Goal: Task Accomplishment & Management: Use online tool/utility

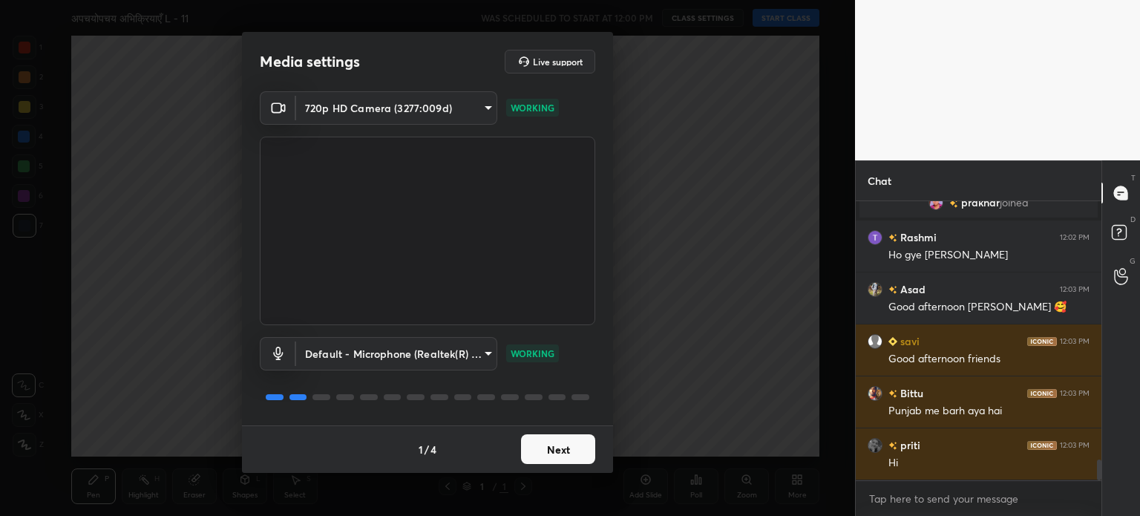
scroll to position [3566, 0]
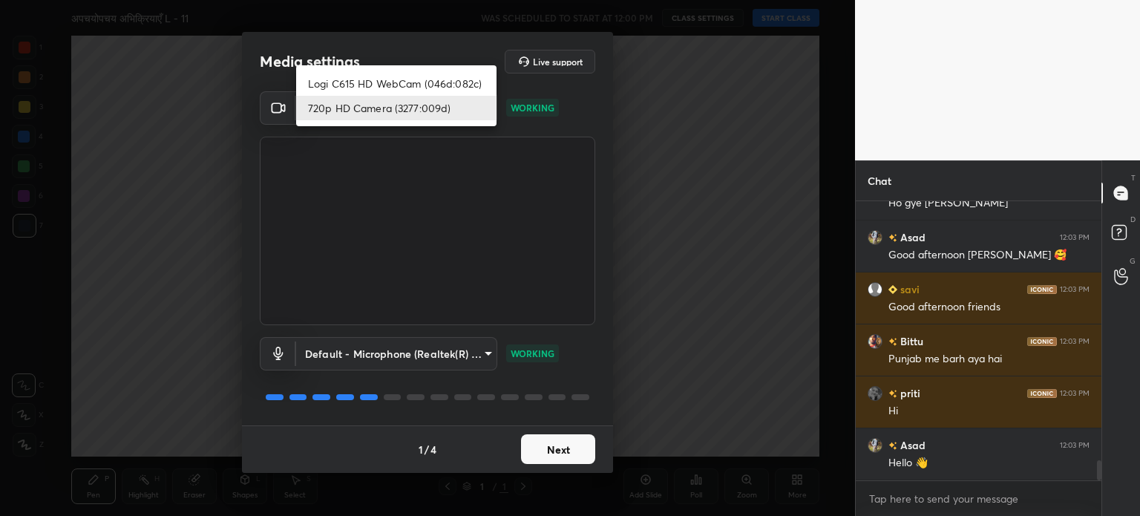
click at [390, 101] on body "1 2 3 4 5 6 7 C X Z C X Z E E Erase all H H अपचयोपचय अभिक्रियाएँ L - 11 WAS SCH…" at bounding box center [570, 258] width 1140 height 516
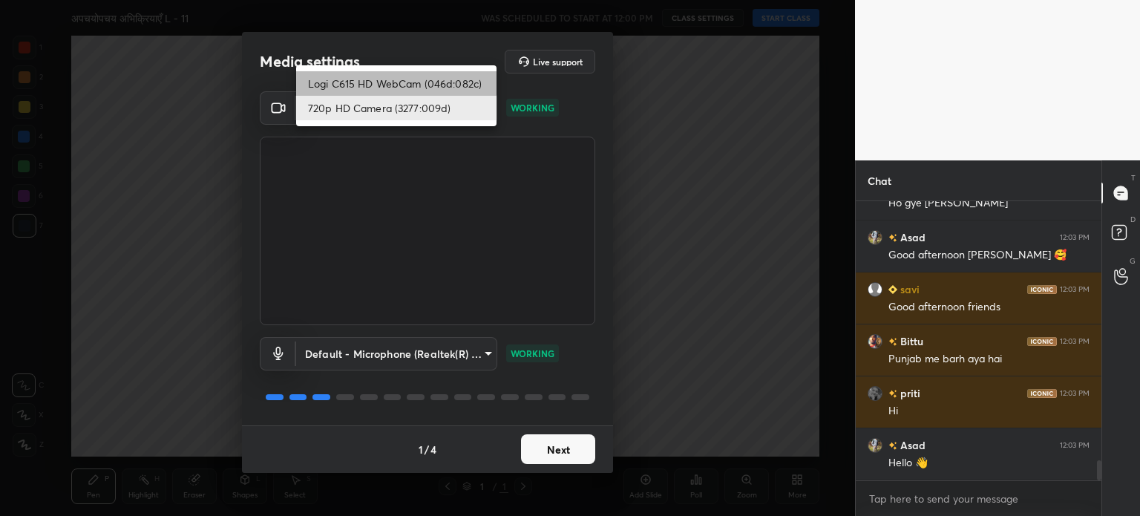
click at [395, 88] on li "Logi C615 HD WebCam (046d:082c)" at bounding box center [396, 83] width 200 height 24
type input "787ee1f23f31980623f4f63b1d63ffd6093bdb1f36a2e28f5229cd166ee5c24c"
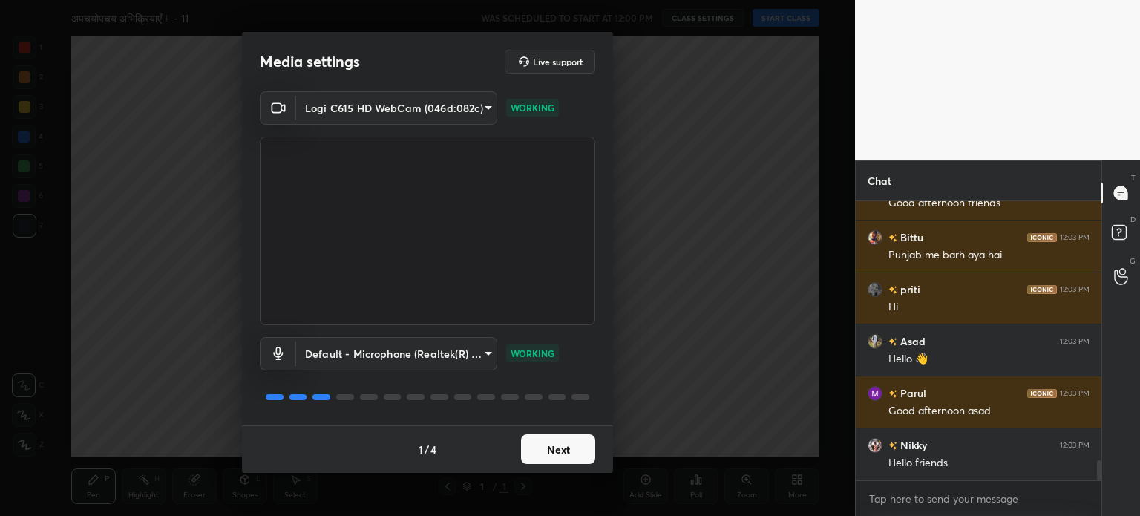
scroll to position [3774, 0]
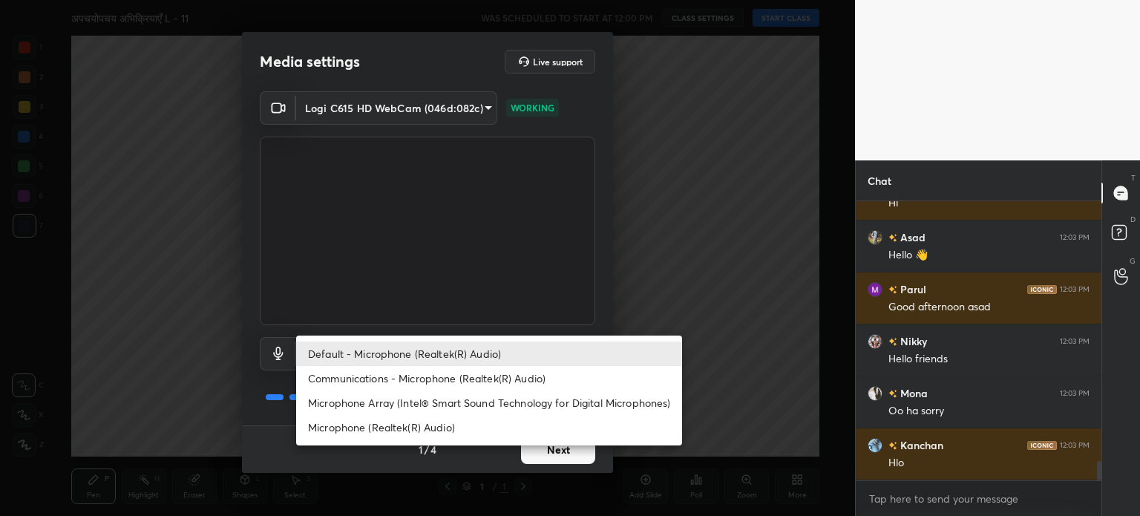
click at [446, 359] on body "1 2 3 4 5 6 7 C X Z C X Z E E Erase all H H अपचयोपचय अभिक्रियाएँ L - 11 WAS SCH…" at bounding box center [570, 258] width 1140 height 516
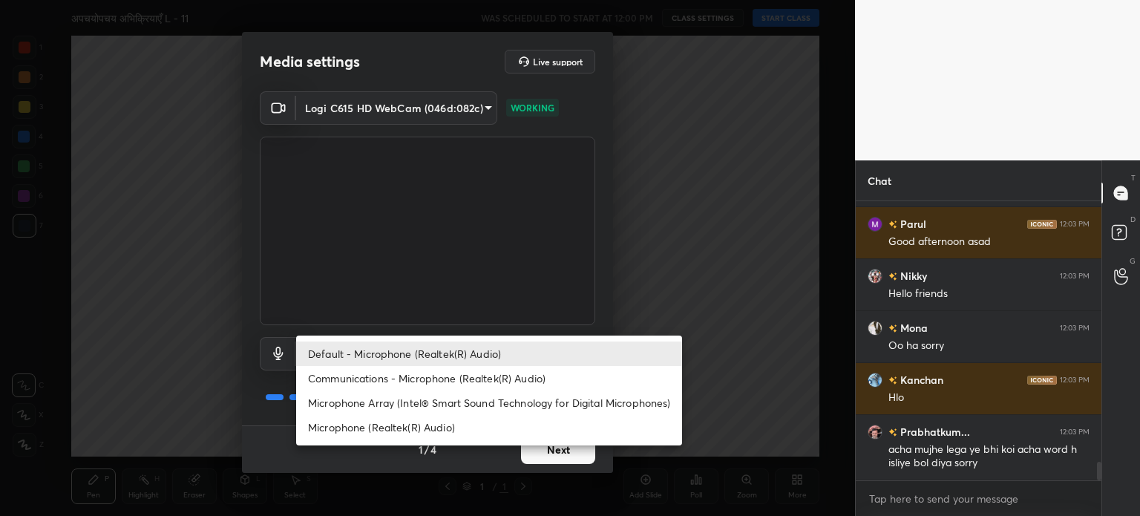
click at [443, 359] on li "Default - Microphone (Realtek(R) Audio)" at bounding box center [489, 353] width 386 height 24
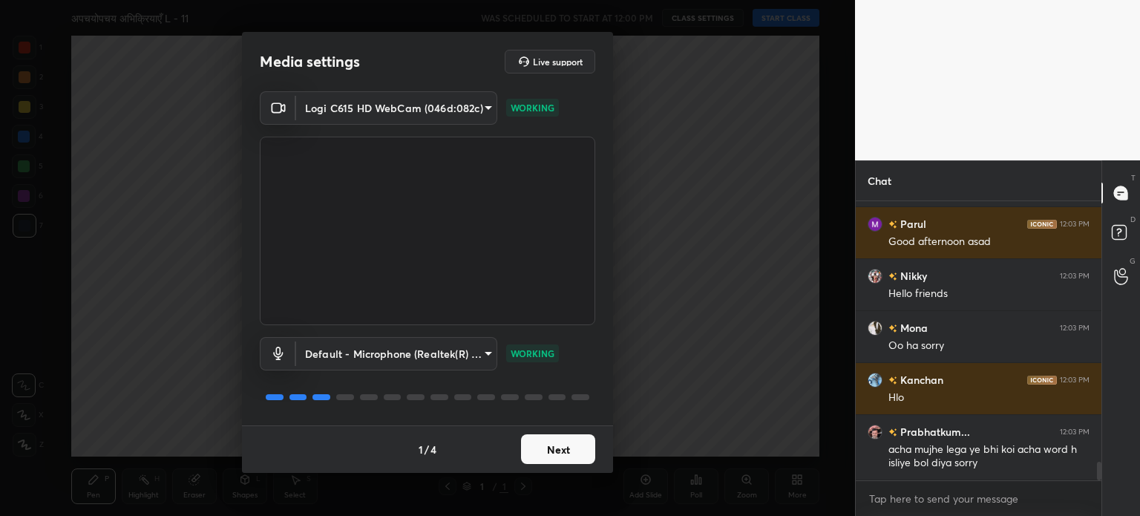
click at [574, 458] on button "Next" at bounding box center [558, 449] width 74 height 30
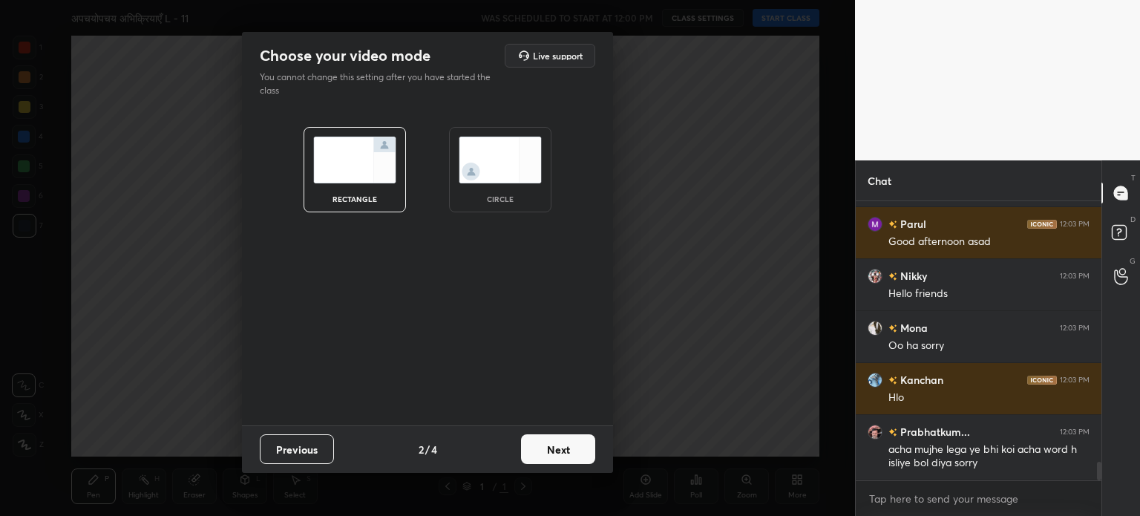
click at [575, 462] on button "Next" at bounding box center [558, 449] width 74 height 30
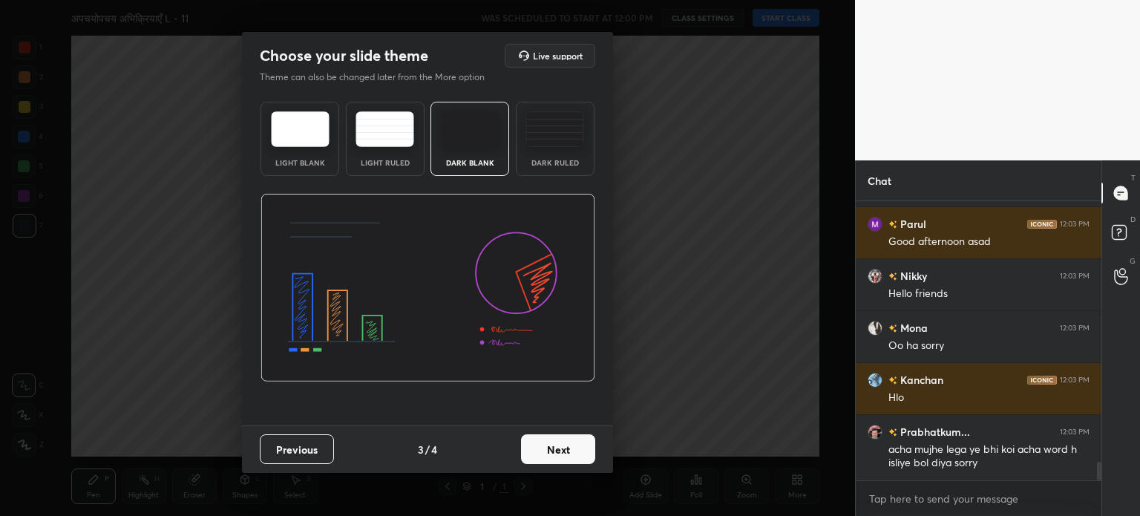
click at [555, 166] on div "Dark Ruled" at bounding box center [555, 162] width 59 height 7
click at [572, 448] on button "Next" at bounding box center [558, 449] width 74 height 30
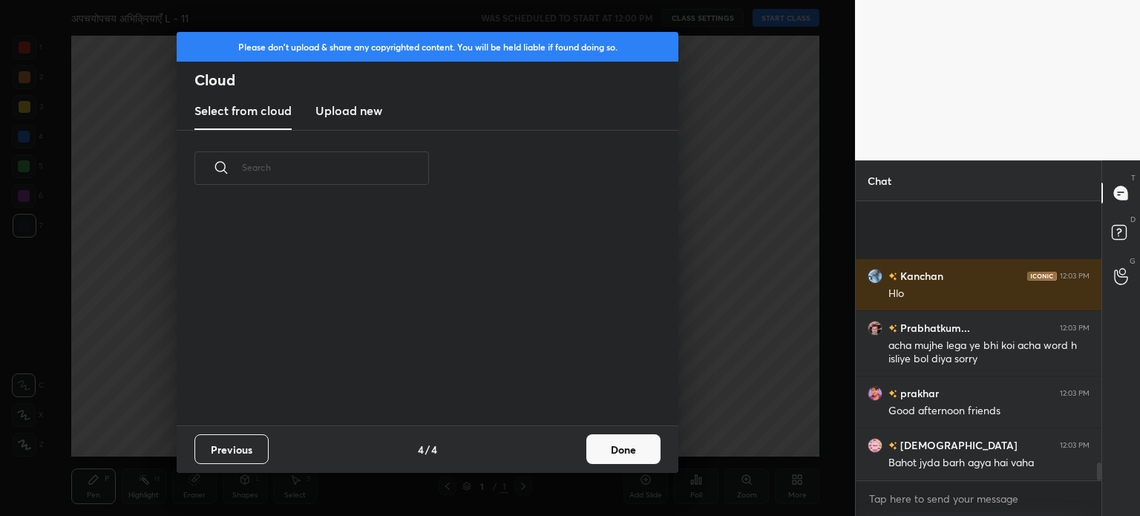
scroll to position [4112, 0]
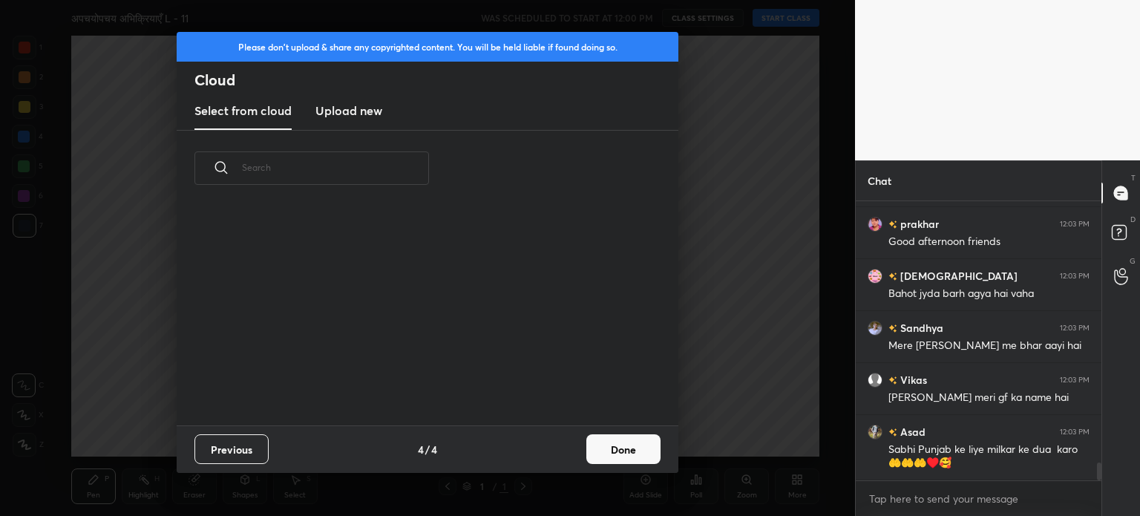
click at [638, 437] on button "Done" at bounding box center [623, 449] width 74 height 30
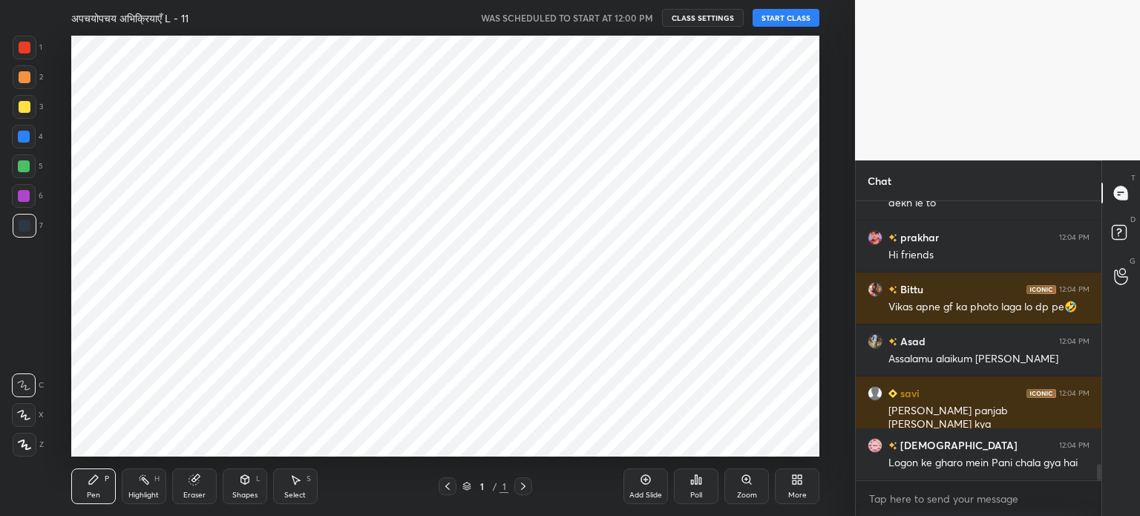
scroll to position [4431, 0]
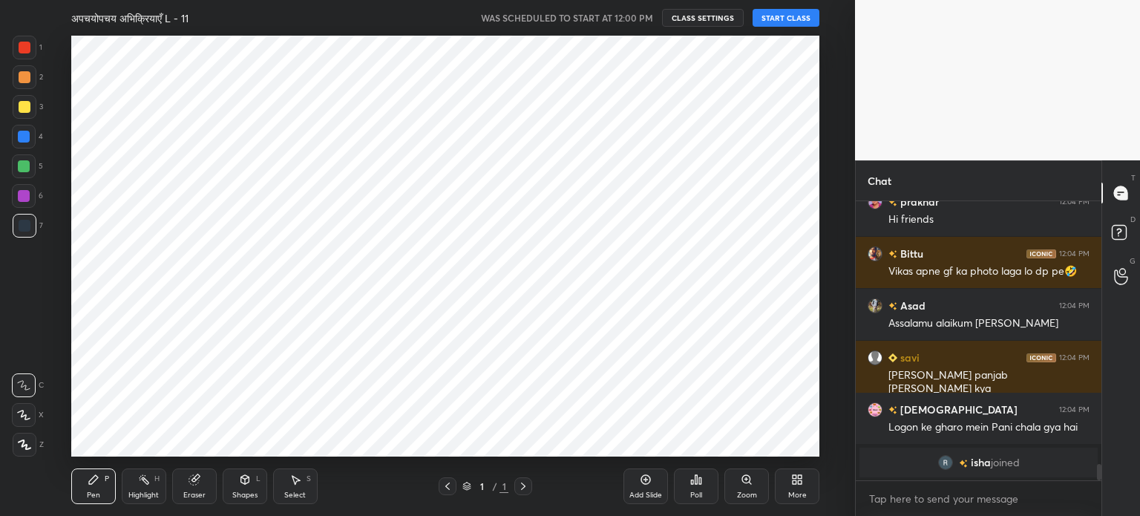
click at [769, 24] on button "START CLASS" at bounding box center [786, 18] width 67 height 18
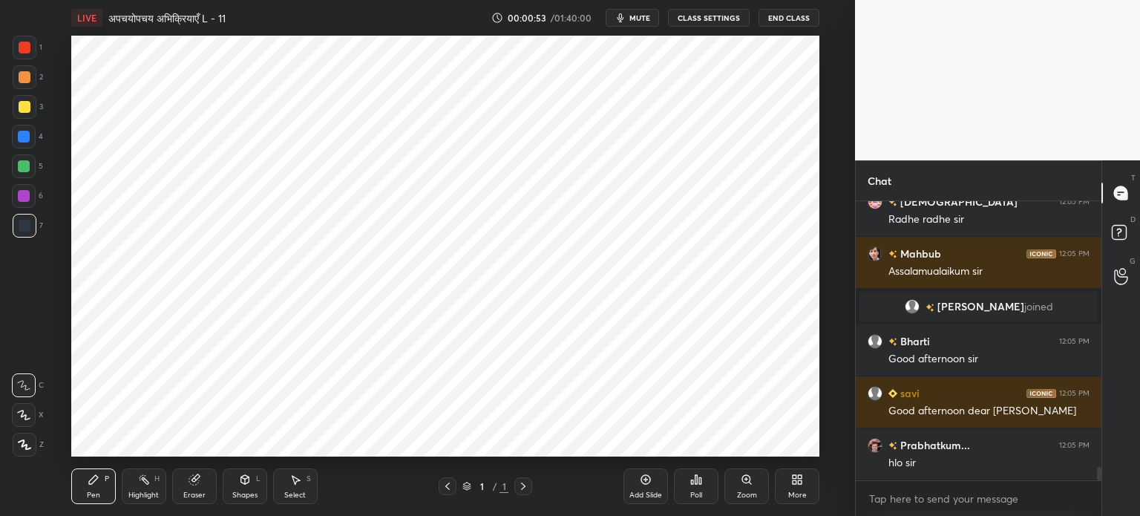
scroll to position [5670, 0]
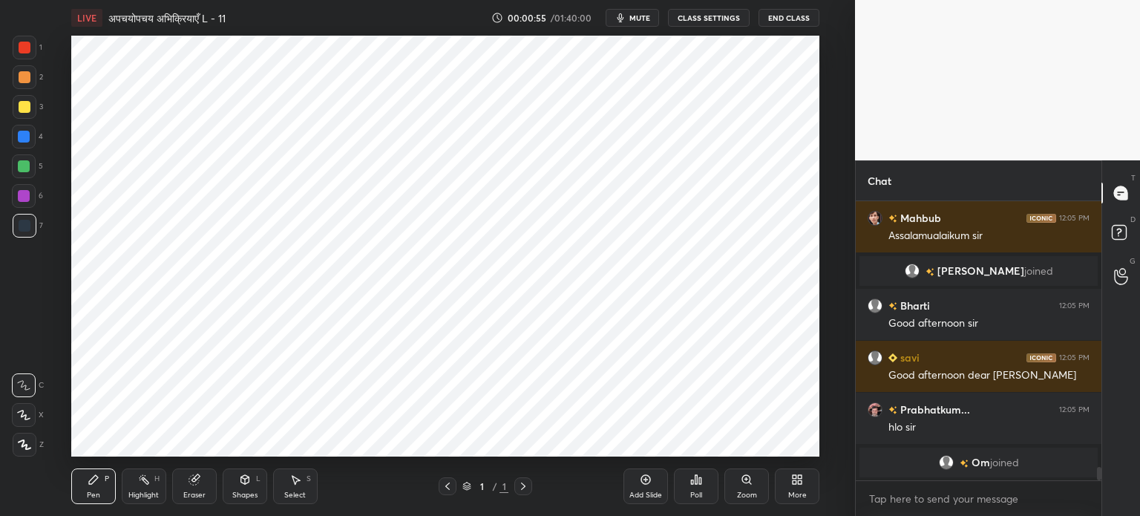
click at [810, 492] on div "More" at bounding box center [797, 486] width 45 height 36
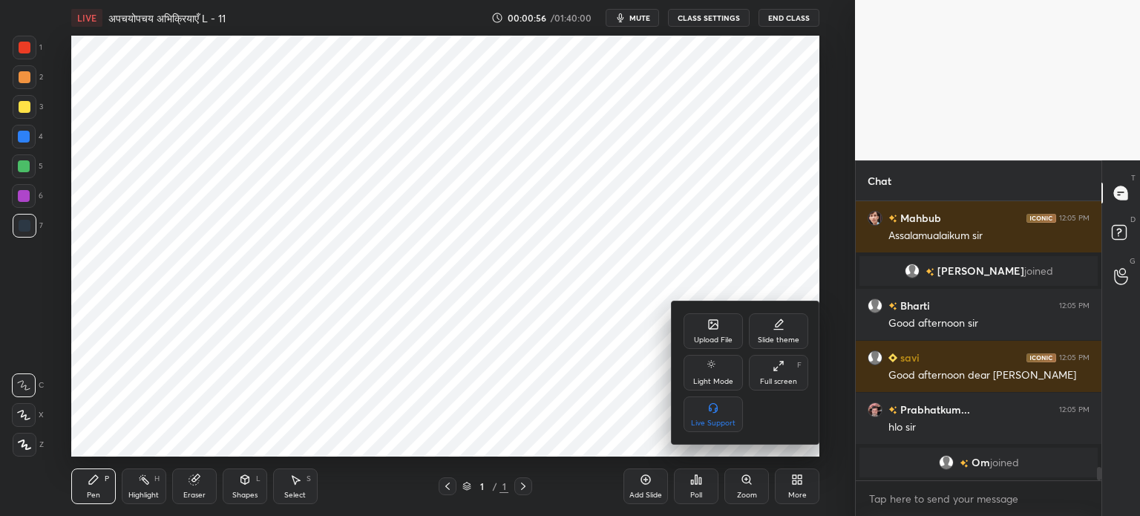
scroll to position [5664, 0]
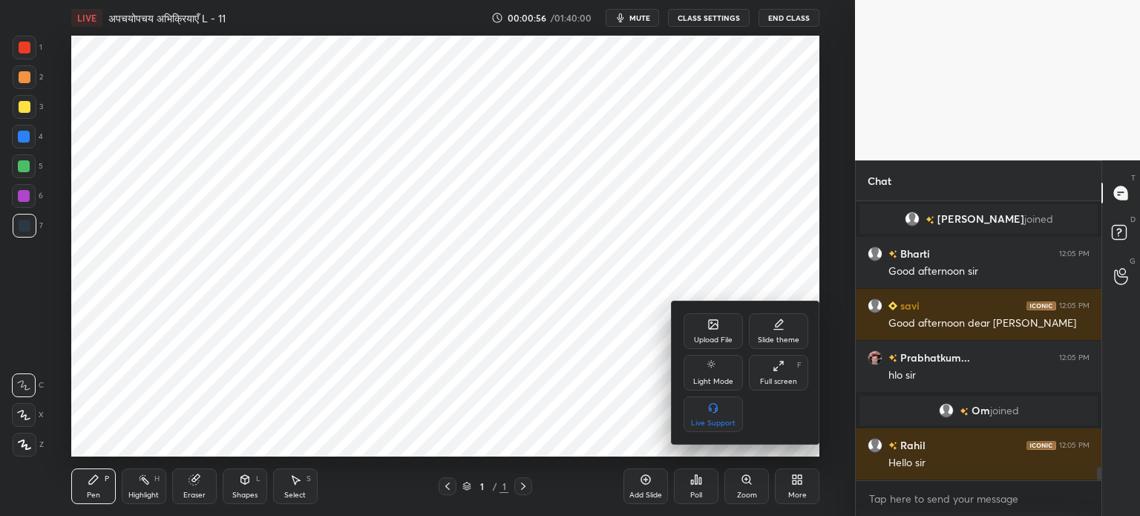
click at [724, 379] on div "Light Mode" at bounding box center [713, 381] width 40 height 7
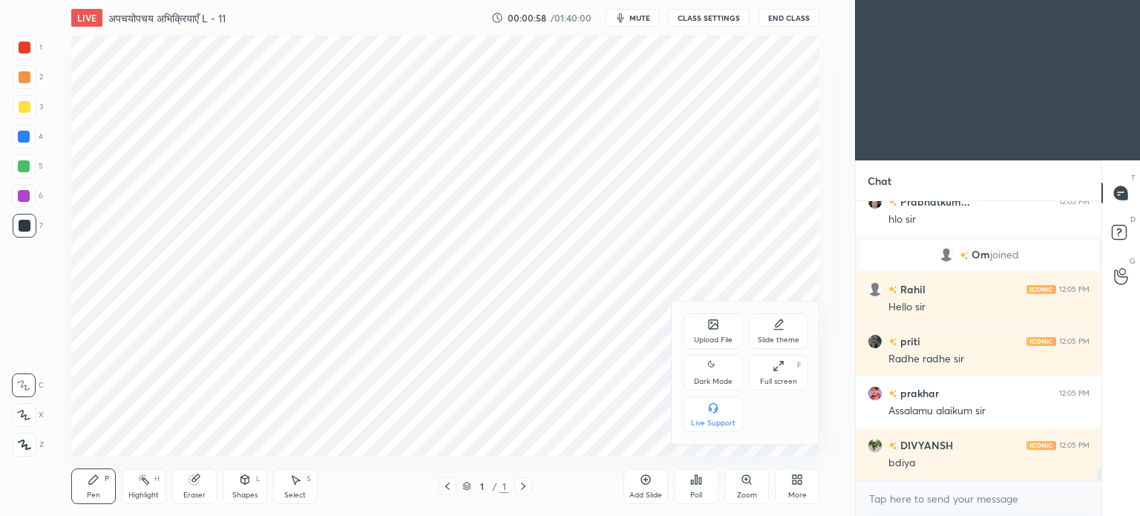
click at [697, 372] on div "Dark Mode" at bounding box center [713, 373] width 59 height 36
type textarea "x"
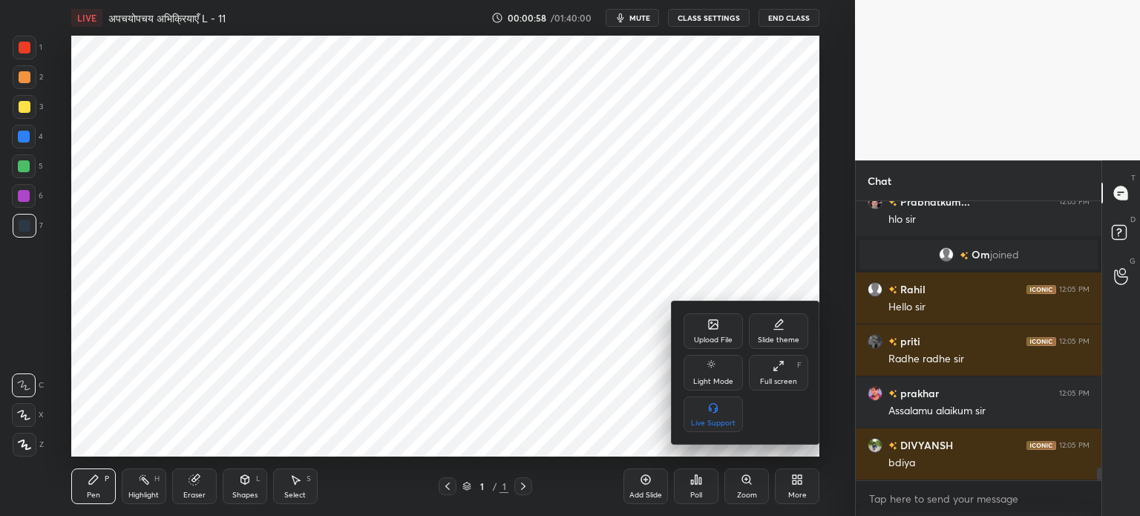
scroll to position [5907, 0]
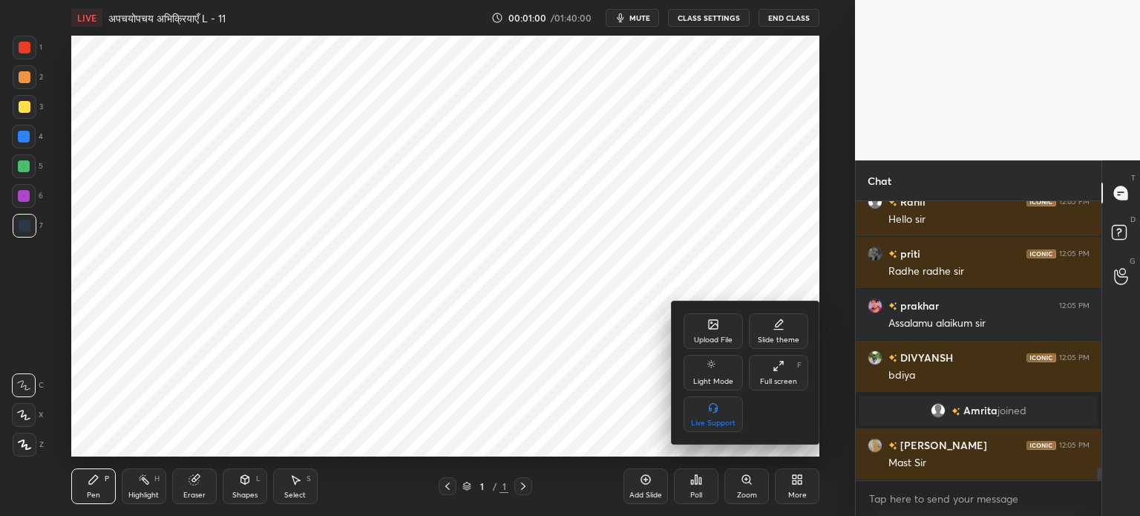
click at [711, 327] on icon at bounding box center [714, 326] width 8 height 5
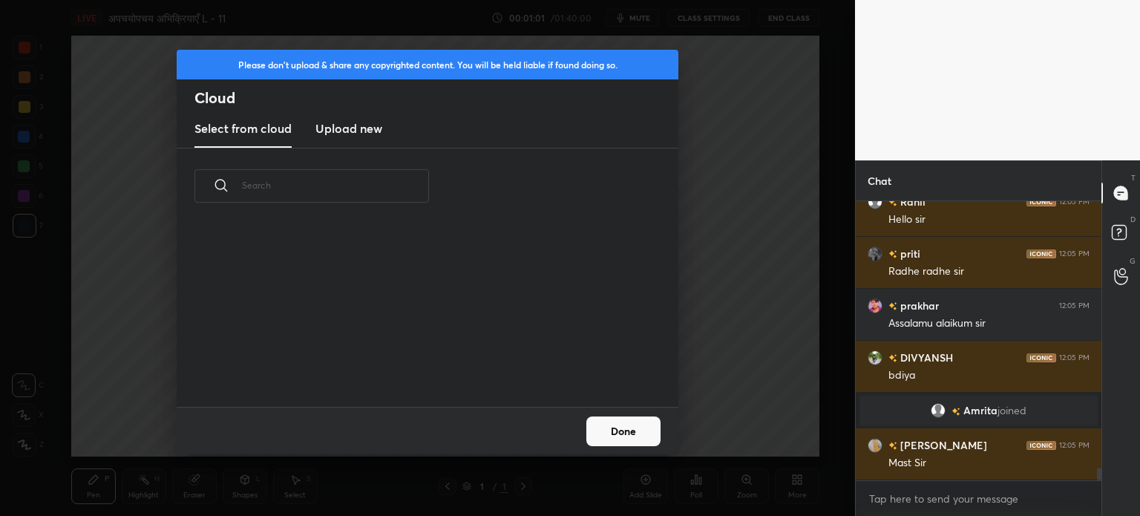
scroll to position [5959, 0]
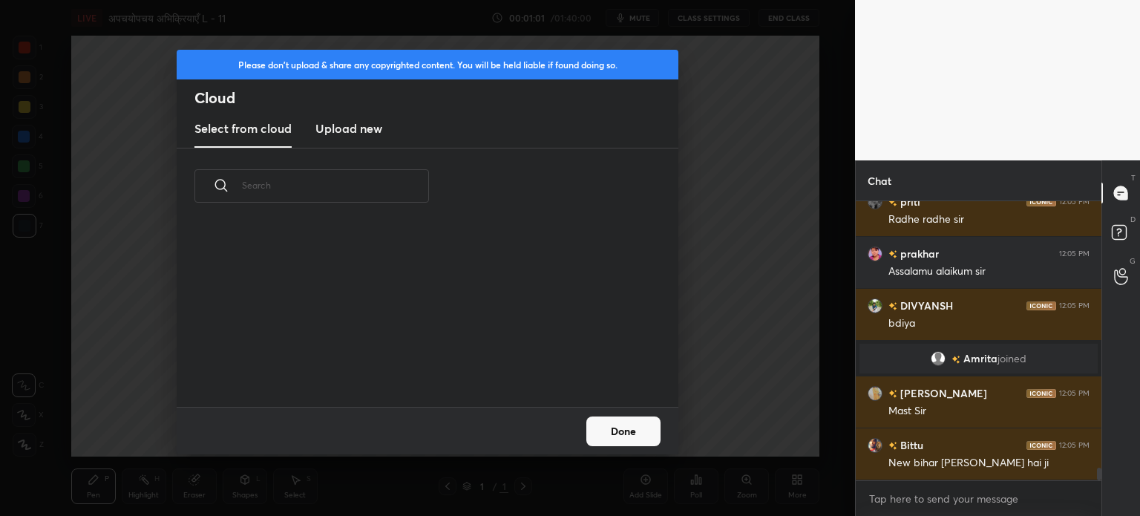
click at [341, 118] on new "Upload new" at bounding box center [348, 129] width 67 height 37
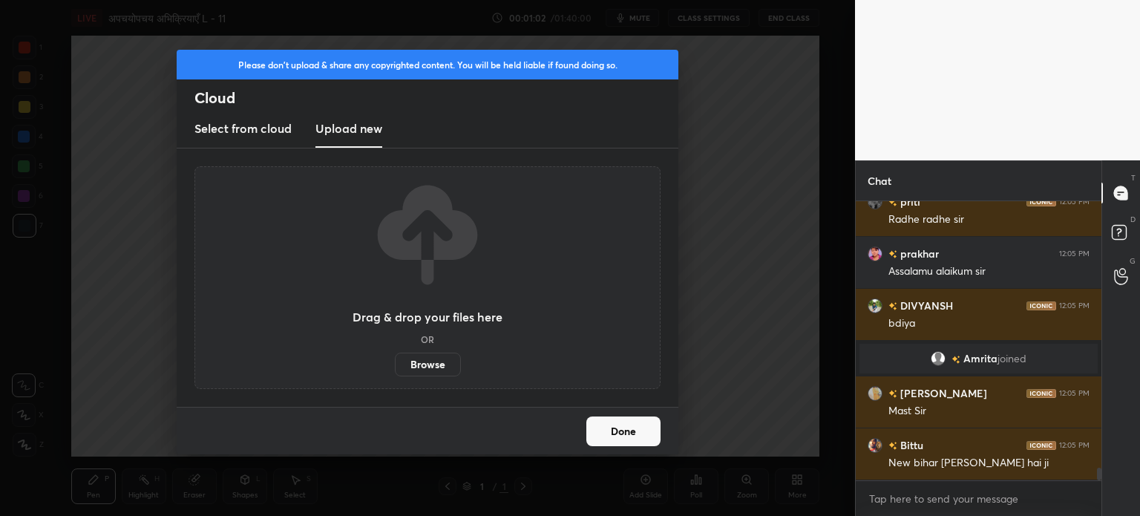
click at [422, 353] on label "Browse" at bounding box center [428, 365] width 66 height 24
click at [395, 353] on input "Browse" at bounding box center [395, 365] width 0 height 24
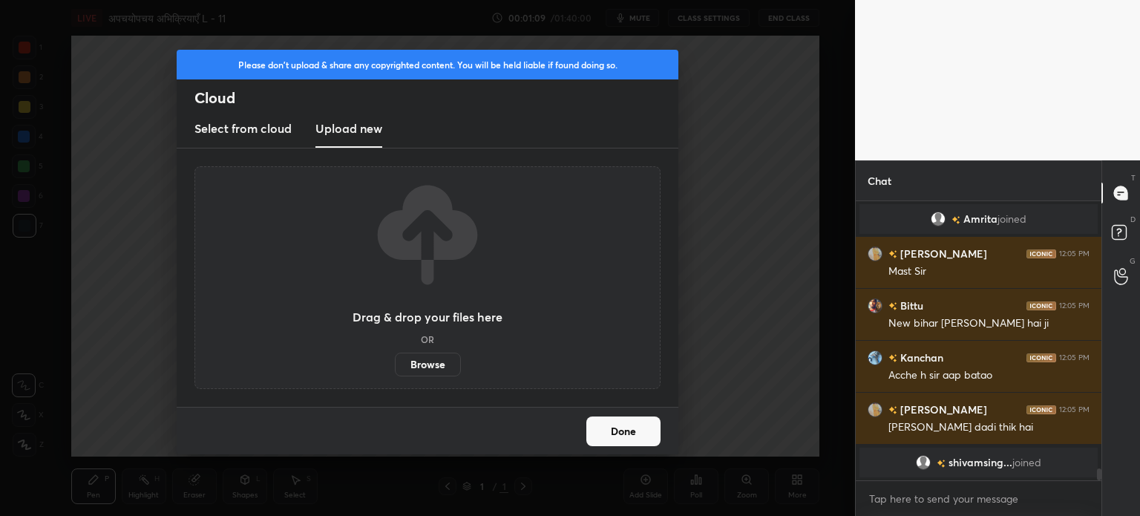
scroll to position [5972, 0]
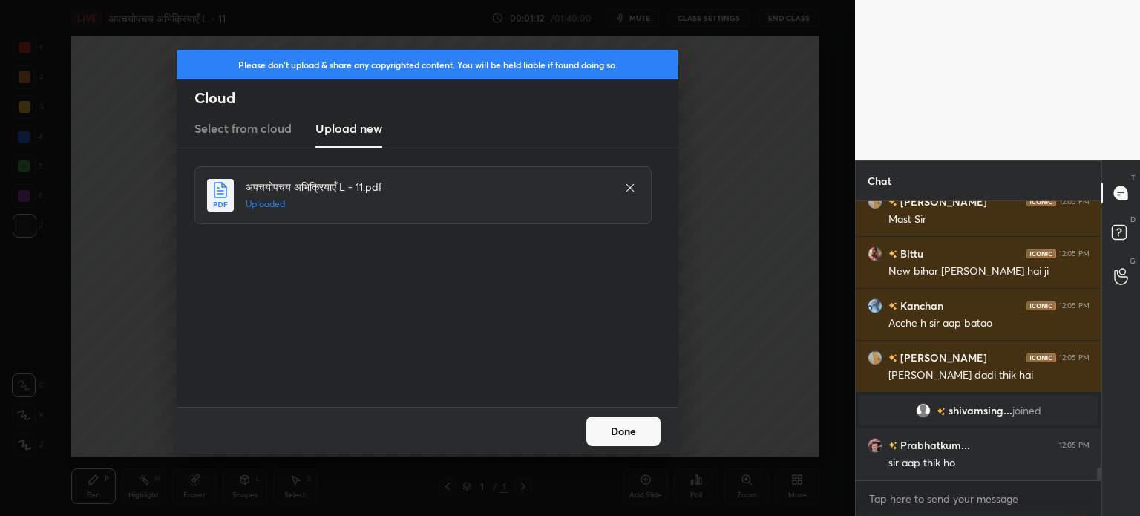
click at [644, 424] on button "Done" at bounding box center [623, 431] width 74 height 30
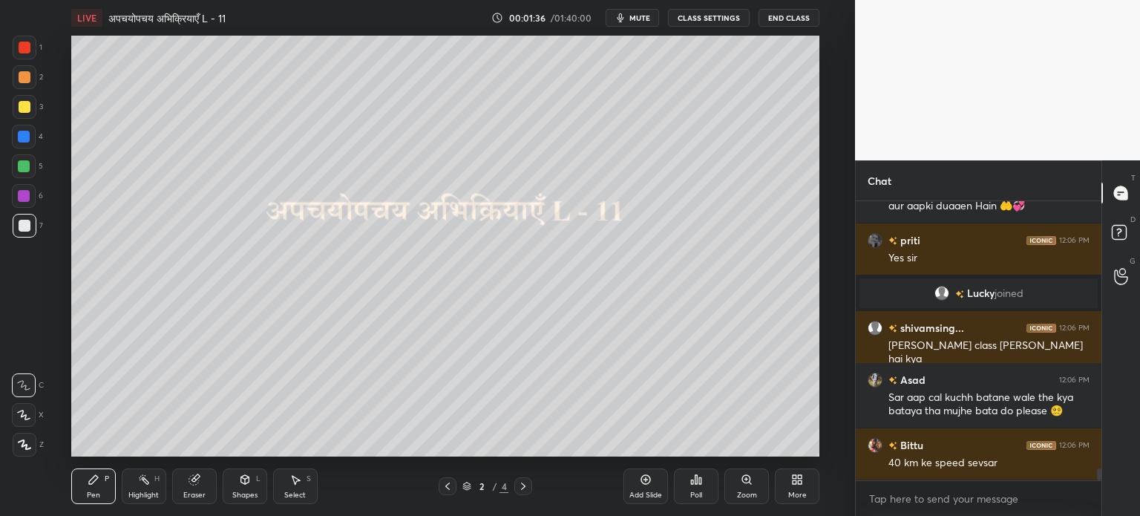
scroll to position [6468, 0]
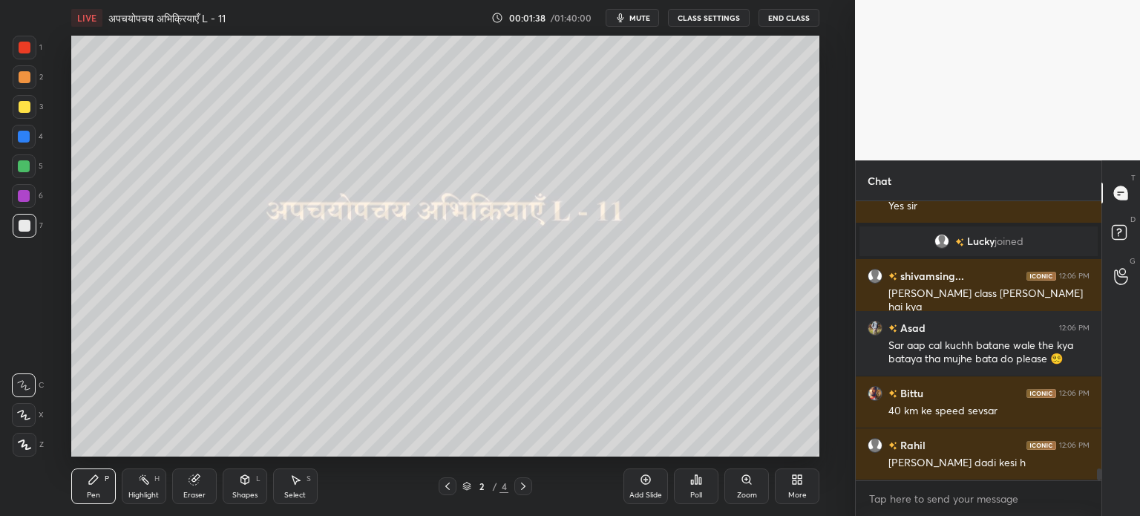
click at [624, 21] on icon "button" at bounding box center [621, 17] width 7 height 9
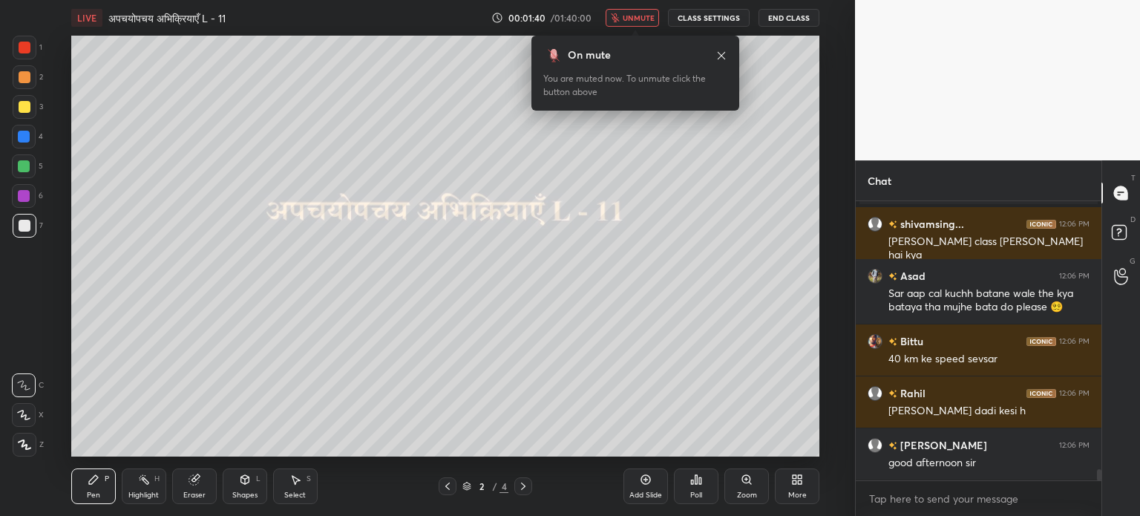
scroll to position [6572, 0]
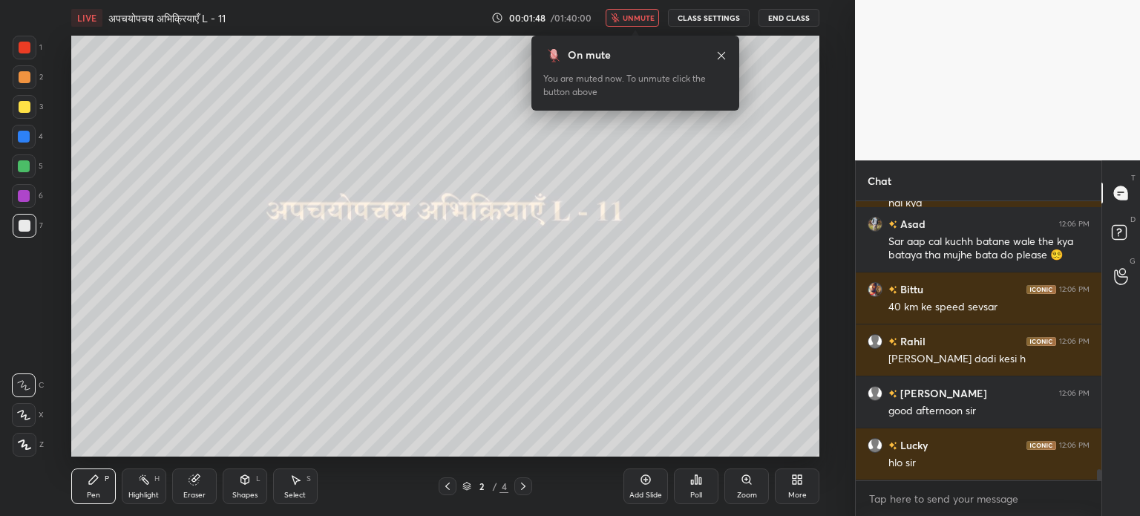
click at [625, 21] on button "unmute" at bounding box center [632, 18] width 53 height 18
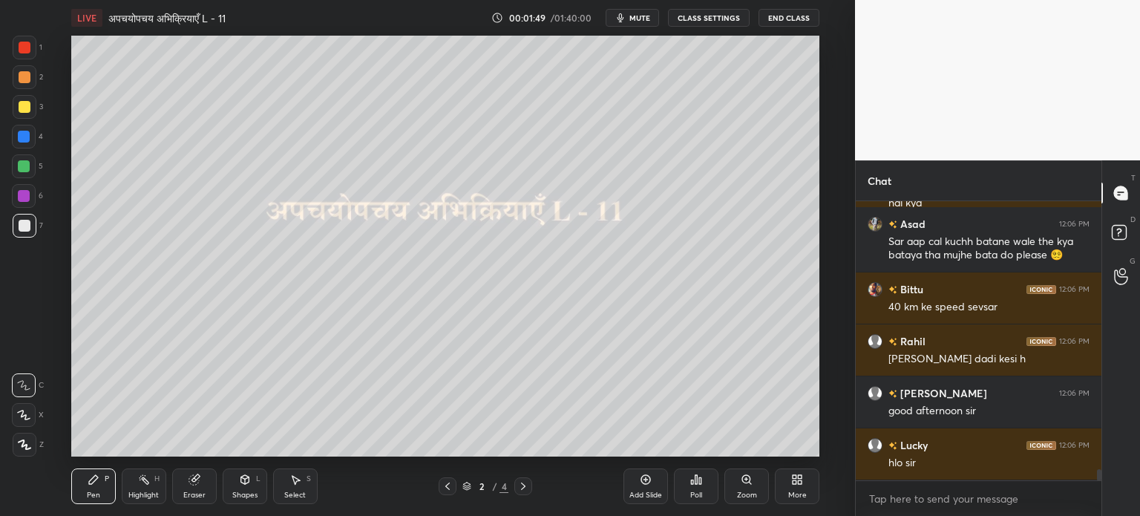
click at [624, 21] on icon "button" at bounding box center [621, 17] width 7 height 9
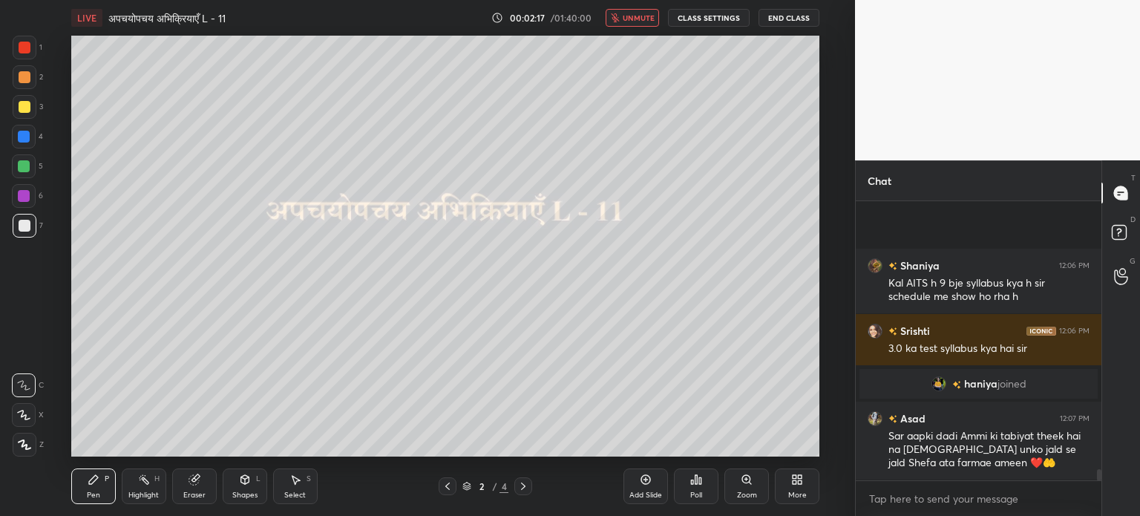
scroll to position [6703, 0]
click at [630, 22] on span "unmute" at bounding box center [639, 18] width 32 height 10
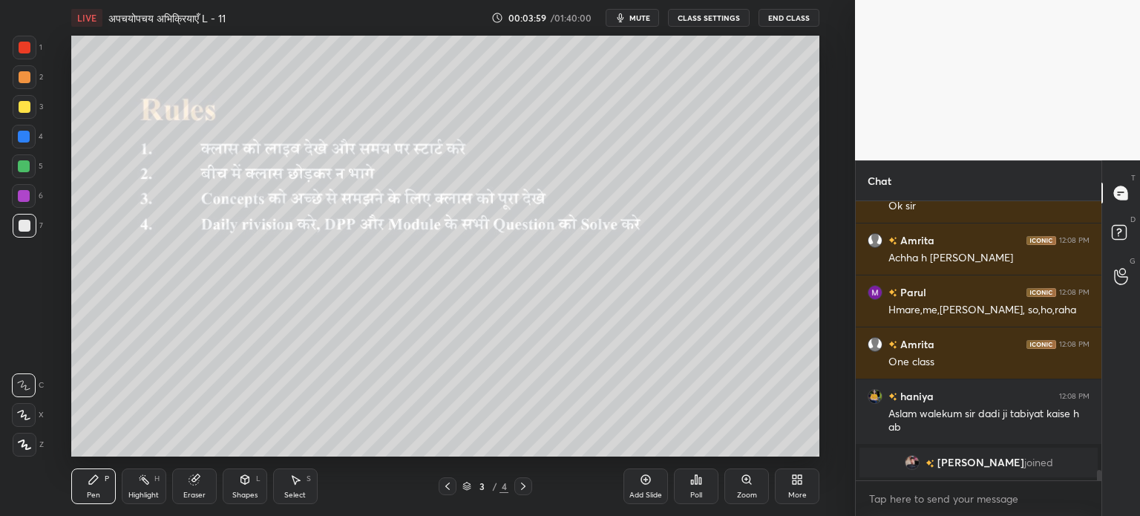
scroll to position [7221, 0]
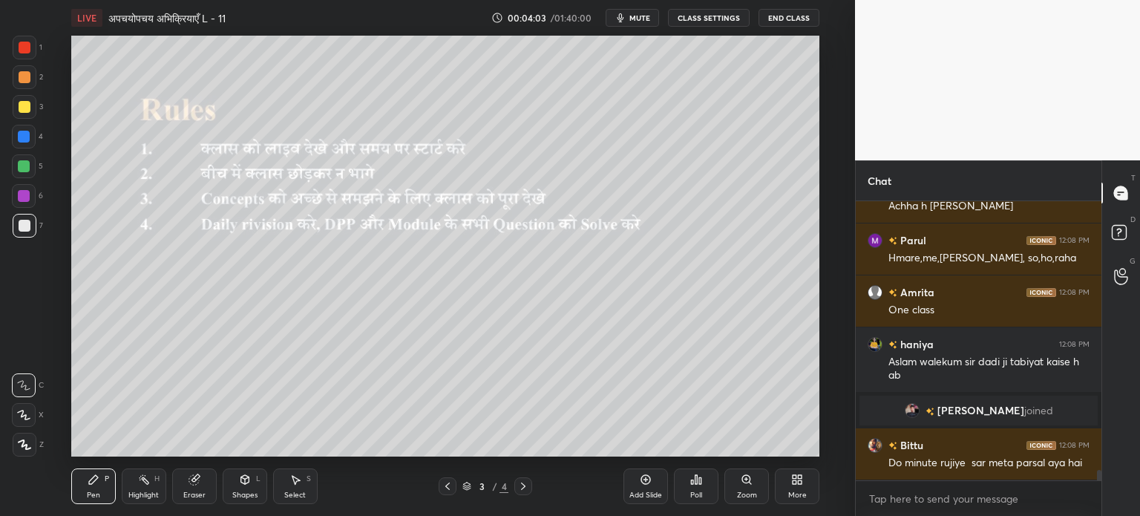
click at [641, 493] on div "Add Slide" at bounding box center [645, 494] width 33 height 7
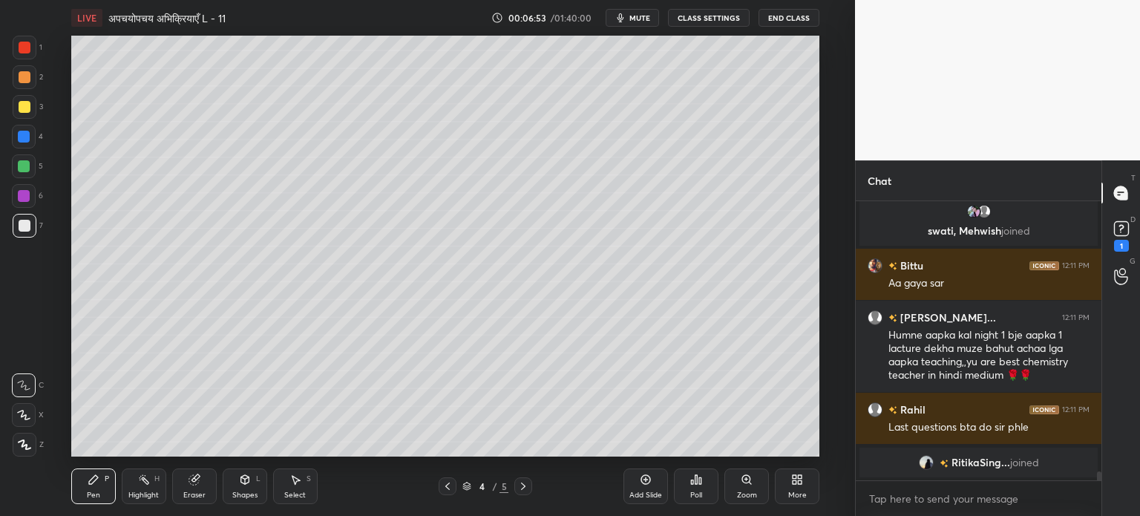
scroll to position [8239, 0]
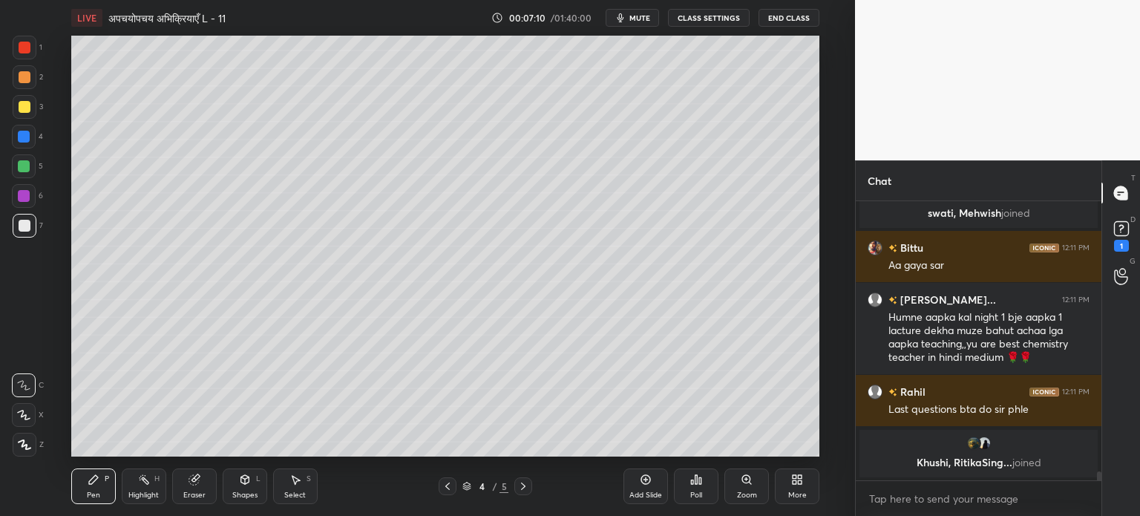
click at [304, 491] on div "Select" at bounding box center [295, 494] width 22 height 7
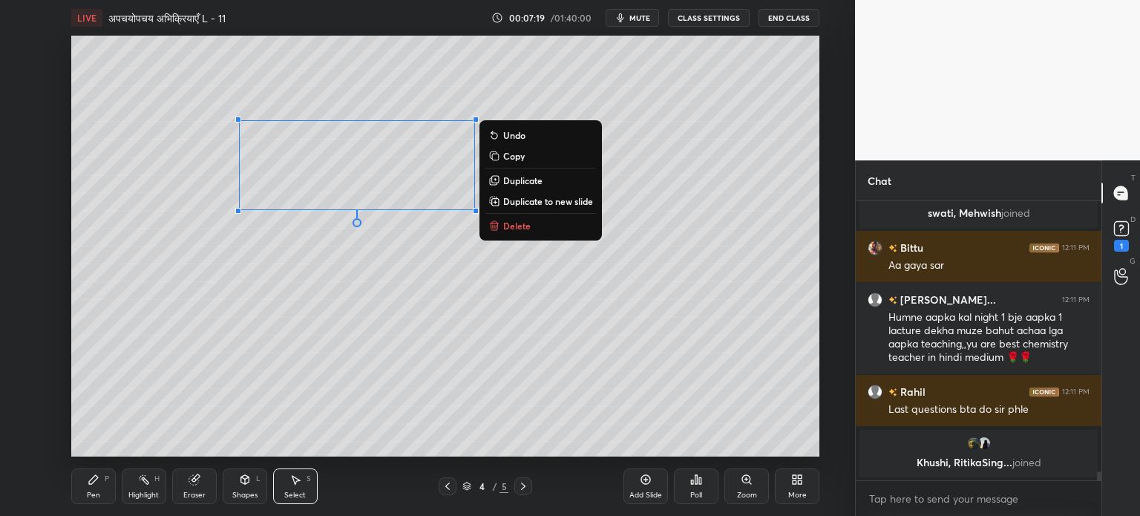
click at [514, 230] on p "Delete" at bounding box center [516, 226] width 27 height 12
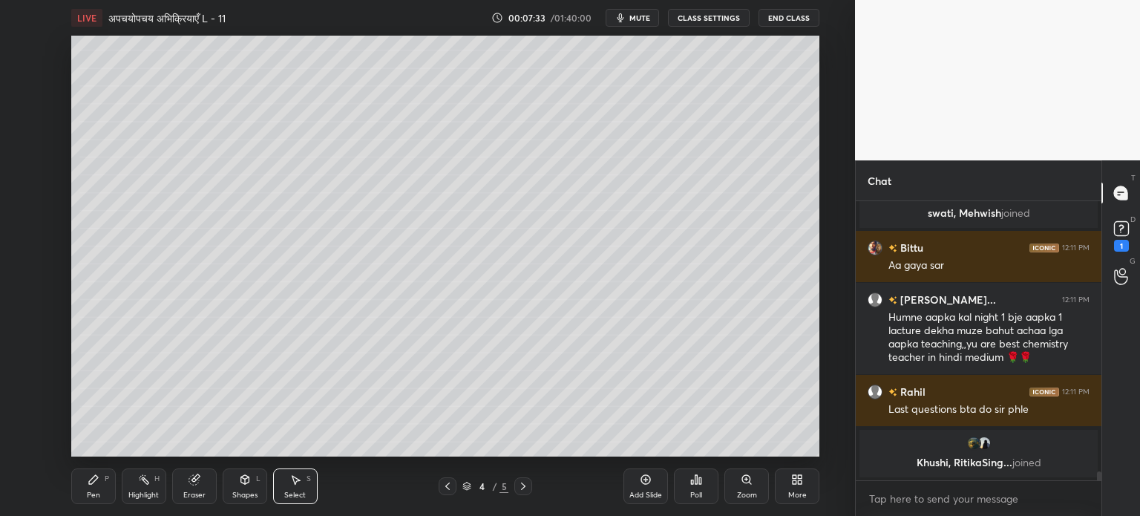
click at [95, 489] on div "Pen P" at bounding box center [93, 486] width 45 height 36
click at [24, 168] on div at bounding box center [24, 166] width 12 height 12
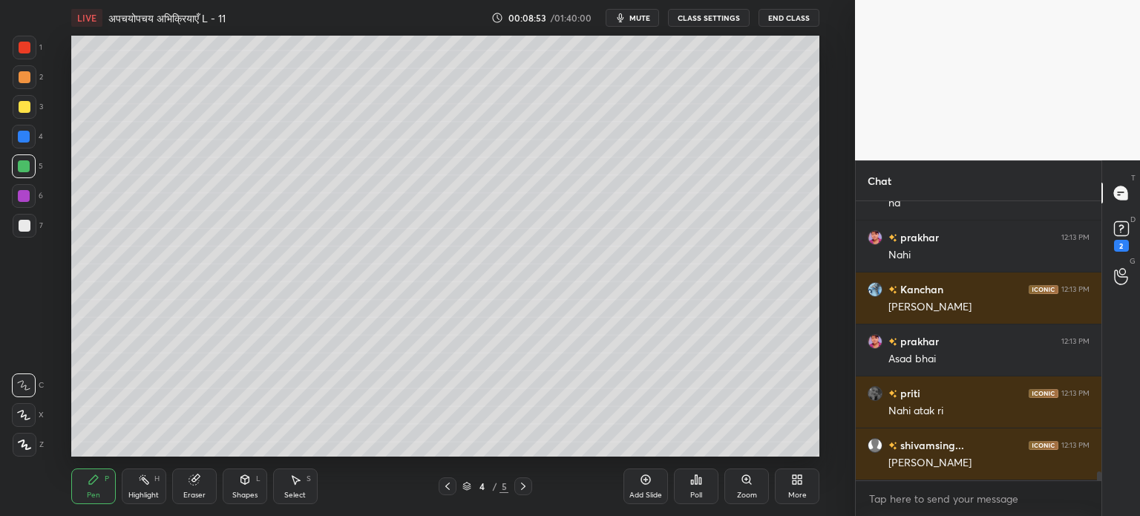
scroll to position [8636, 0]
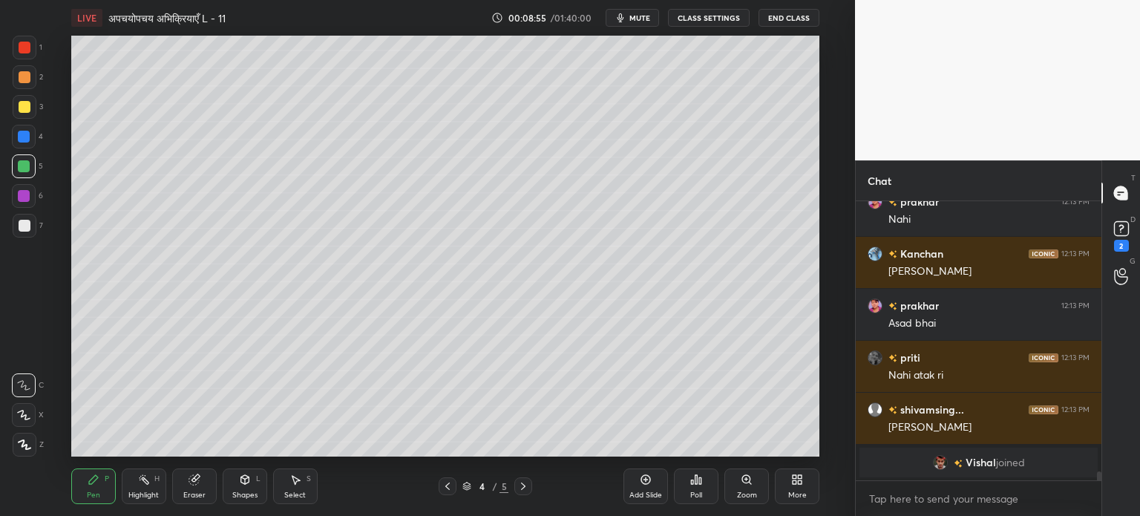
click at [301, 487] on div "Select S" at bounding box center [295, 486] width 45 height 36
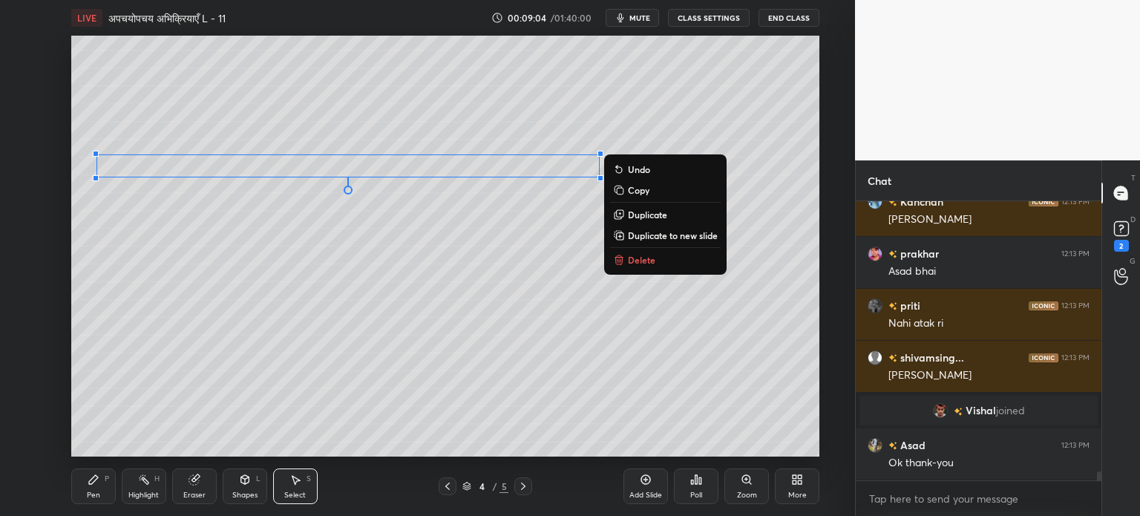
scroll to position [8594, 0]
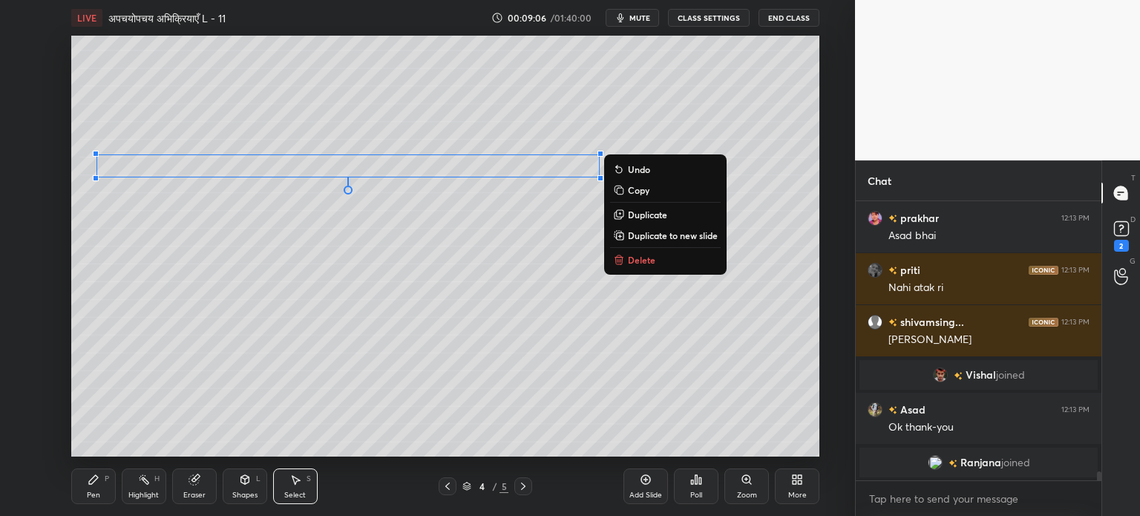
click at [505, 232] on div "0 ° Undo Copy Duplicate Duplicate to new slide Delete" at bounding box center [445, 246] width 748 height 421
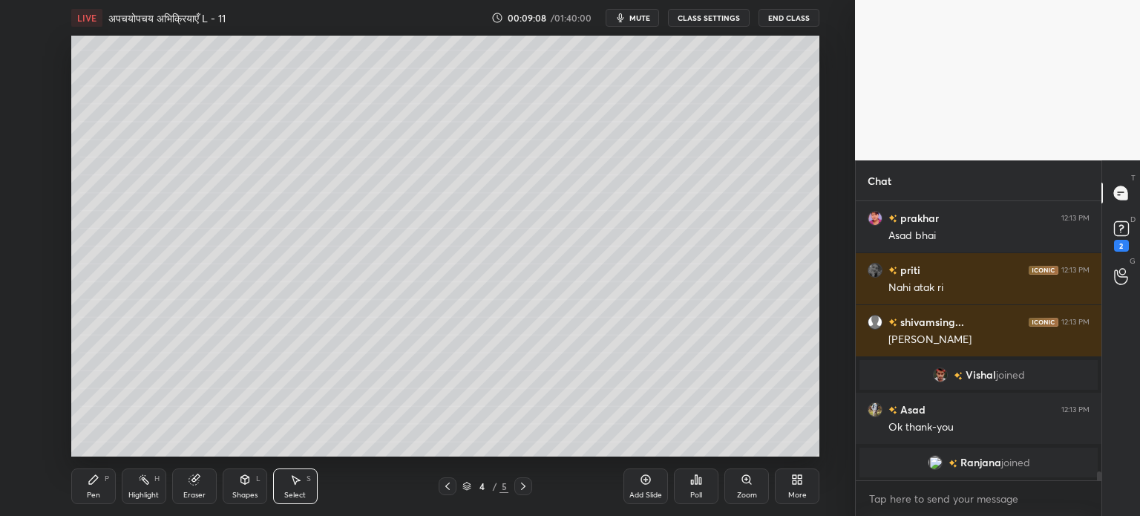
click at [96, 496] on div "Pen" at bounding box center [93, 494] width 13 height 7
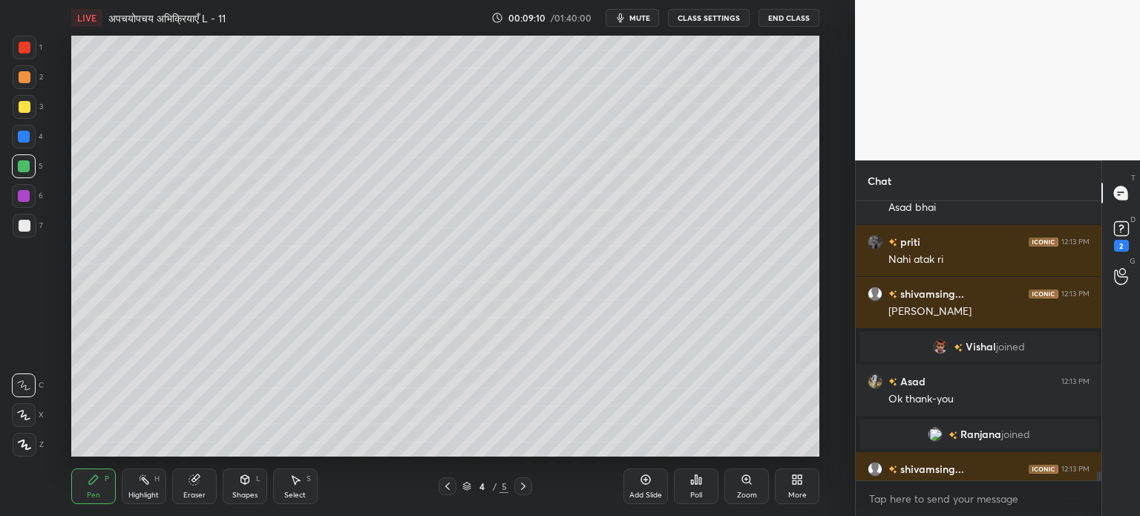
scroll to position [8618, 0]
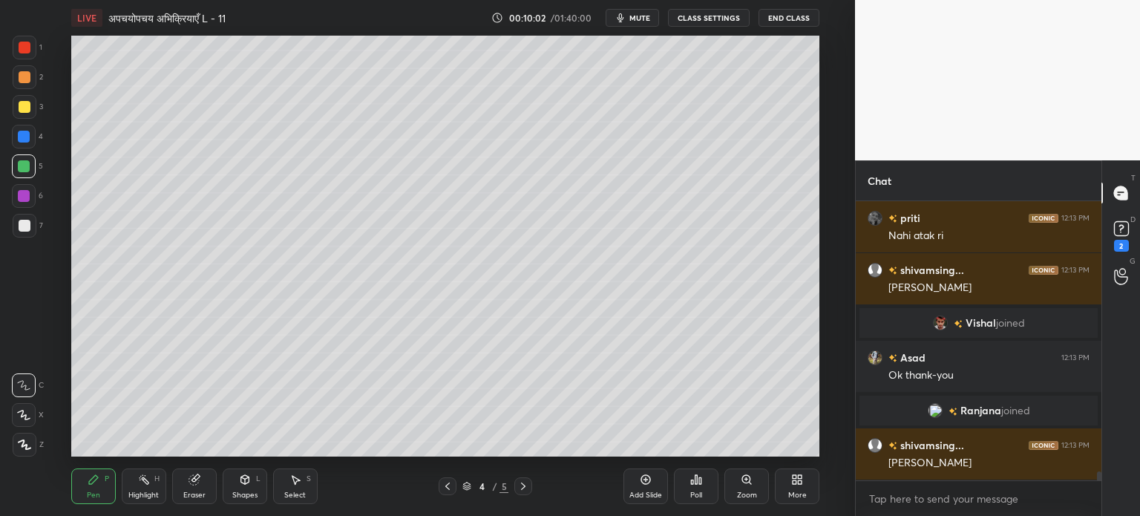
click at [253, 482] on div "Shapes L" at bounding box center [245, 486] width 45 height 36
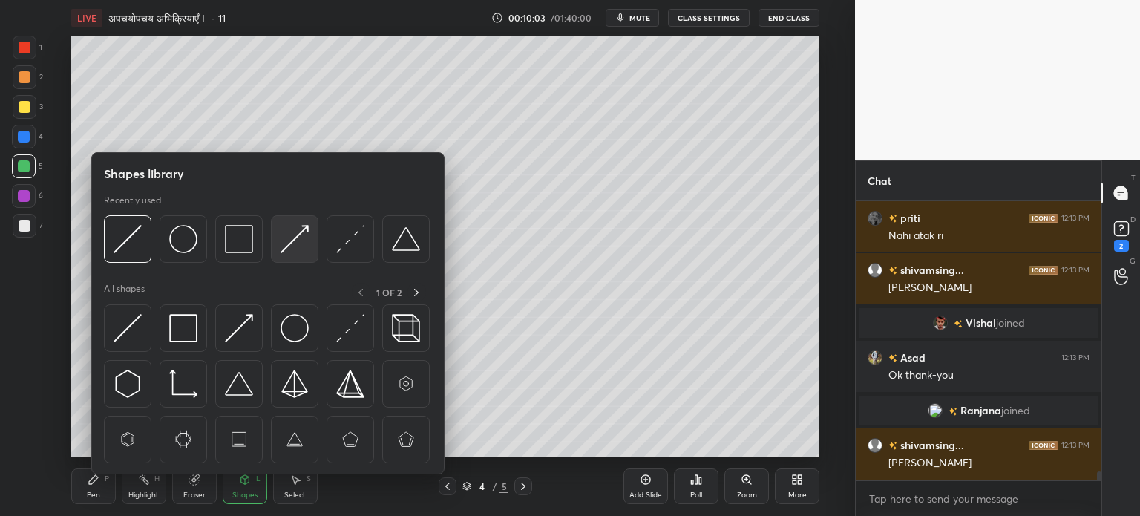
click at [288, 240] on img at bounding box center [295, 239] width 28 height 28
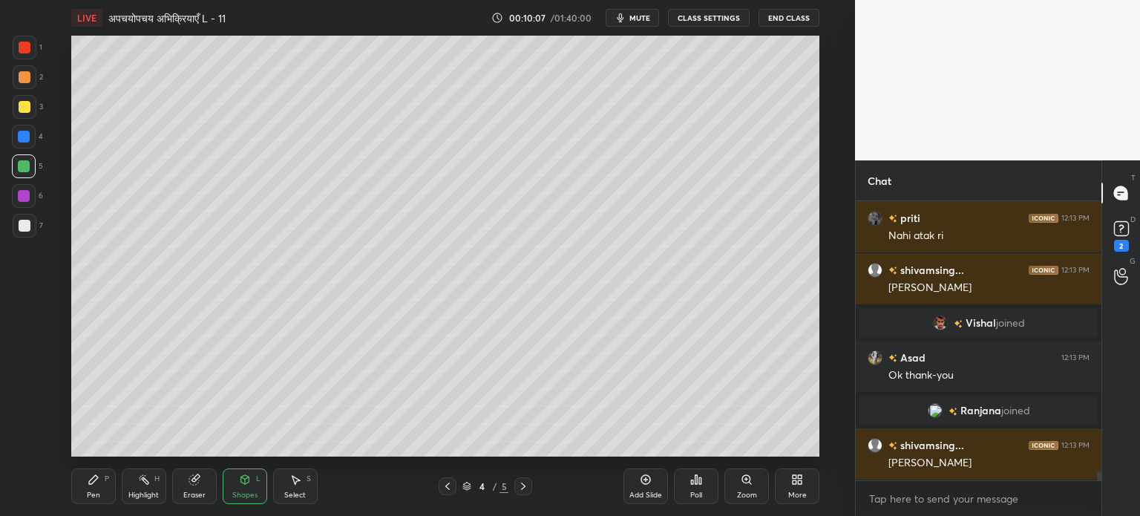
click at [98, 498] on div "Pen" at bounding box center [93, 494] width 13 height 7
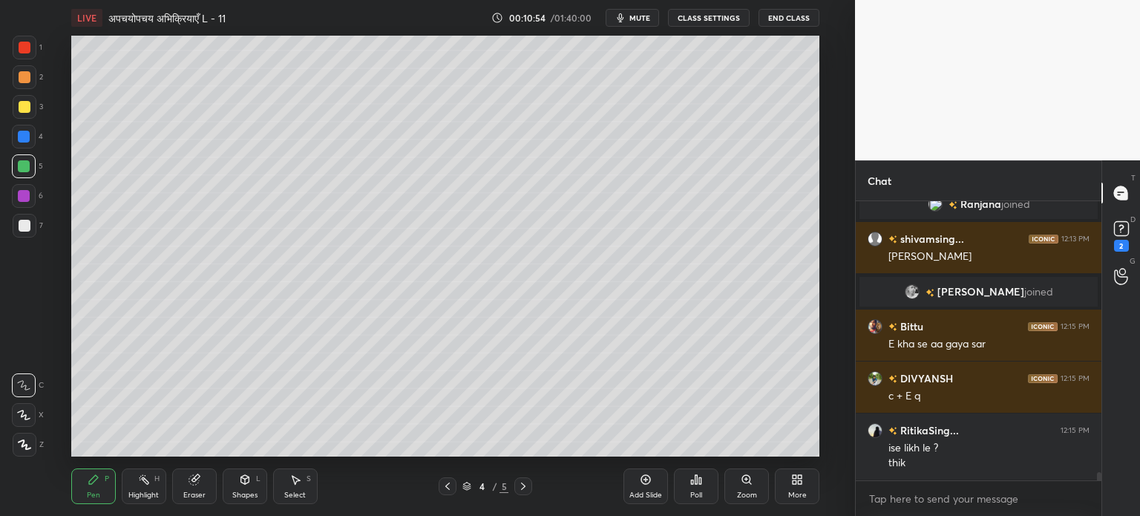
scroll to position [8890, 0]
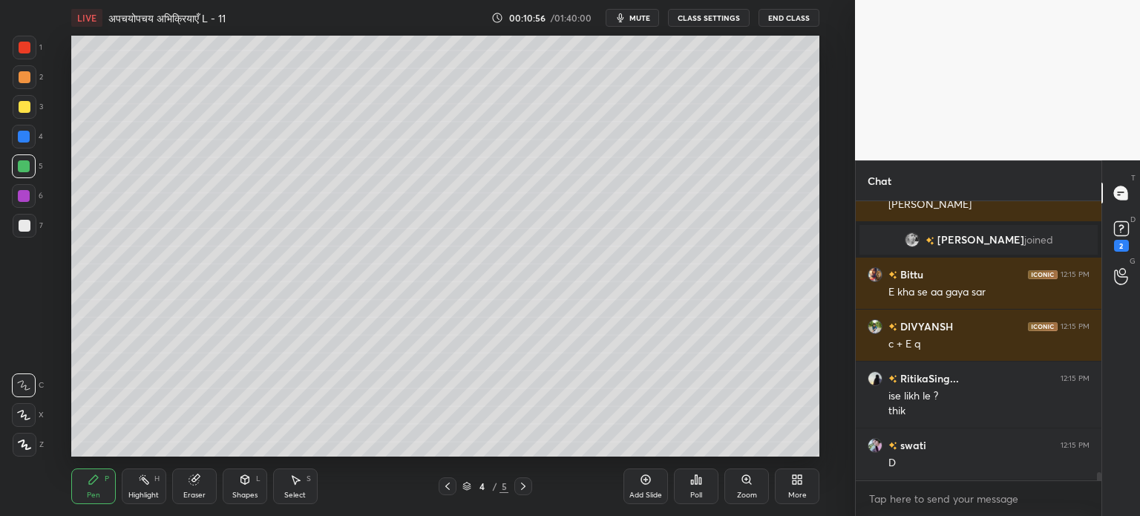
click at [203, 491] on div "Eraser" at bounding box center [194, 494] width 22 height 7
click at [88, 495] on div "Pen" at bounding box center [93, 494] width 13 height 7
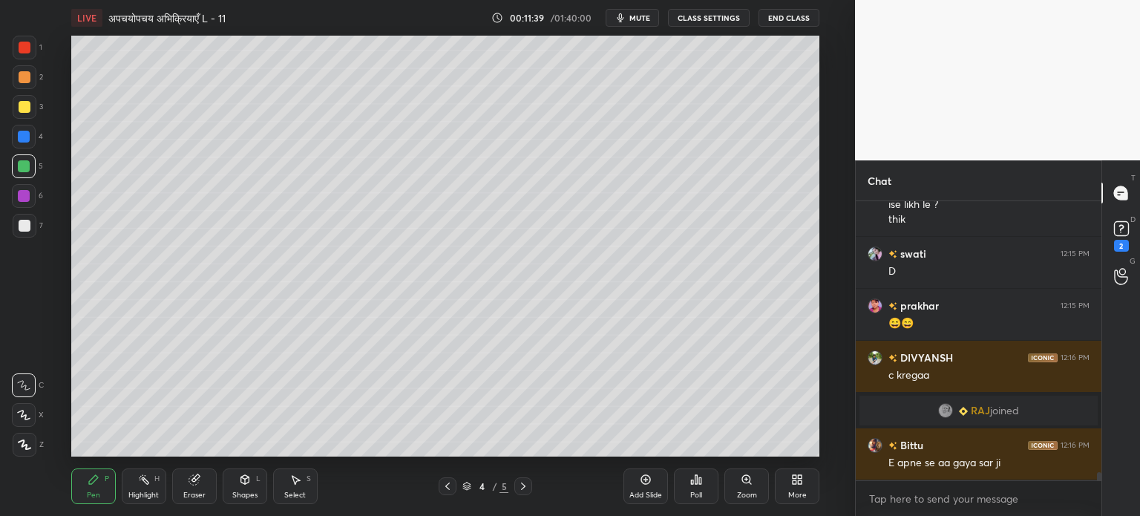
scroll to position [8934, 0]
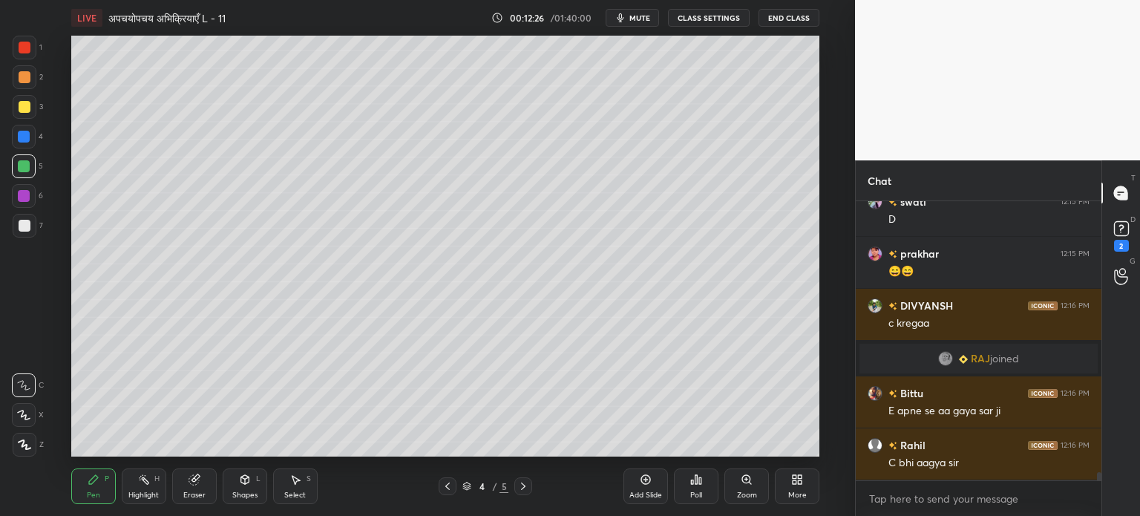
click at [27, 110] on div at bounding box center [25, 107] width 12 height 12
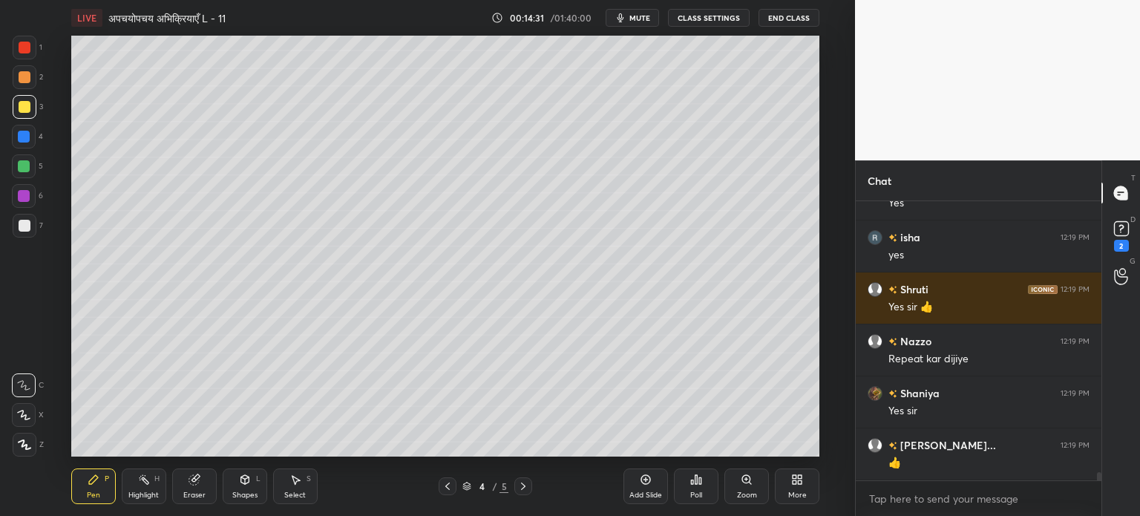
scroll to position [9393, 0]
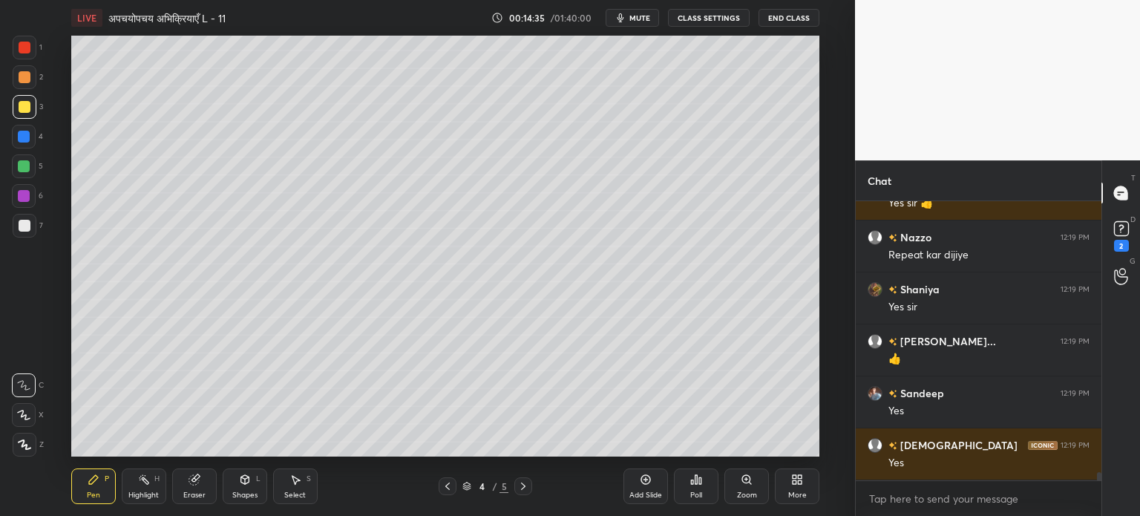
click at [28, 232] on div at bounding box center [25, 226] width 24 height 24
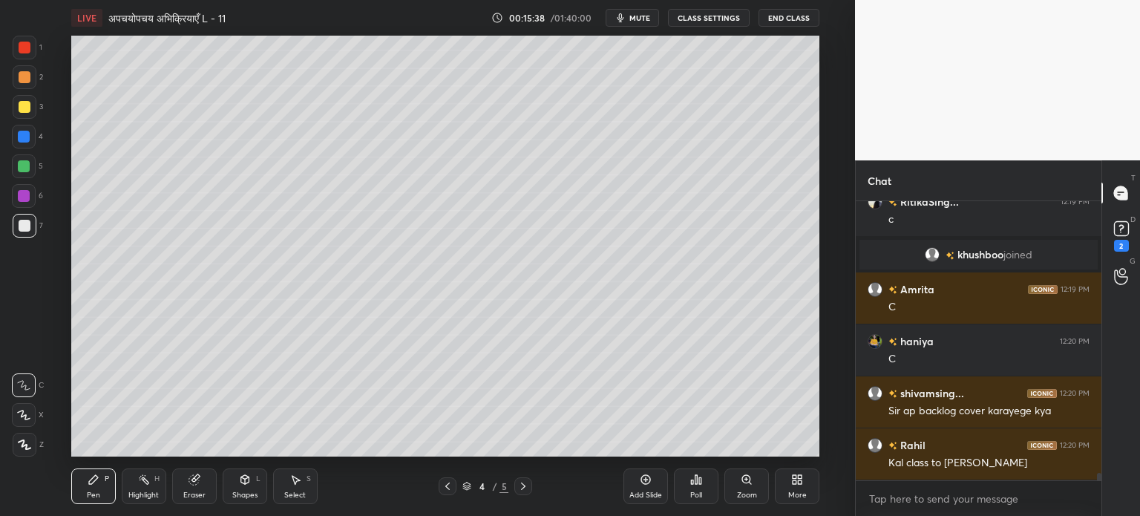
scroll to position [9865, 0]
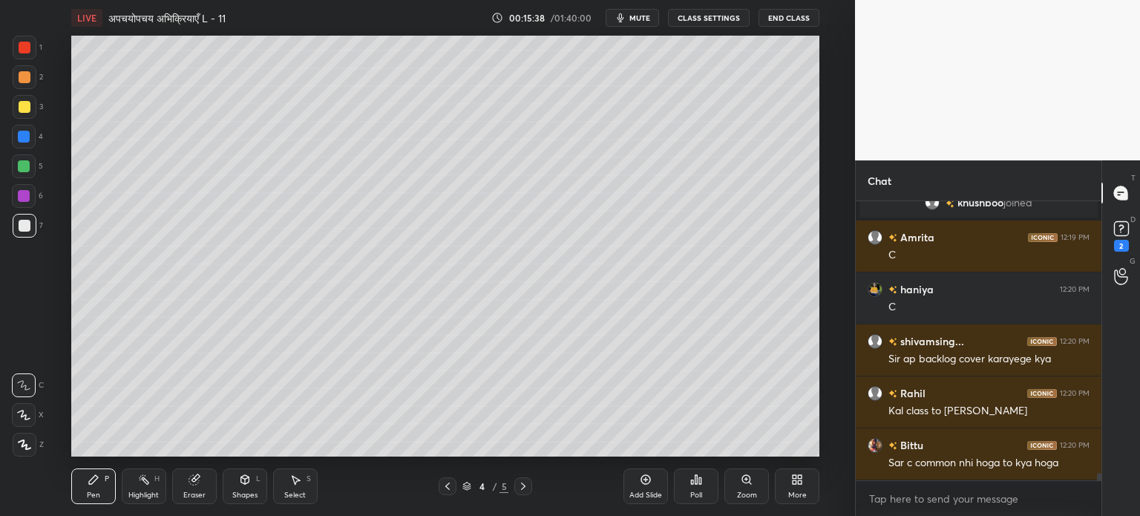
click at [25, 168] on div at bounding box center [24, 166] width 12 height 12
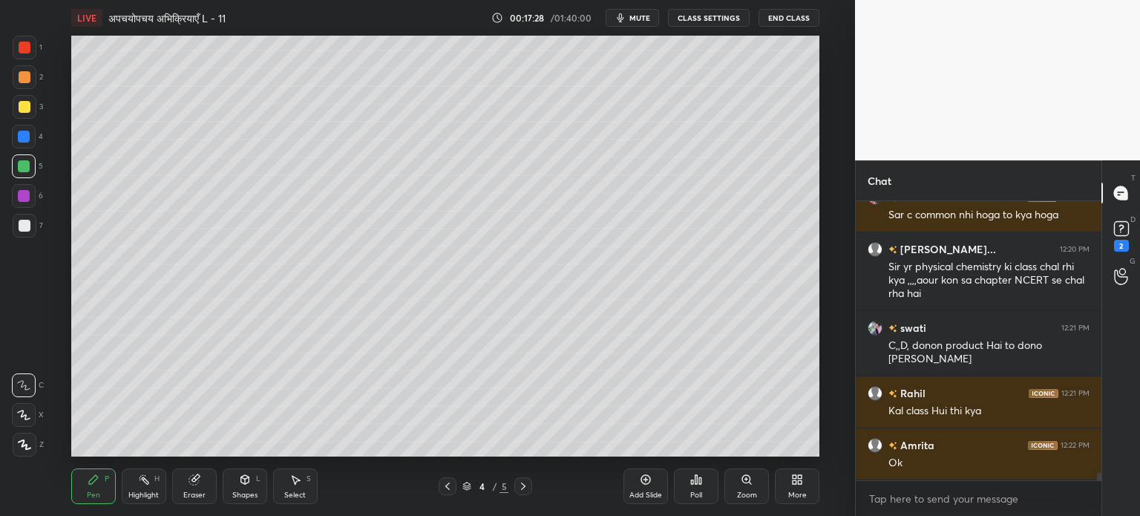
scroll to position [10165, 0]
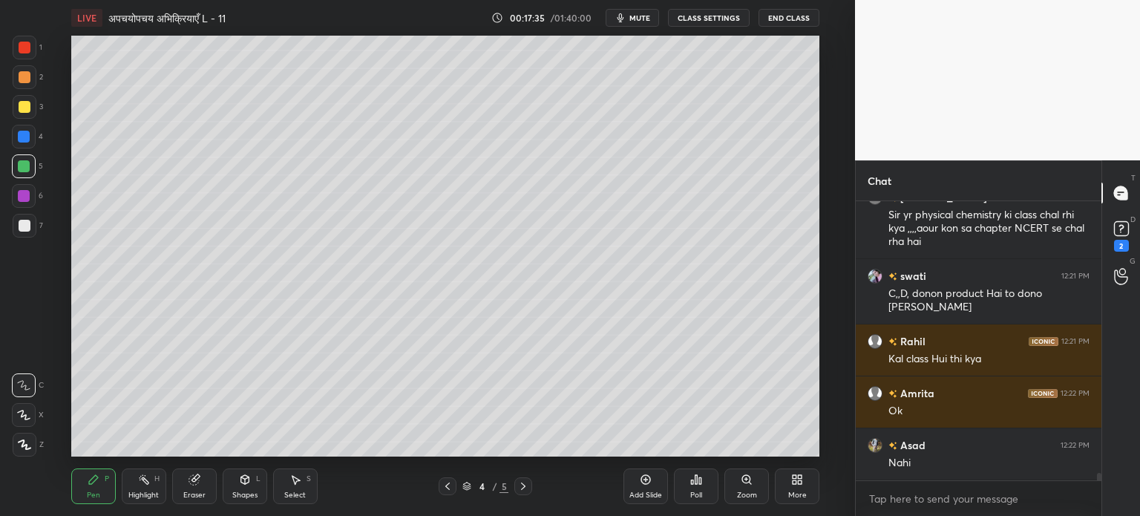
click at [238, 497] on div "Shapes" at bounding box center [244, 494] width 25 height 7
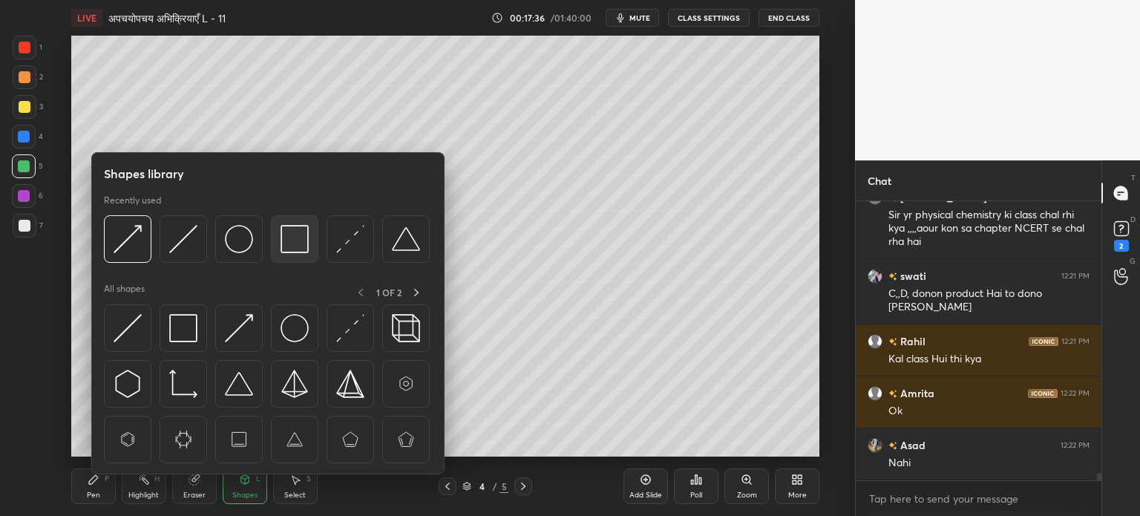
click at [298, 235] on img at bounding box center [295, 239] width 28 height 28
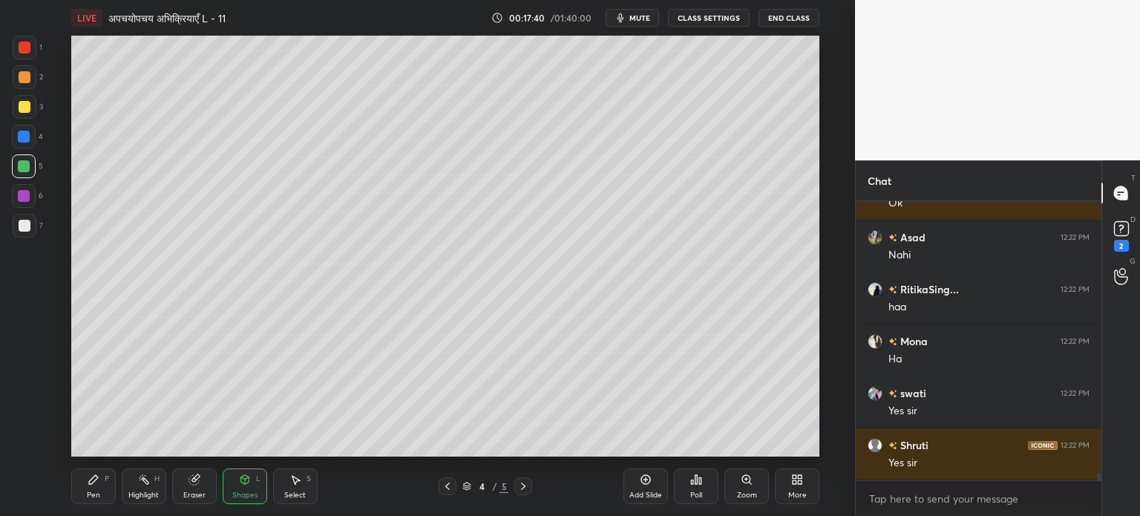
scroll to position [10425, 0]
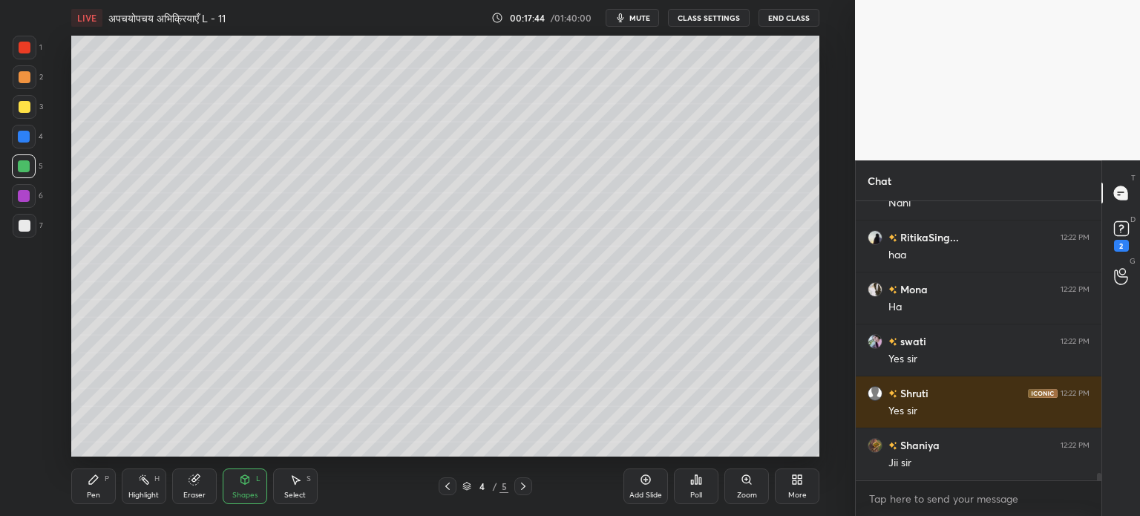
click at [649, 489] on div "Add Slide" at bounding box center [646, 486] width 45 height 36
click at [91, 483] on icon at bounding box center [93, 479] width 9 height 9
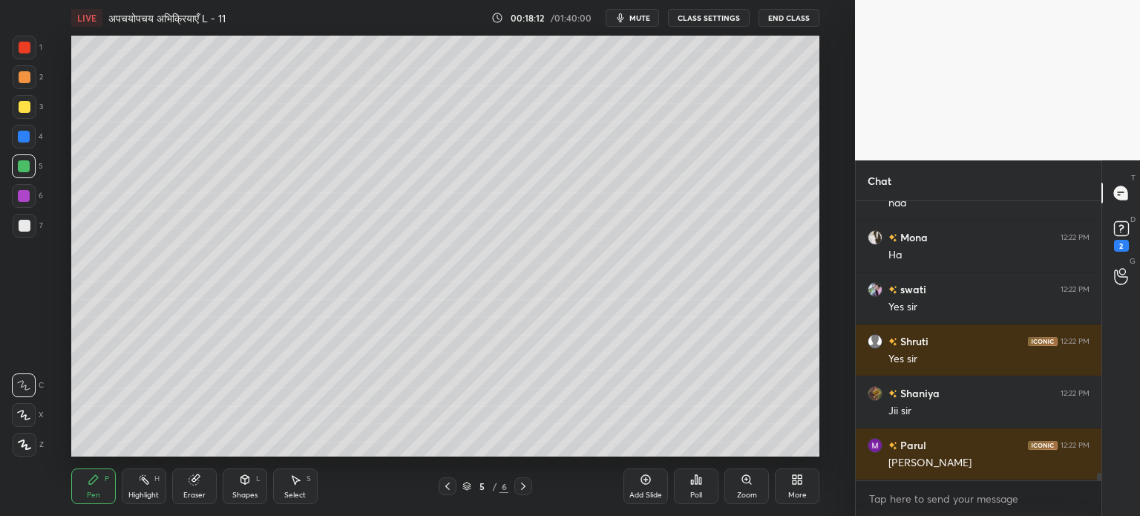
click at [256, 482] on div "L" at bounding box center [258, 478] width 4 height 7
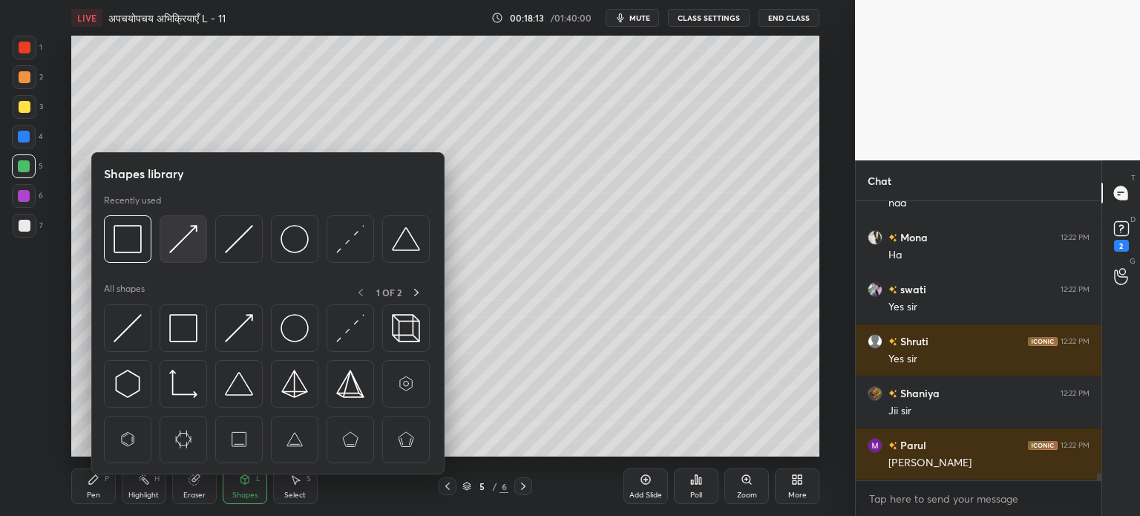
click at [186, 246] on img at bounding box center [183, 239] width 28 height 28
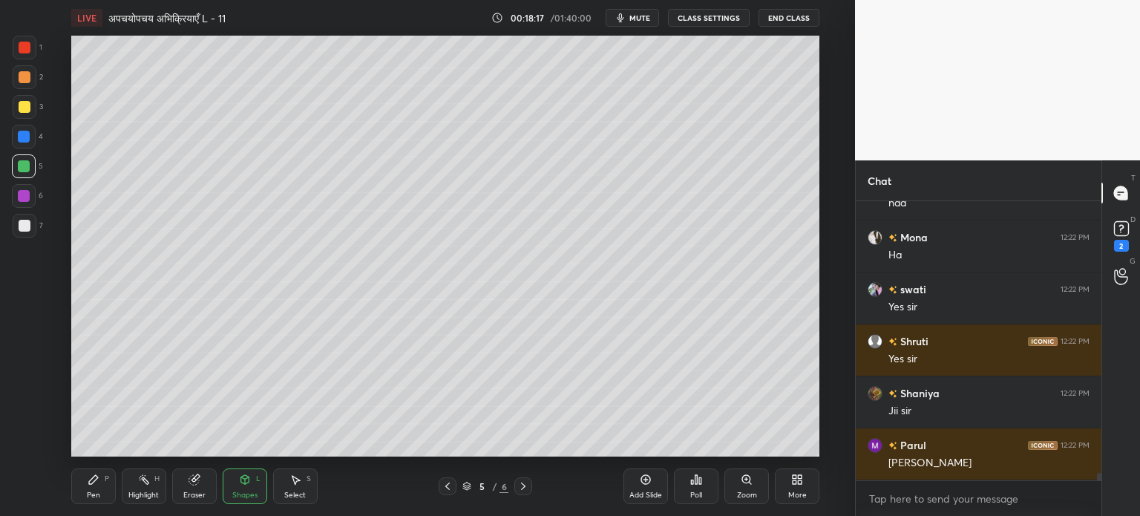
scroll to position [10529, 0]
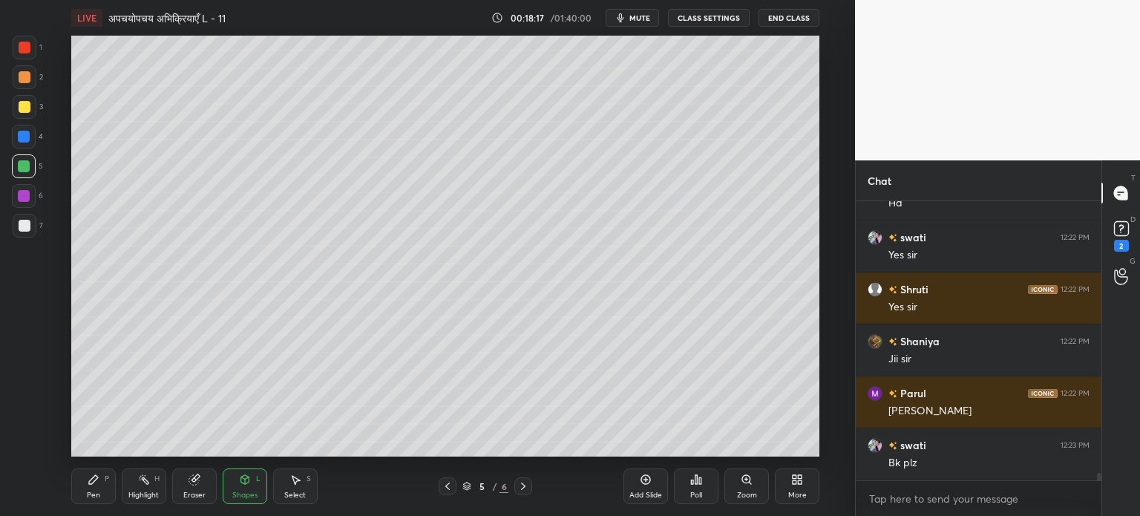
click at [81, 492] on div "Pen P" at bounding box center [93, 486] width 45 height 36
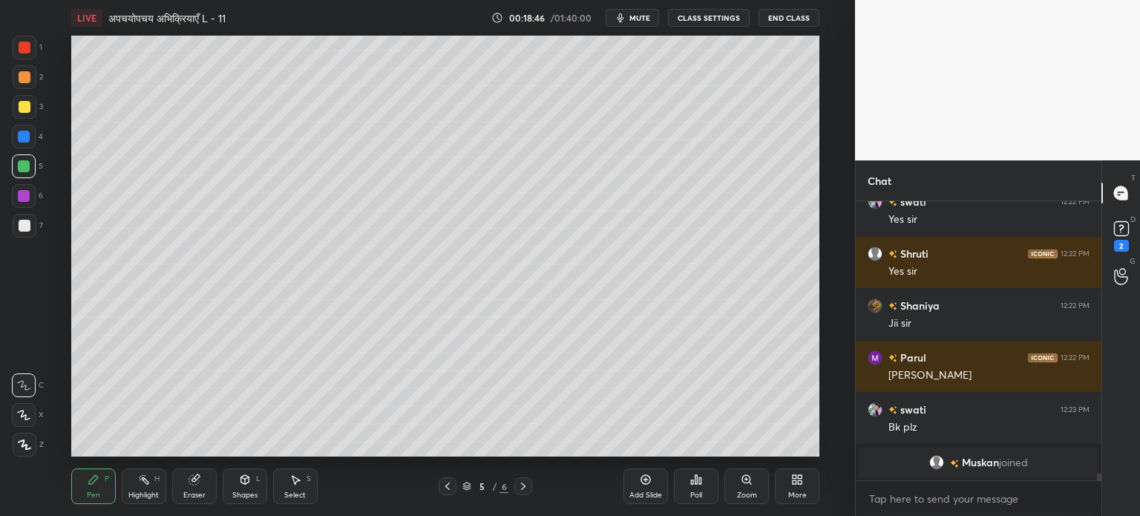
click at [247, 488] on div "Shapes L" at bounding box center [245, 486] width 45 height 36
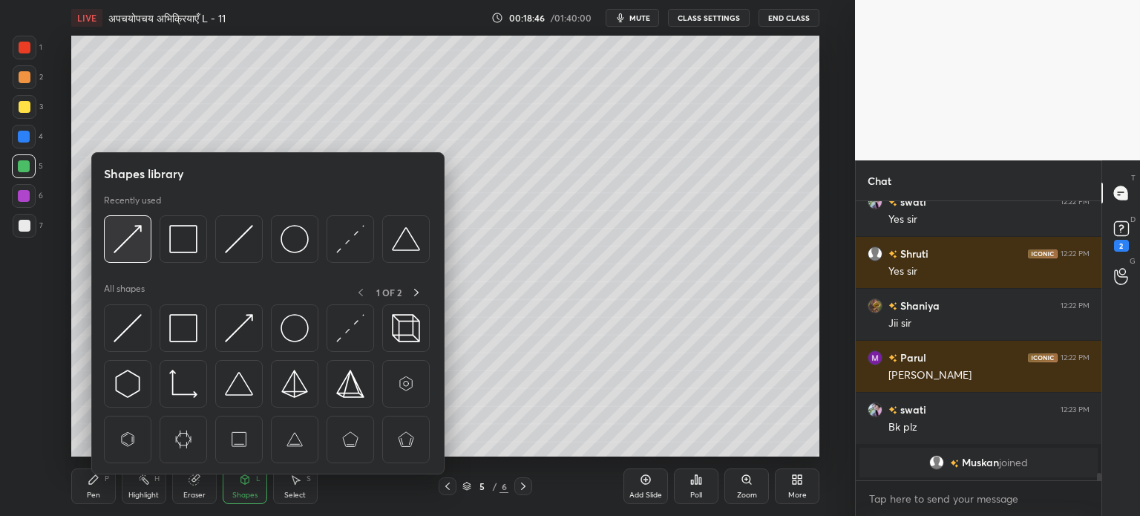
click at [140, 237] on img at bounding box center [128, 239] width 28 height 28
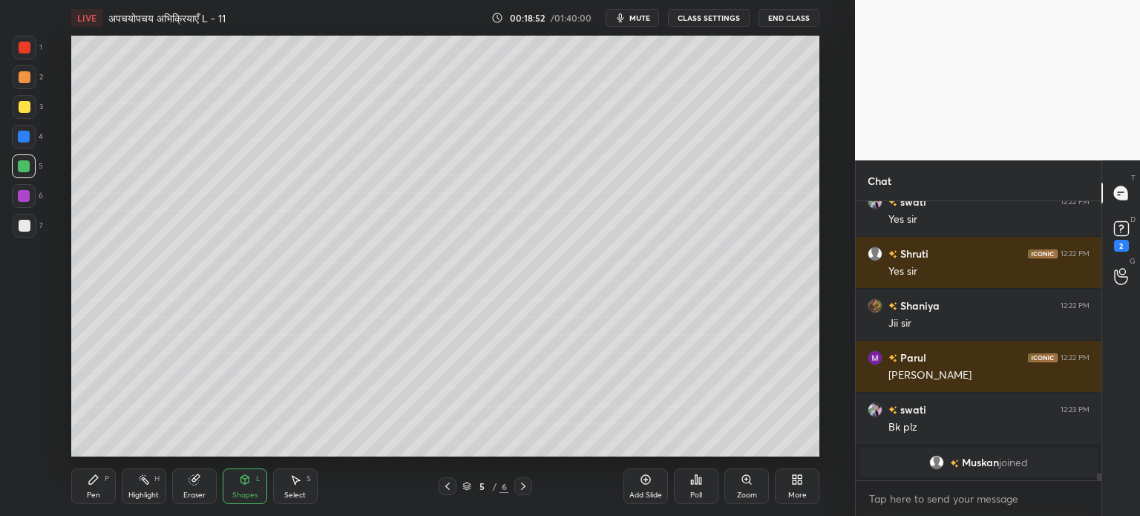
click at [100, 491] on div "Pen P" at bounding box center [93, 486] width 45 height 36
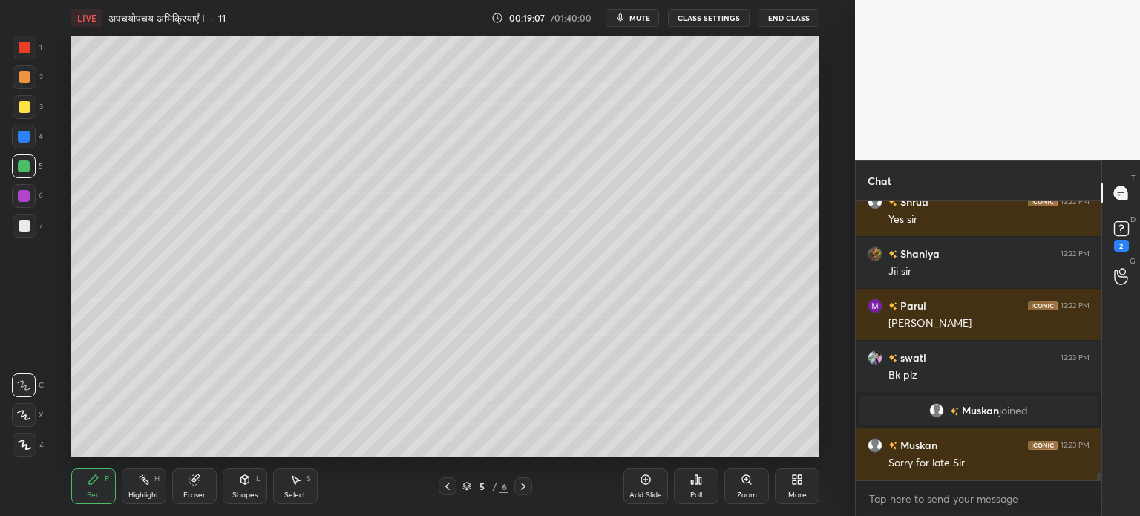
click at [30, 107] on div at bounding box center [25, 107] width 12 height 12
click at [249, 499] on div "Shapes" at bounding box center [244, 494] width 25 height 7
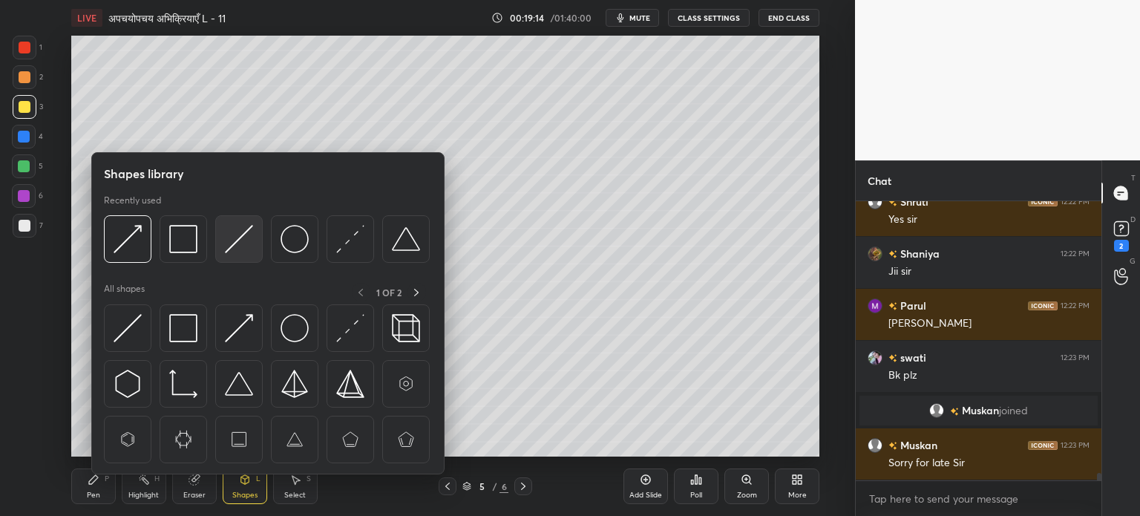
click at [238, 241] on img at bounding box center [239, 239] width 28 height 28
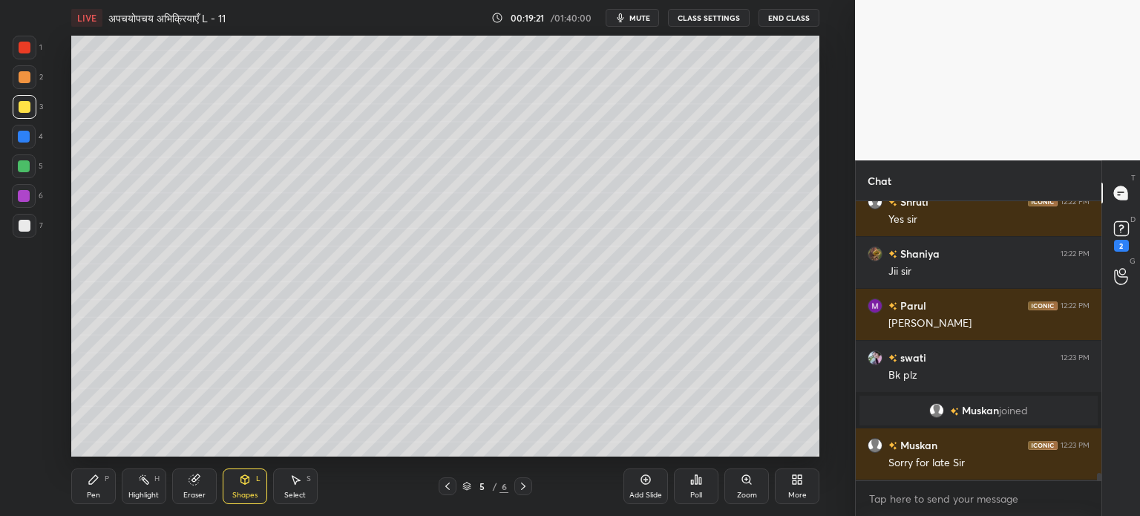
click at [103, 493] on div "Pen P" at bounding box center [93, 486] width 45 height 36
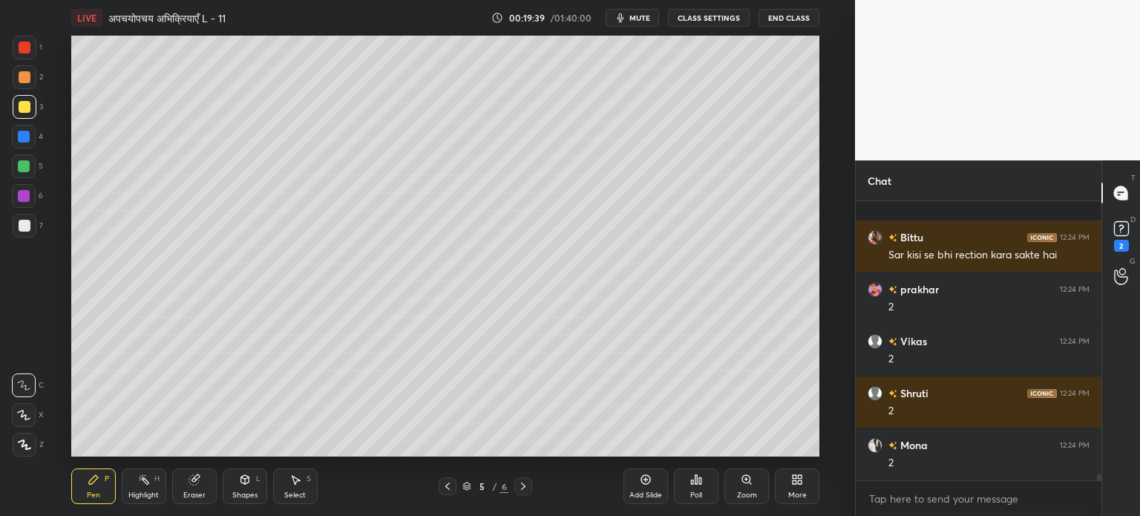
scroll to position [11108, 0]
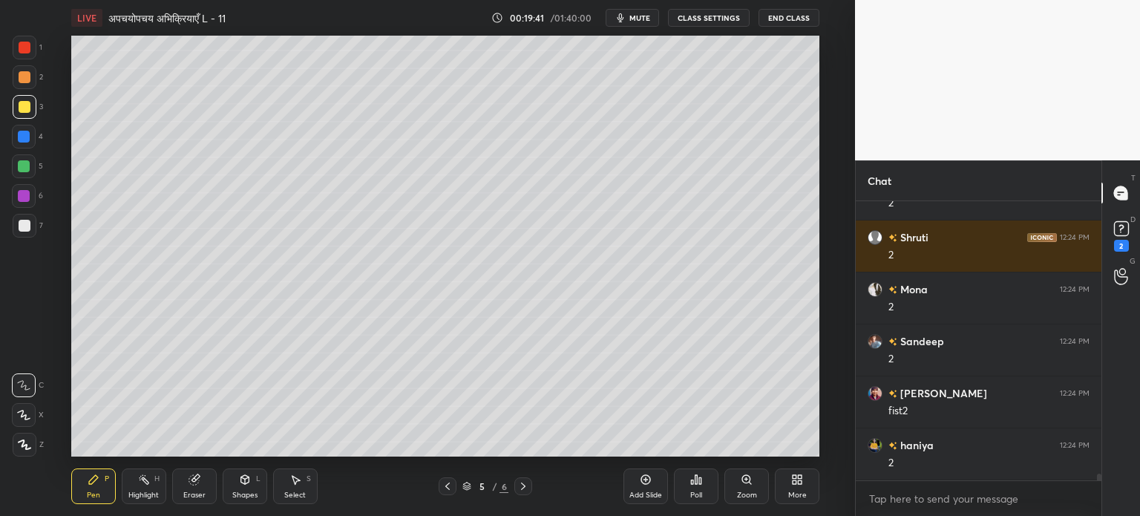
click at [300, 485] on icon at bounding box center [295, 480] width 12 height 12
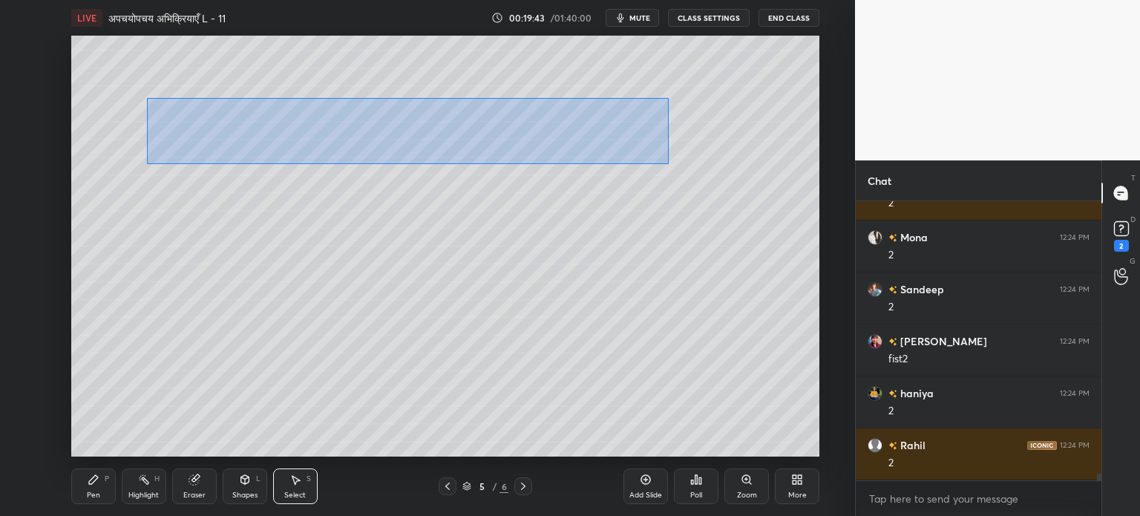
scroll to position [11263, 0]
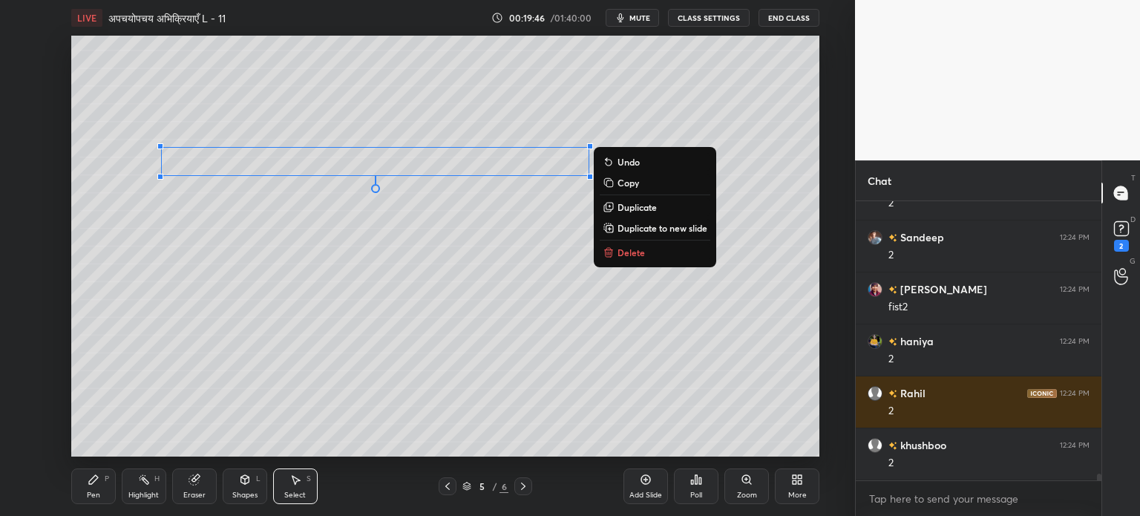
click at [481, 310] on div "0 ° Undo Copy Duplicate Duplicate to new slide Delete" at bounding box center [445, 246] width 748 height 421
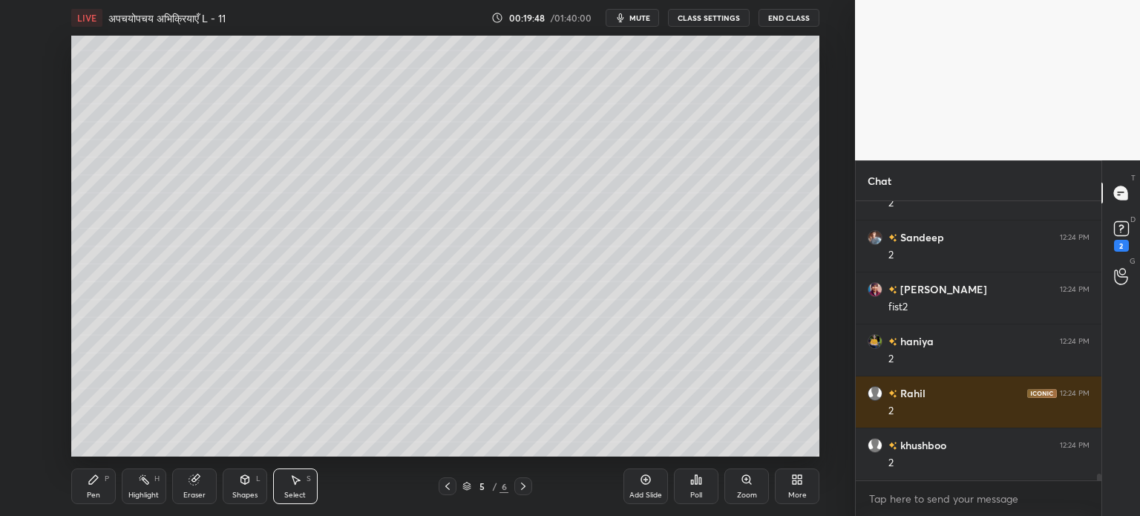
scroll to position [11315, 0]
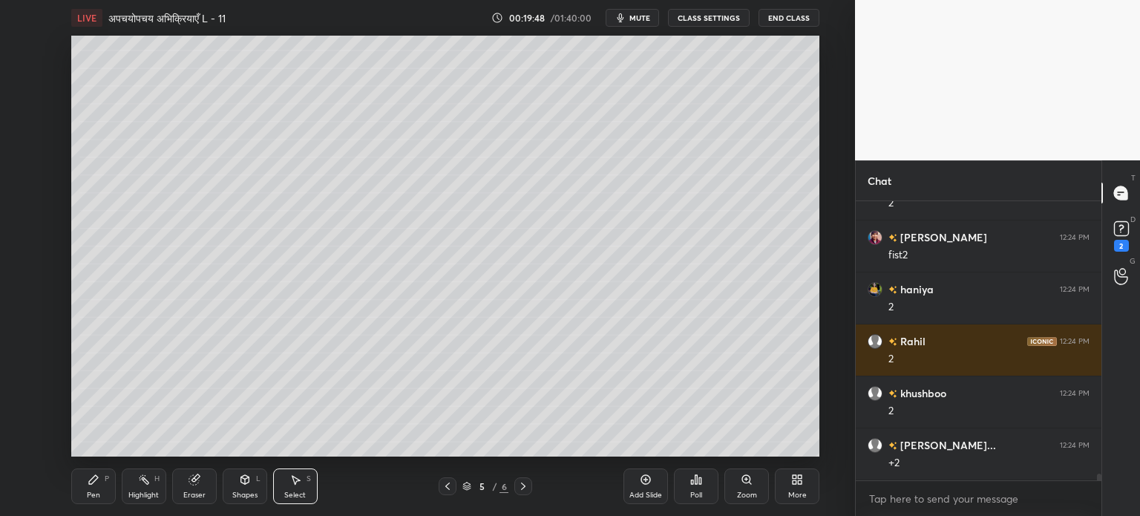
click at [88, 491] on div "Pen" at bounding box center [93, 494] width 13 height 7
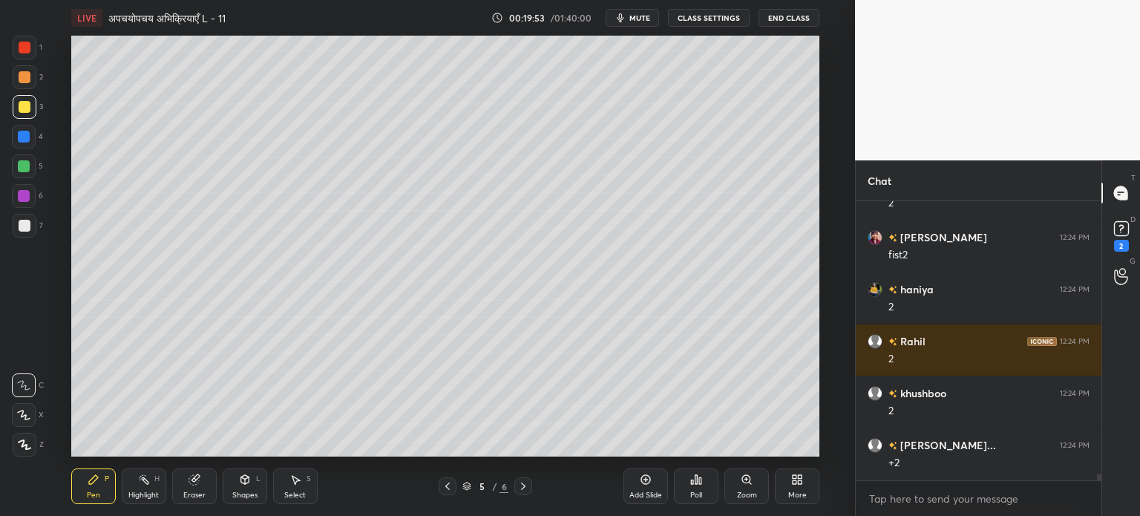
scroll to position [11367, 0]
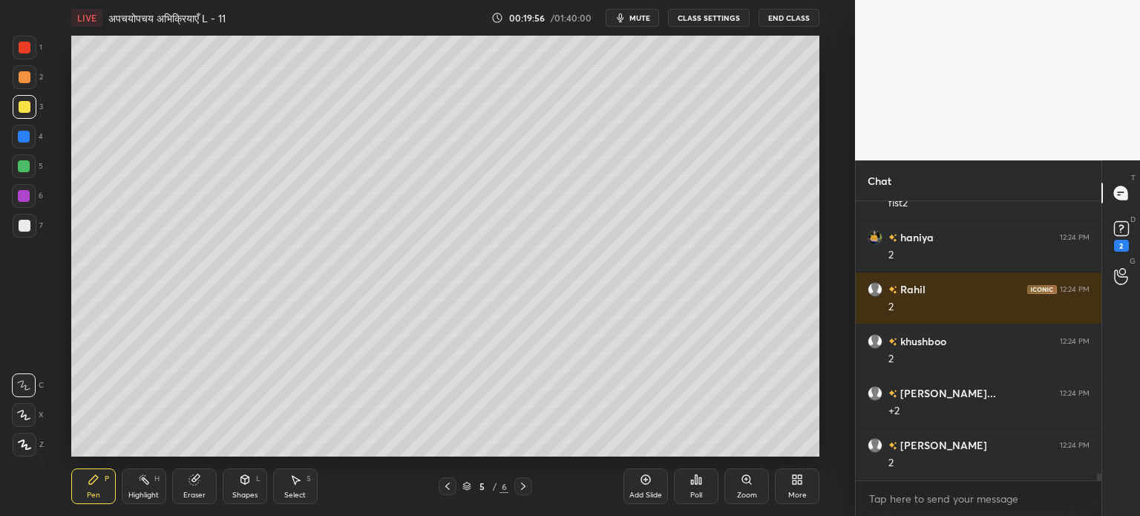
click at [245, 489] on div "Shapes L" at bounding box center [245, 486] width 45 height 36
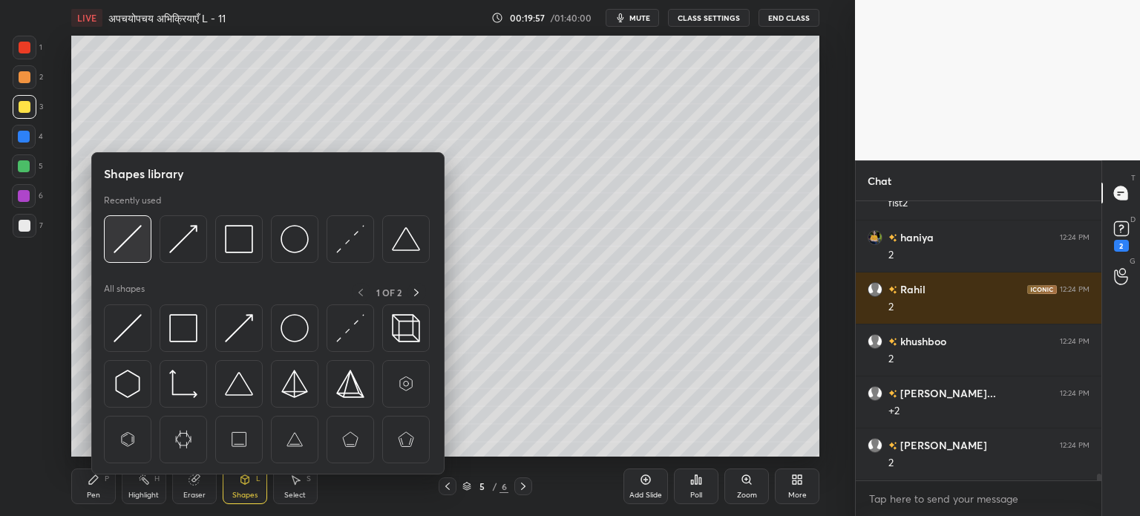
click at [137, 233] on img at bounding box center [128, 239] width 28 height 28
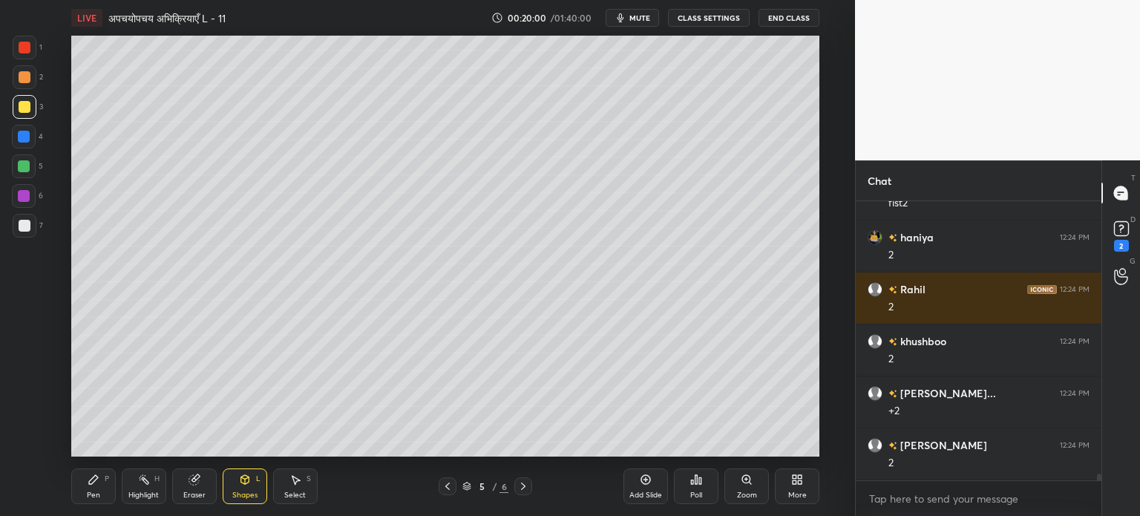
click at [241, 483] on icon at bounding box center [245, 480] width 12 height 12
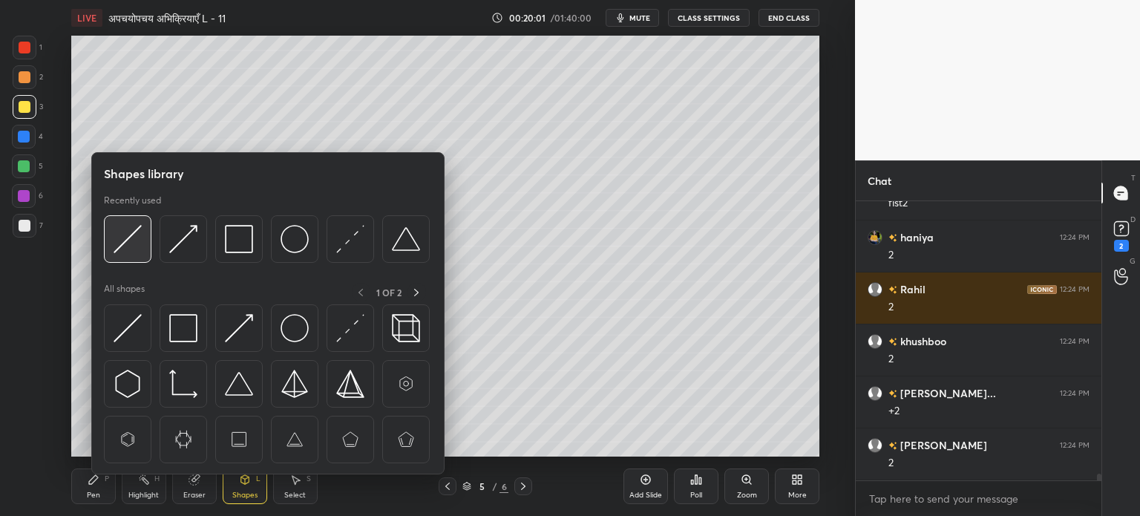
click at [130, 242] on img at bounding box center [128, 239] width 28 height 28
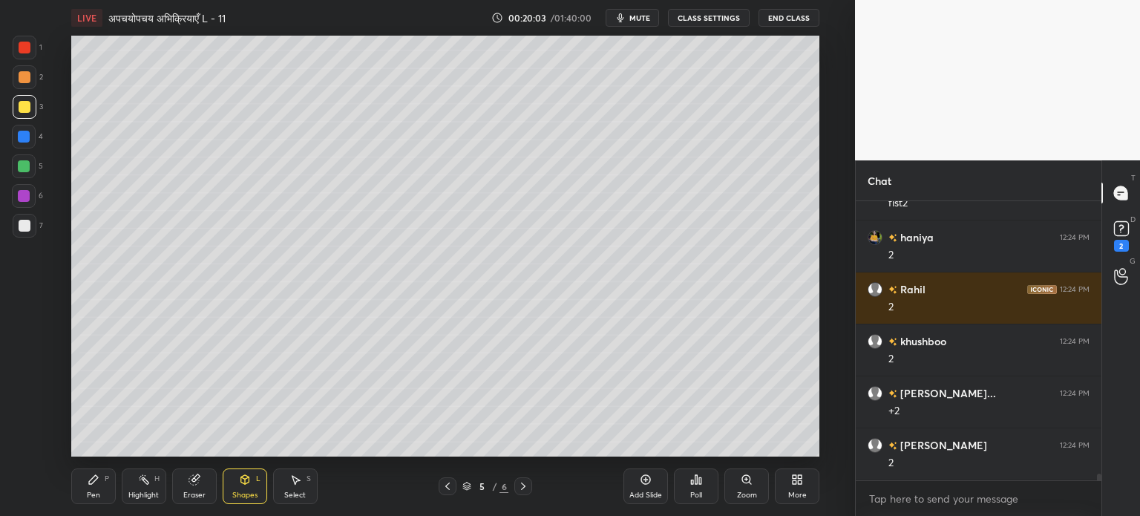
click at [100, 488] on div "Pen P" at bounding box center [93, 486] width 45 height 36
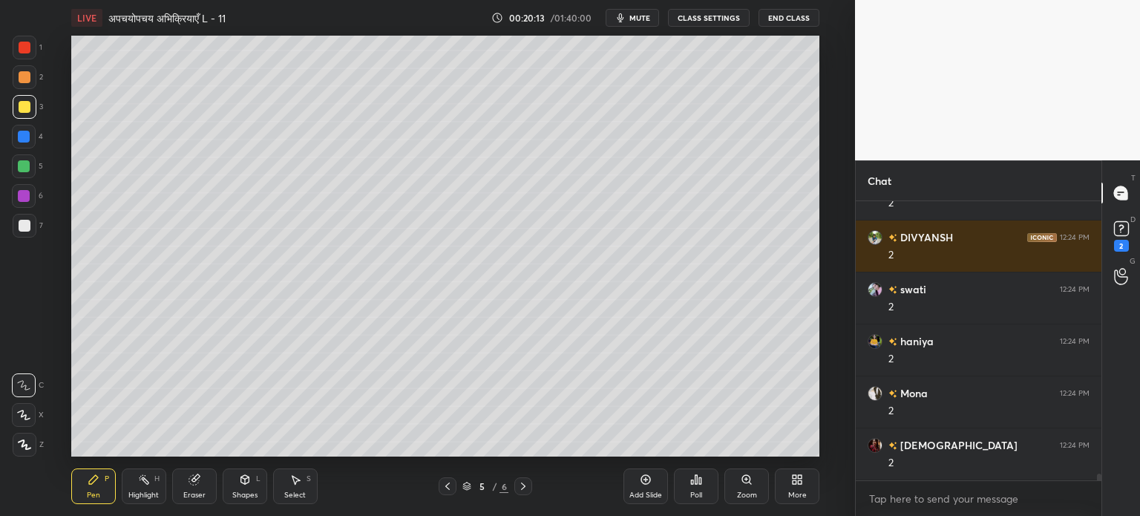
scroll to position [11679, 0]
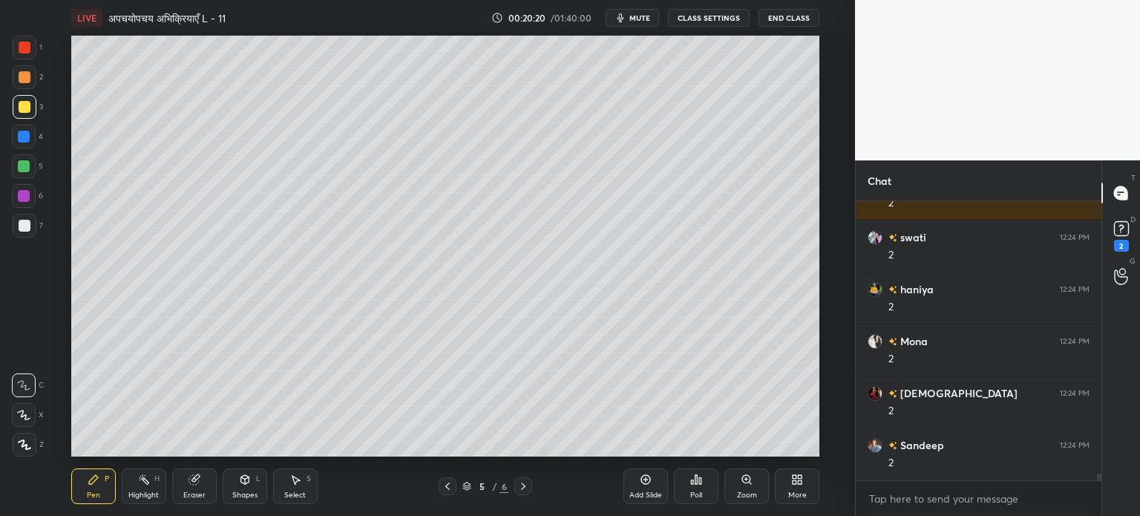
click at [27, 228] on div at bounding box center [25, 226] width 12 height 12
click at [147, 485] on icon at bounding box center [144, 480] width 12 height 12
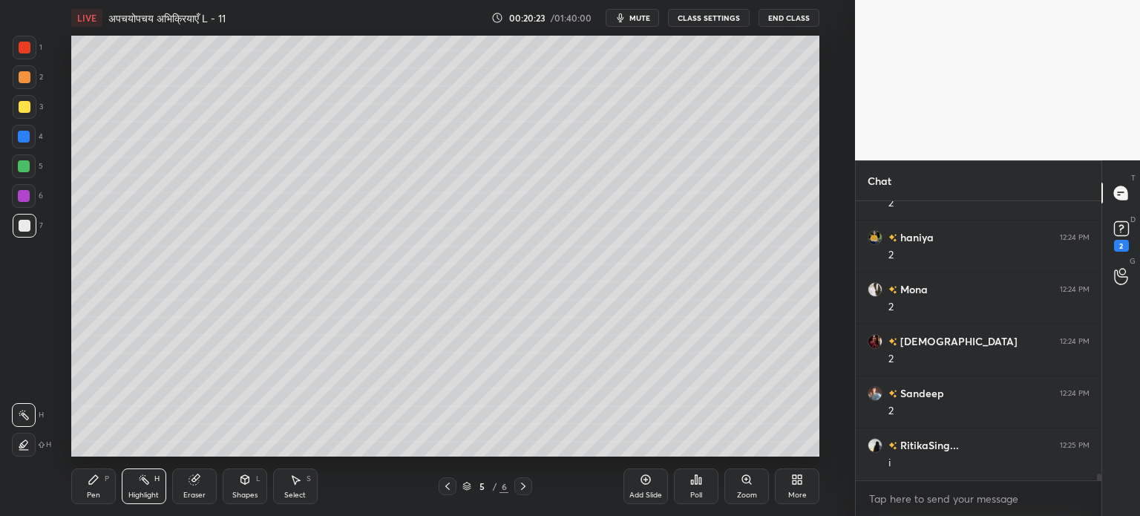
scroll to position [11783, 0]
click at [105, 492] on div "Pen P" at bounding box center [93, 486] width 45 height 36
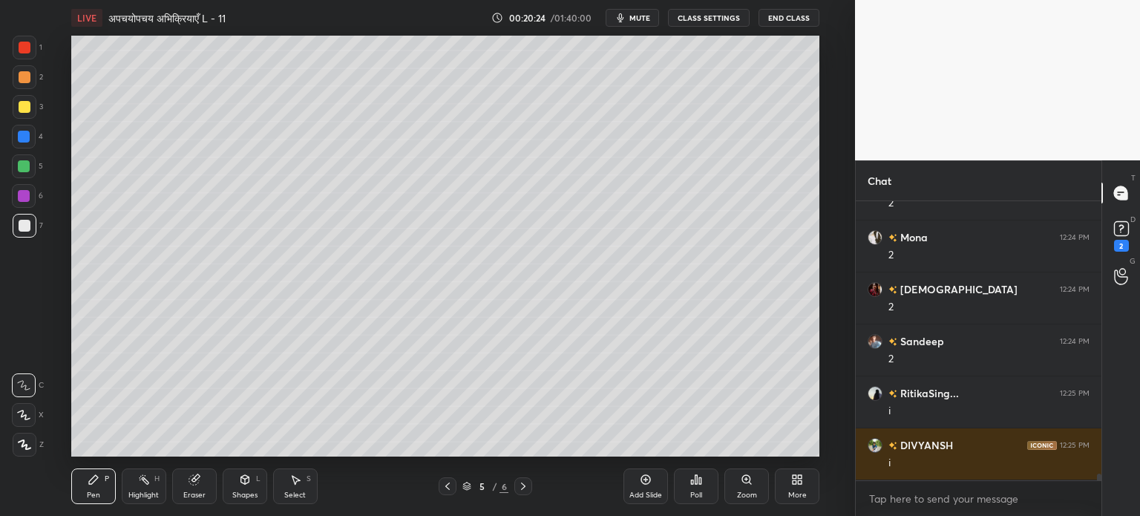
scroll to position [11835, 0]
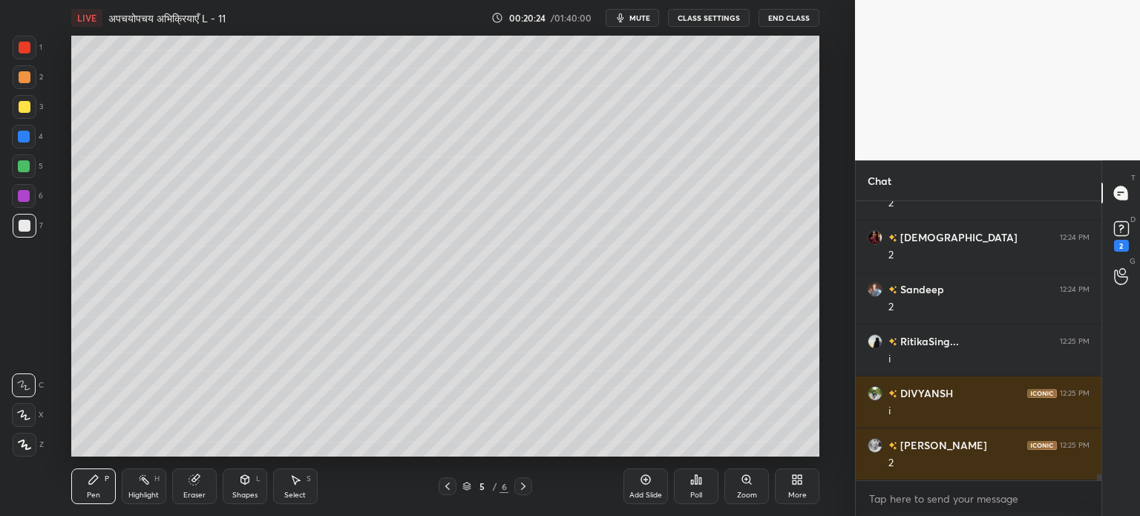
click at [235, 494] on div "Shapes" at bounding box center [244, 494] width 25 height 7
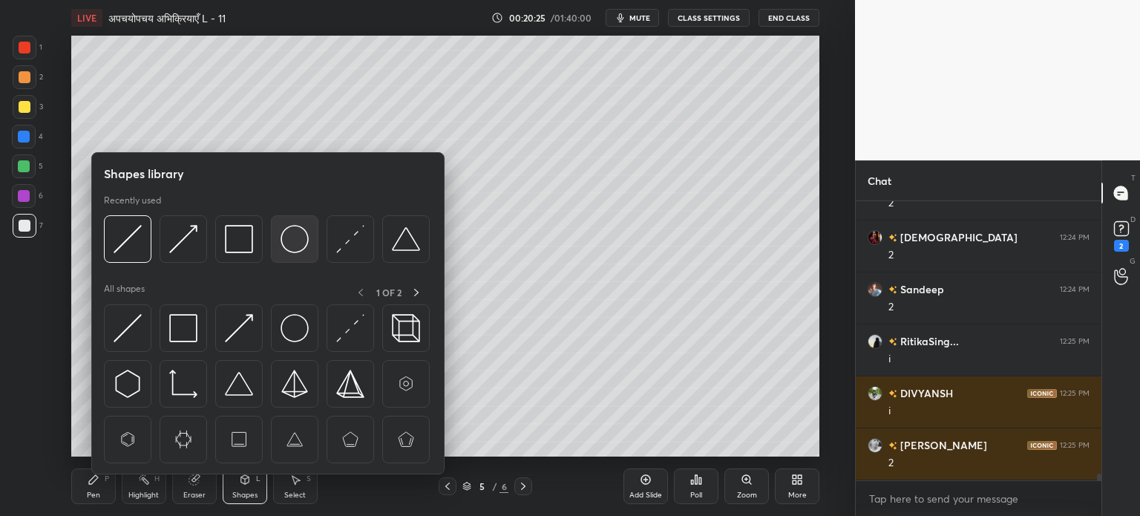
click at [287, 236] on img at bounding box center [295, 239] width 28 height 28
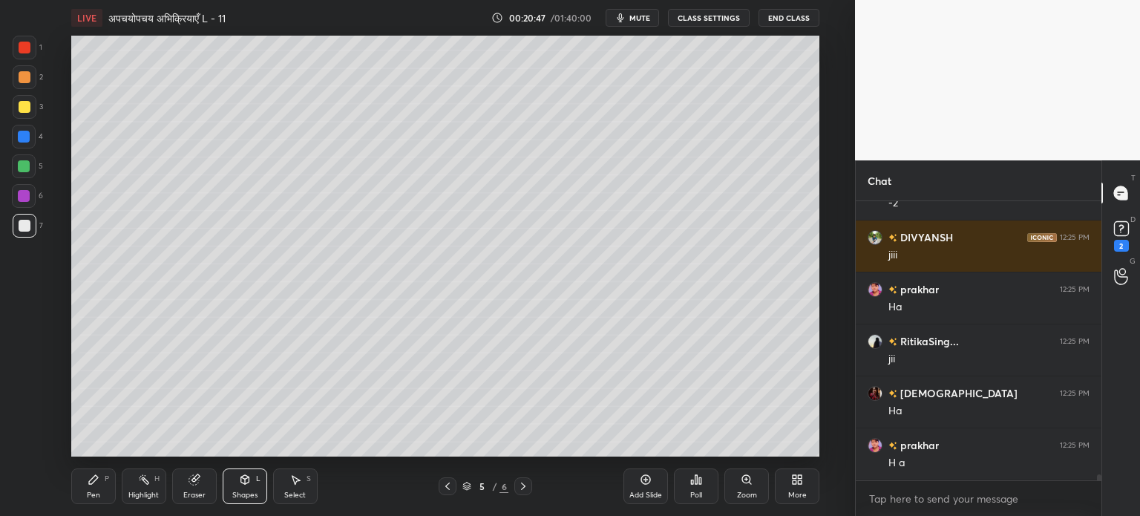
scroll to position [12355, 0]
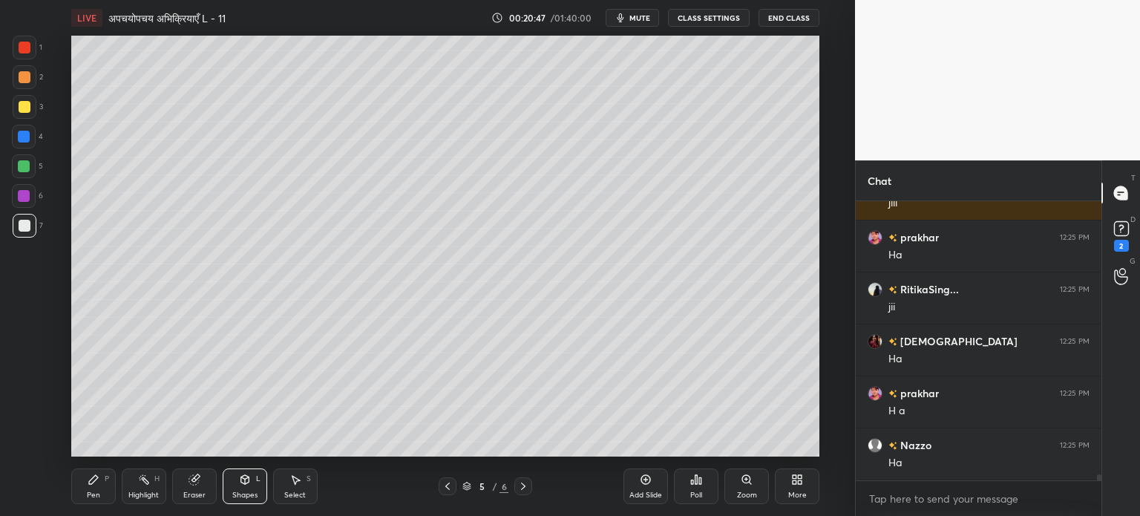
click at [98, 496] on div "Pen" at bounding box center [93, 494] width 13 height 7
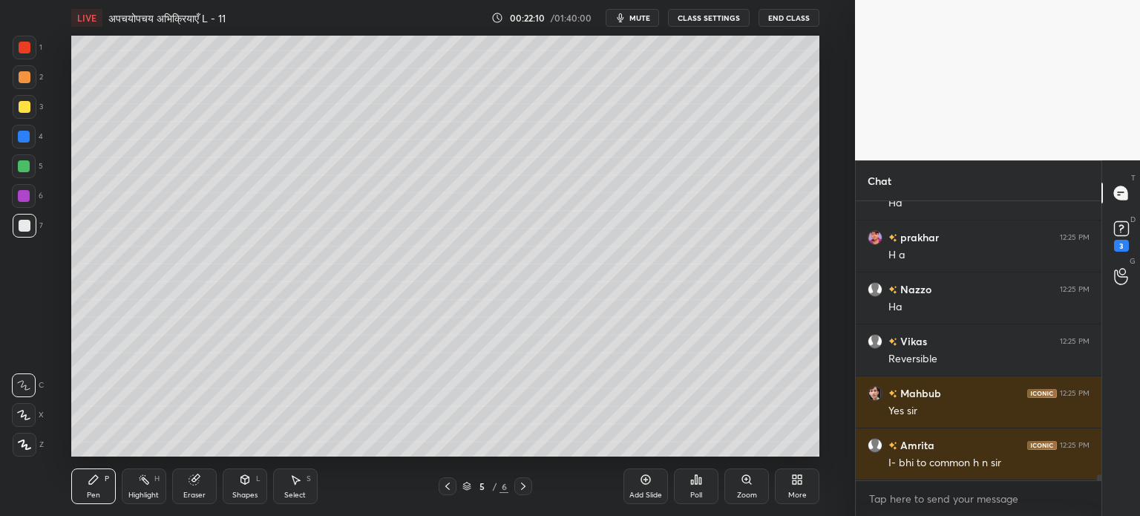
scroll to position [11951, 0]
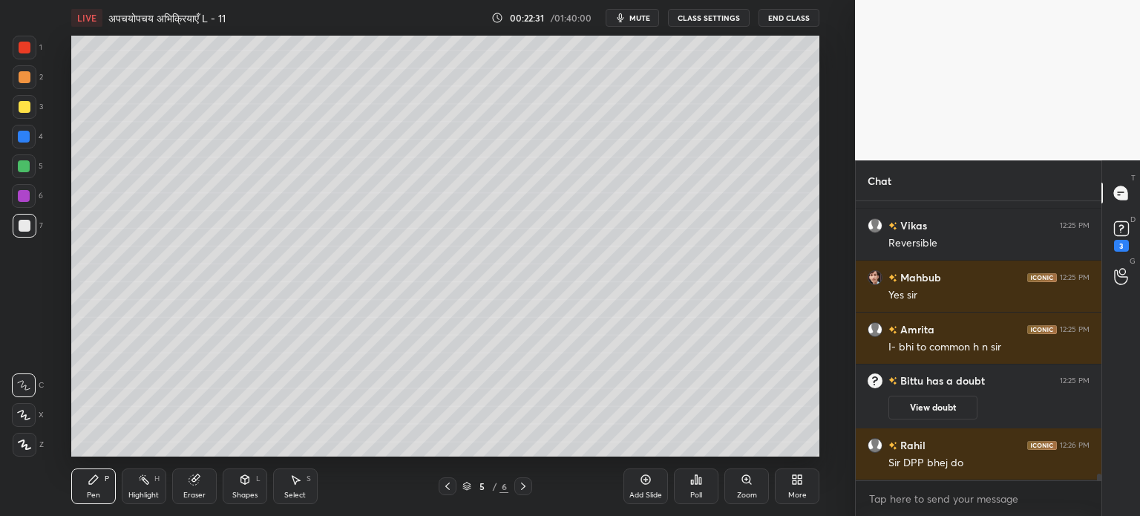
click at [246, 483] on icon at bounding box center [245, 479] width 8 height 9
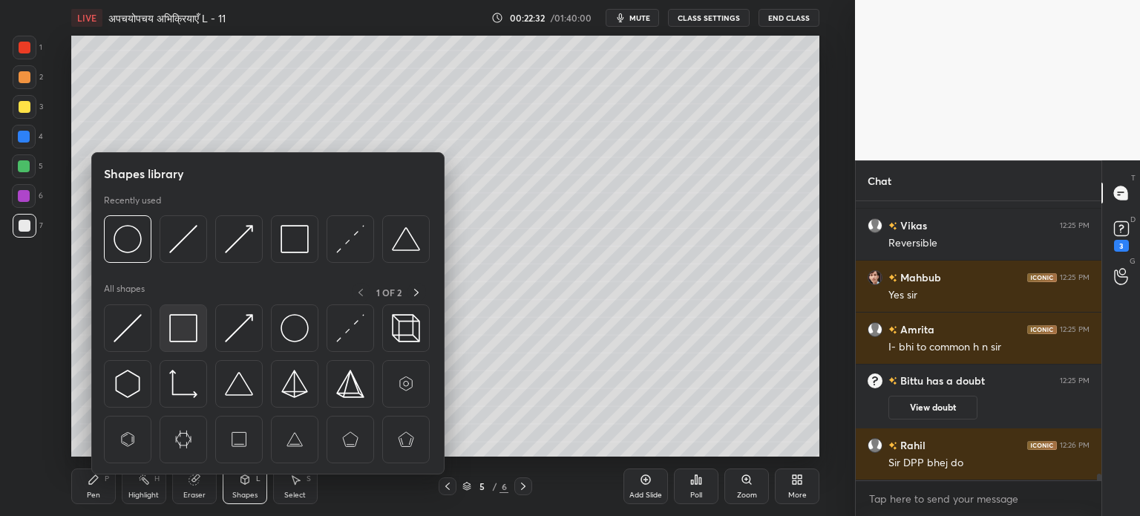
click at [182, 329] on img at bounding box center [183, 328] width 28 height 28
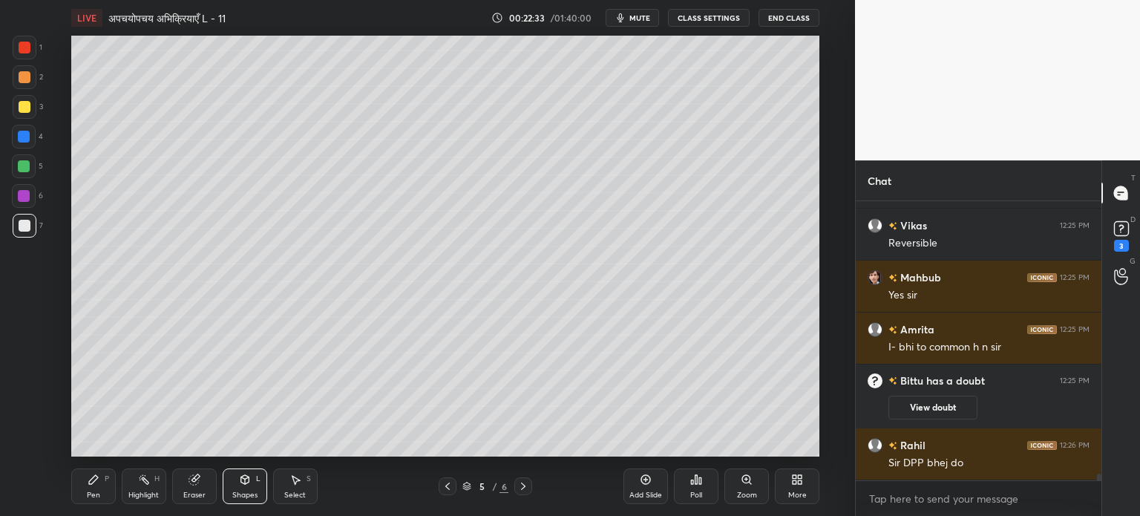
click at [18, 162] on div at bounding box center [24, 166] width 12 height 12
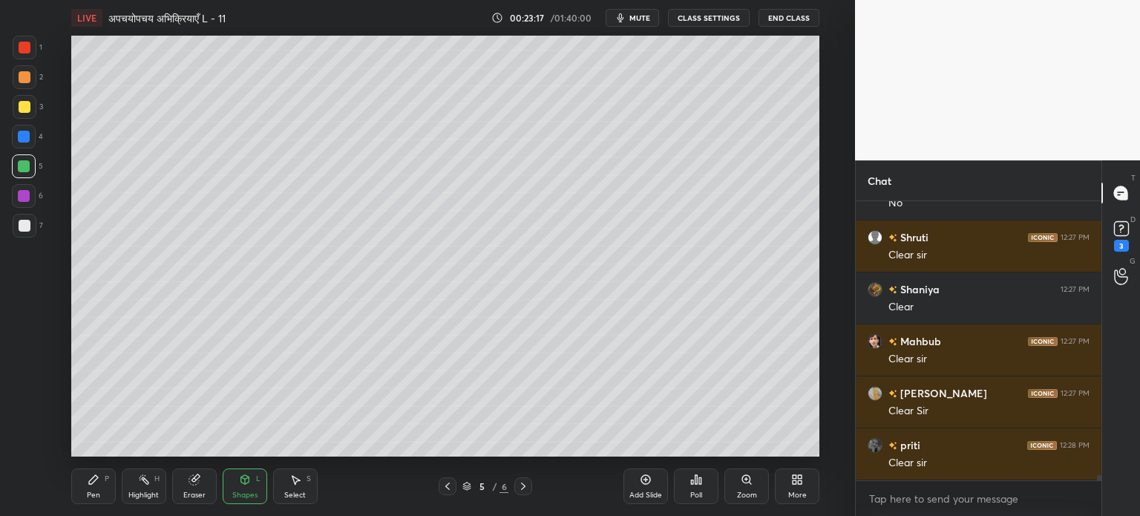
scroll to position [12626, 0]
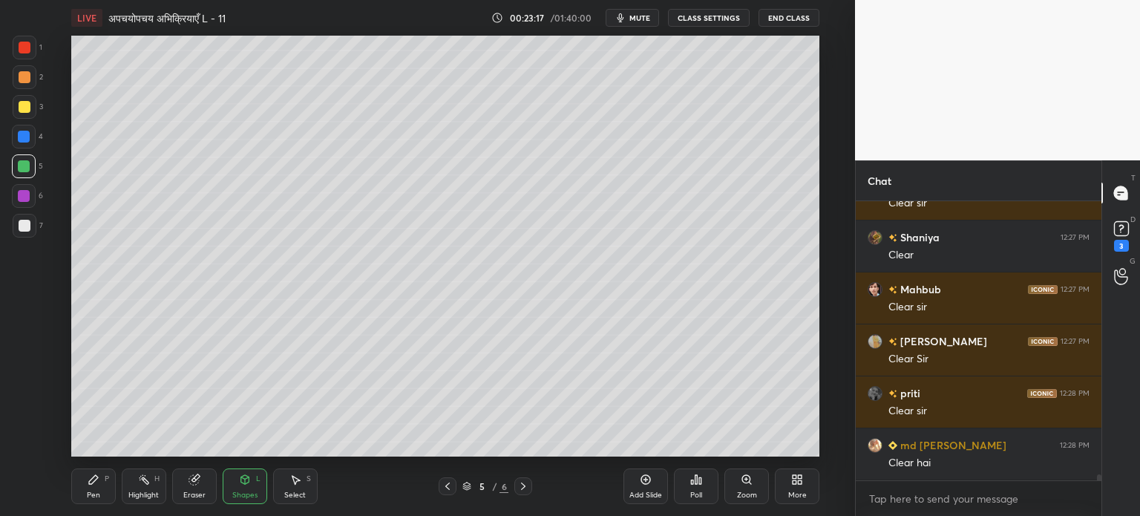
click at [89, 487] on div "Pen P" at bounding box center [93, 486] width 45 height 36
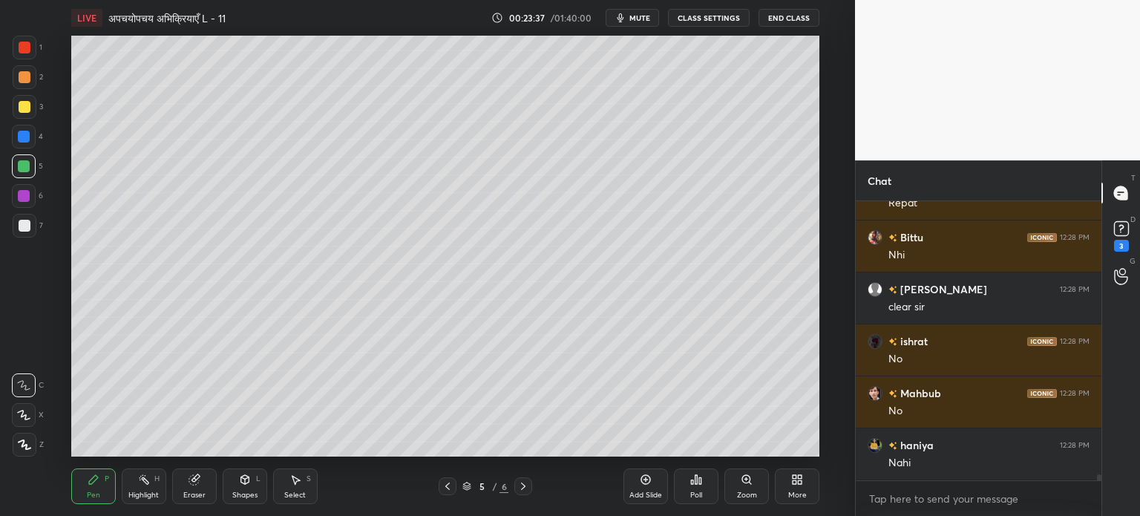
scroll to position [12990, 0]
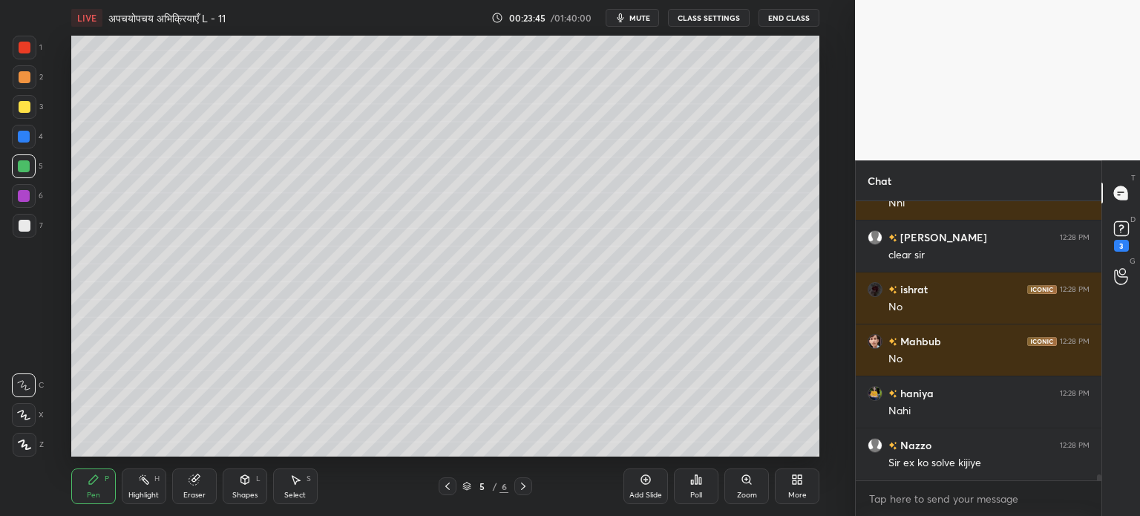
click at [641, 488] on div "Add Slide" at bounding box center [646, 486] width 45 height 36
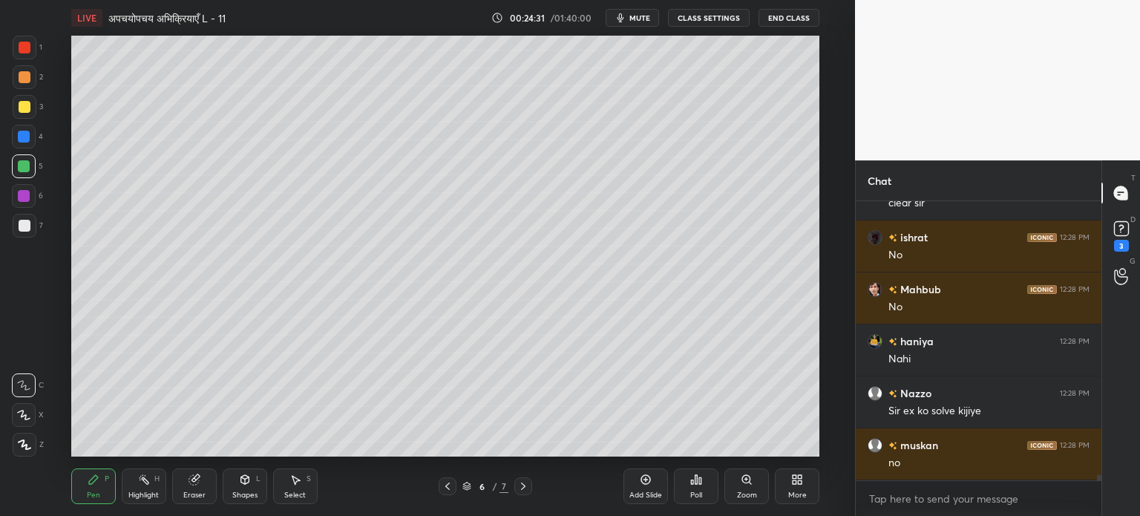
click at [242, 477] on icon at bounding box center [245, 479] width 8 height 9
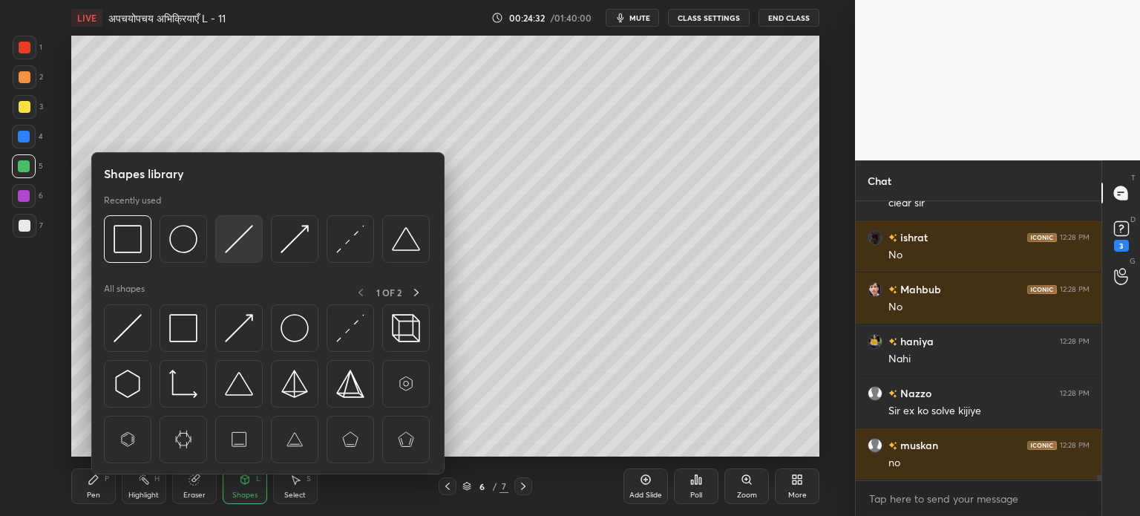
click at [253, 240] on div at bounding box center [239, 239] width 48 height 48
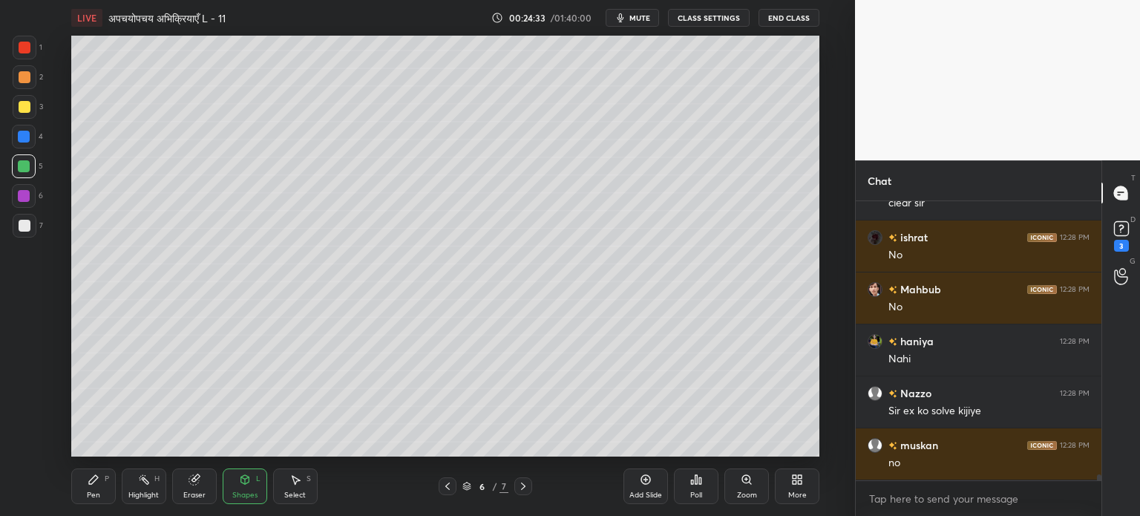
click at [27, 102] on div at bounding box center [25, 107] width 12 height 12
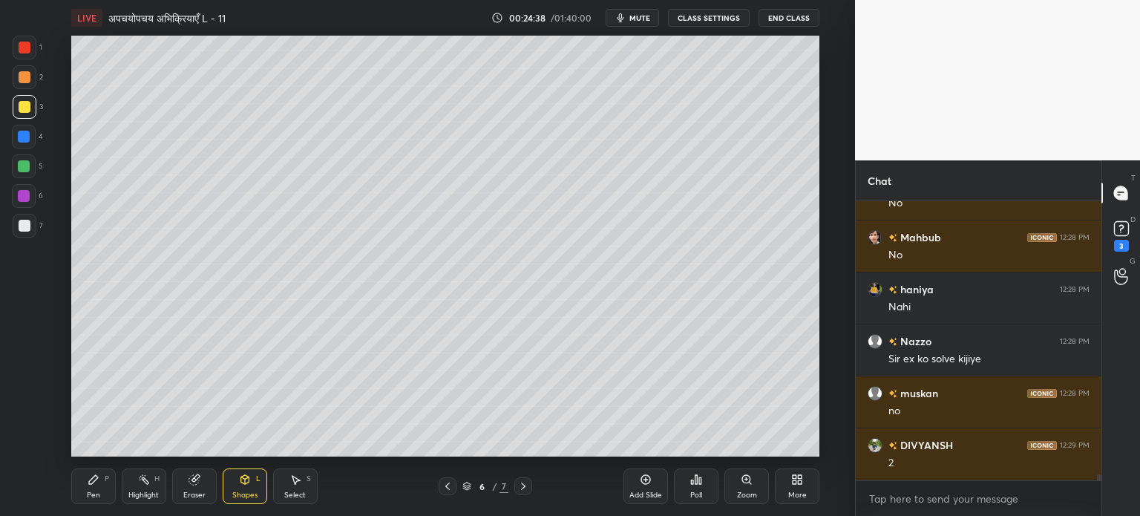
click at [99, 480] on icon at bounding box center [94, 480] width 12 height 12
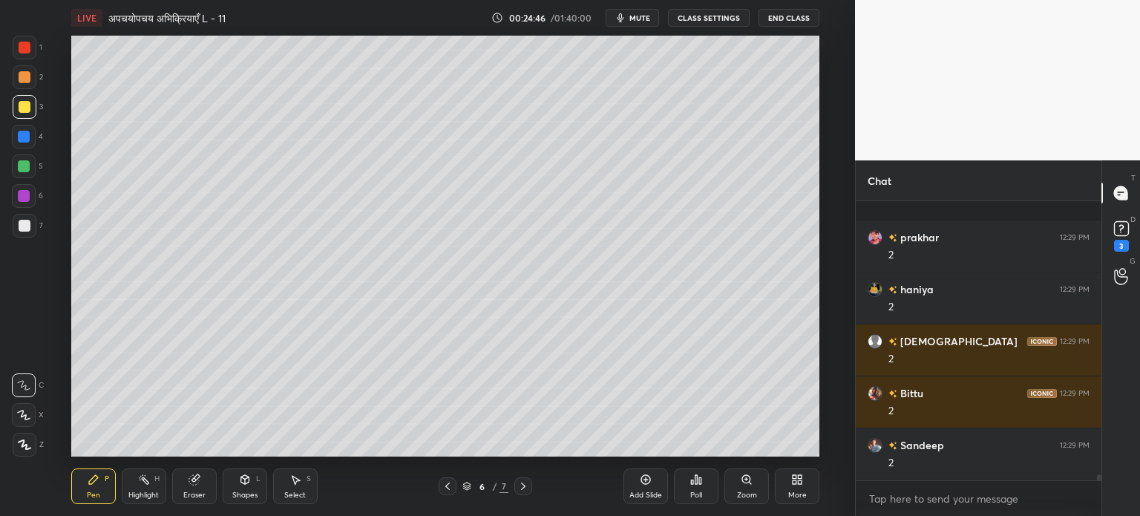
scroll to position [13458, 0]
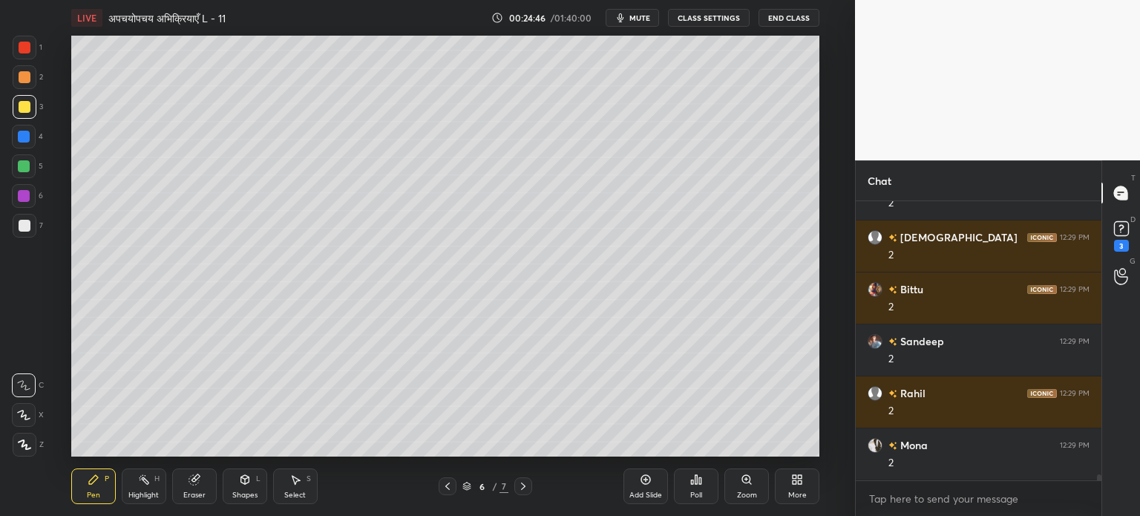
click at [253, 480] on div "Shapes L" at bounding box center [245, 486] width 45 height 36
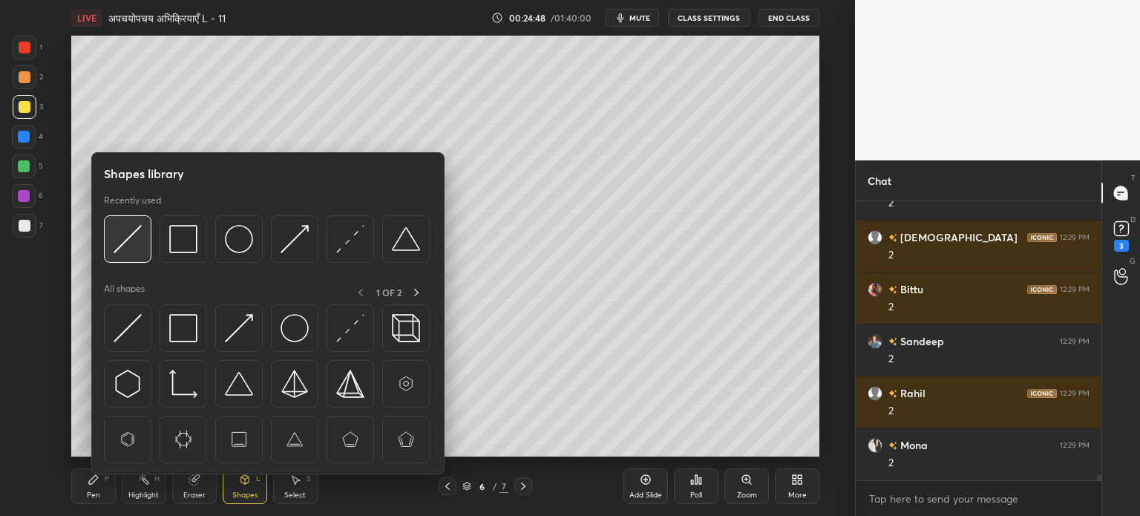
click at [135, 241] on img at bounding box center [128, 239] width 28 height 28
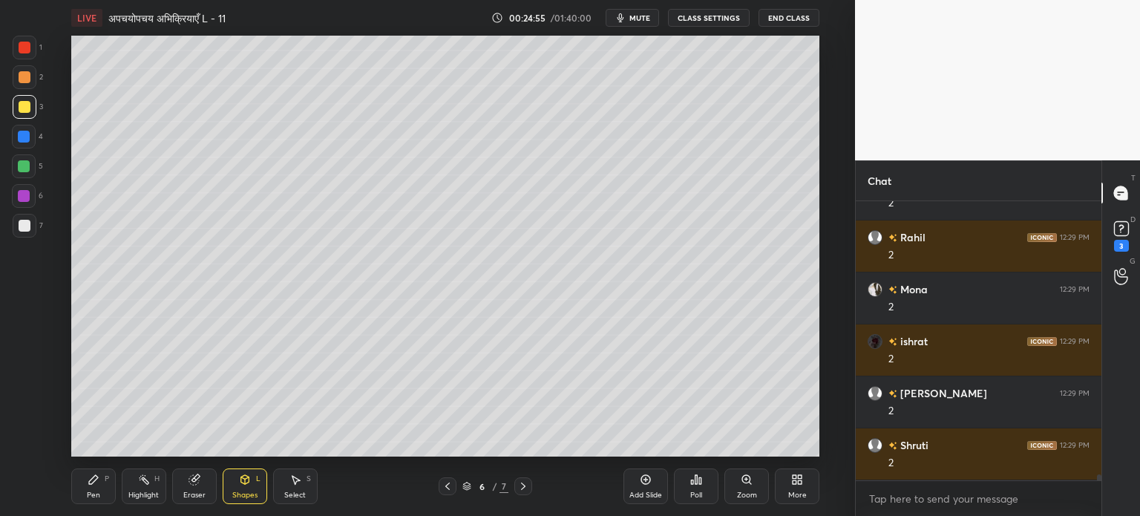
scroll to position [13665, 0]
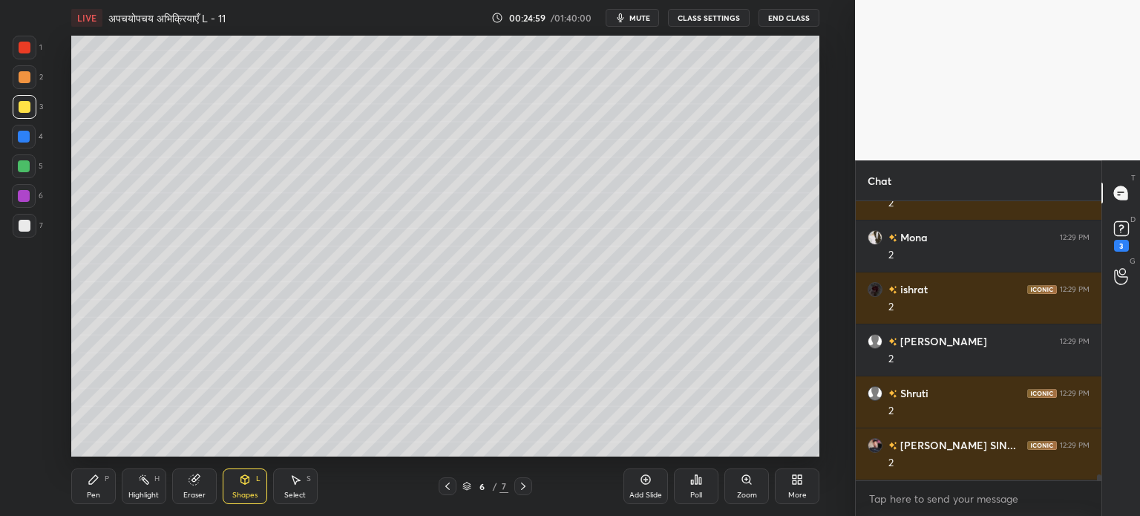
click at [100, 496] on div "Pen P" at bounding box center [93, 486] width 45 height 36
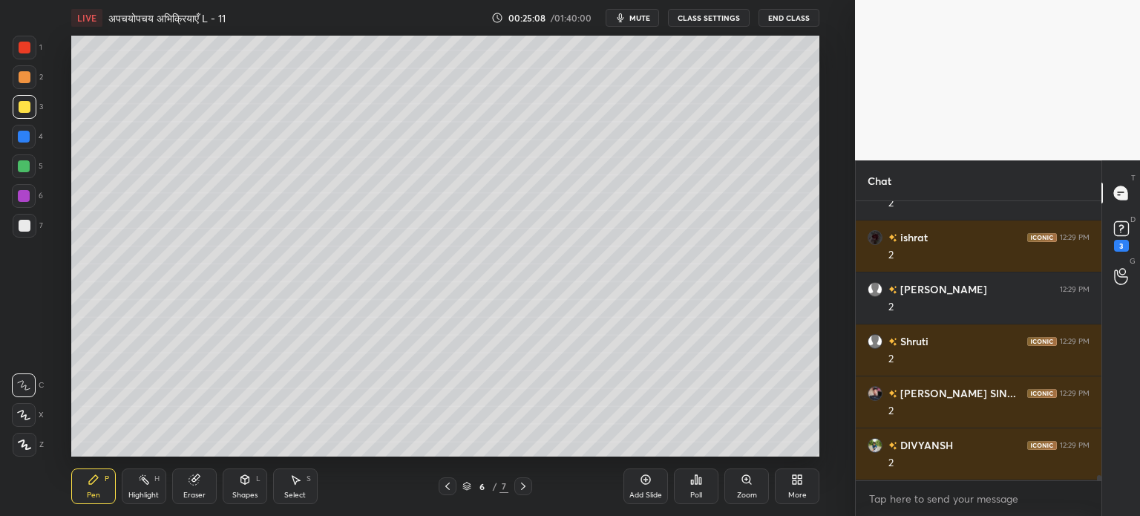
click at [252, 489] on div "Shapes L" at bounding box center [245, 486] width 45 height 36
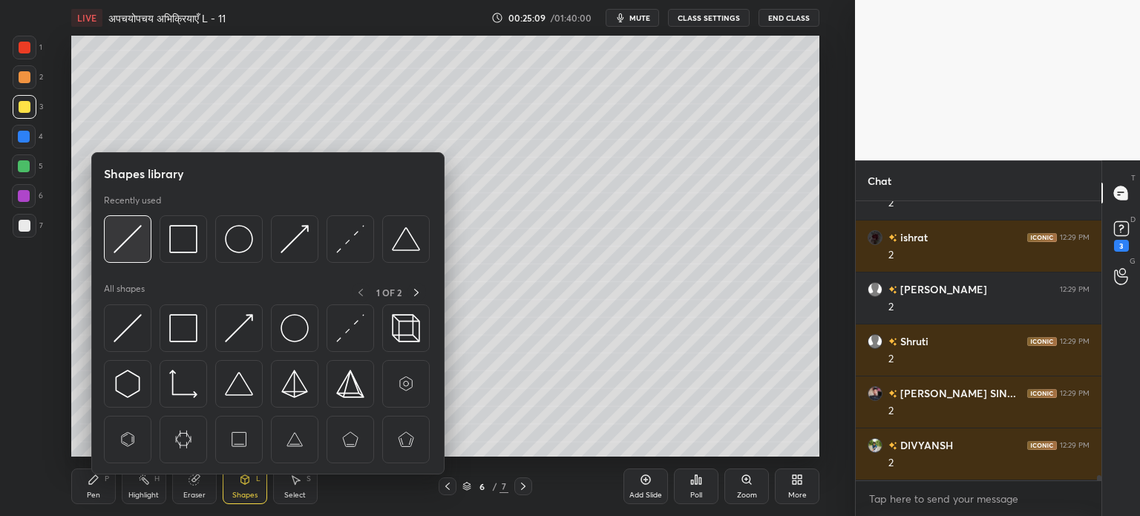
click at [131, 232] on img at bounding box center [128, 239] width 28 height 28
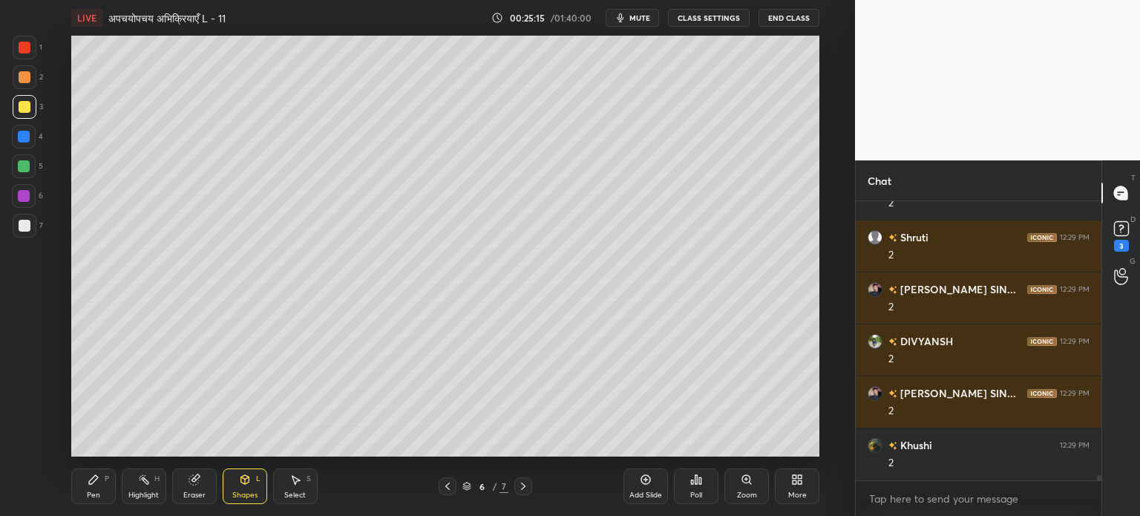
scroll to position [13873, 0]
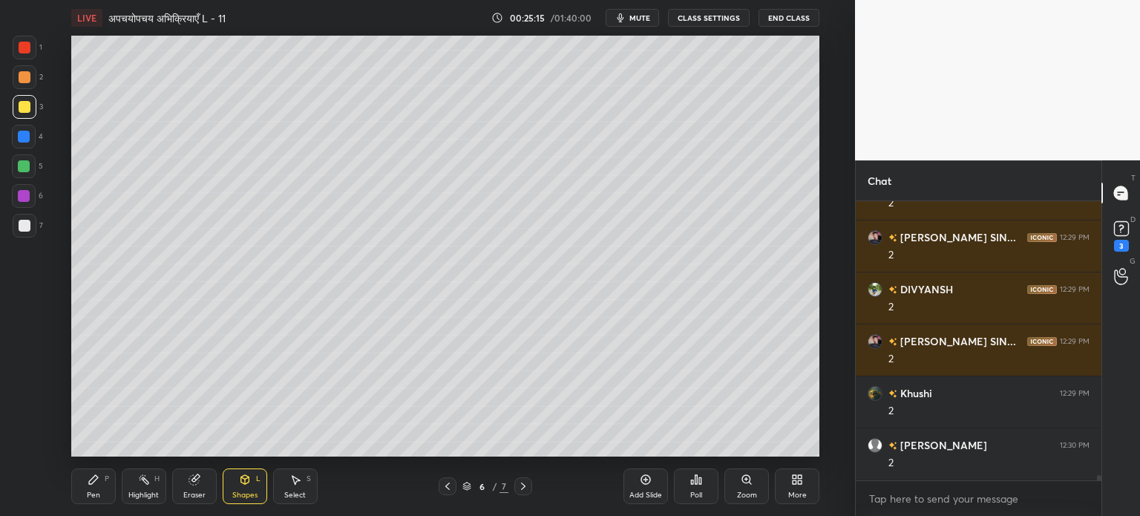
click at [91, 483] on icon at bounding box center [93, 479] width 9 height 9
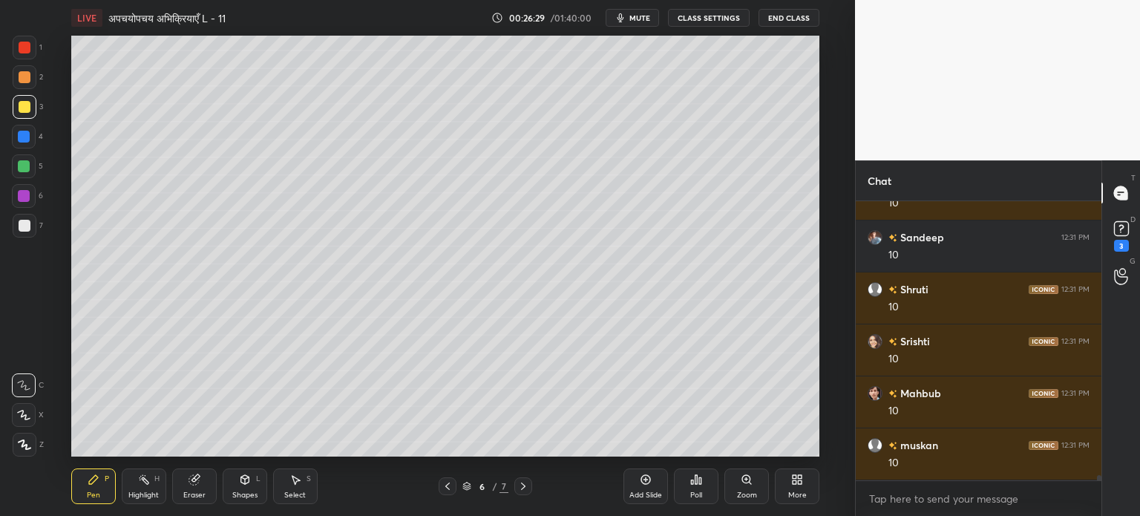
scroll to position [15588, 0]
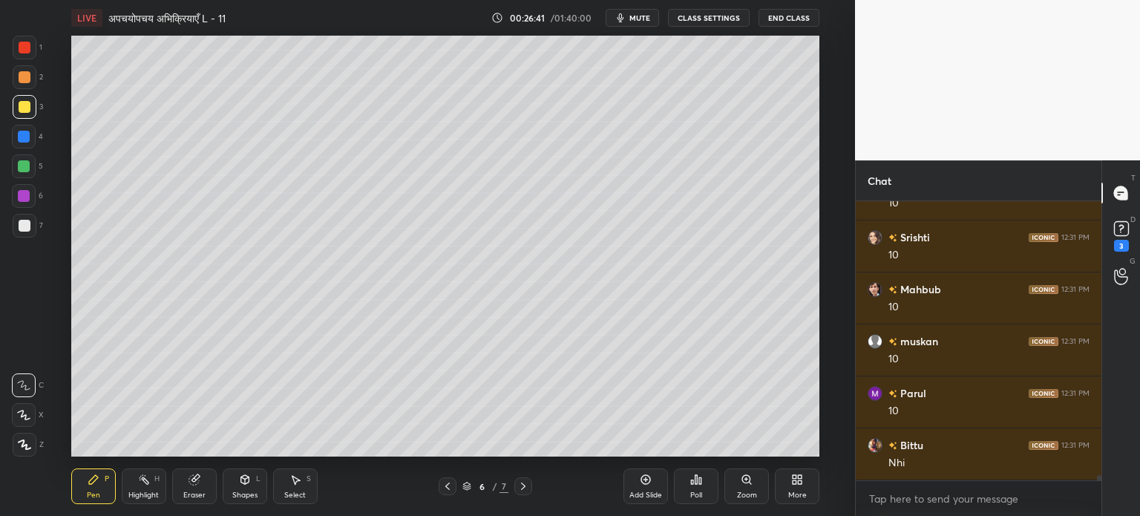
click at [640, 21] on span "mute" at bounding box center [639, 18] width 21 height 10
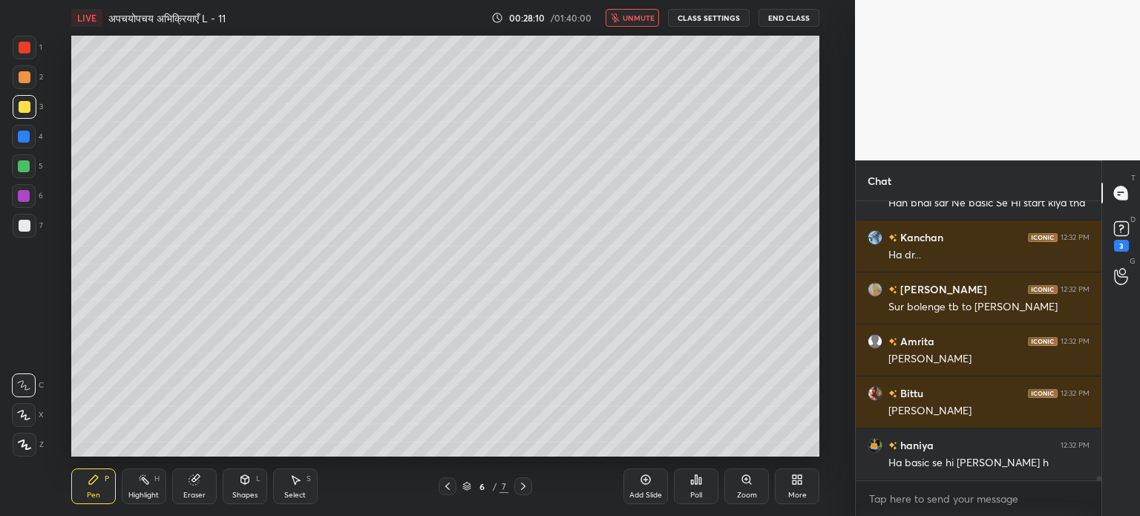
scroll to position [17356, 0]
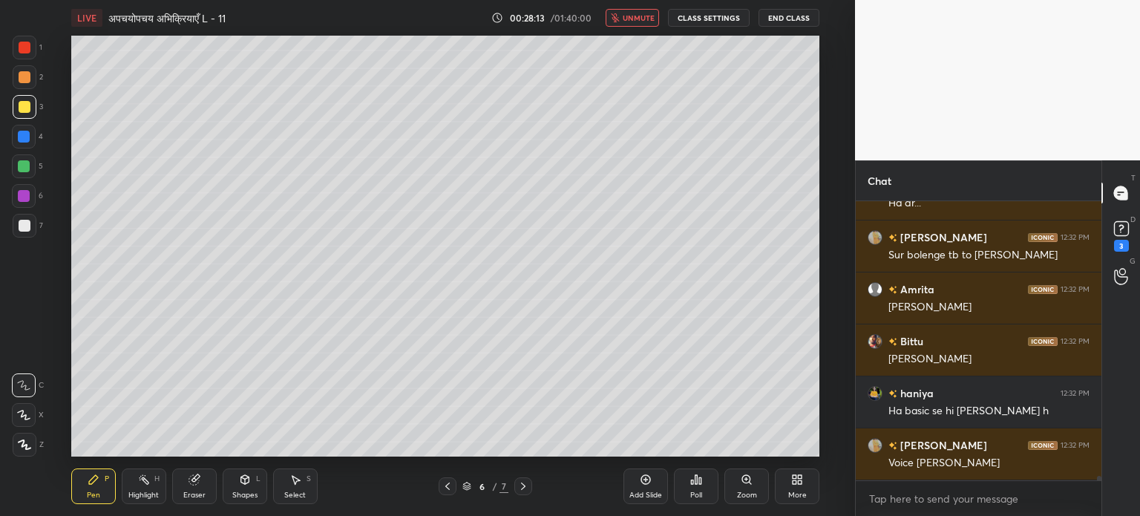
click at [643, 25] on button "unmute" at bounding box center [632, 18] width 53 height 18
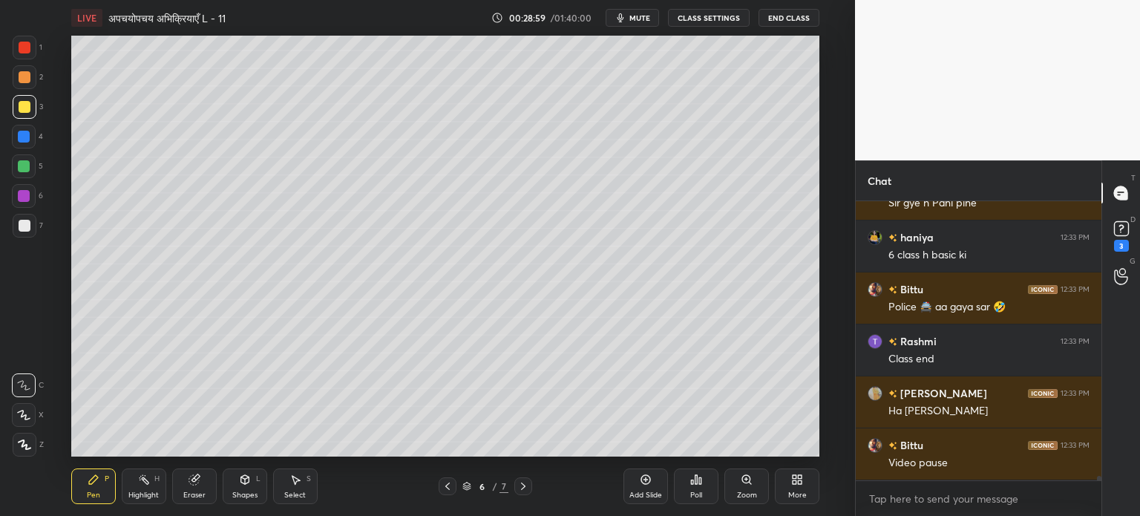
scroll to position [17720, 0]
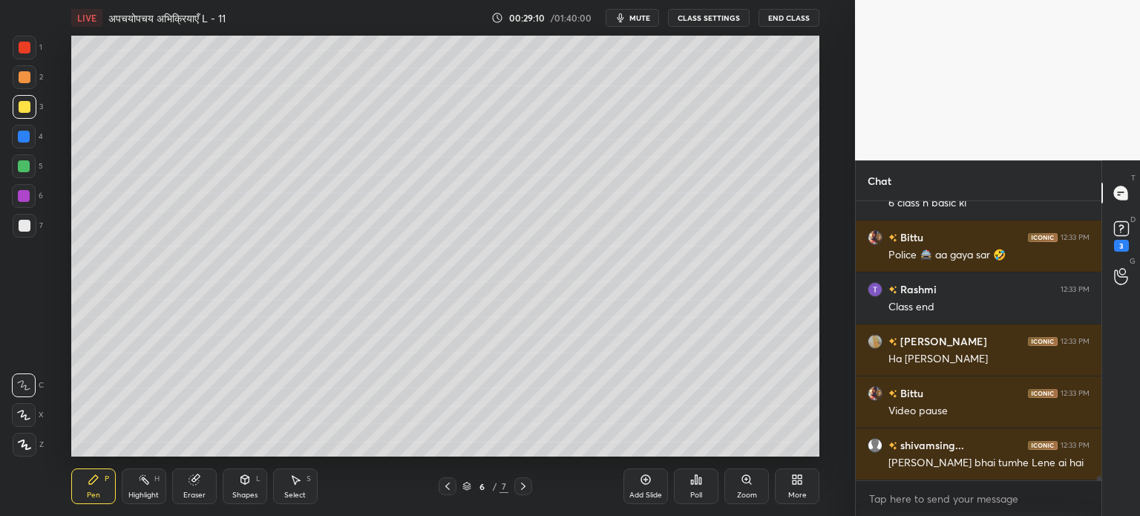
click at [641, 17] on span "mute" at bounding box center [639, 18] width 21 height 10
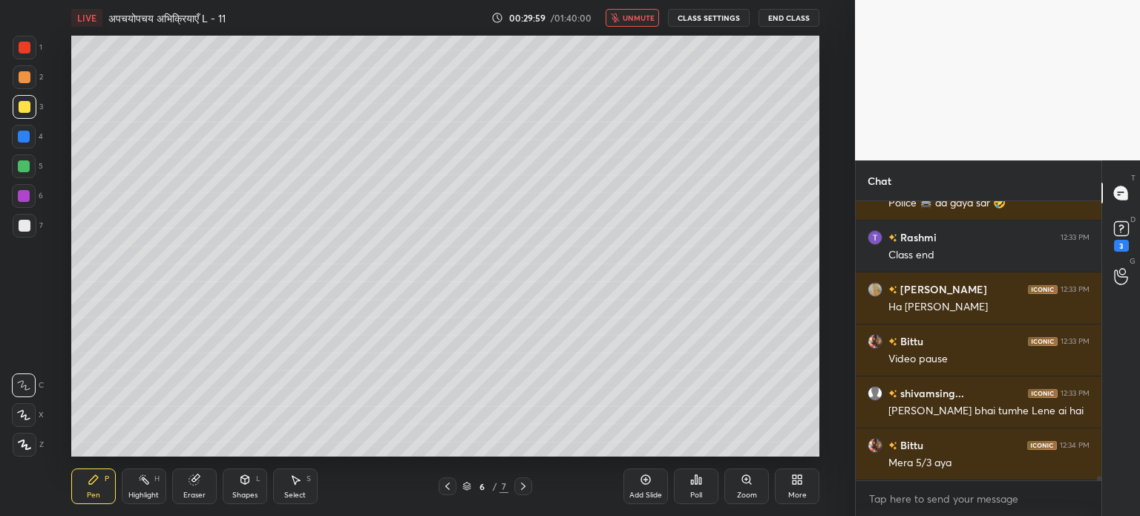
scroll to position [17824, 0]
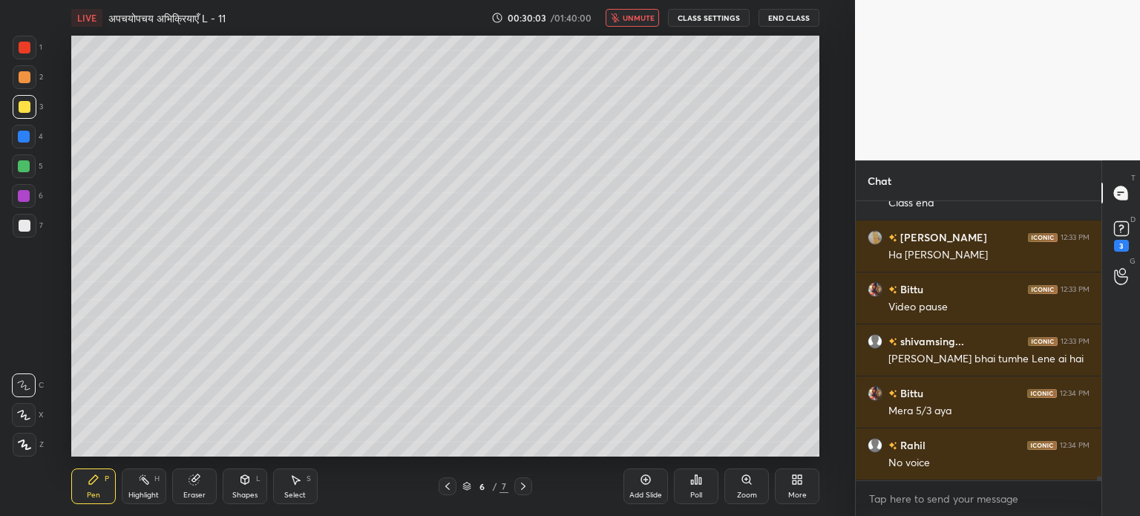
click at [640, 21] on span "unmute" at bounding box center [639, 18] width 32 height 10
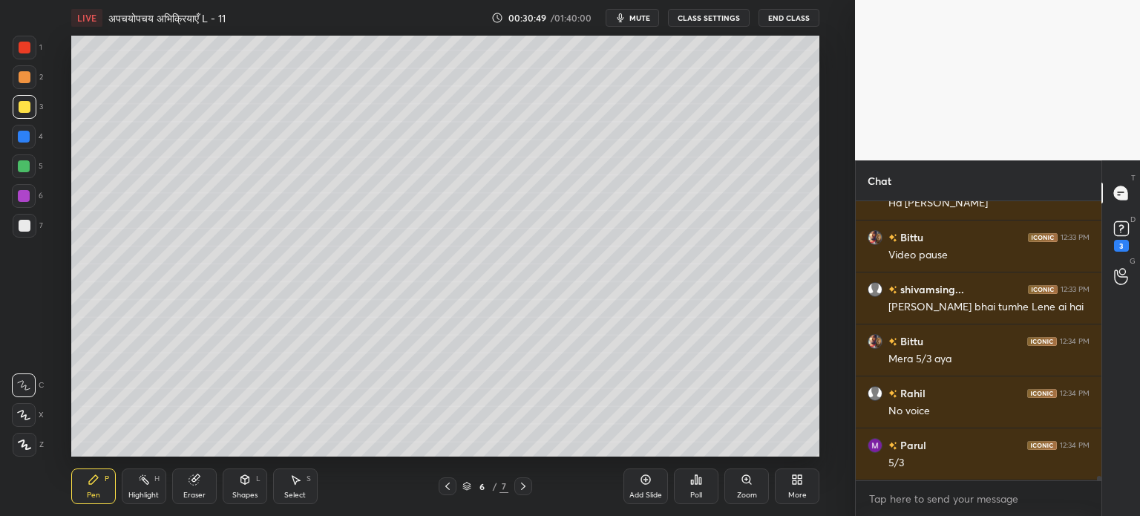
click at [243, 491] on div "Shapes" at bounding box center [244, 494] width 25 height 7
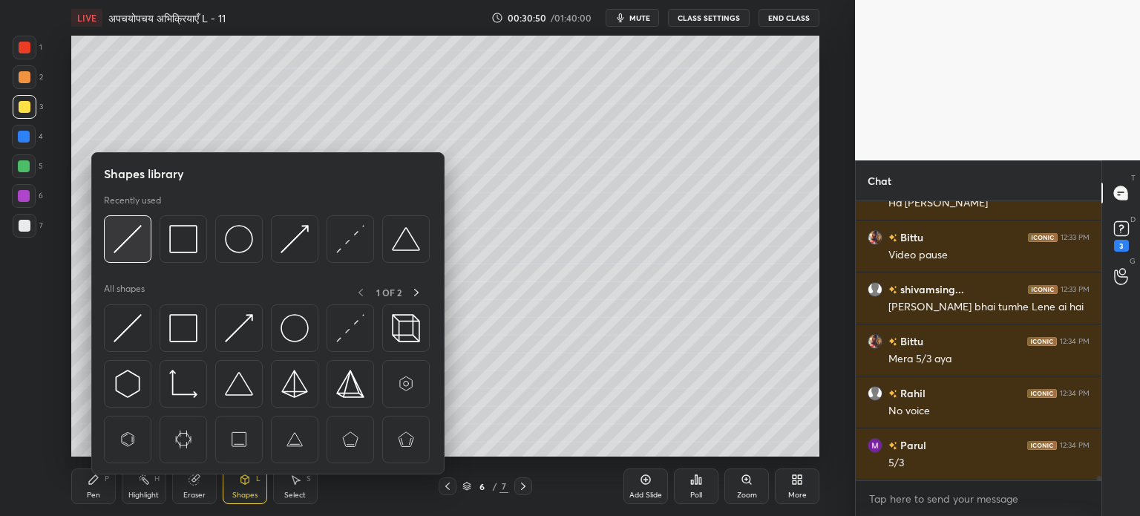
click at [139, 252] on img at bounding box center [128, 239] width 28 height 28
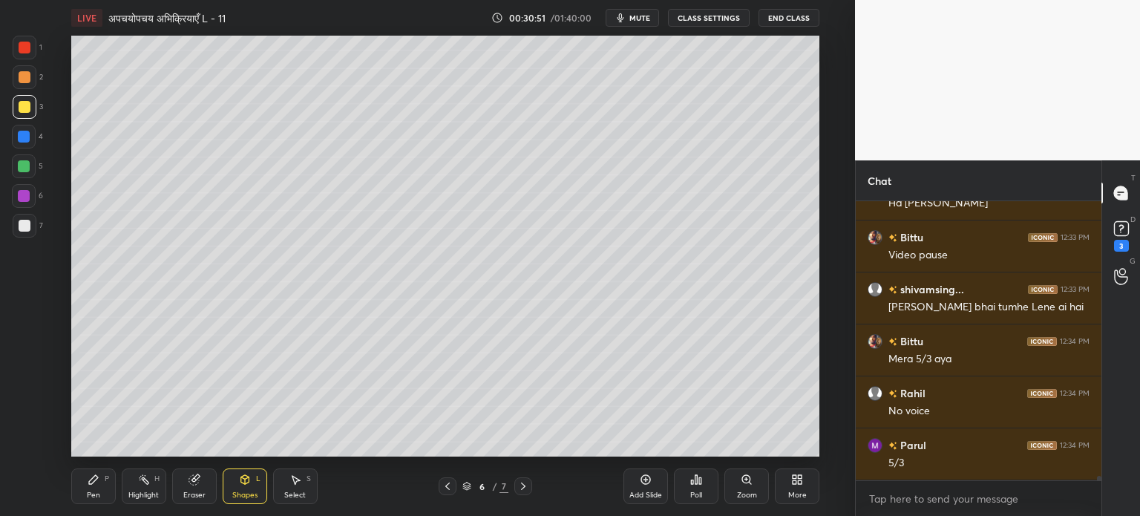
click at [245, 480] on icon at bounding box center [245, 481] width 0 height 5
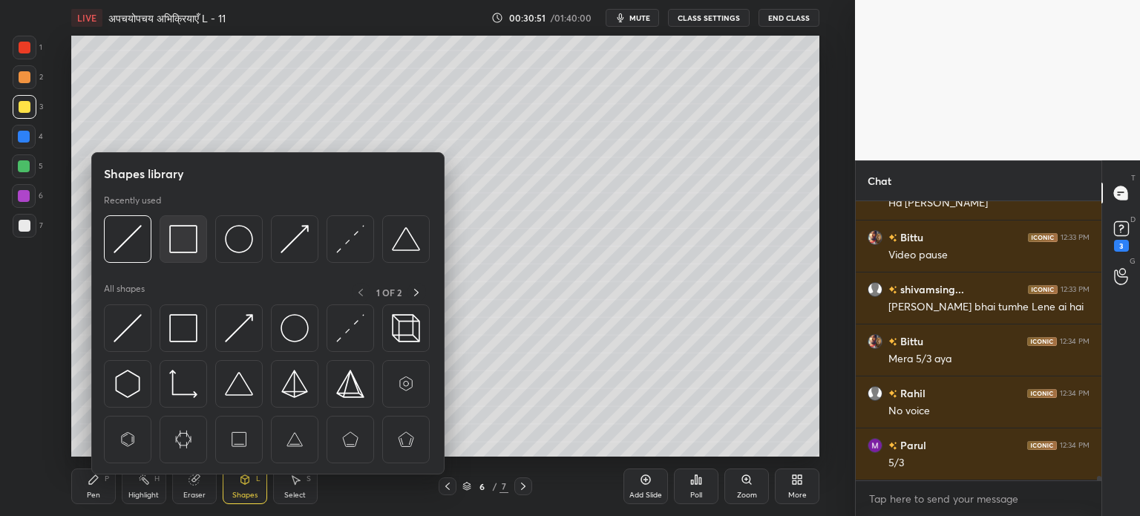
click at [188, 243] on img at bounding box center [183, 239] width 28 height 28
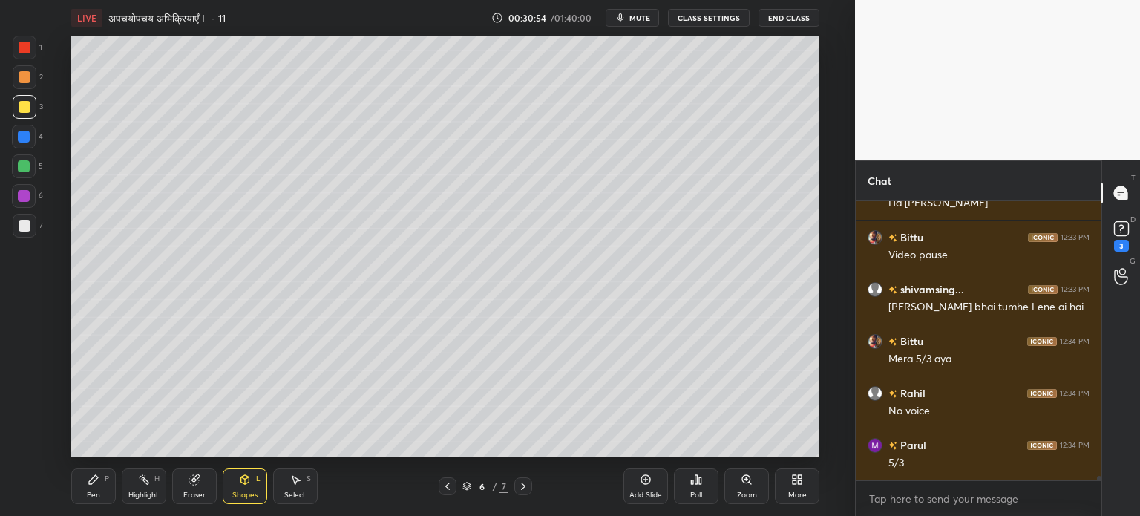
click at [98, 488] on div "Pen P" at bounding box center [93, 486] width 45 height 36
click at [246, 491] on div "Shapes" at bounding box center [244, 494] width 25 height 7
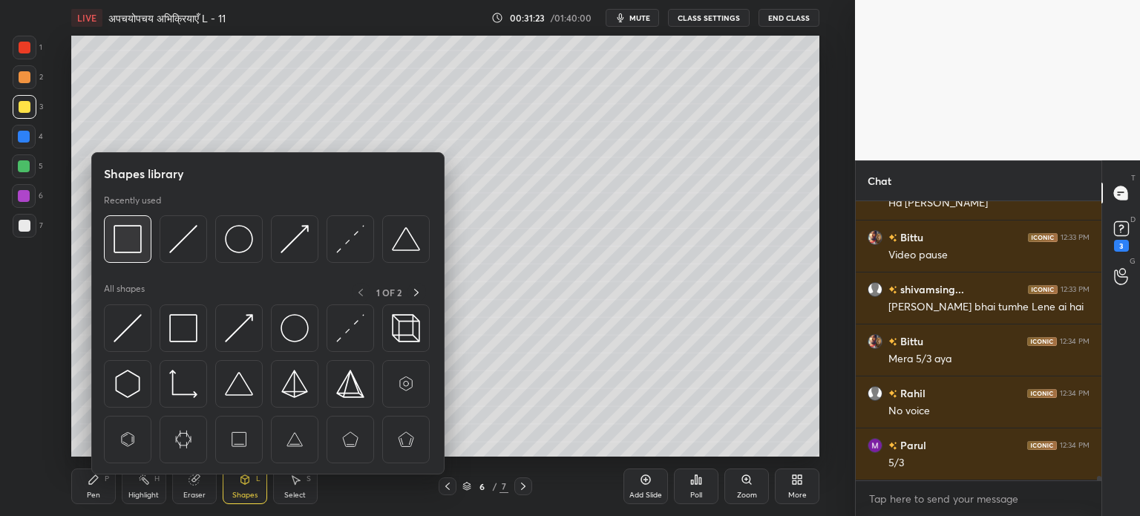
click at [131, 250] on img at bounding box center [128, 239] width 28 height 28
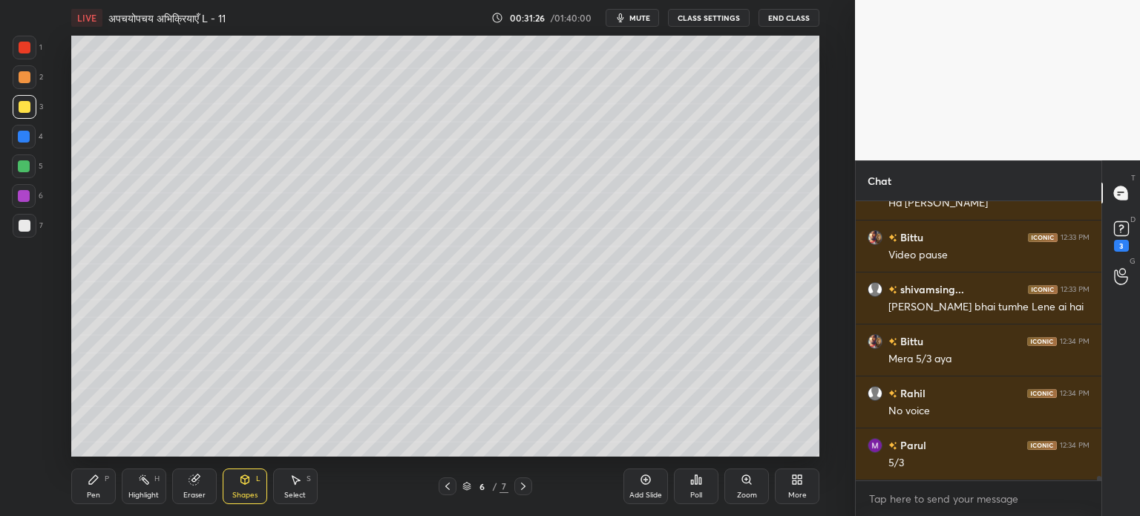
click at [646, 491] on div "Add Slide" at bounding box center [645, 494] width 33 height 7
click at [97, 488] on div "Pen P" at bounding box center [93, 486] width 45 height 36
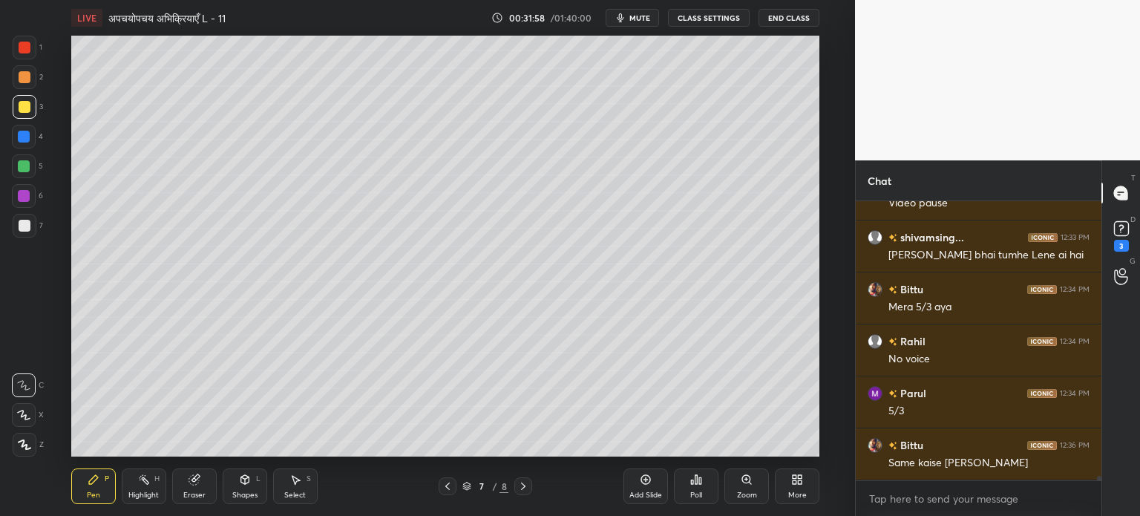
click at [28, 140] on div at bounding box center [24, 137] width 12 height 12
click at [27, 225] on div at bounding box center [25, 226] width 12 height 12
click at [252, 484] on div "Shapes L" at bounding box center [245, 486] width 45 height 36
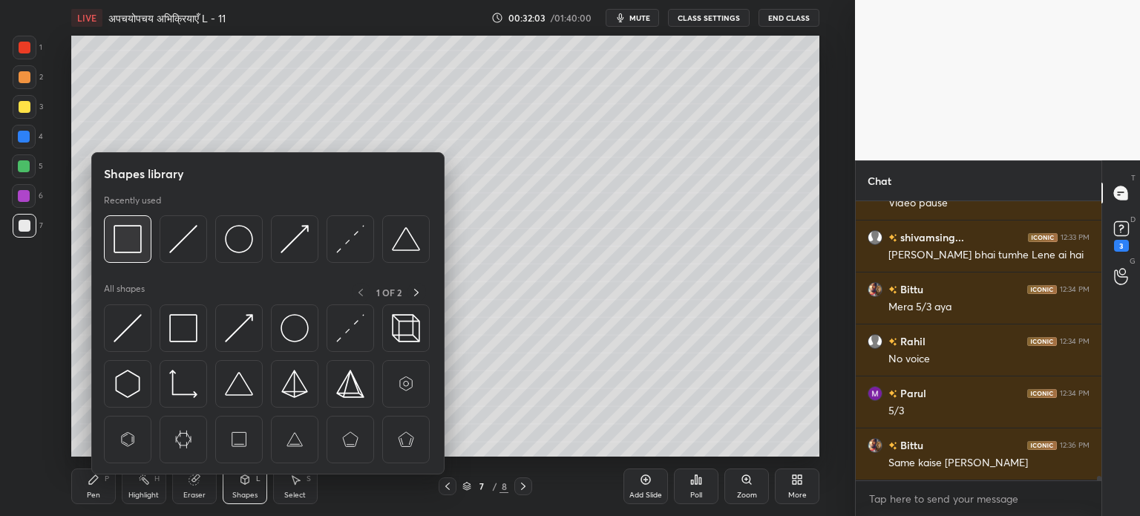
click at [131, 243] on img at bounding box center [128, 239] width 28 height 28
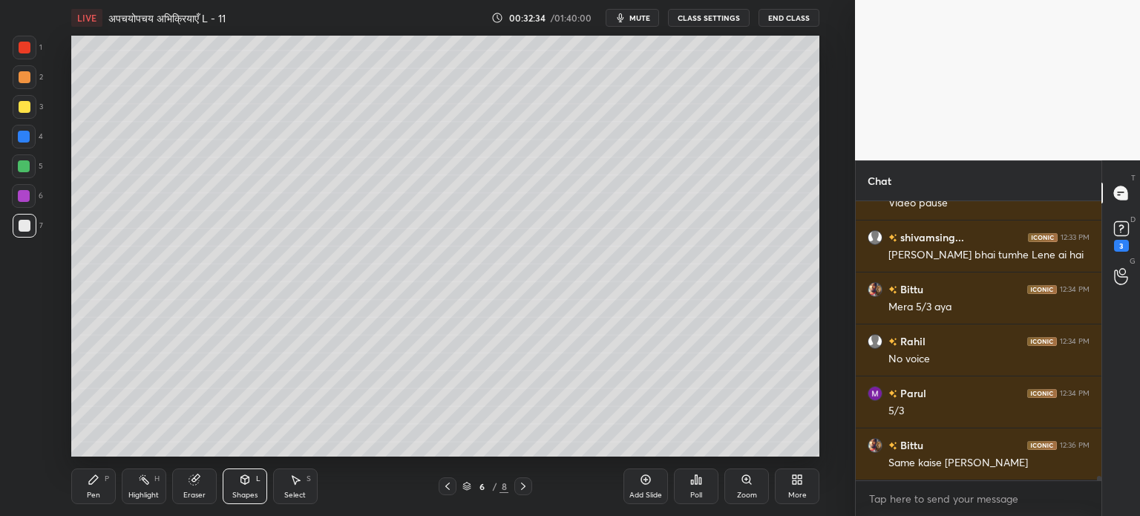
click at [112, 491] on div "Pen P" at bounding box center [93, 486] width 45 height 36
click at [445, 491] on icon at bounding box center [448, 486] width 12 height 12
click at [525, 491] on icon at bounding box center [523, 486] width 12 height 12
click at [526, 489] on icon at bounding box center [523, 486] width 12 height 12
click at [452, 486] on icon at bounding box center [448, 486] width 12 height 12
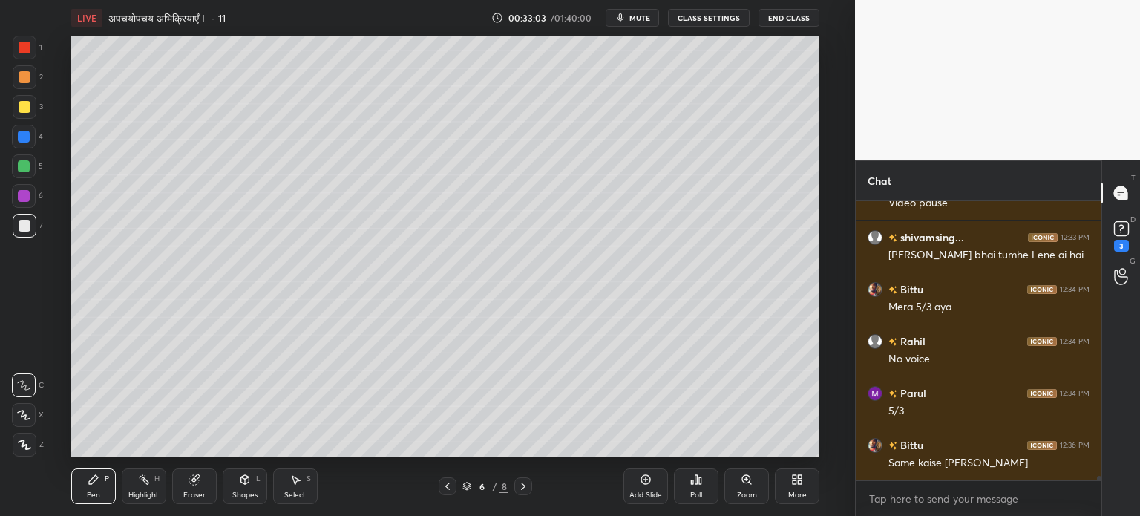
click at [526, 488] on icon at bounding box center [523, 486] width 12 height 12
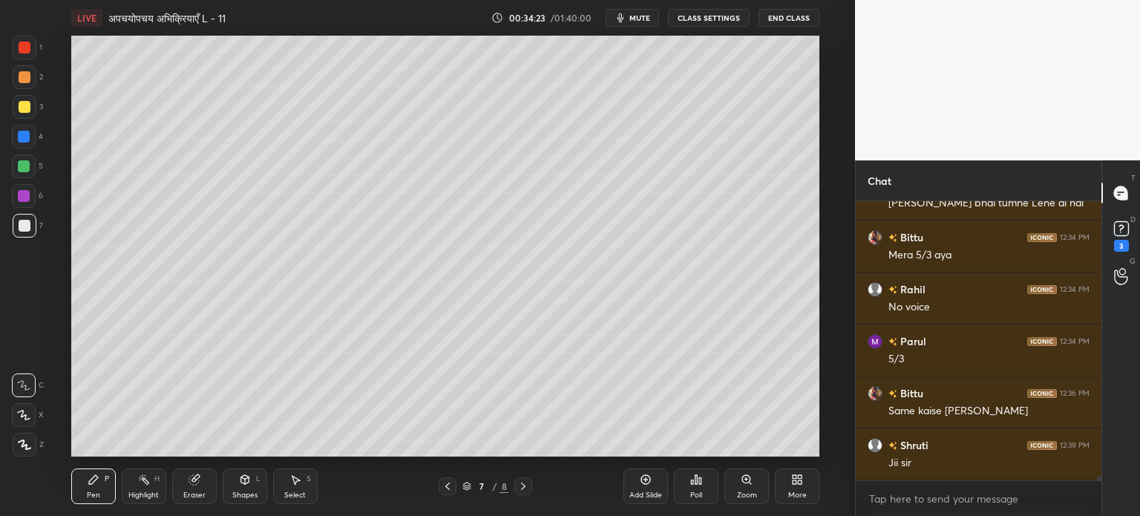
click at [652, 482] on div "Add Slide" at bounding box center [646, 486] width 45 height 36
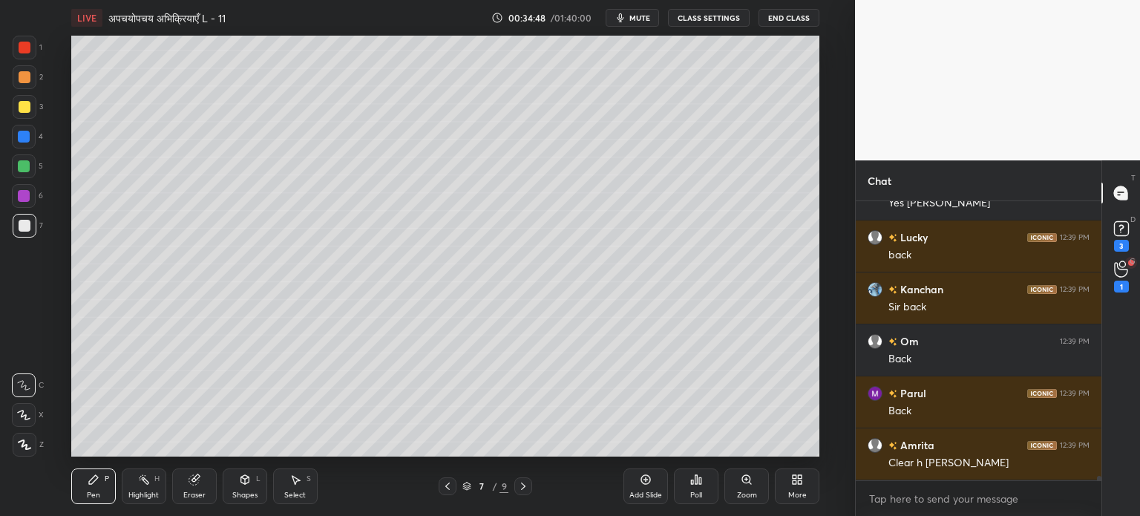
scroll to position [16641, 0]
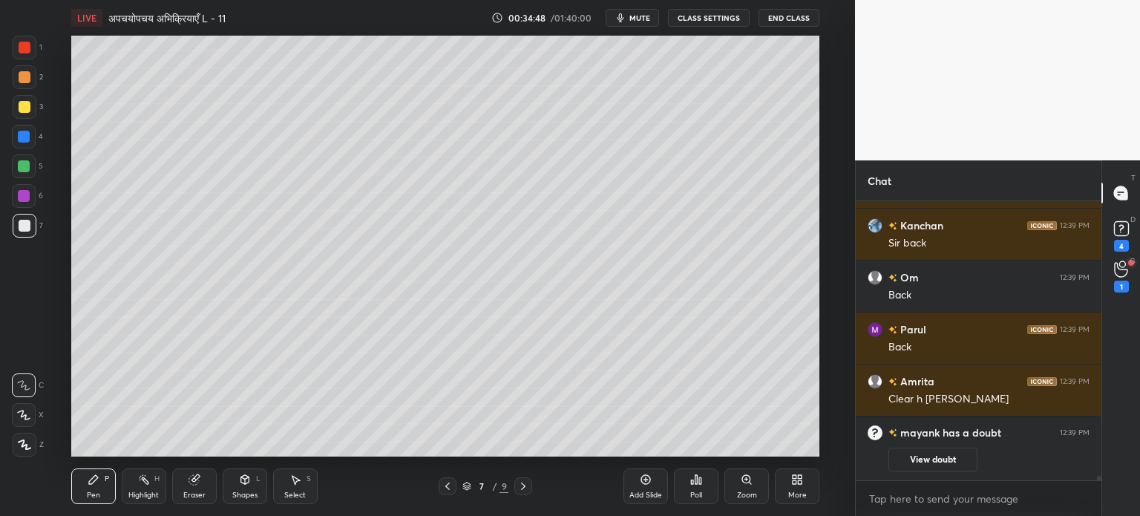
click at [1137, 276] on div "G Raise Hand (G) 1" at bounding box center [1121, 276] width 38 height 42
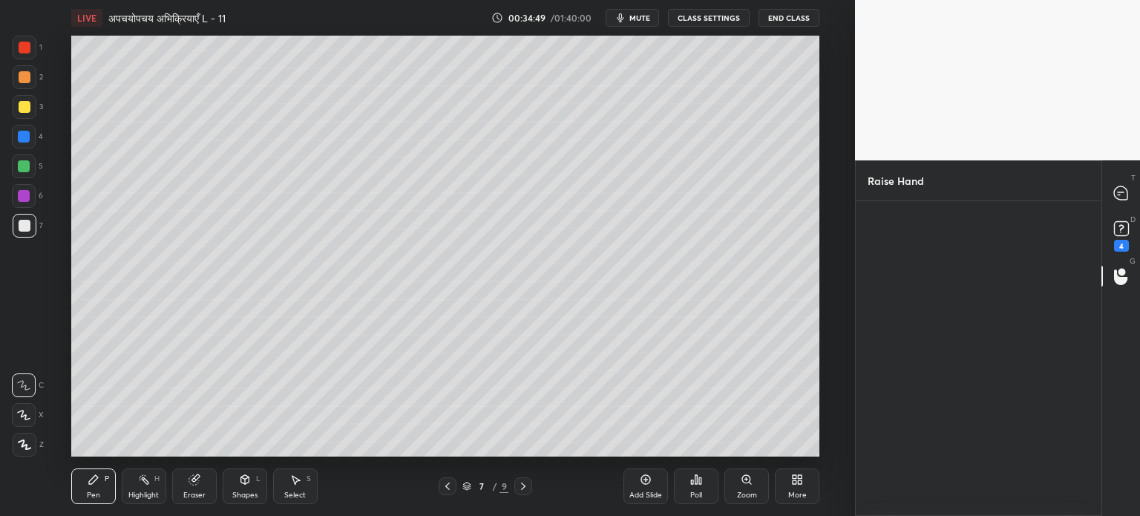
scroll to position [4, 4]
click at [1128, 190] on icon at bounding box center [1121, 194] width 16 height 16
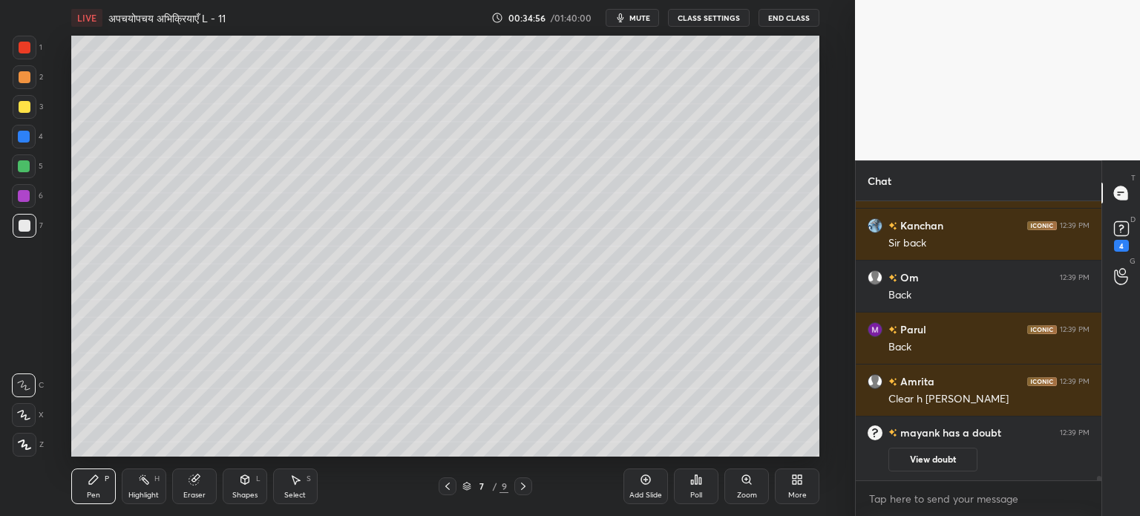
scroll to position [4, 4]
click at [1119, 199] on icon at bounding box center [1120, 192] width 13 height 13
click at [1116, 261] on div "G Raise Hand (G)" at bounding box center [1121, 276] width 38 height 42
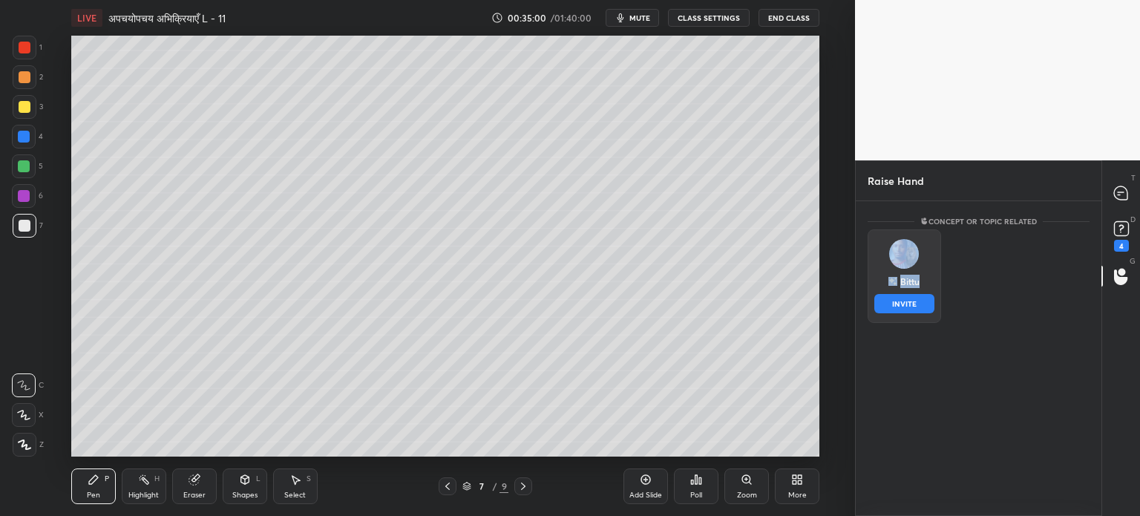
drag, startPoint x: 926, startPoint y: 249, endPoint x: 914, endPoint y: 310, distance: 62.2
click at [914, 310] on div "[PERSON_NAME] INVITE" at bounding box center [904, 276] width 73 height 94
click at [914, 310] on button "INVITE" at bounding box center [904, 303] width 60 height 19
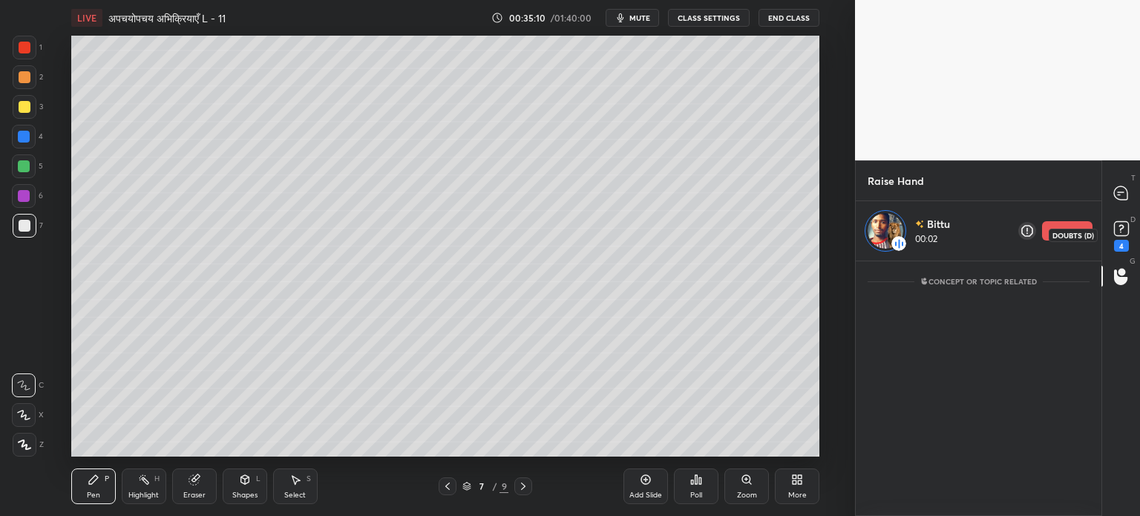
click at [1119, 237] on icon at bounding box center [1121, 228] width 22 height 22
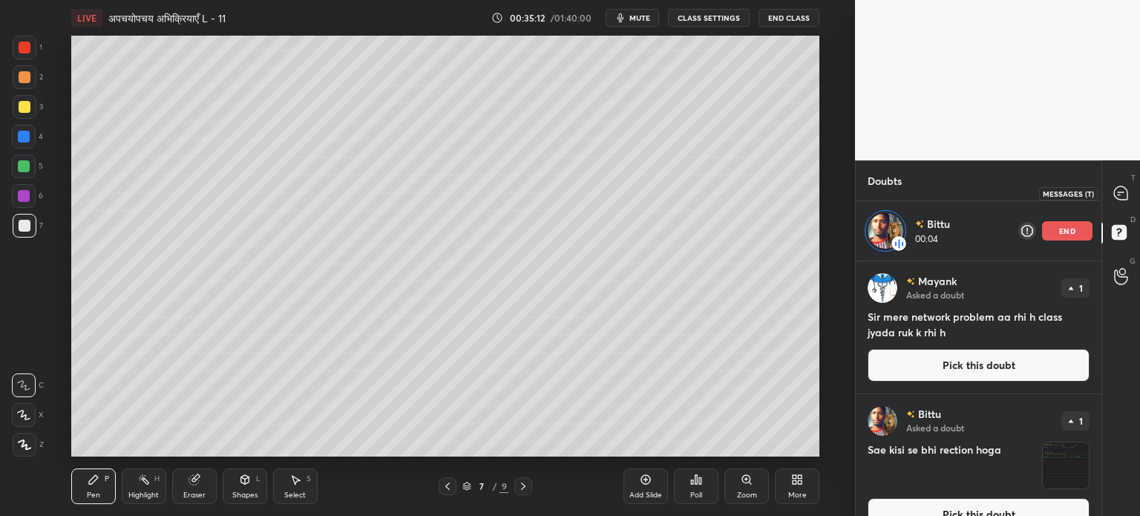
click at [1125, 199] on icon at bounding box center [1120, 192] width 13 height 13
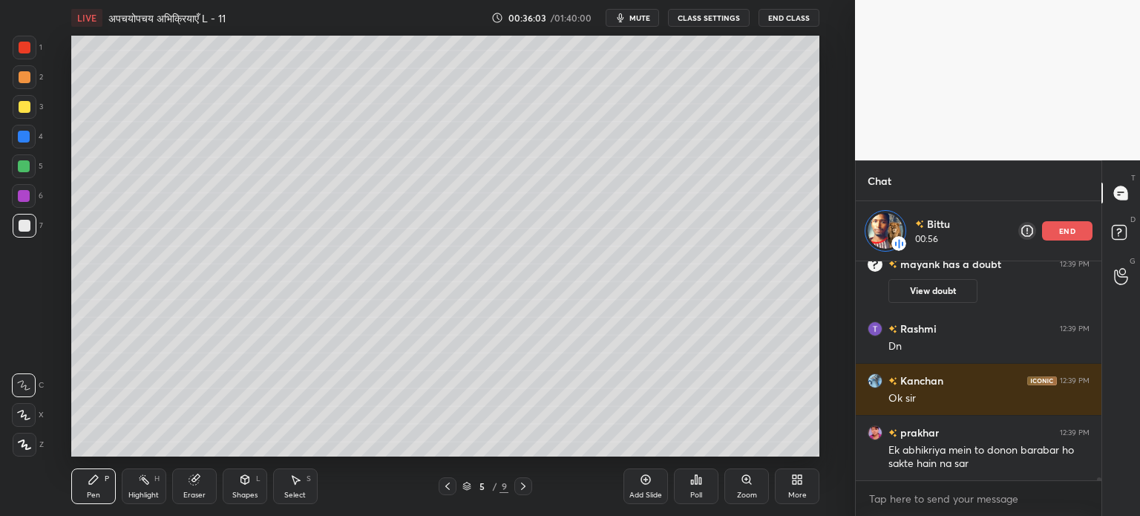
scroll to position [17025, 0]
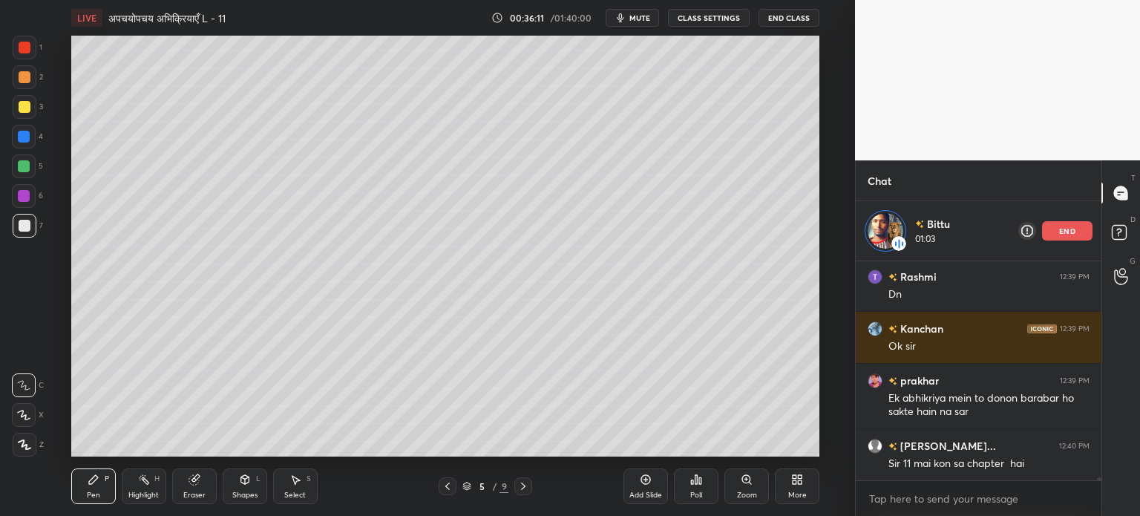
click at [1076, 229] on div "end" at bounding box center [1067, 230] width 50 height 19
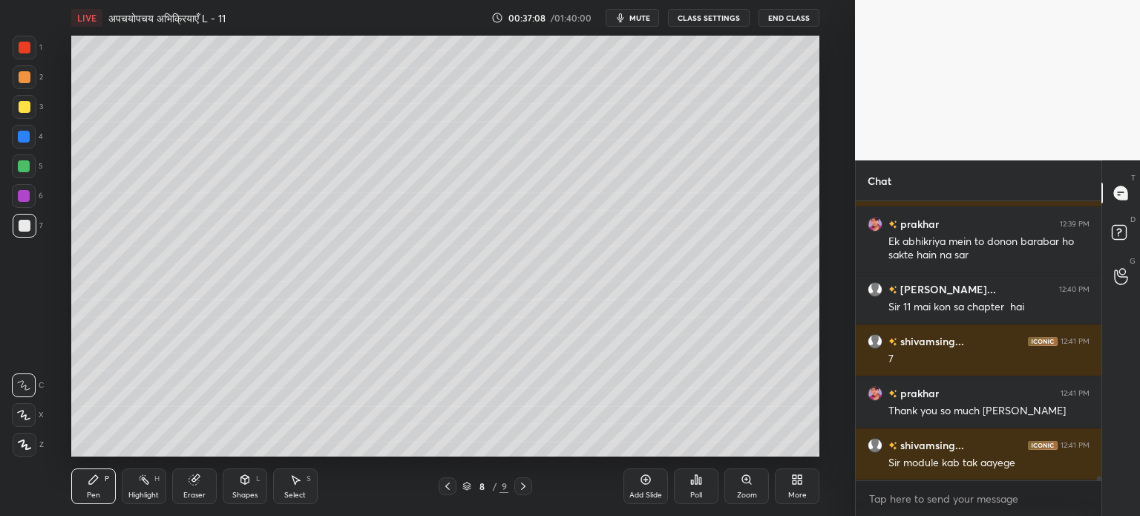
scroll to position [17174, 0]
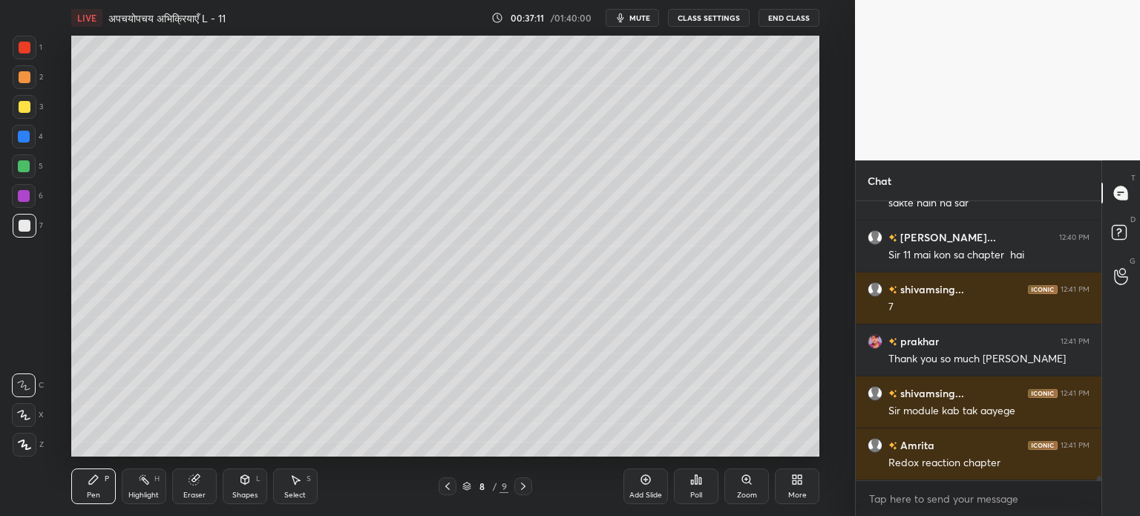
click at [243, 479] on icon at bounding box center [245, 478] width 8 height 2
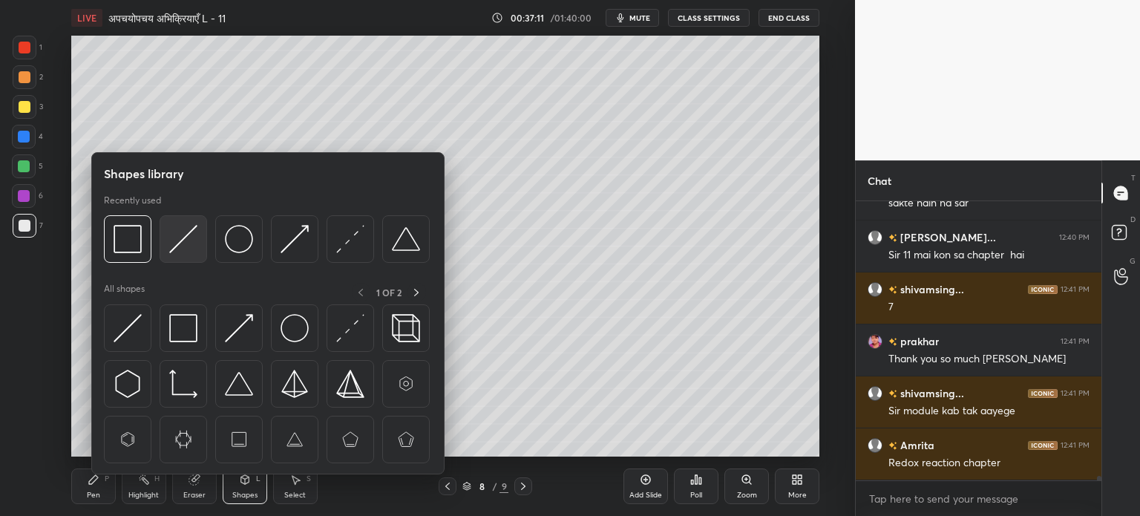
click at [184, 221] on div at bounding box center [184, 239] width 48 height 48
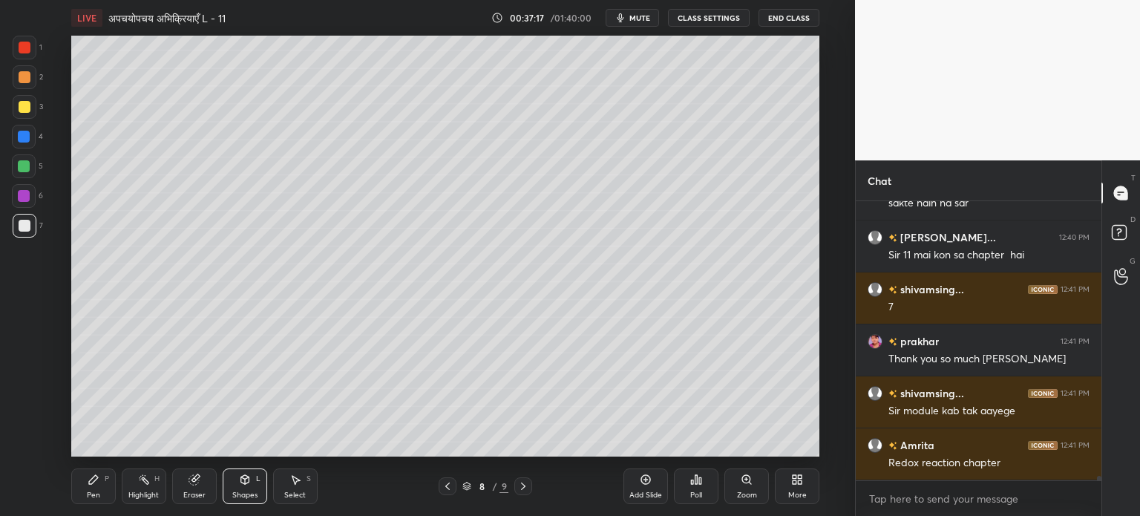
click at [92, 483] on icon at bounding box center [93, 479] width 9 height 9
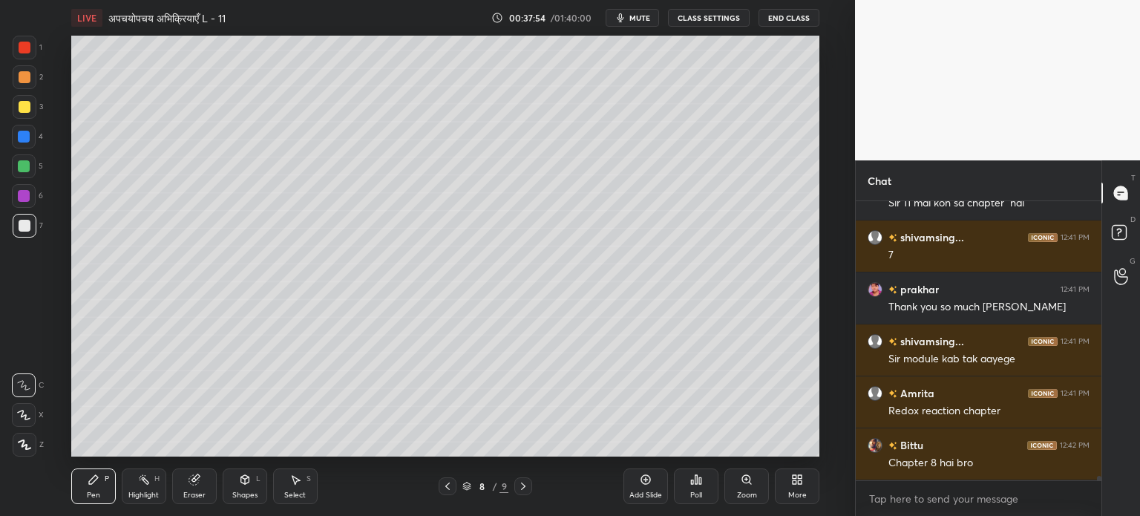
scroll to position [17277, 0]
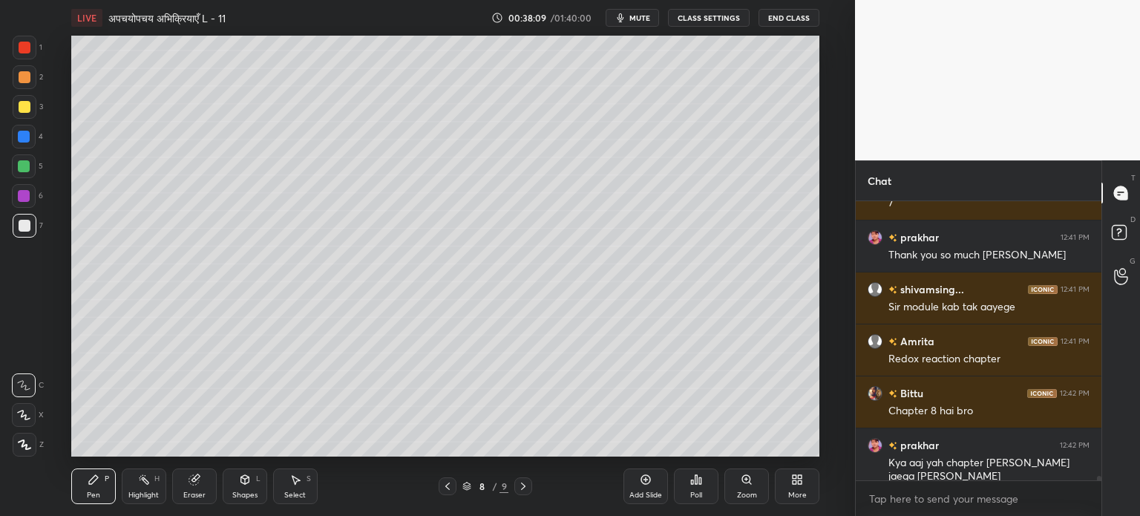
click at [230, 481] on div "Shapes L" at bounding box center [245, 486] width 45 height 36
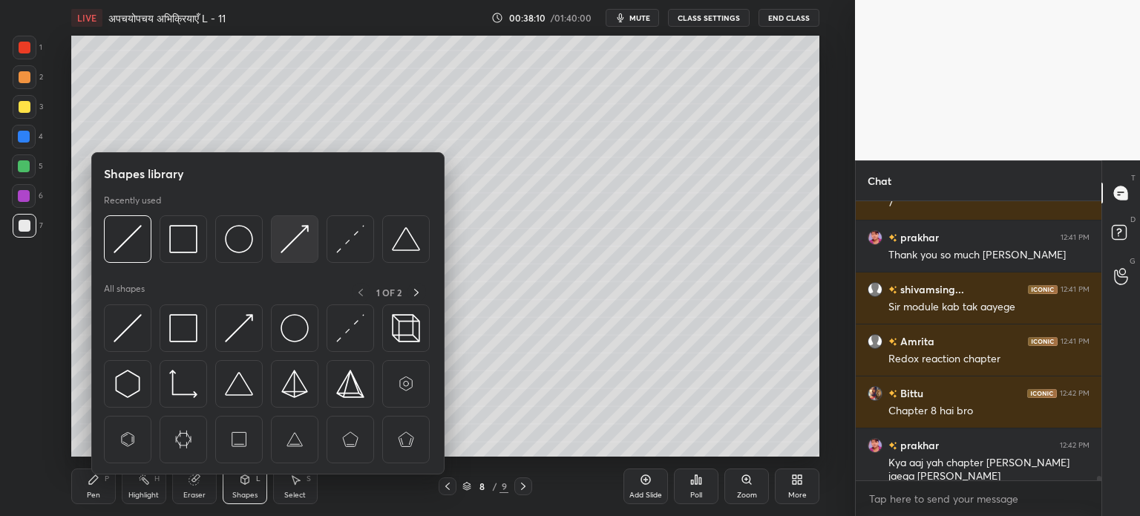
click at [288, 252] on img at bounding box center [295, 239] width 28 height 28
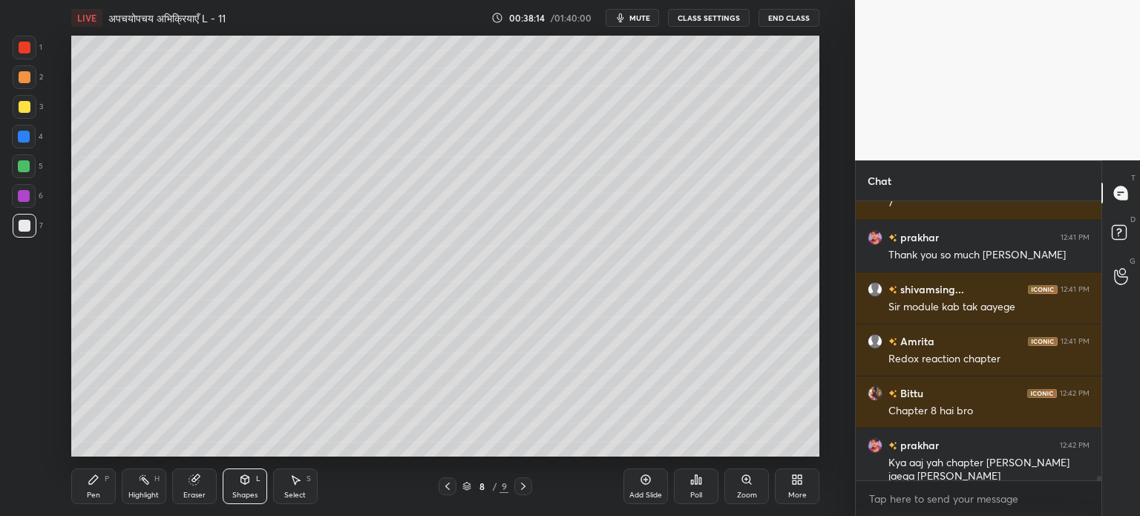
click at [93, 495] on div "Pen" at bounding box center [93, 494] width 13 height 7
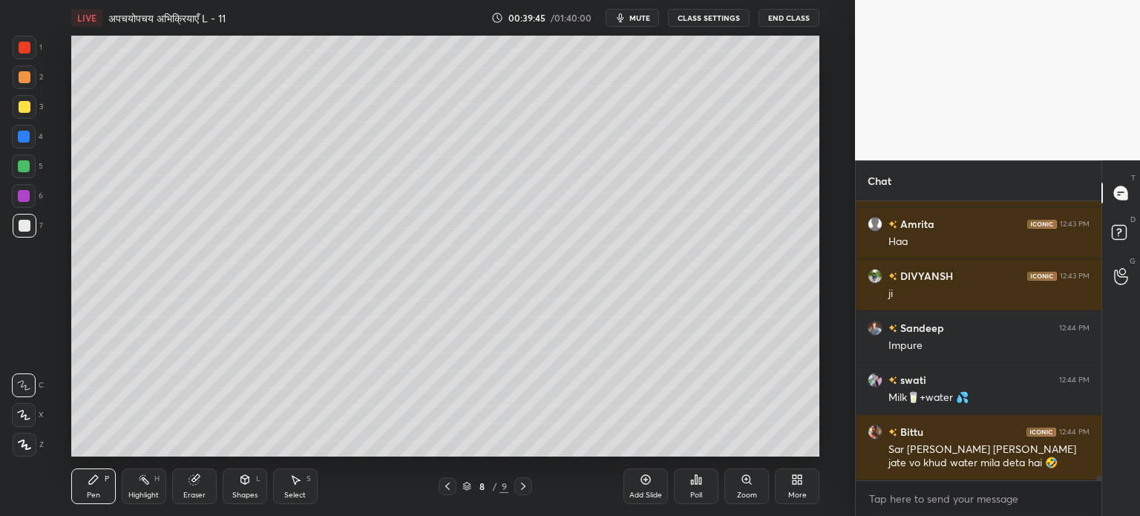
scroll to position [18226, 0]
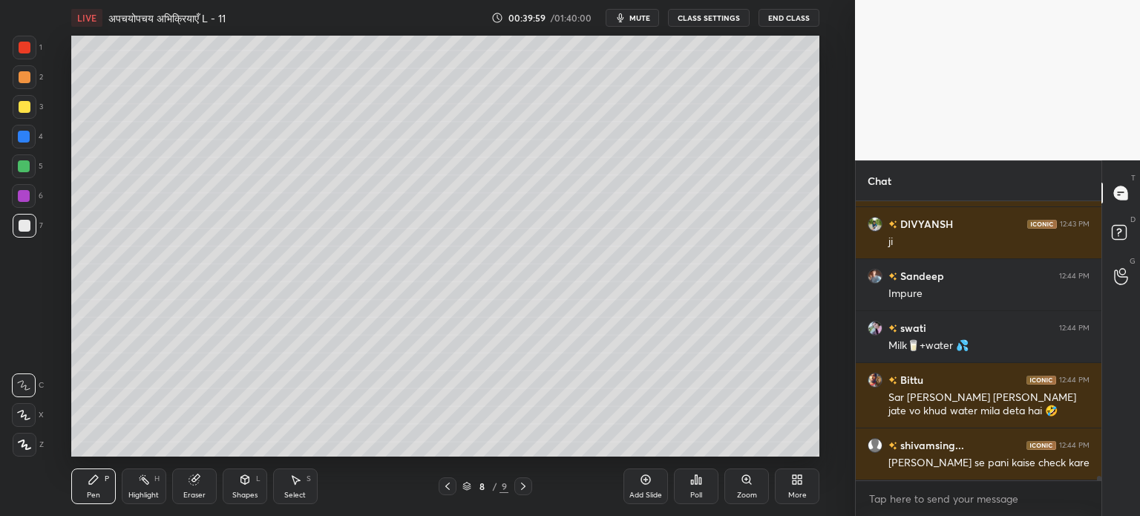
click at [243, 474] on icon at bounding box center [245, 480] width 12 height 12
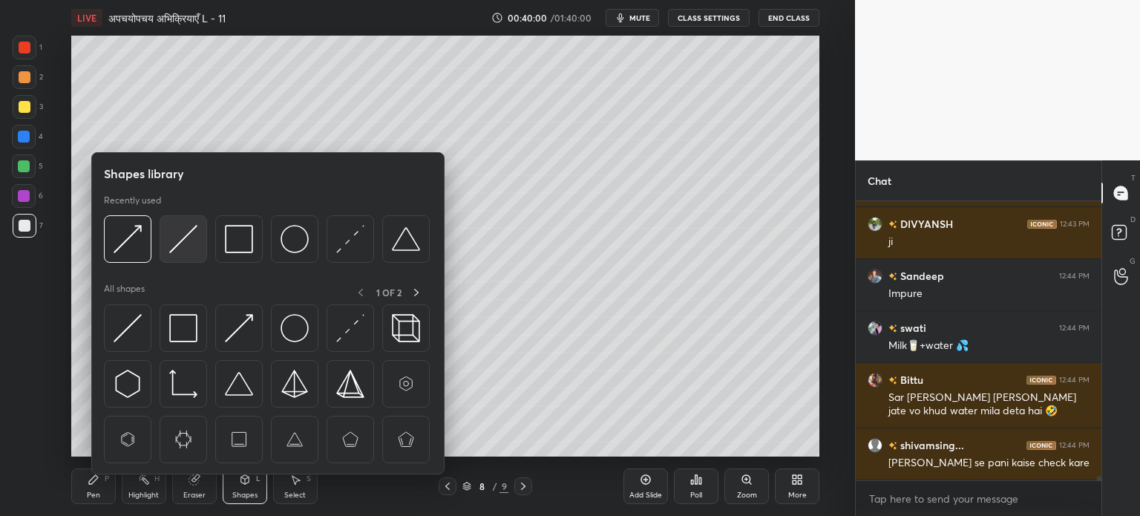
click at [188, 240] on img at bounding box center [183, 239] width 28 height 28
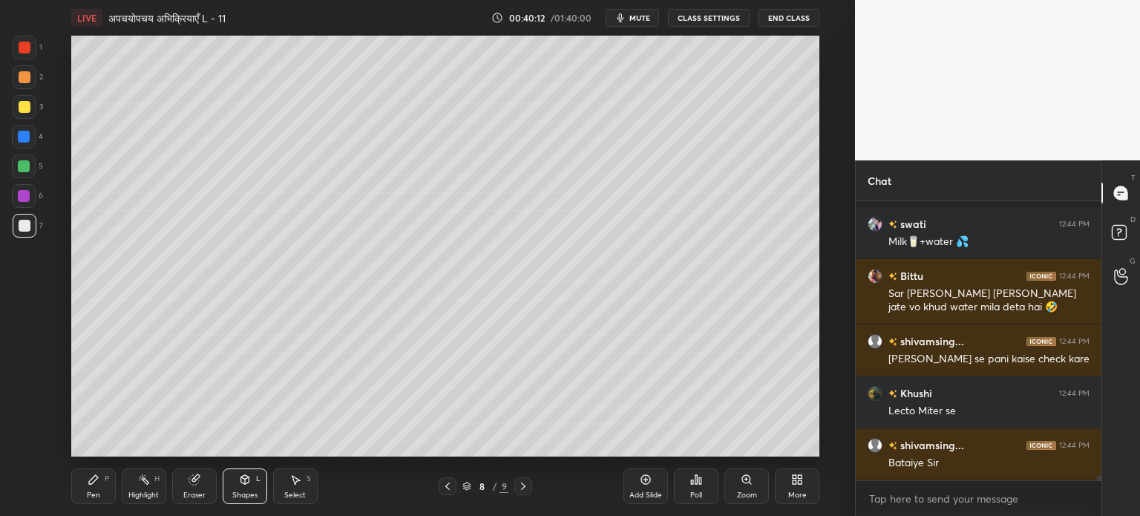
scroll to position [18395, 0]
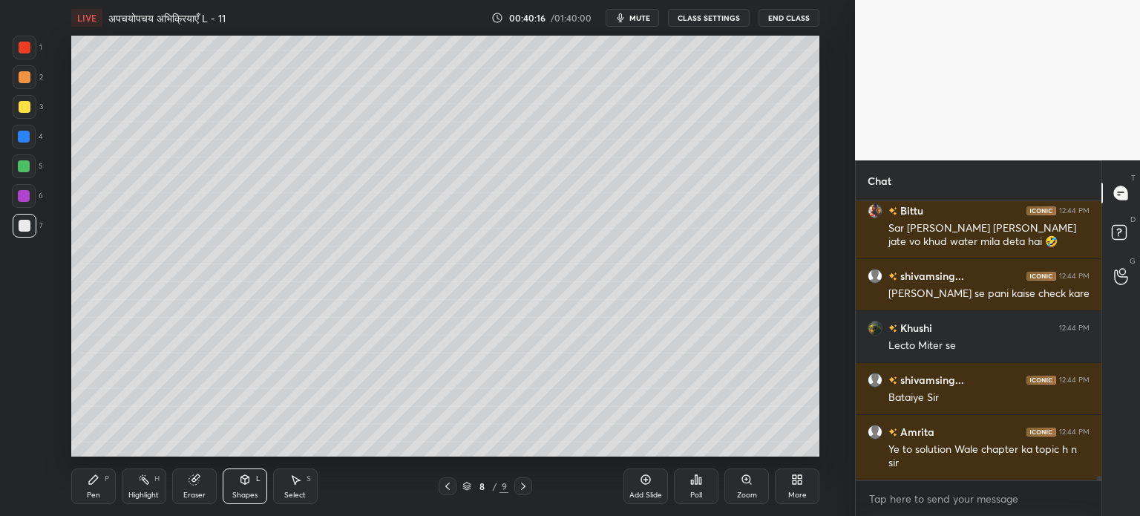
click at [90, 486] on div "Pen P" at bounding box center [93, 486] width 45 height 36
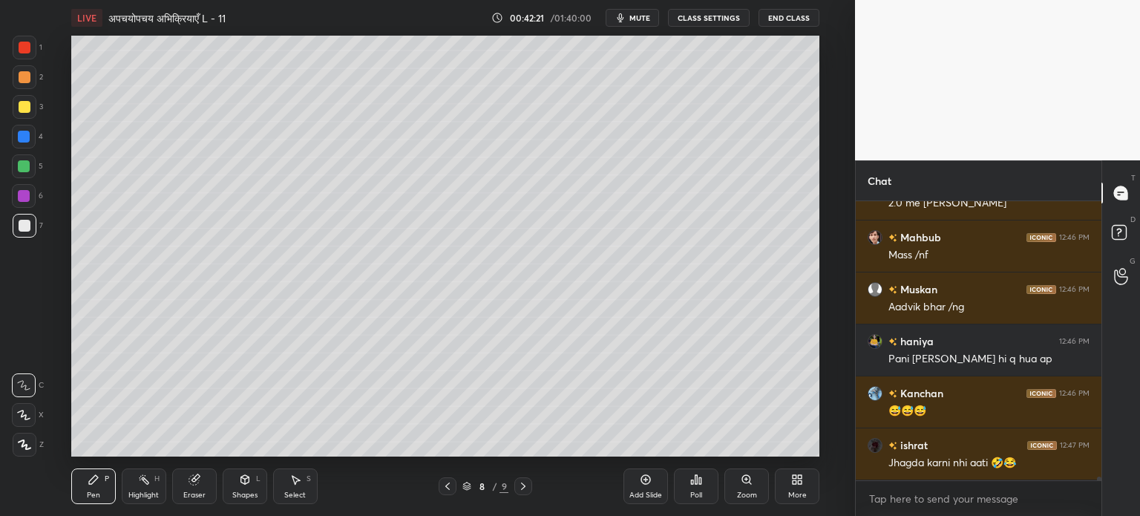
scroll to position [19098, 0]
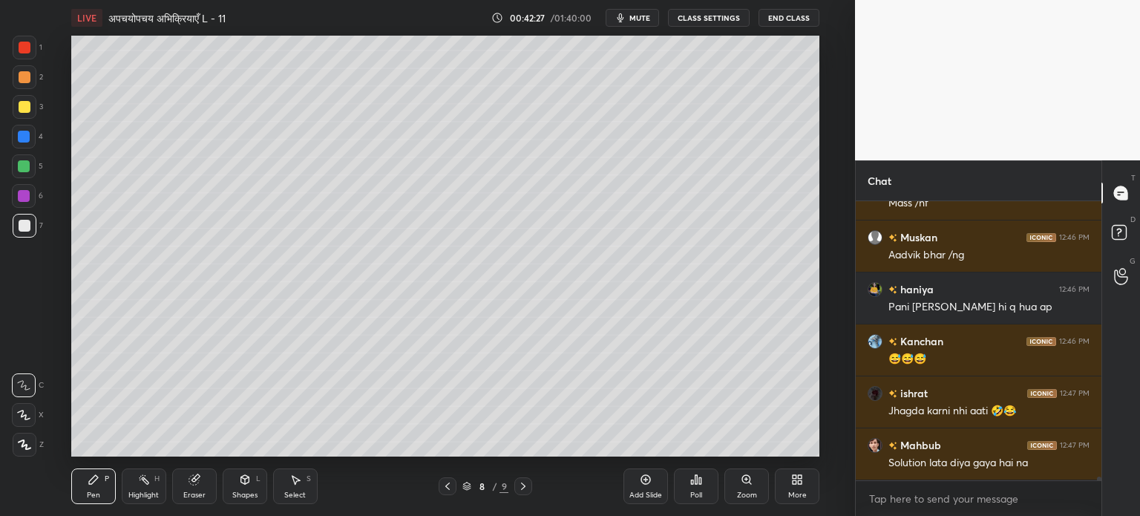
click at [183, 480] on div "Eraser" at bounding box center [194, 486] width 45 height 36
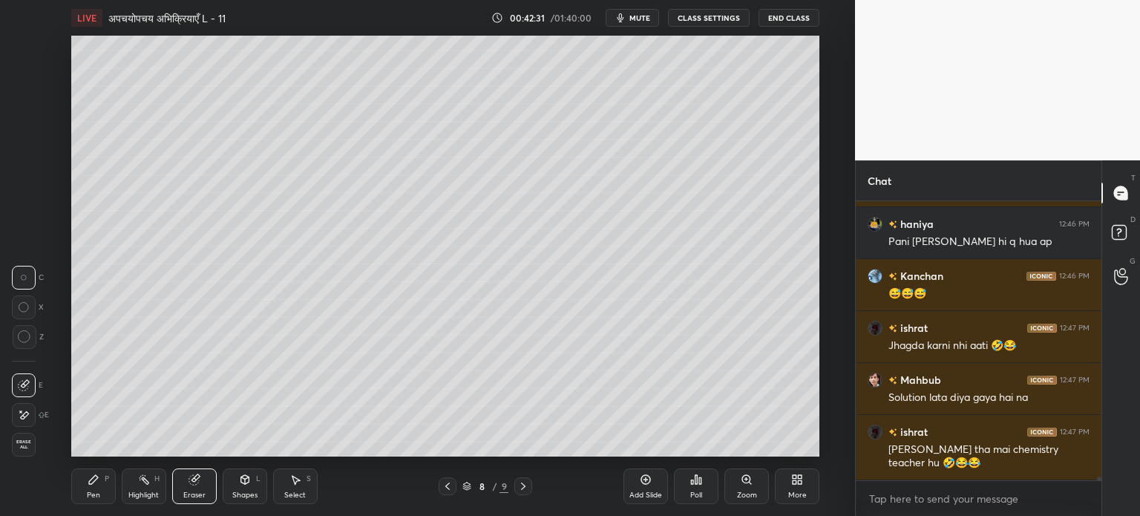
click at [88, 493] on div "Pen" at bounding box center [93, 494] width 13 height 7
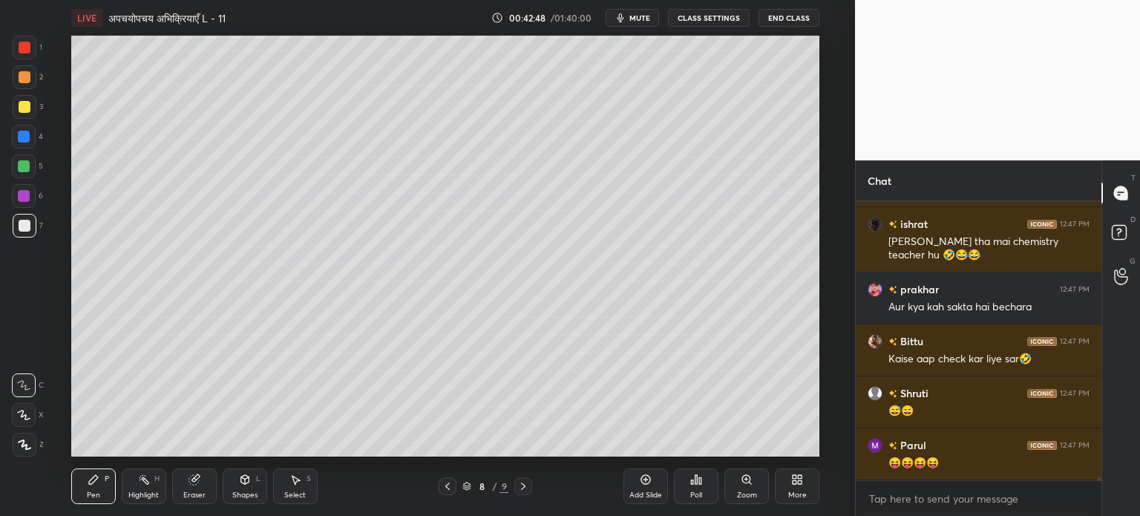
scroll to position [19423, 0]
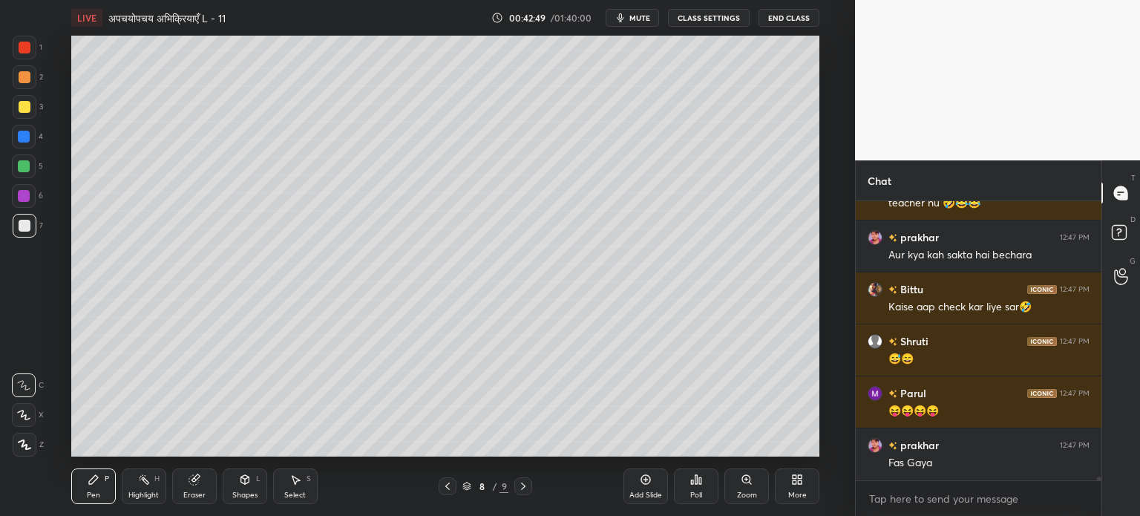
click at [651, 492] on div "Add Slide" at bounding box center [645, 494] width 33 height 7
click at [449, 489] on icon at bounding box center [447, 485] width 4 height 7
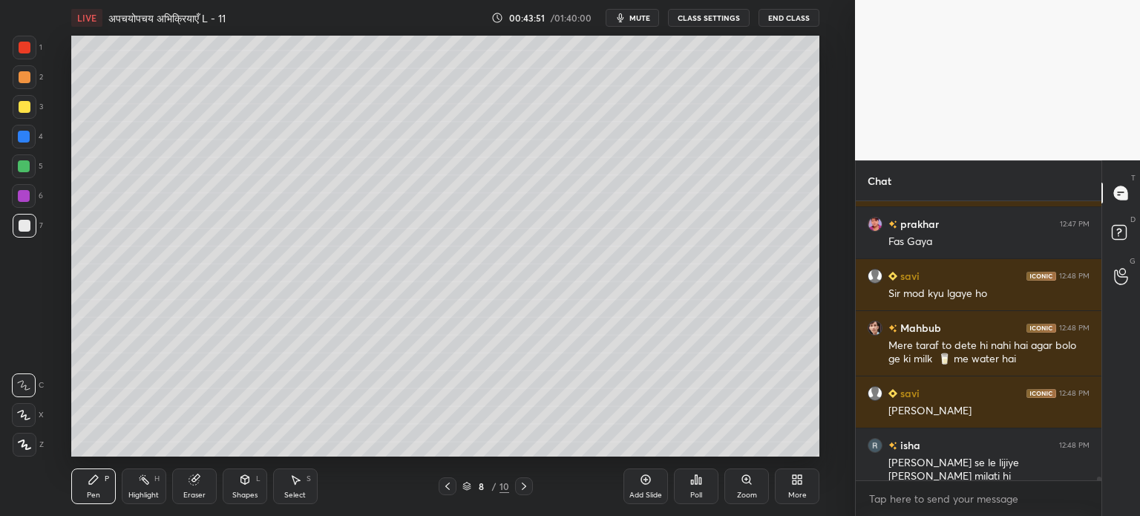
scroll to position [19696, 0]
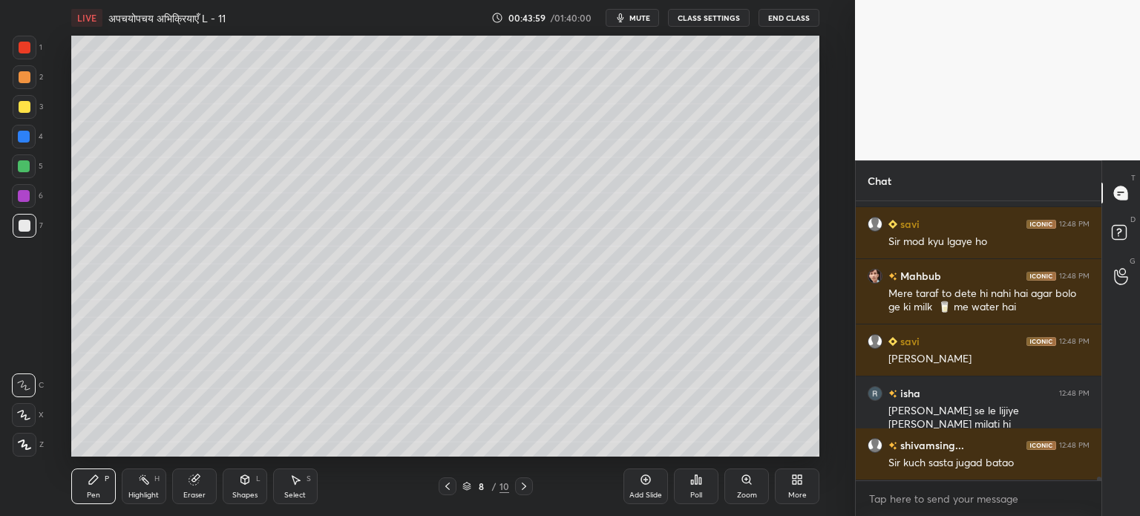
click at [520, 482] on icon at bounding box center [524, 486] width 12 height 12
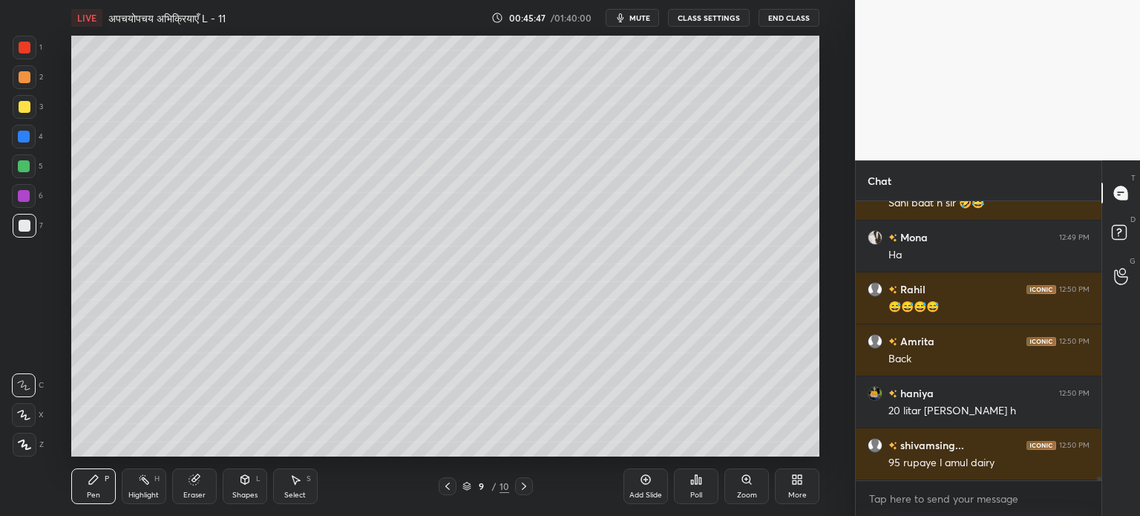
scroll to position [20699, 0]
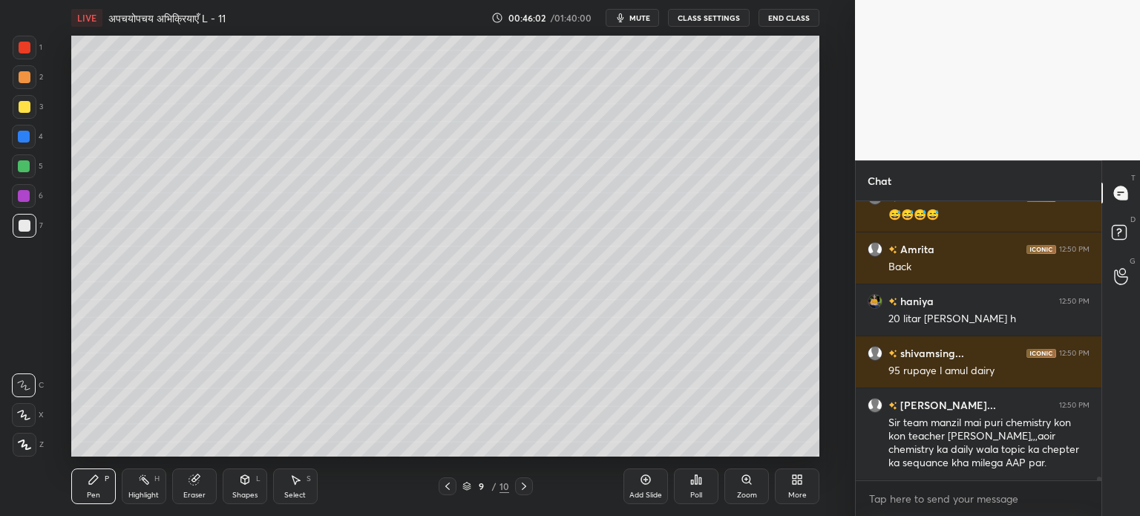
click at [178, 472] on div "Eraser" at bounding box center [194, 486] width 45 height 36
click at [95, 480] on icon at bounding box center [93, 479] width 9 height 9
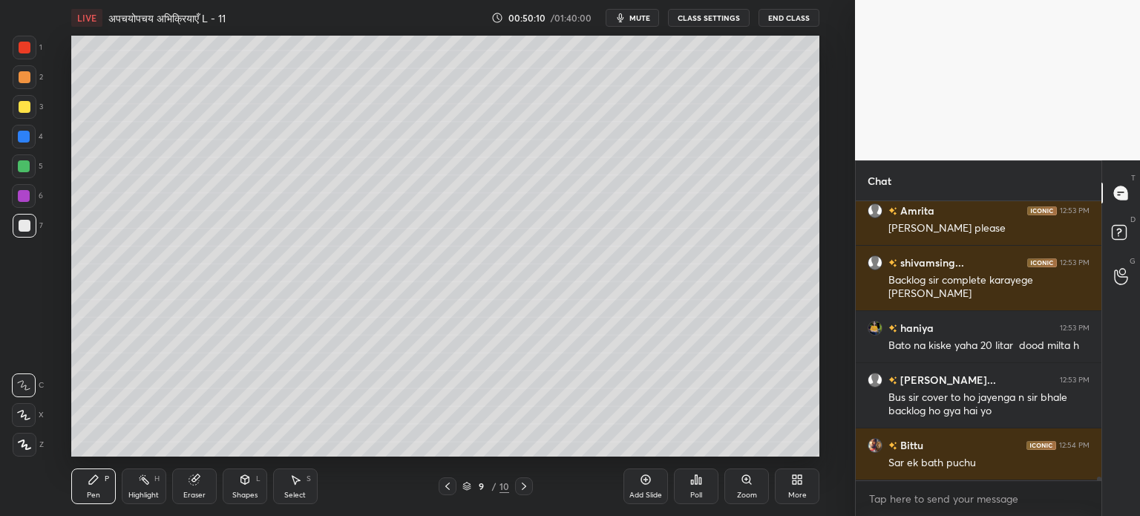
scroll to position [19791, 0]
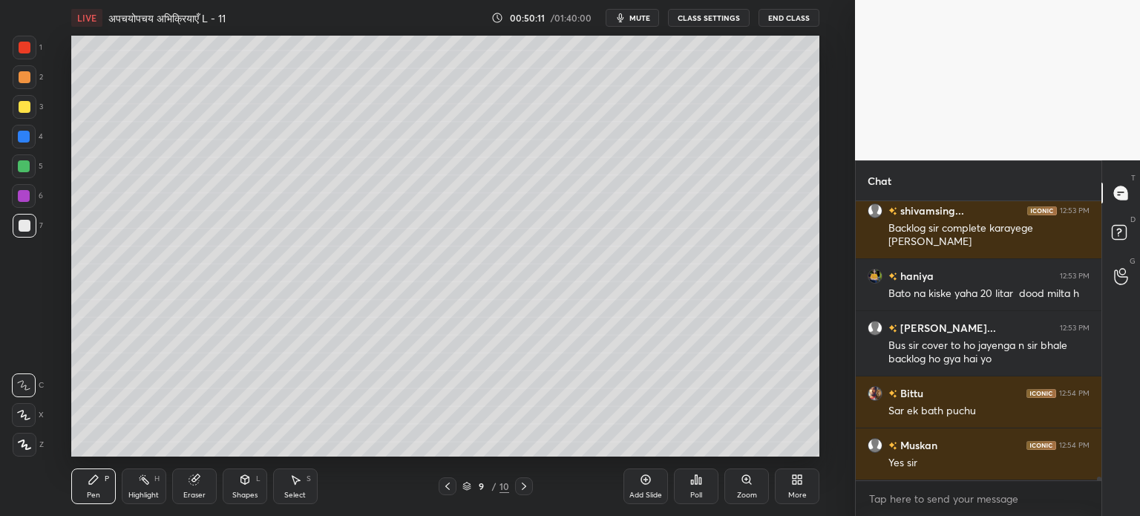
click at [635, 494] on div "Add Slide" at bounding box center [645, 494] width 33 height 7
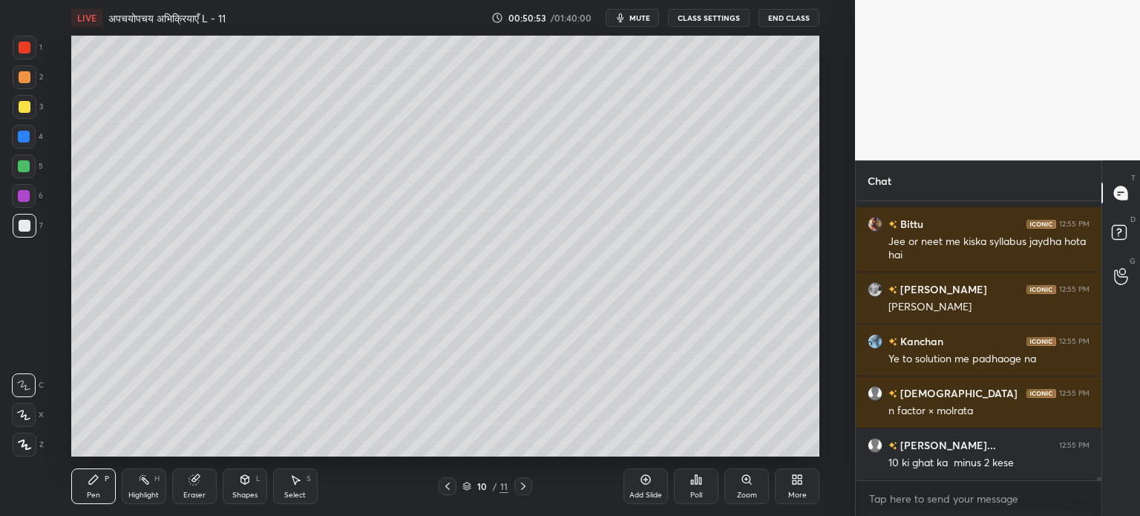
scroll to position [20272, 0]
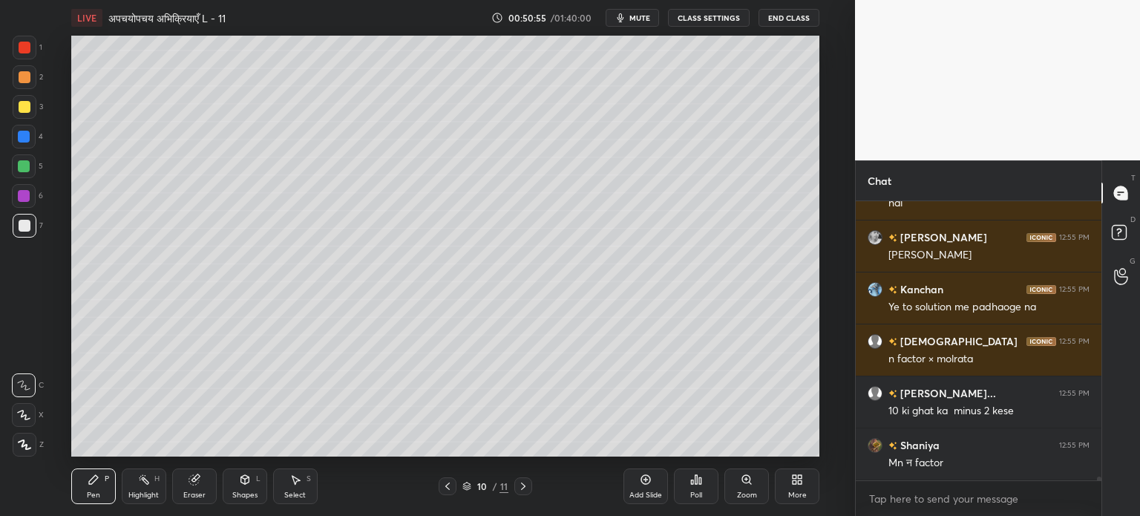
click at [247, 474] on icon at bounding box center [245, 480] width 12 height 12
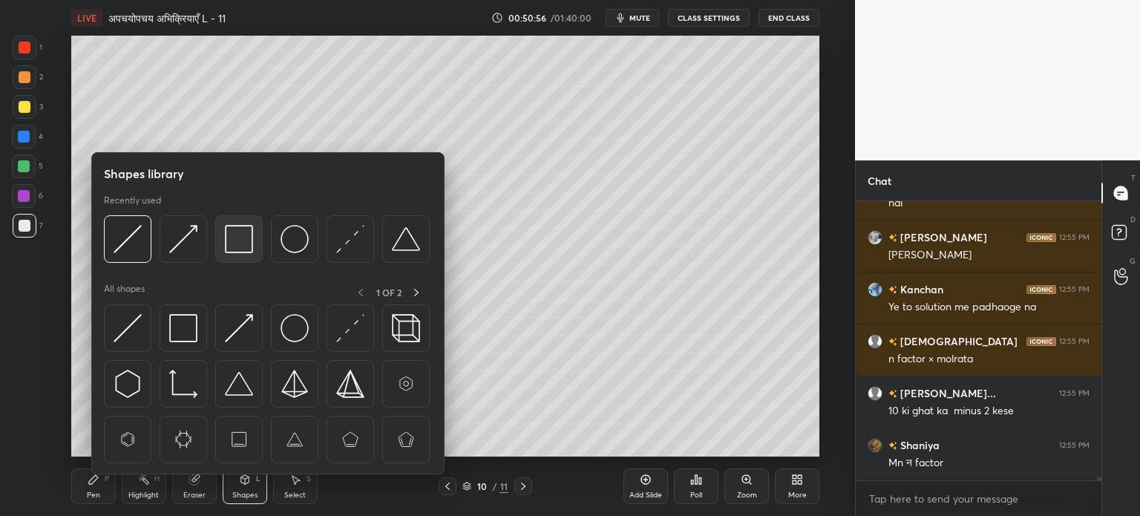
click at [238, 238] on img at bounding box center [239, 239] width 28 height 28
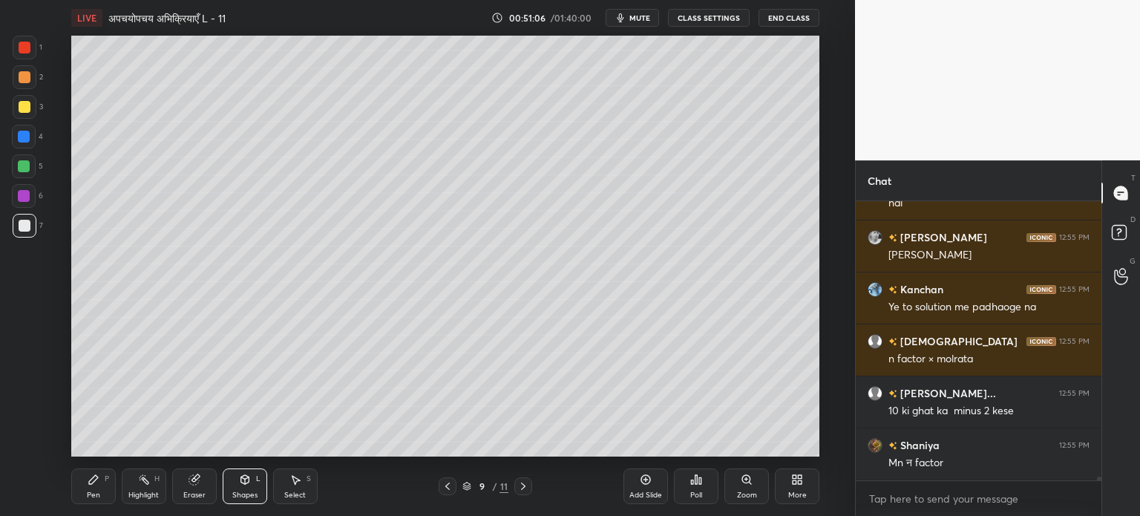
click at [91, 478] on icon at bounding box center [94, 480] width 12 height 12
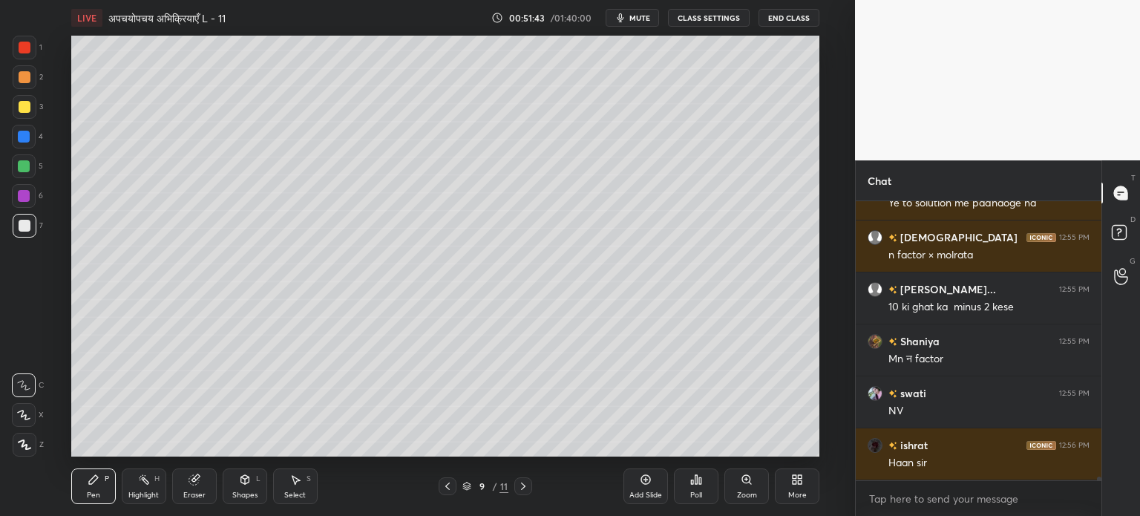
scroll to position [20428, 0]
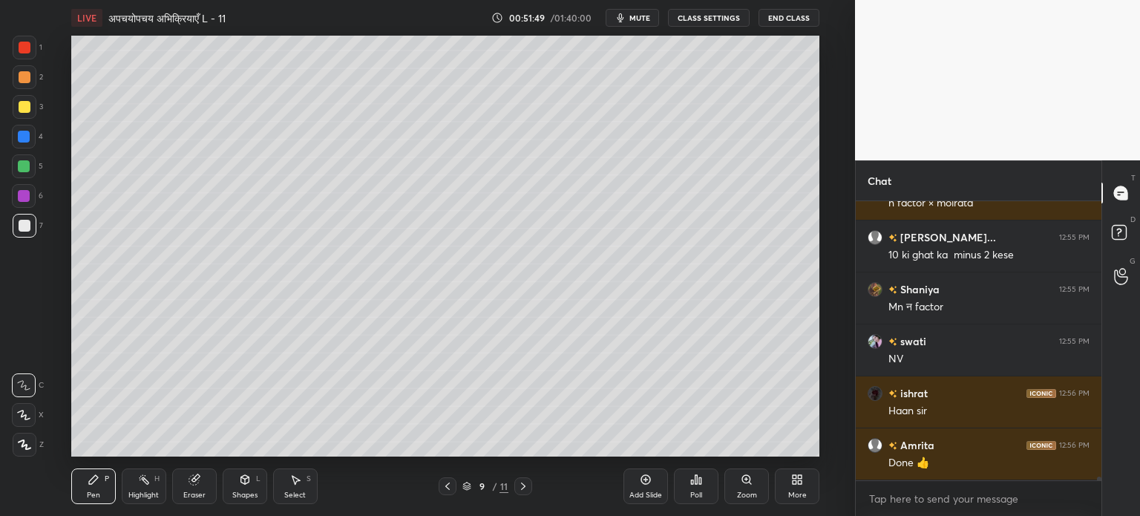
click at [525, 485] on icon at bounding box center [523, 486] width 12 height 12
click at [523, 489] on icon at bounding box center [523, 485] width 4 height 7
click at [449, 483] on icon at bounding box center [447, 485] width 4 height 7
click at [644, 490] on div "Add Slide" at bounding box center [646, 486] width 45 height 36
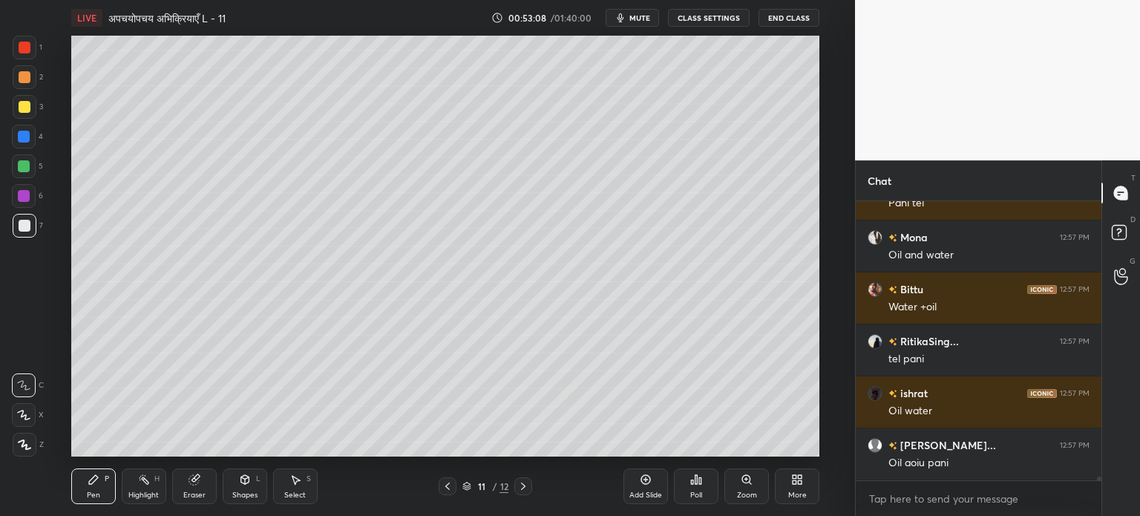
scroll to position [21519, 0]
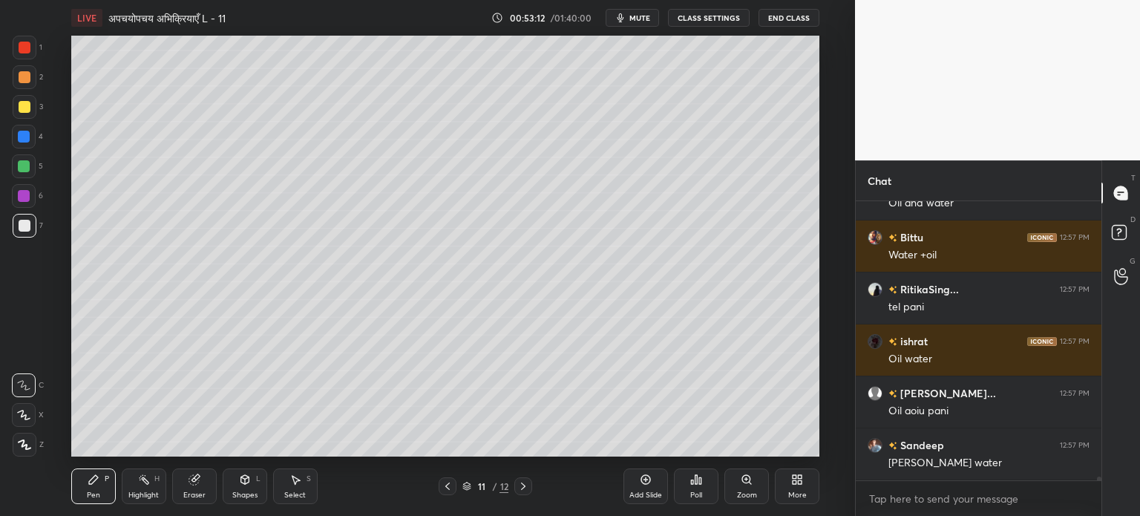
click at [24, 163] on div at bounding box center [24, 166] width 12 height 12
click at [244, 492] on div "Shapes" at bounding box center [244, 494] width 25 height 7
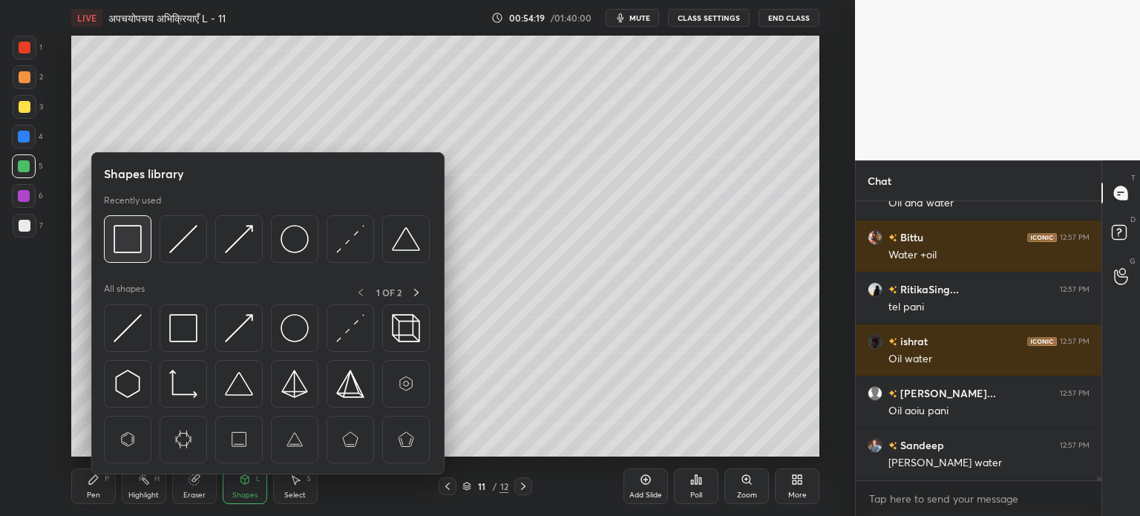
click at [131, 241] on img at bounding box center [128, 239] width 28 height 28
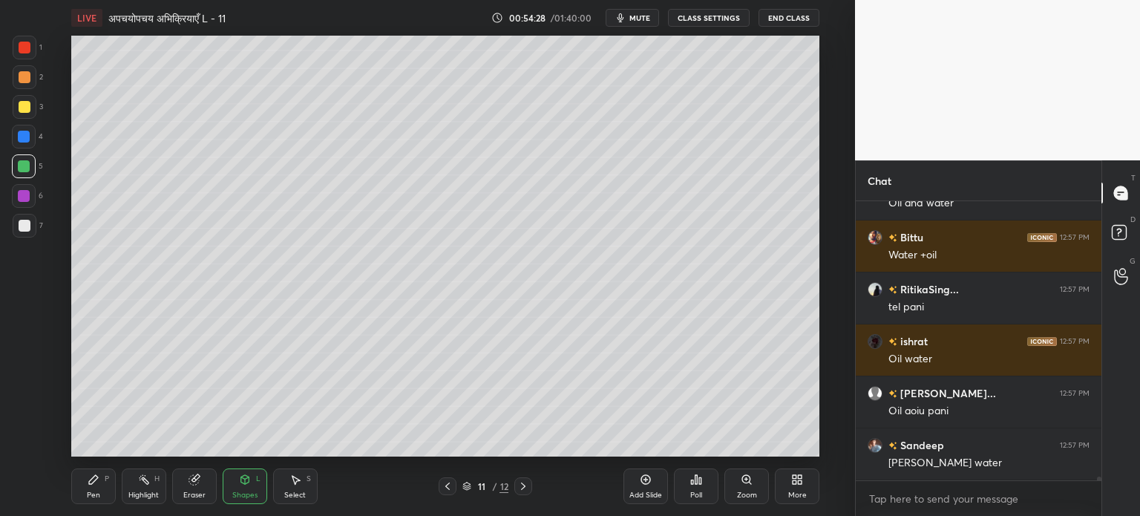
click at [184, 490] on div "Eraser" at bounding box center [194, 486] width 45 height 36
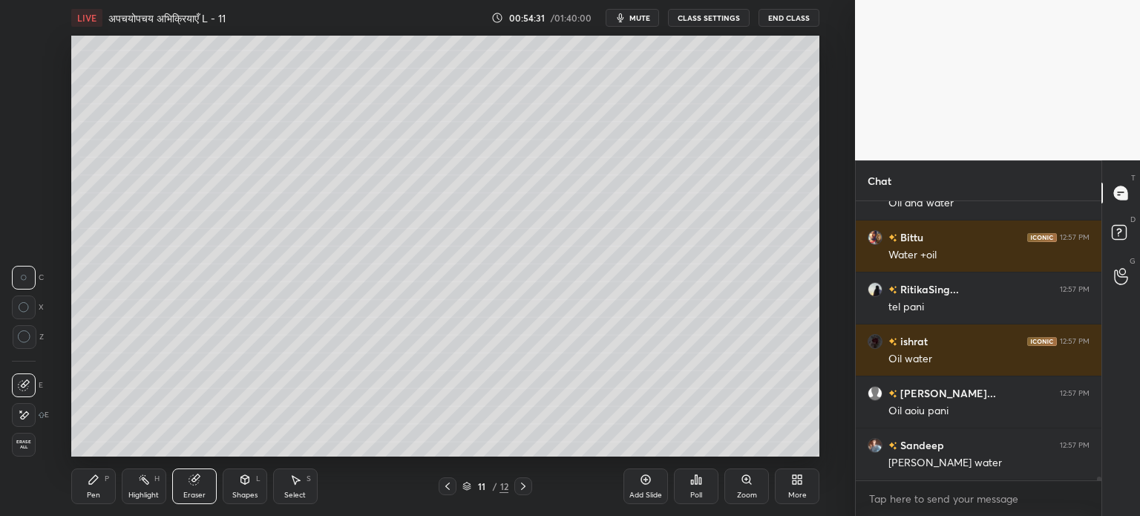
click at [96, 492] on div "Pen" at bounding box center [93, 494] width 13 height 7
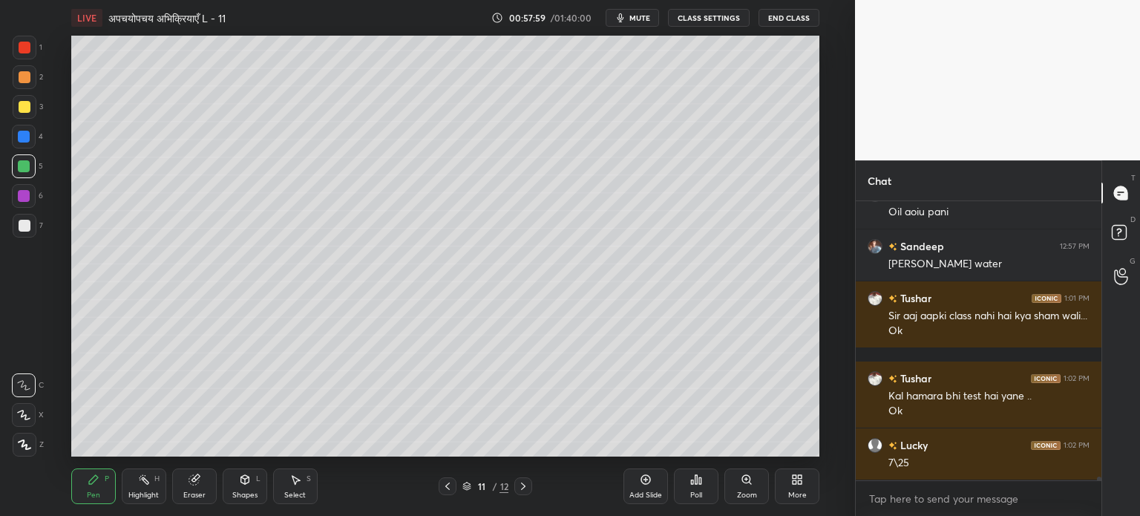
scroll to position [21770, 0]
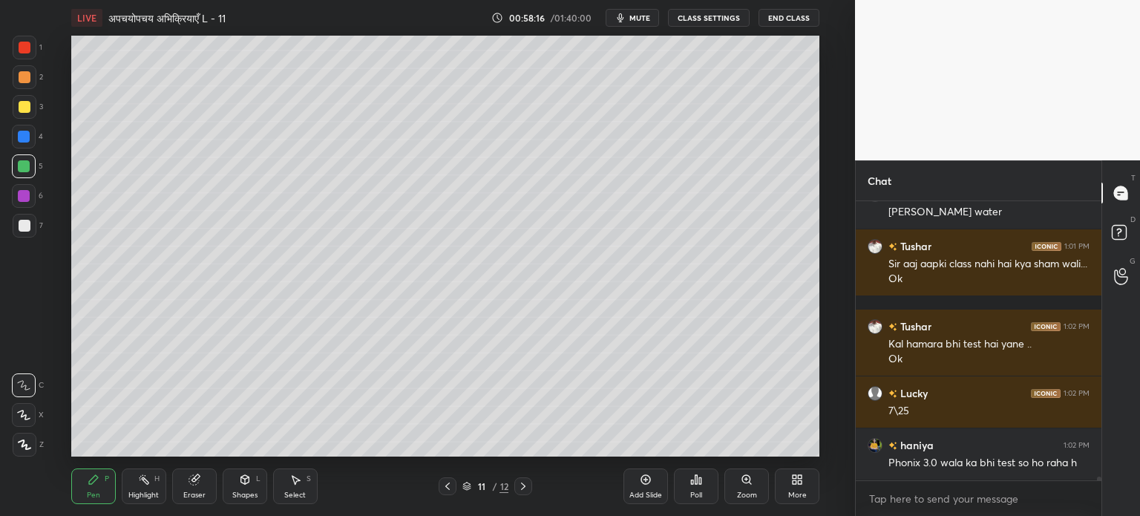
click at [203, 485] on div "Eraser" at bounding box center [194, 486] width 45 height 36
click at [112, 485] on div "Pen P" at bounding box center [93, 486] width 45 height 36
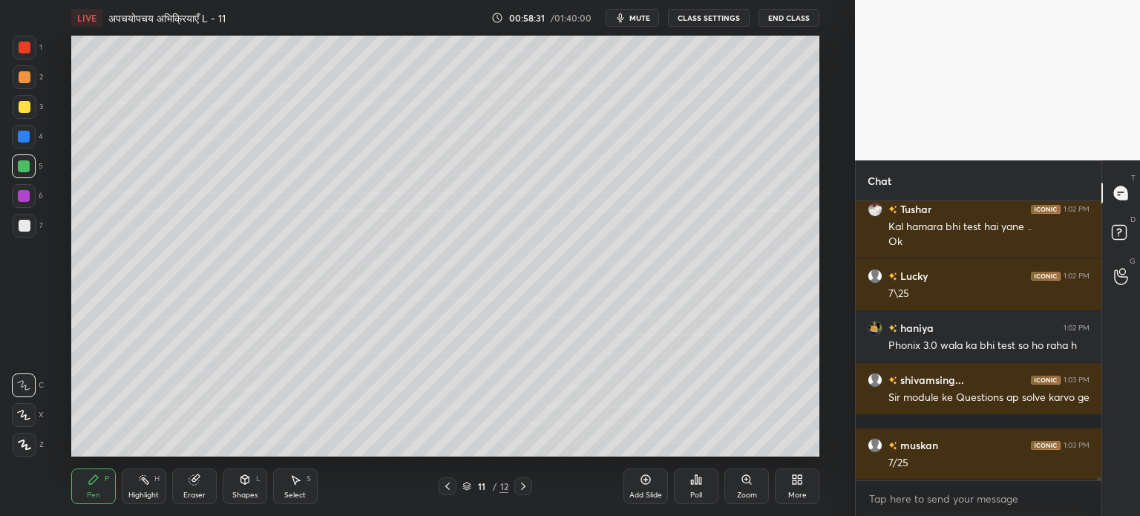
scroll to position [21939, 0]
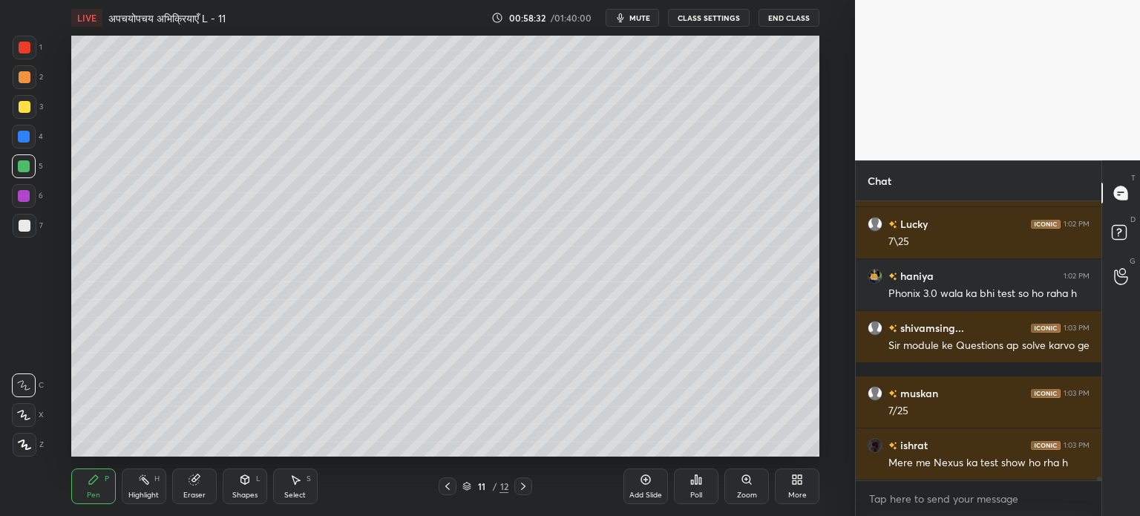
click at [653, 489] on div "Add Slide" at bounding box center [646, 486] width 45 height 36
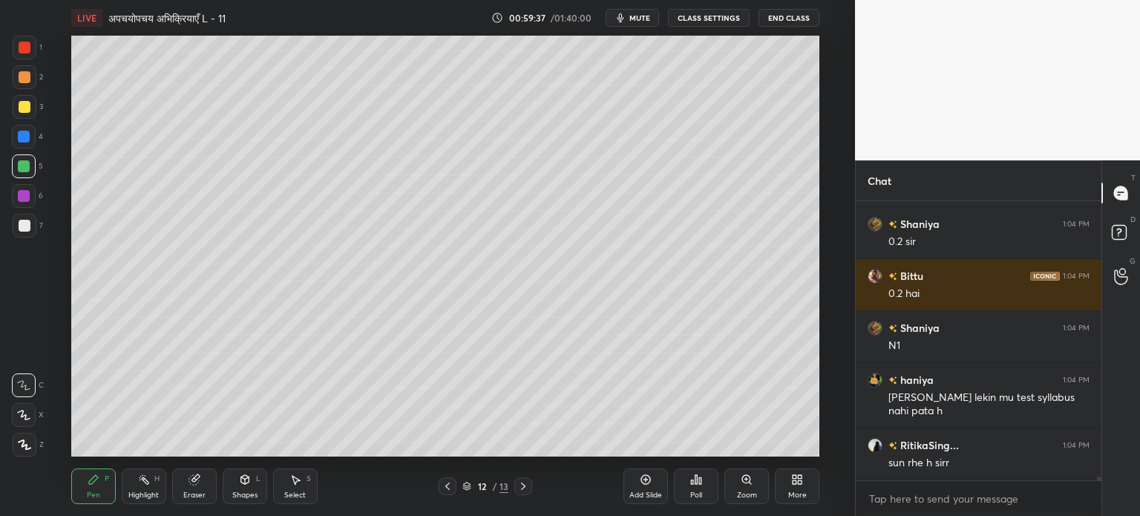
scroll to position [22604, 0]
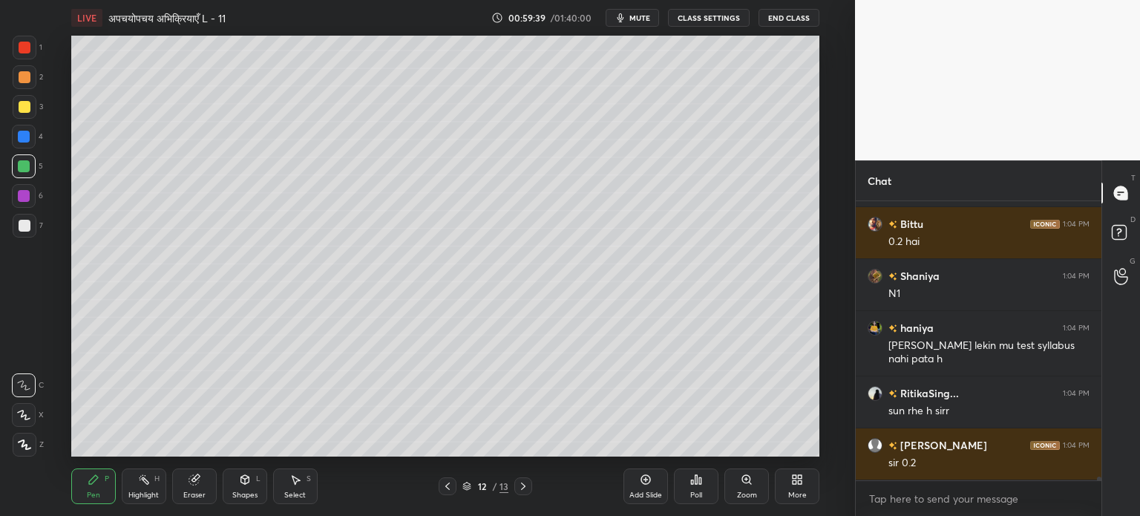
click at [448, 482] on icon at bounding box center [448, 486] width 12 height 12
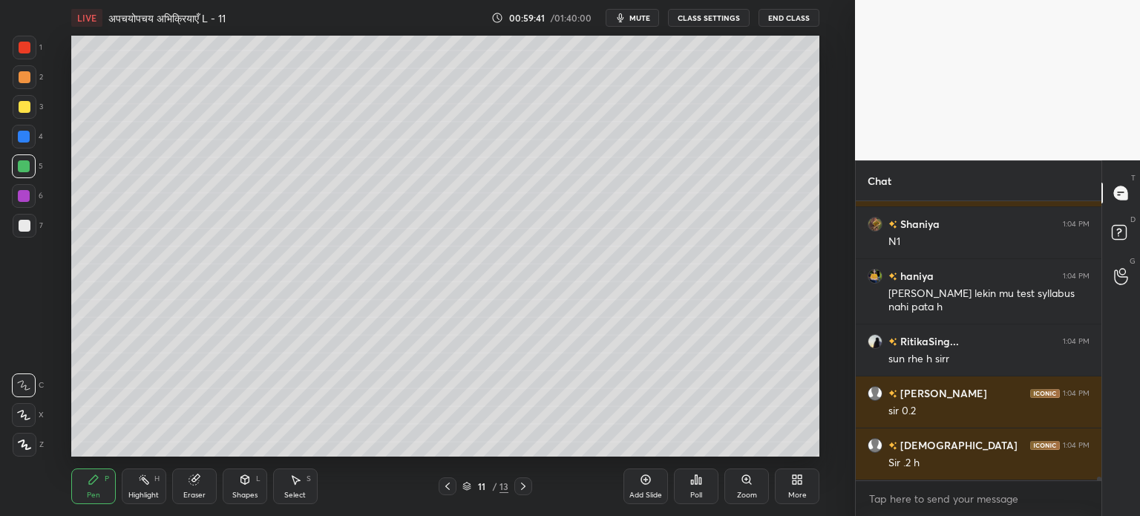
click at [523, 483] on icon at bounding box center [523, 486] width 12 height 12
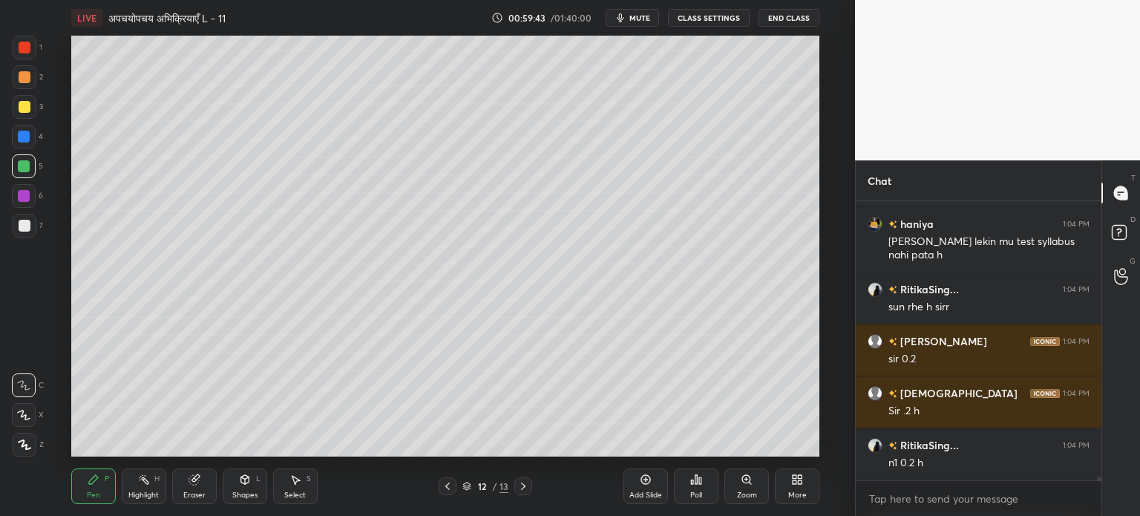
click at [33, 217] on div at bounding box center [25, 226] width 24 height 24
click at [179, 483] on div "Eraser" at bounding box center [194, 486] width 45 height 36
click at [95, 478] on icon at bounding box center [93, 479] width 9 height 9
click at [194, 482] on icon at bounding box center [194, 480] width 10 height 10
click at [107, 477] on div "P" at bounding box center [107, 478] width 4 height 7
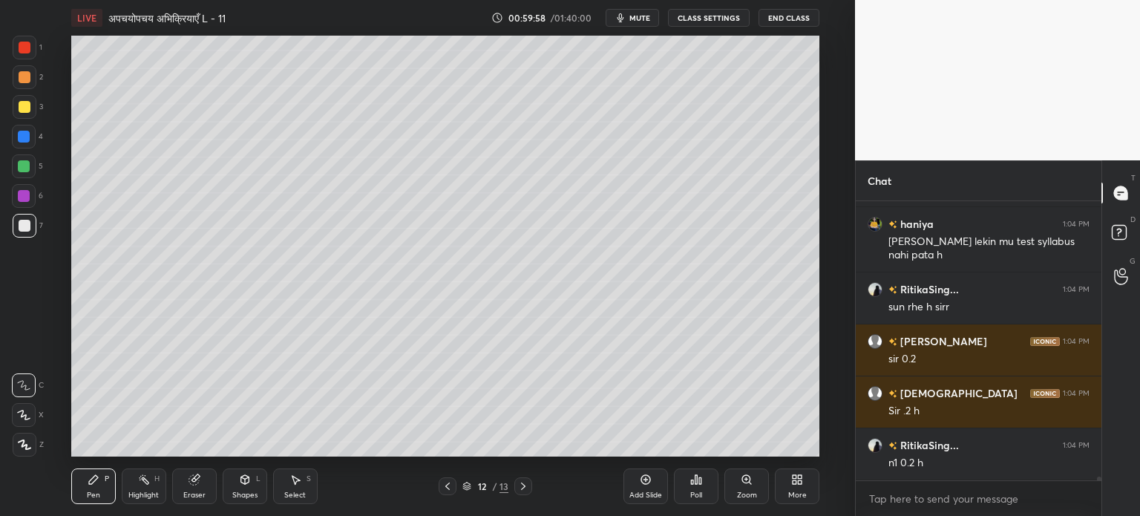
click at [26, 163] on div at bounding box center [24, 166] width 12 height 12
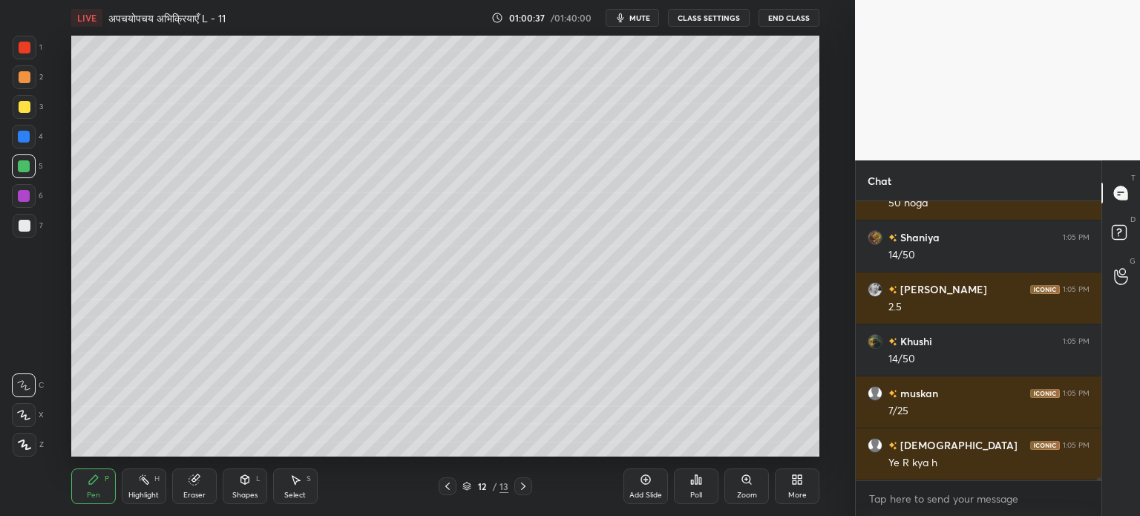
scroll to position [23176, 0]
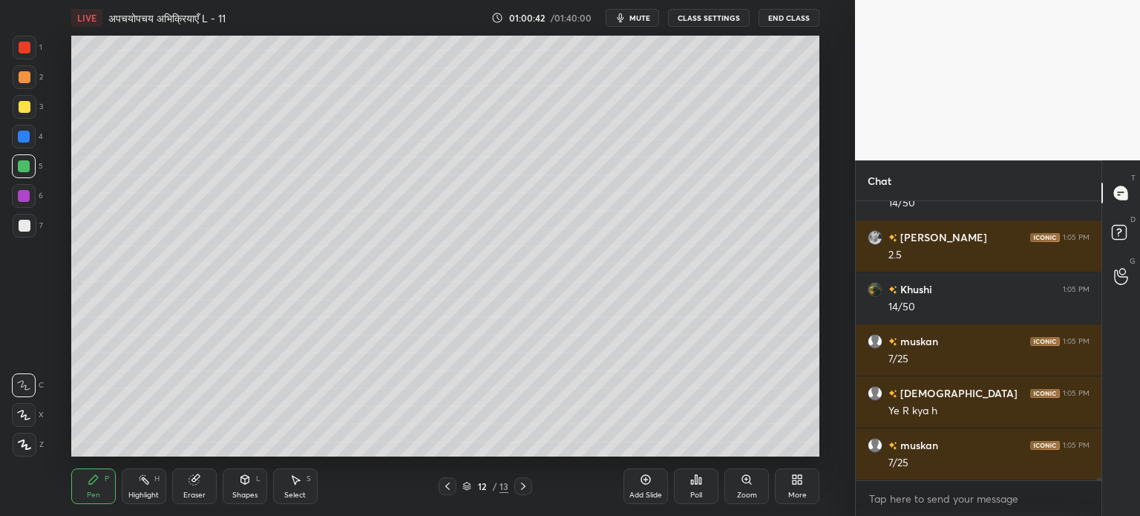
click at [644, 488] on div "Add Slide" at bounding box center [646, 486] width 45 height 36
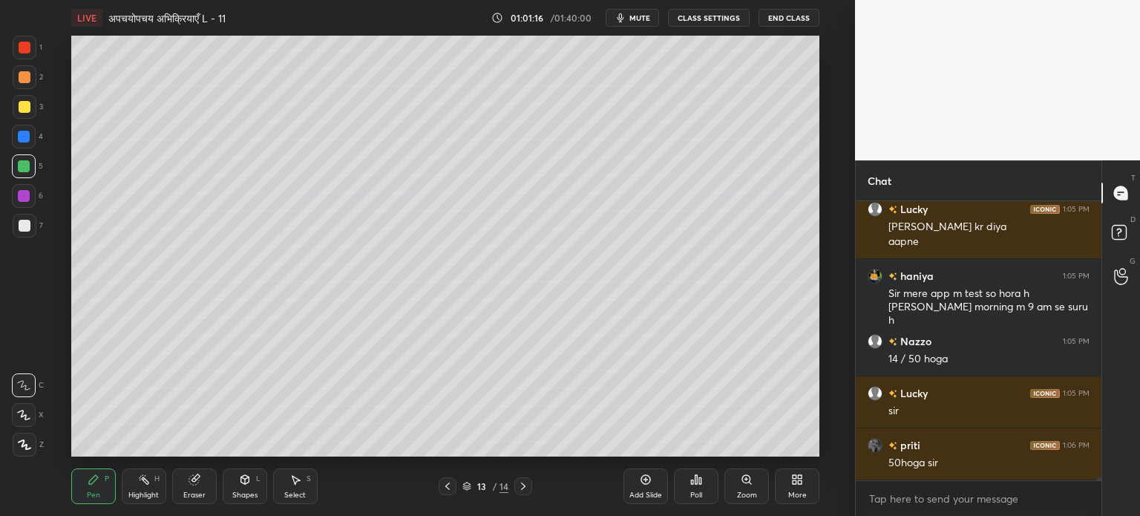
scroll to position [23671, 0]
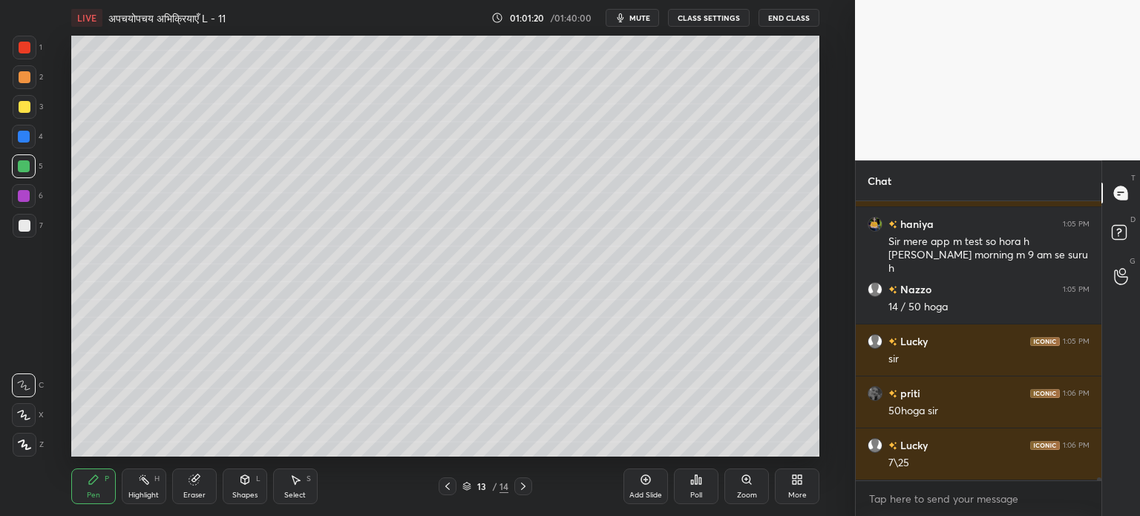
click at [451, 483] on icon at bounding box center [448, 486] width 12 height 12
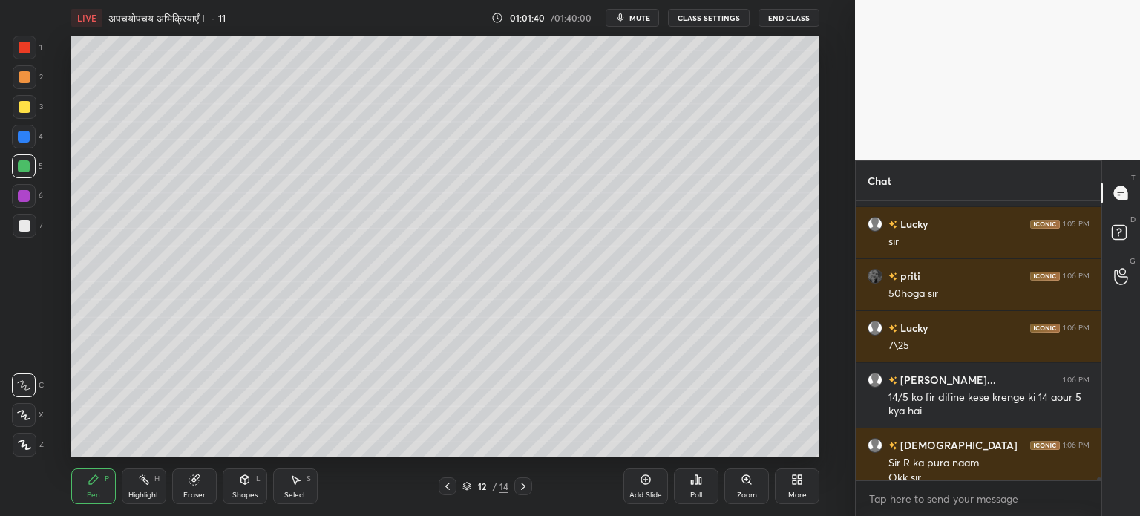
scroll to position [23804, 0]
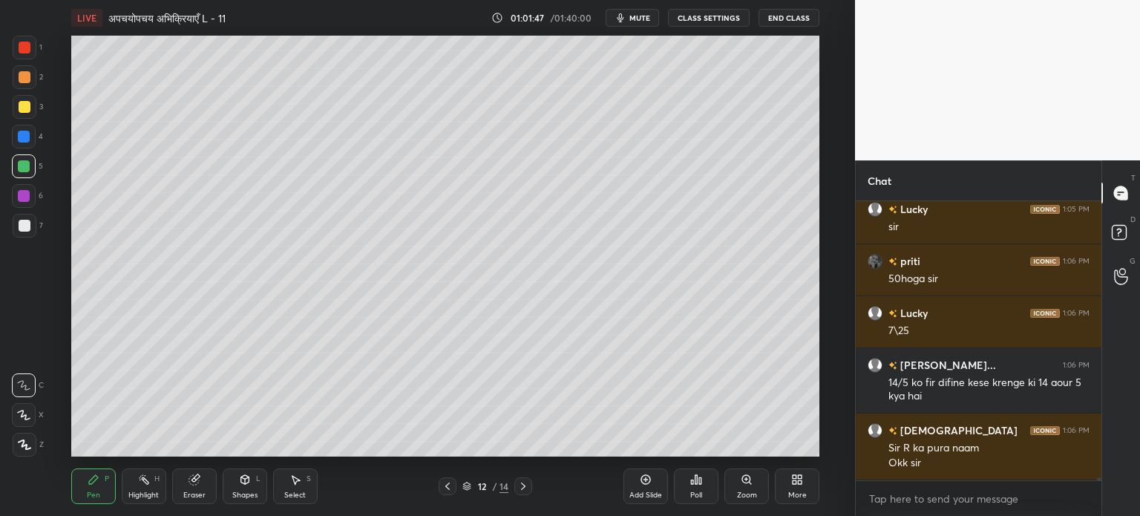
click at [526, 482] on icon at bounding box center [523, 486] width 12 height 12
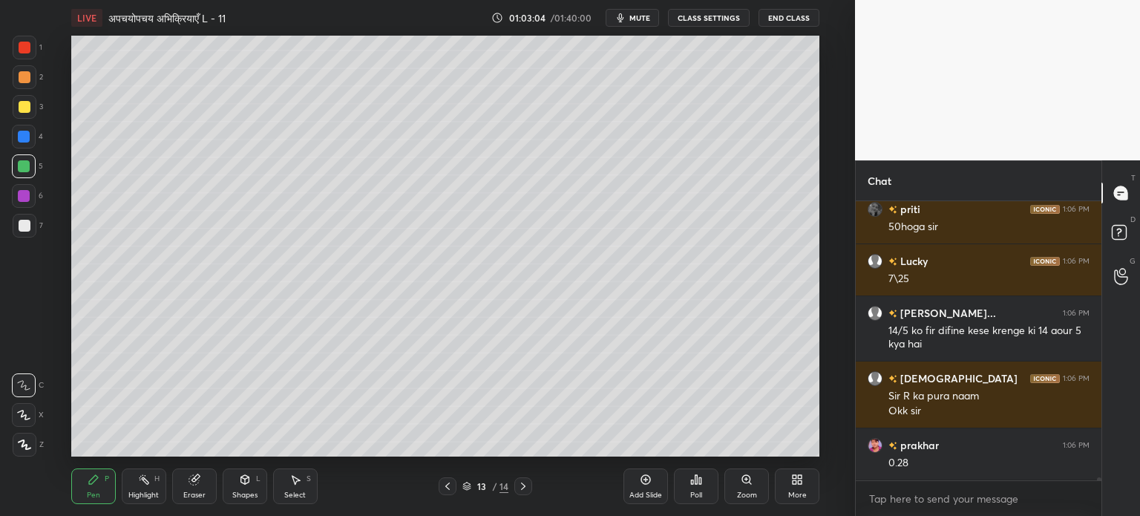
scroll to position [23908, 0]
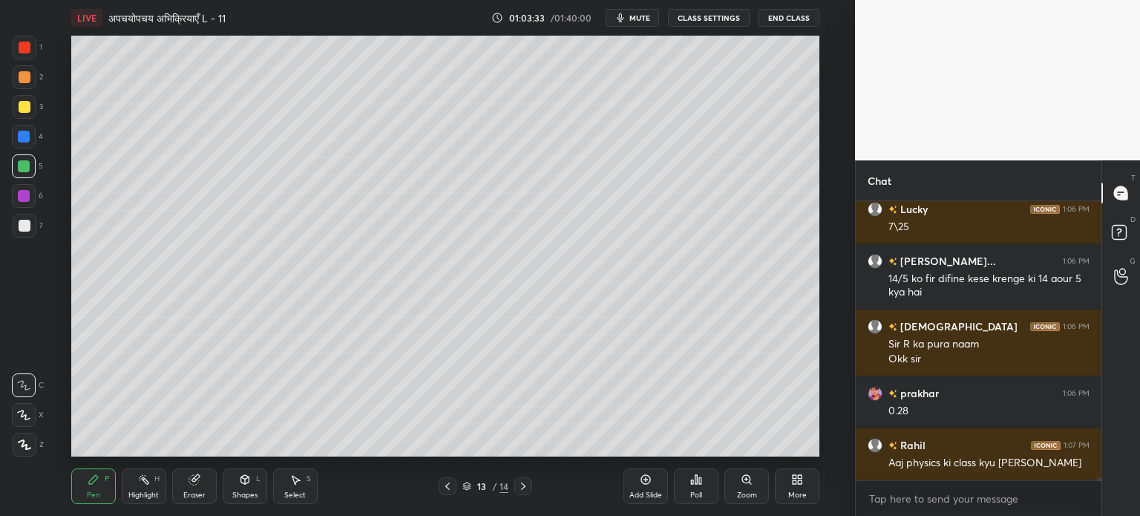
click at [201, 487] on div "Eraser" at bounding box center [194, 486] width 45 height 36
click at [99, 485] on div "Pen P" at bounding box center [93, 486] width 45 height 36
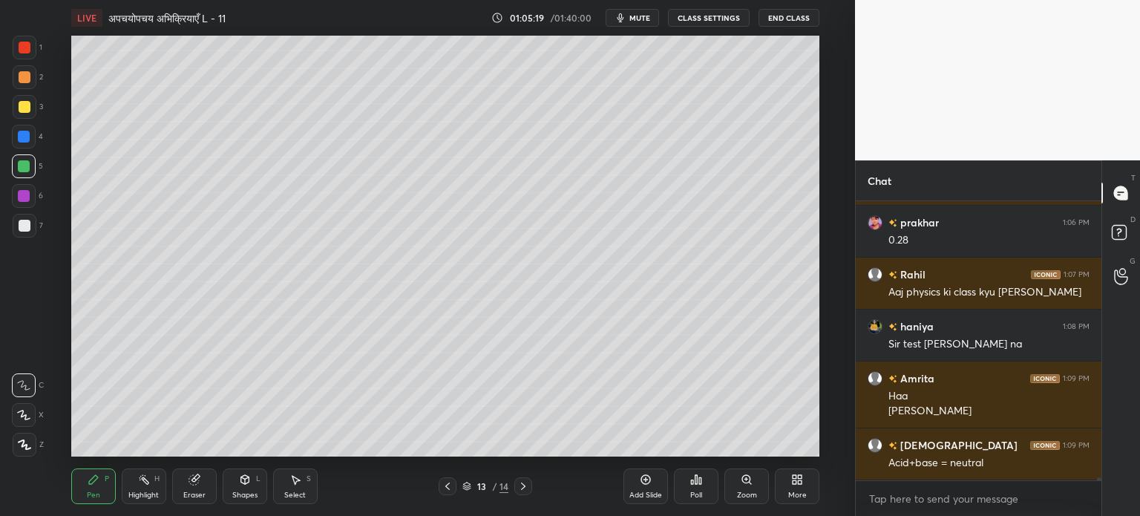
scroll to position [24142, 0]
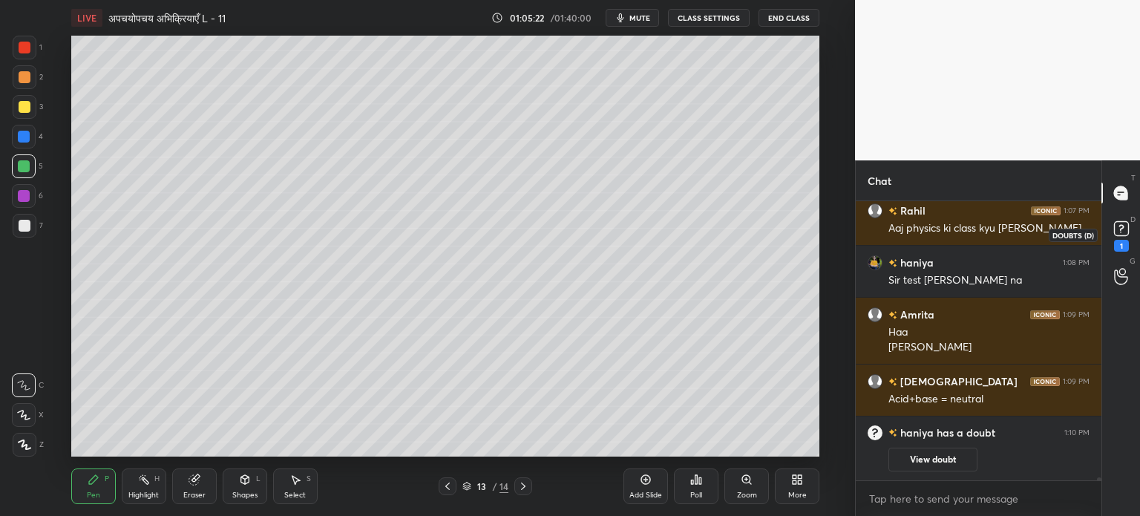
click at [1122, 231] on rect at bounding box center [1121, 229] width 14 height 14
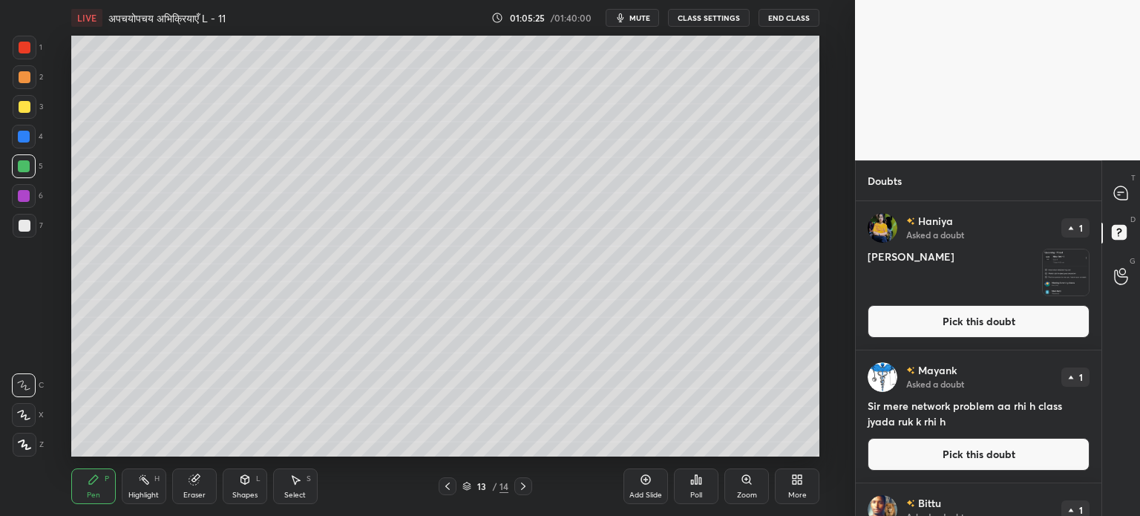
click at [1057, 277] on img "grid" at bounding box center [1066, 272] width 46 height 46
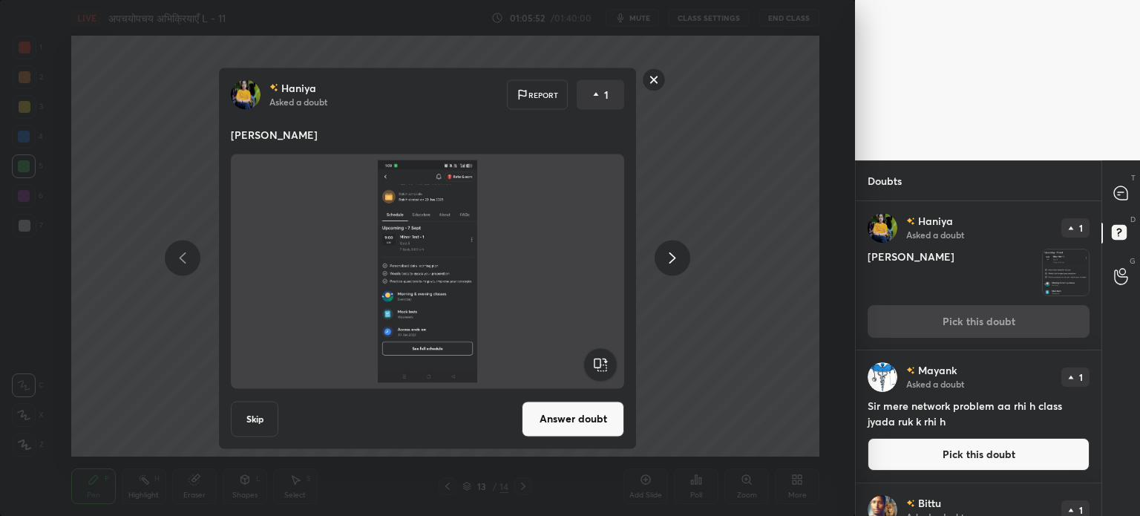
click at [729, 144] on div "[PERSON_NAME] Asked a doubt Report 1 Sir dekh Skip Answer doubt" at bounding box center [427, 258] width 855 height 516
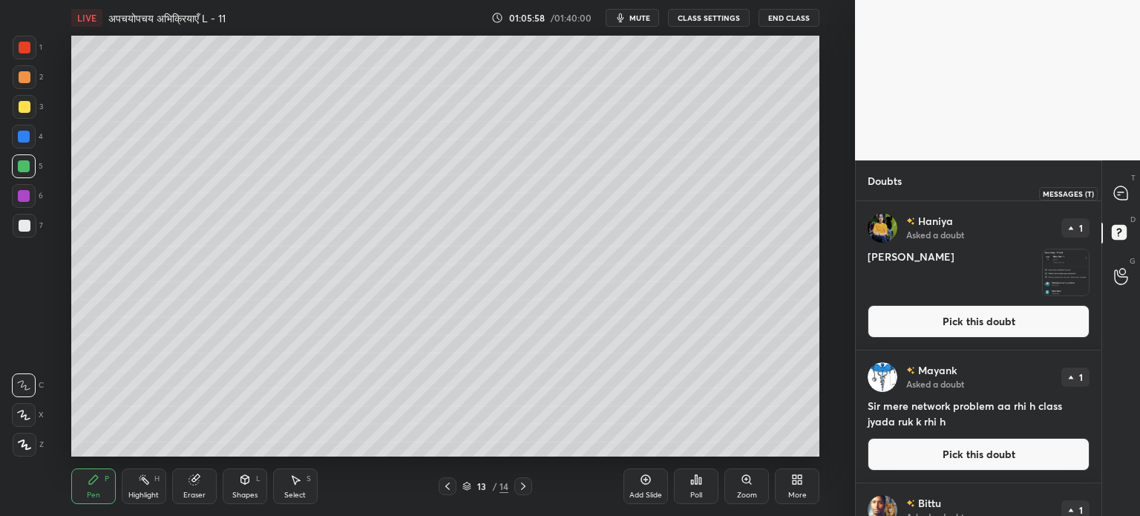
click at [1121, 194] on icon at bounding box center [1120, 192] width 13 height 13
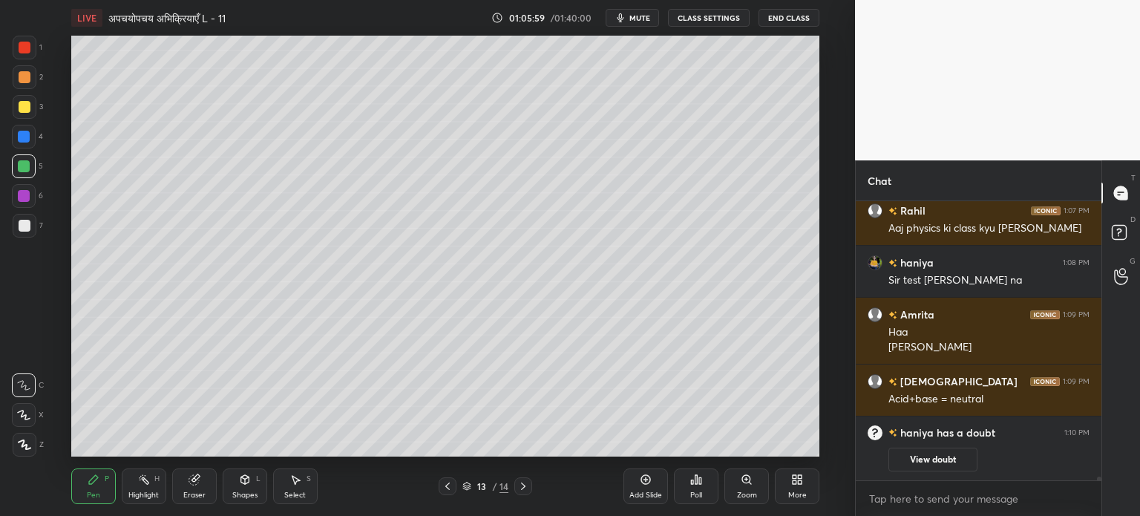
scroll to position [22831, 0]
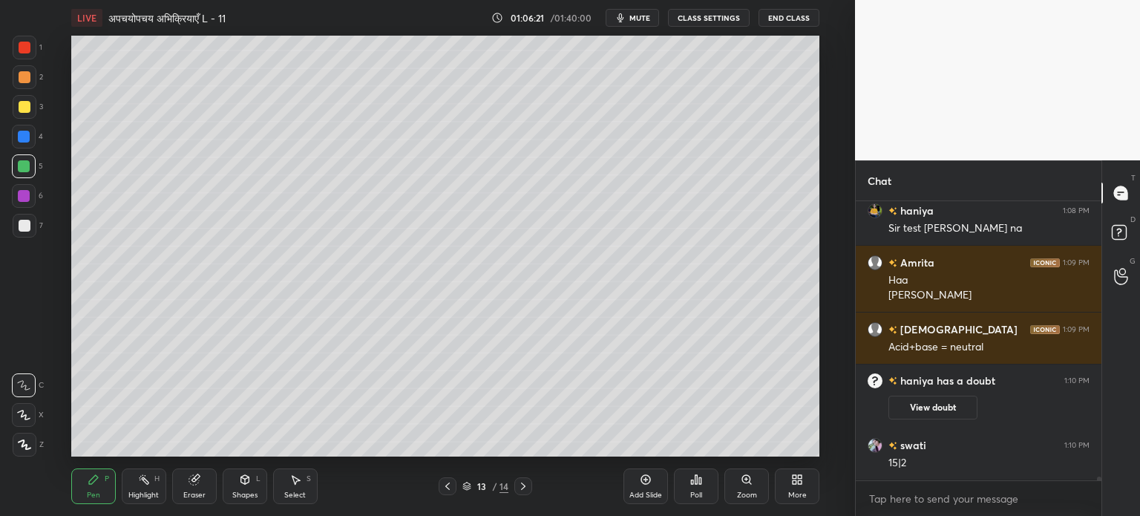
click at [21, 222] on div at bounding box center [25, 226] width 12 height 12
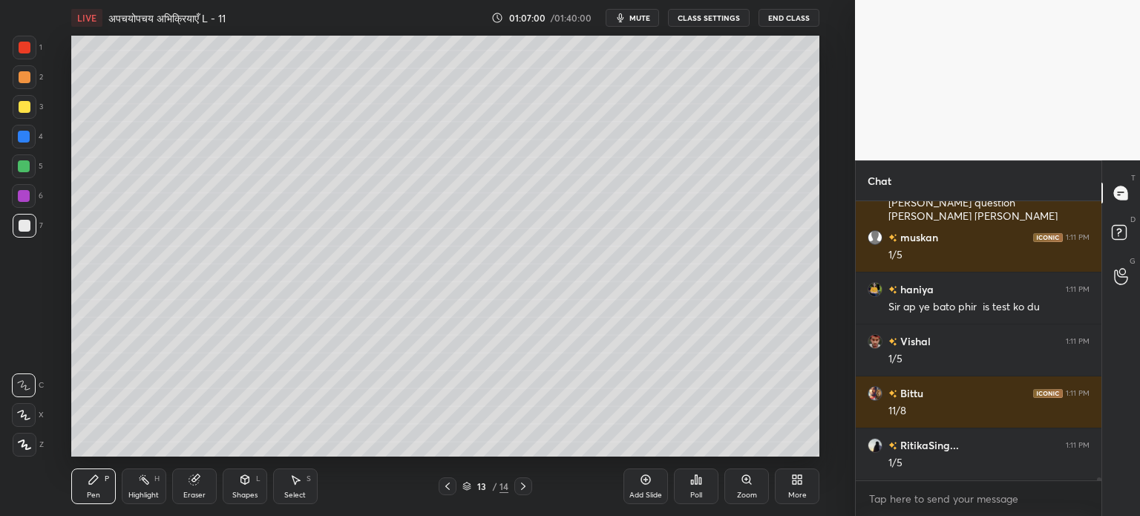
scroll to position [23459, 0]
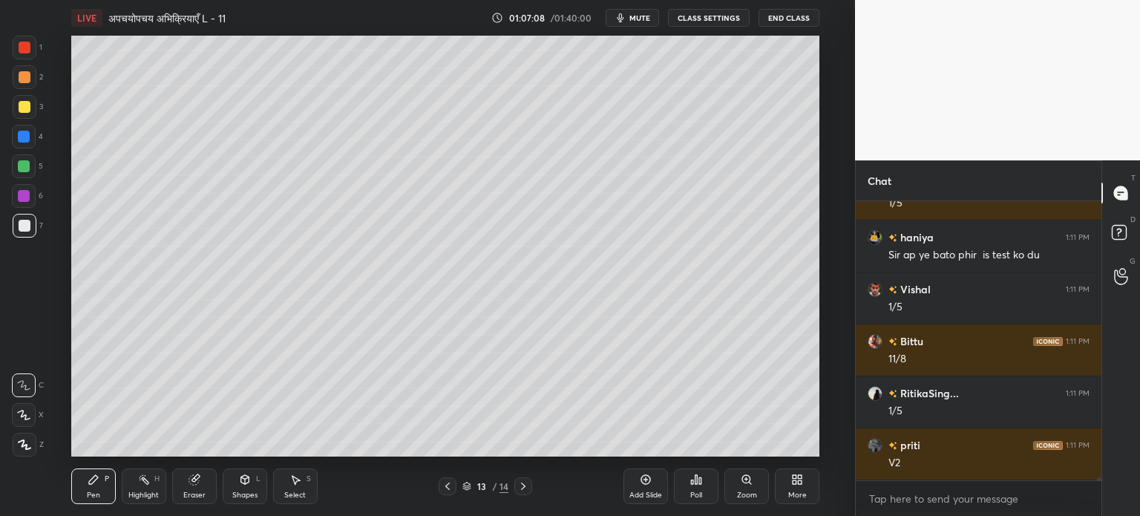
click at [200, 485] on icon at bounding box center [195, 480] width 12 height 12
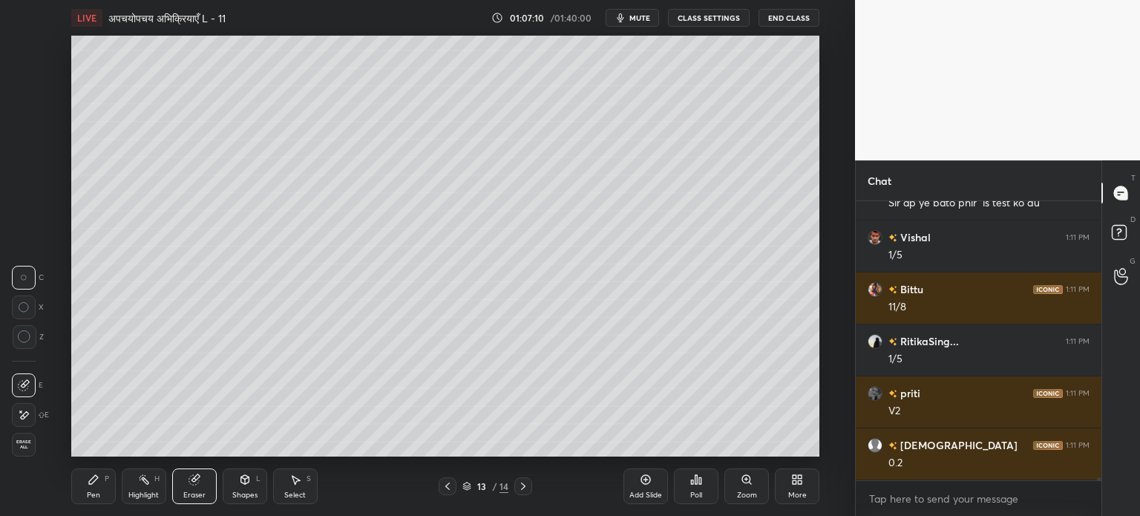
click at [112, 485] on div "Pen P" at bounding box center [93, 486] width 45 height 36
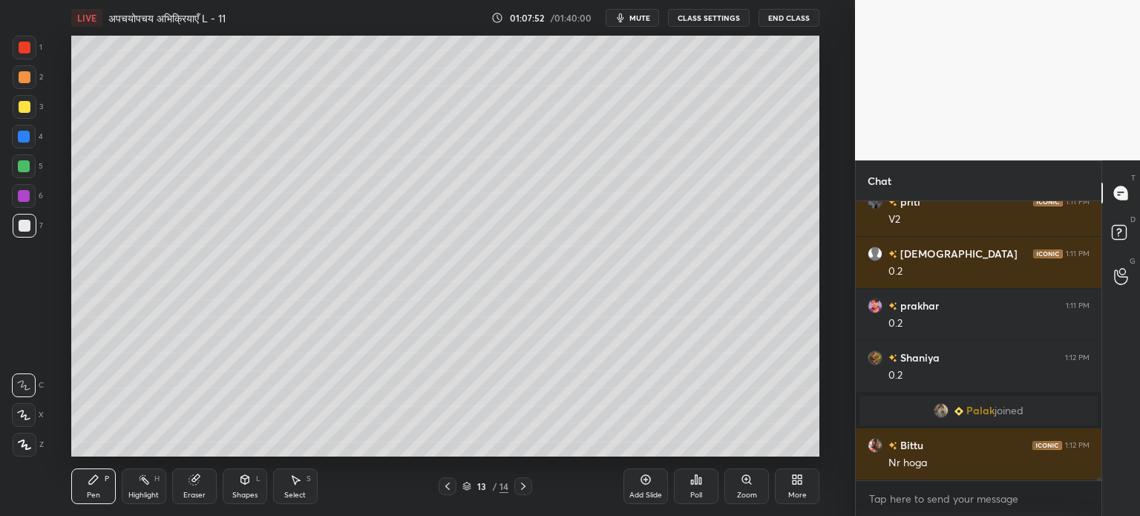
scroll to position [23253, 0]
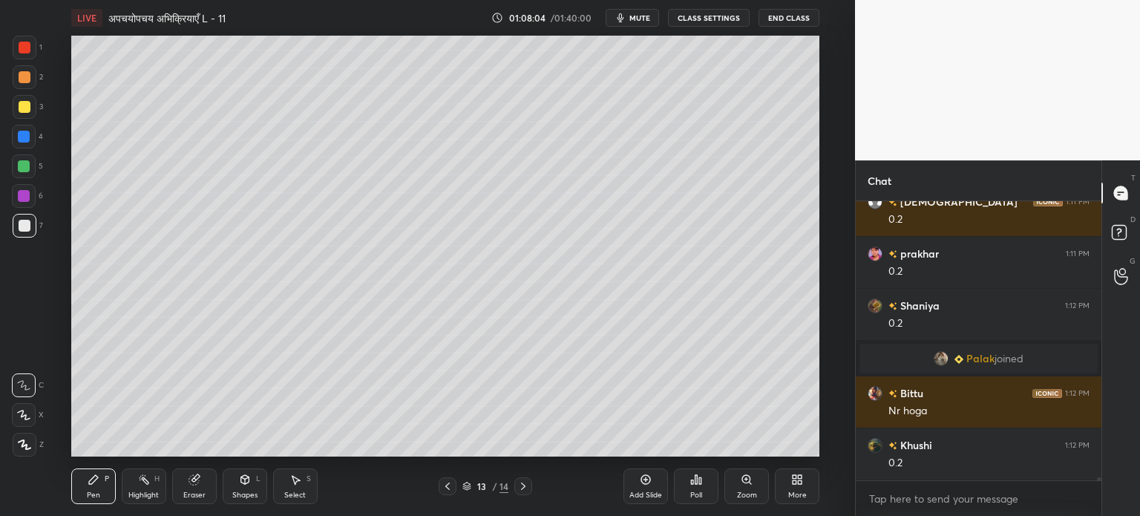
click at [192, 482] on icon at bounding box center [194, 480] width 10 height 10
click at [96, 471] on div "Pen P" at bounding box center [93, 486] width 45 height 36
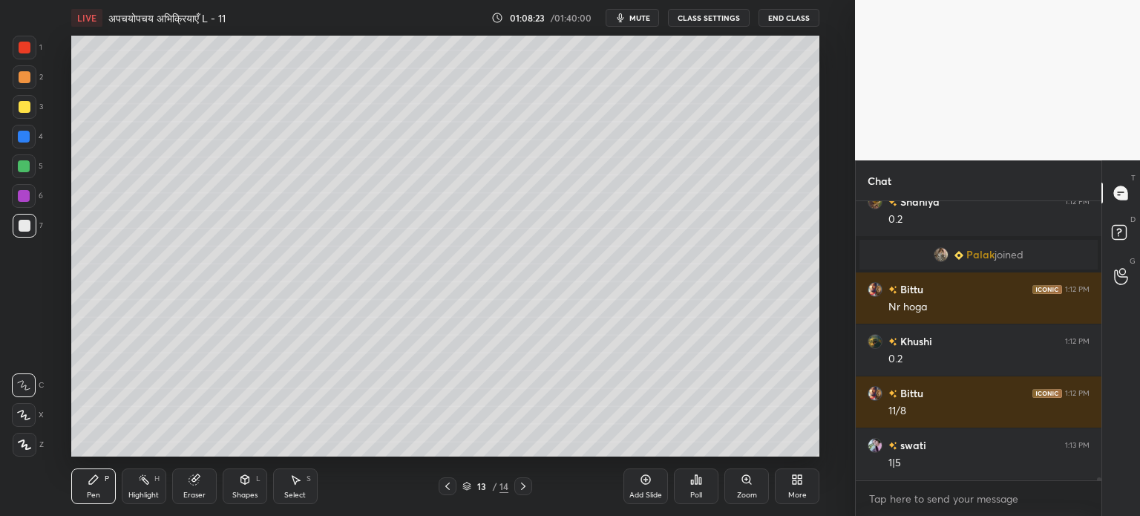
scroll to position [23409, 0]
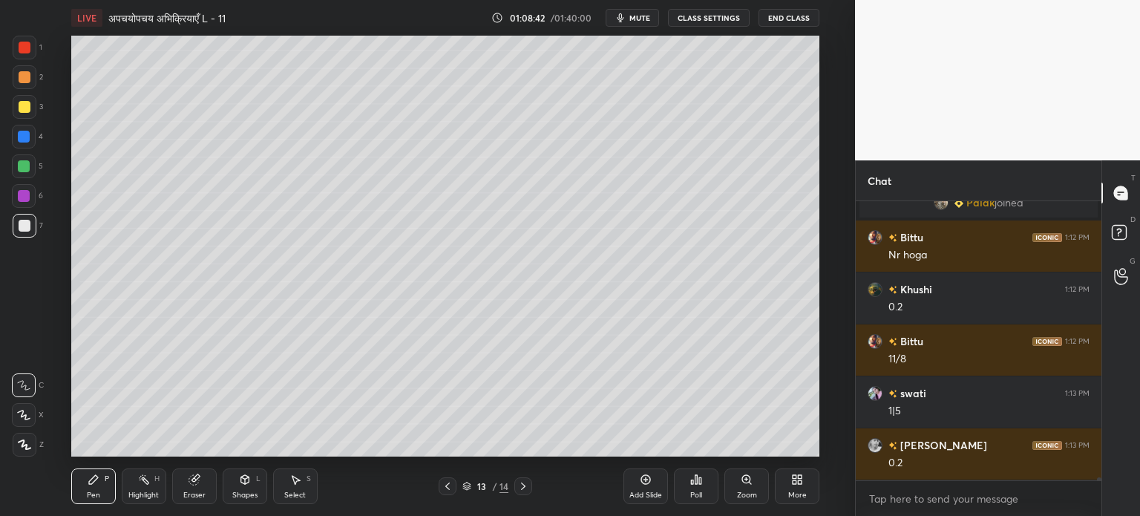
click at [638, 489] on div "Add Slide" at bounding box center [646, 486] width 45 height 36
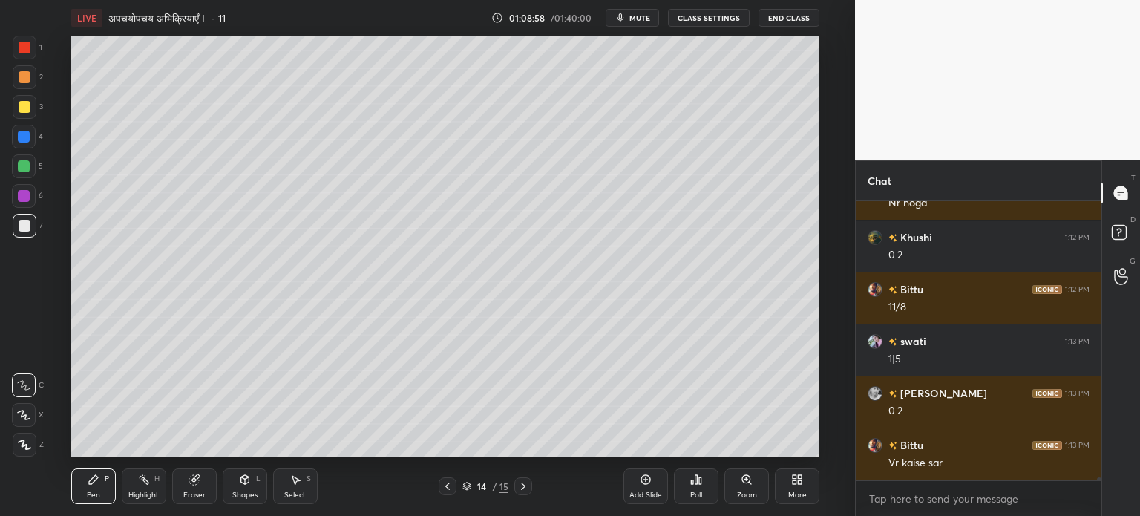
scroll to position [23513, 0]
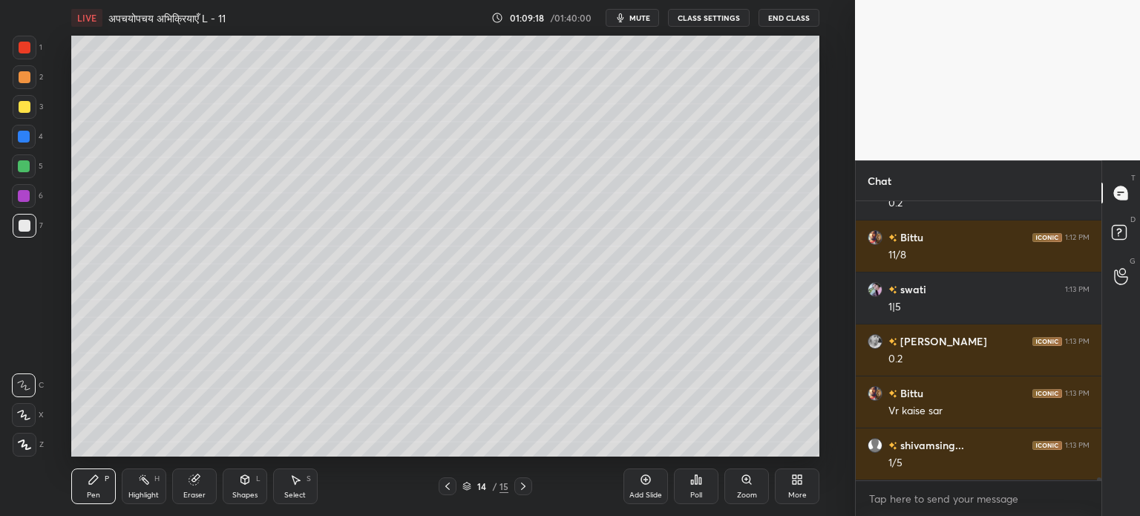
click at [450, 485] on icon at bounding box center [448, 486] width 12 height 12
click at [525, 489] on icon at bounding box center [523, 486] width 12 height 12
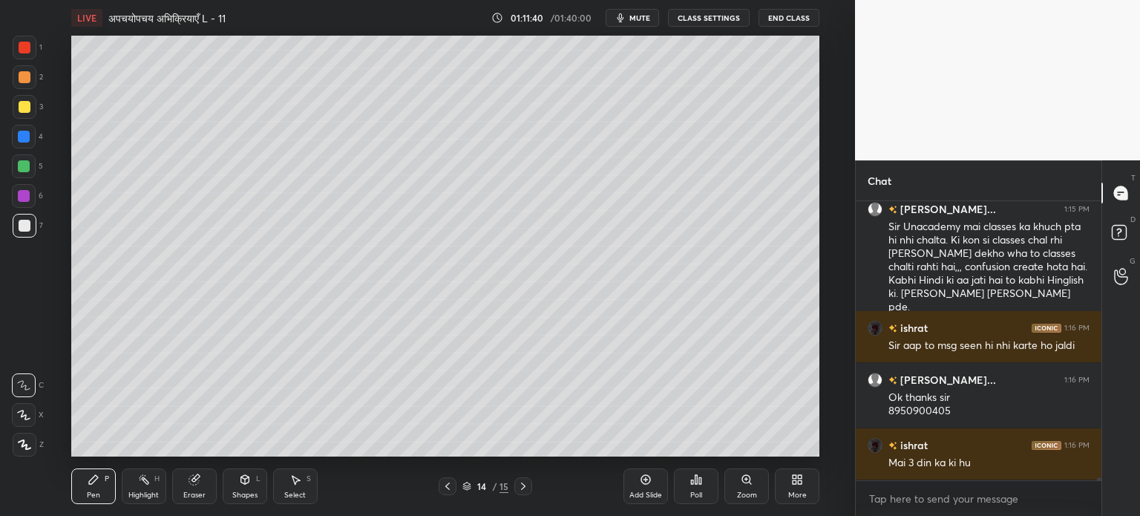
scroll to position [23905, 0]
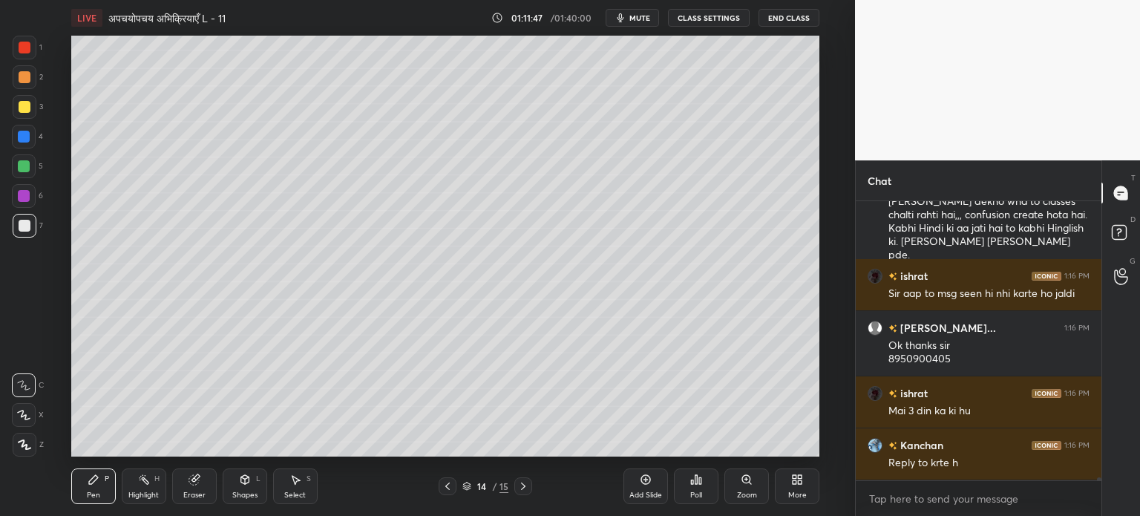
click at [295, 480] on icon at bounding box center [296, 480] width 8 height 9
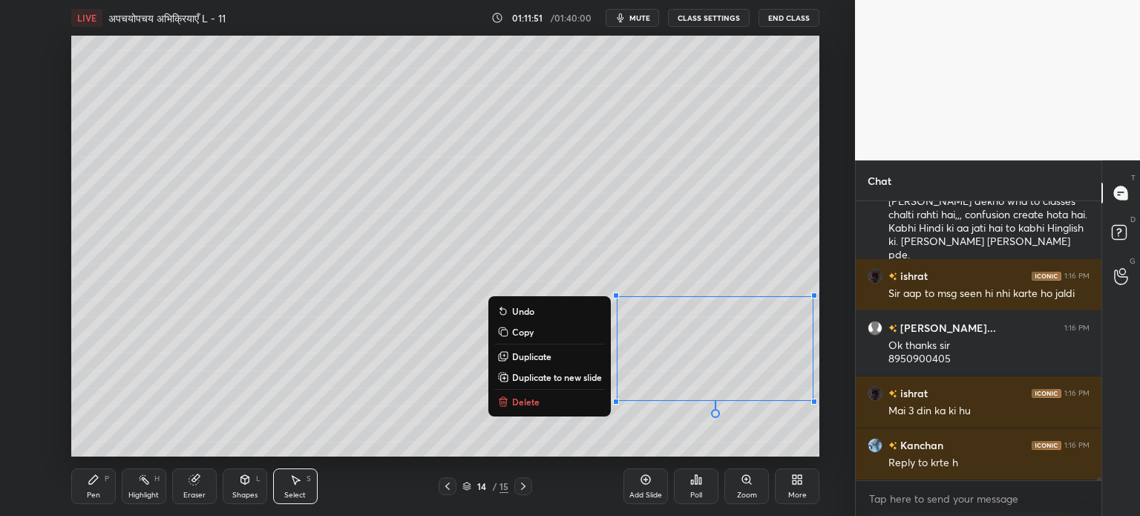
click at [526, 402] on p "Delete" at bounding box center [525, 402] width 27 height 12
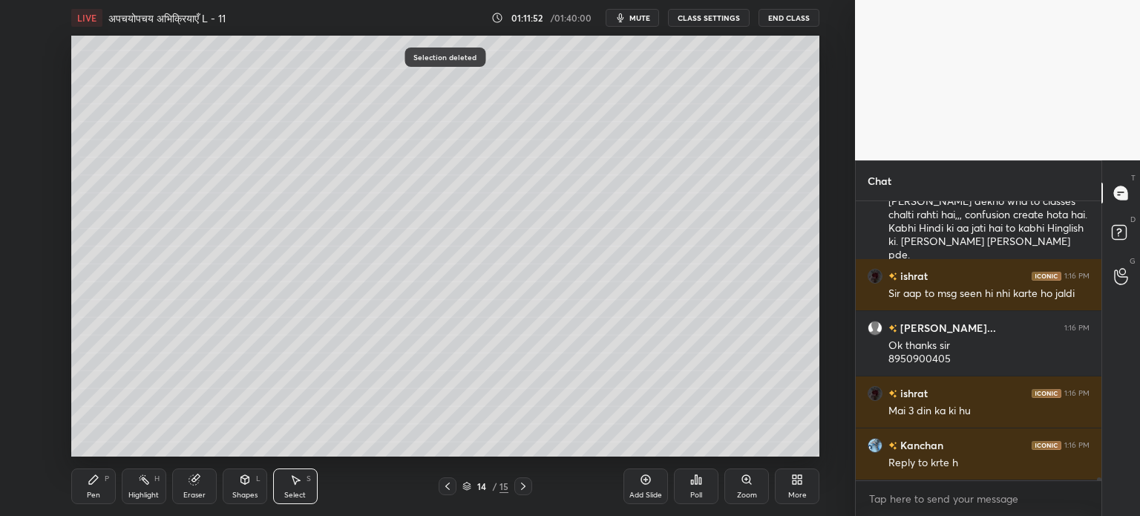
click at [101, 492] on div "Pen P" at bounding box center [93, 486] width 45 height 36
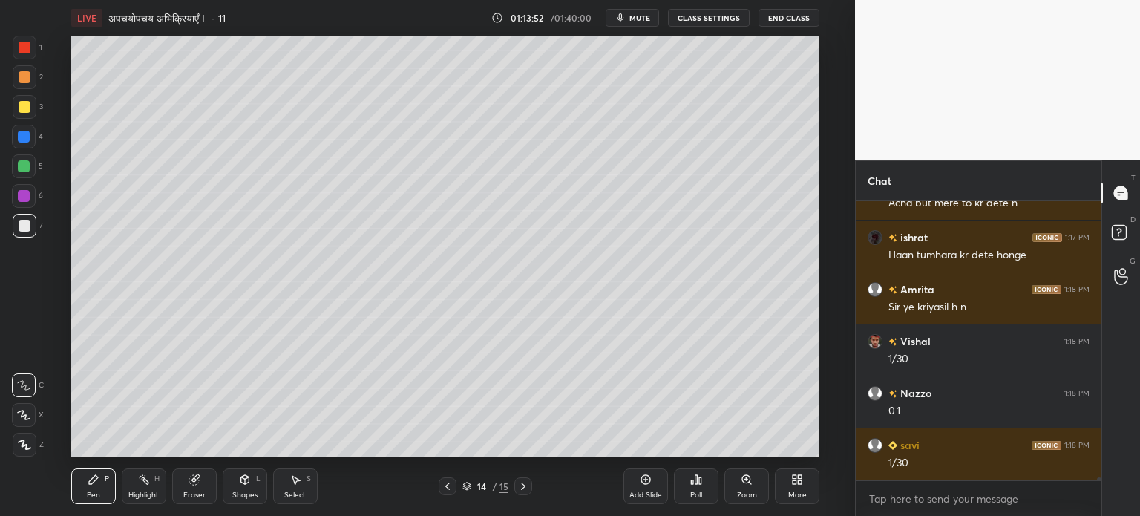
scroll to position [24541, 0]
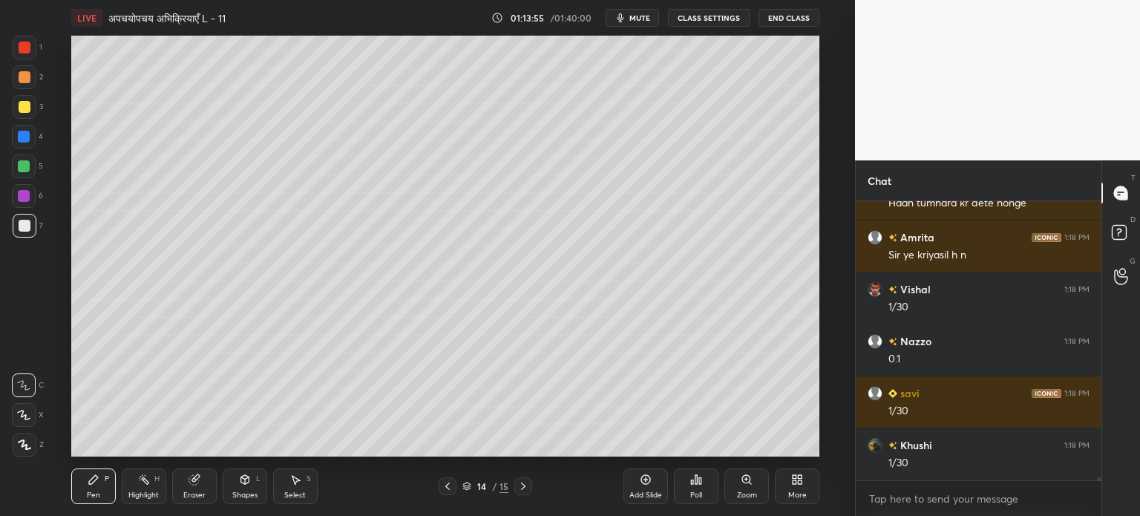
click at [30, 166] on div at bounding box center [24, 166] width 12 height 12
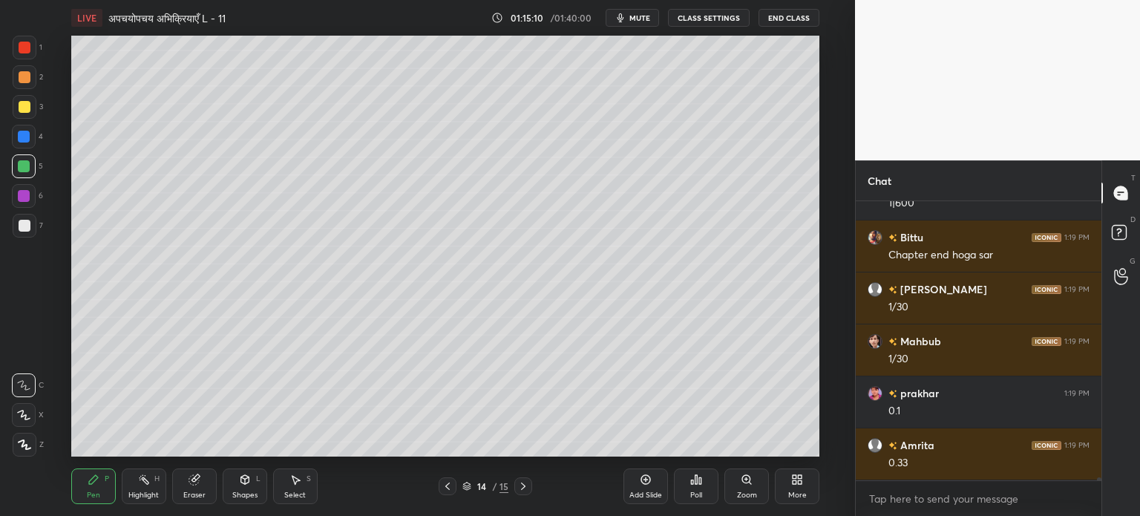
scroll to position [25269, 0]
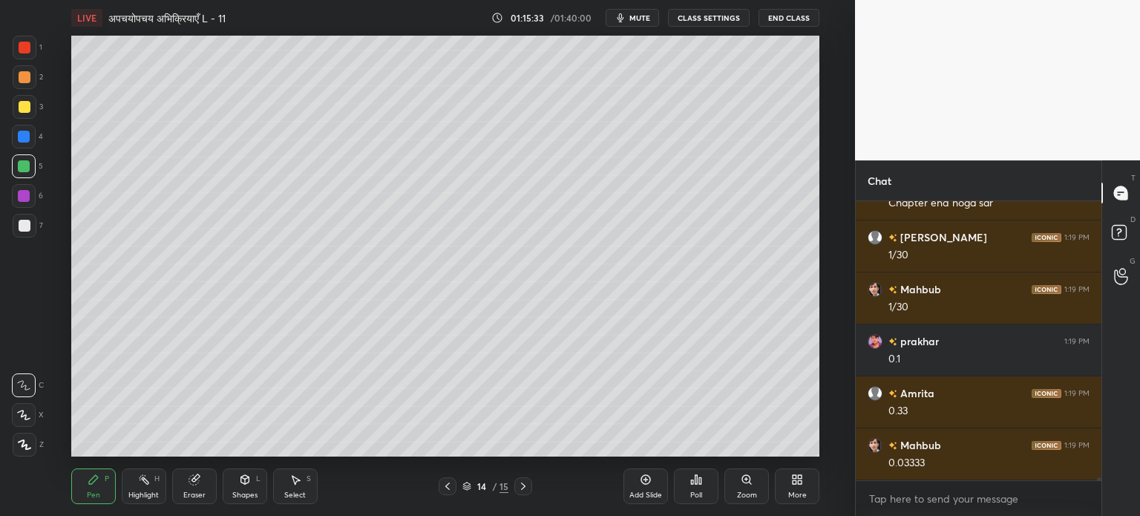
click at [361, 462] on div "Pen P Highlight H Eraser Shapes L Select S 14 / 15 Add Slide Poll Zoom More" at bounding box center [445, 486] width 748 height 59
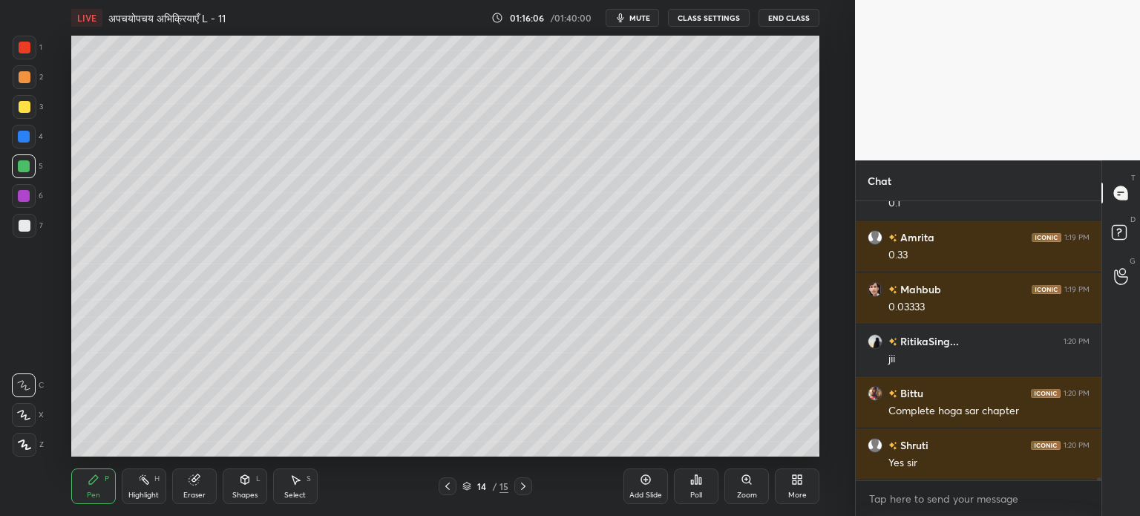
scroll to position [25477, 0]
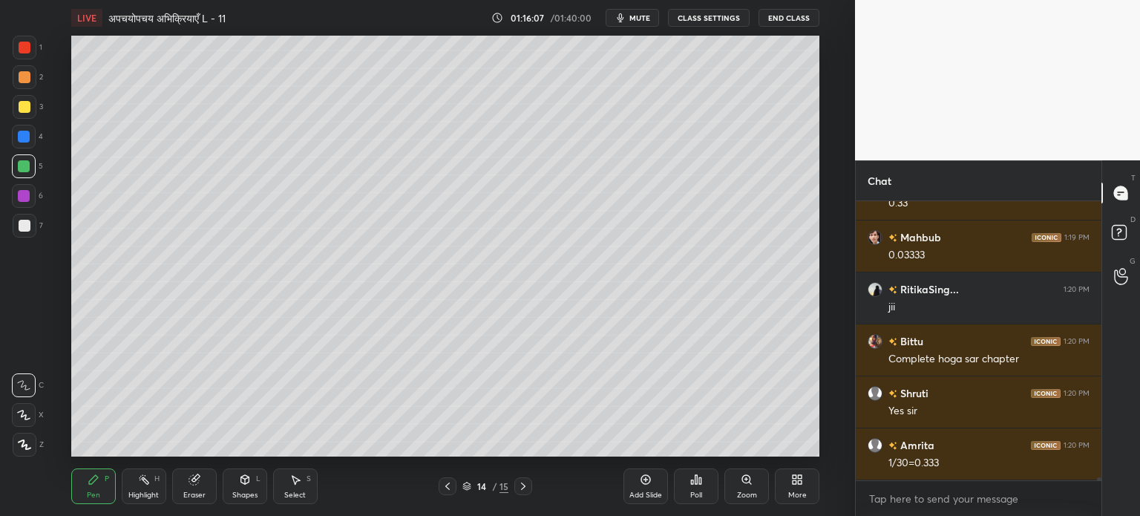
click at [641, 485] on icon at bounding box center [646, 480] width 12 height 12
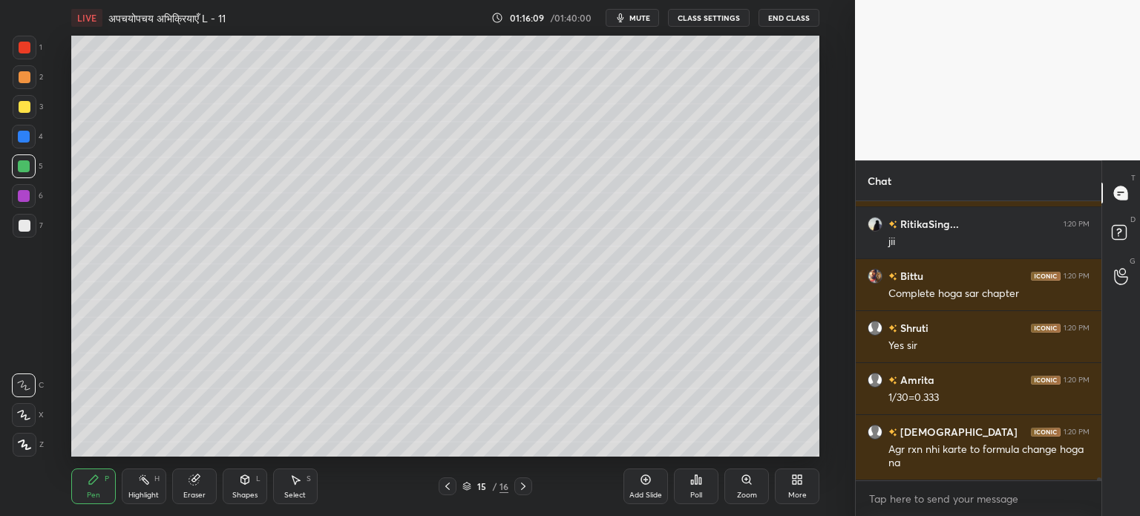
scroll to position [25594, 0]
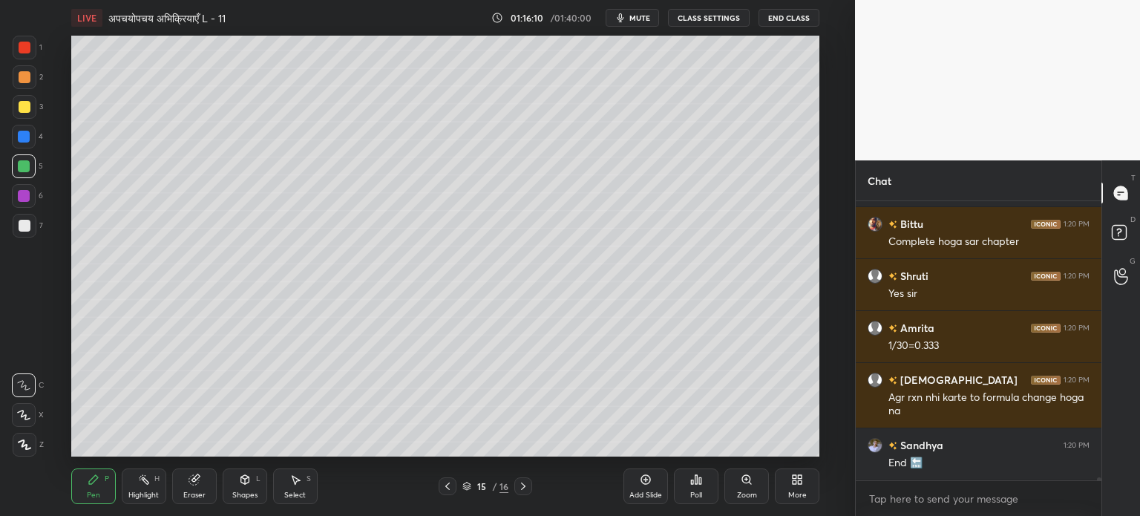
click at [17, 410] on icon at bounding box center [23, 415] width 13 height 10
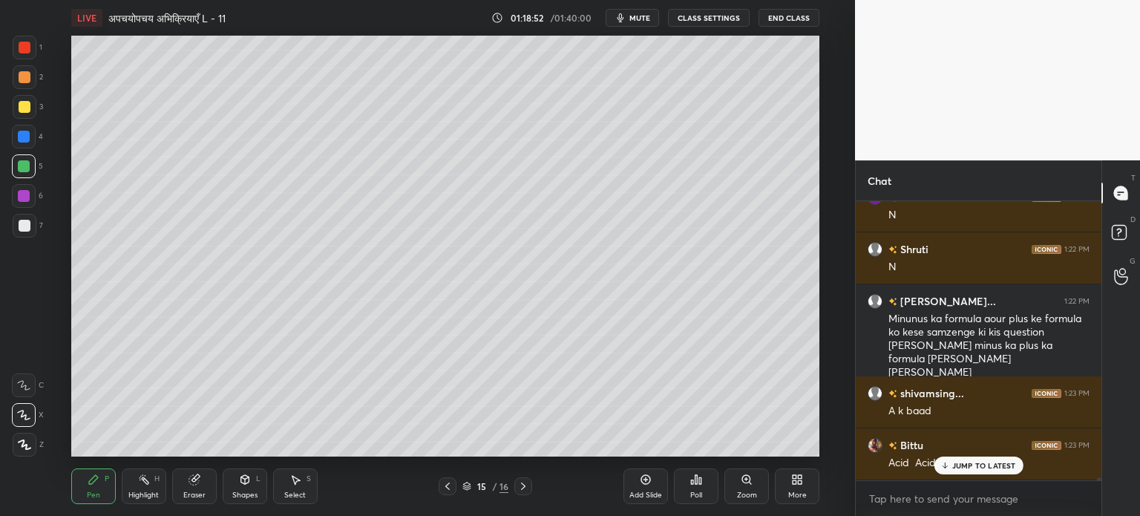
scroll to position [275, 241]
click at [23, 225] on div at bounding box center [25, 226] width 12 height 12
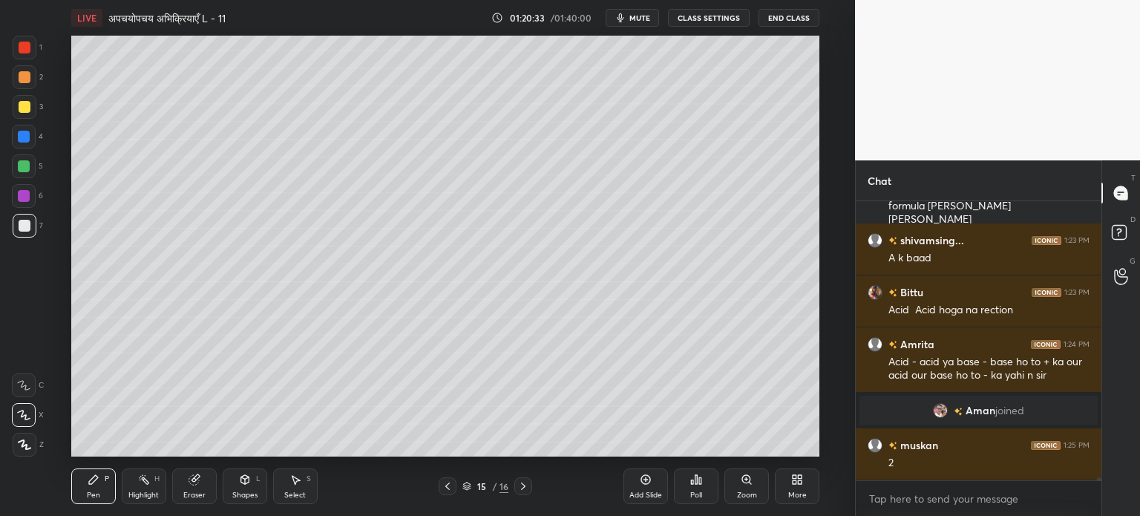
scroll to position [25486, 0]
click at [25, 105] on div at bounding box center [25, 107] width 12 height 12
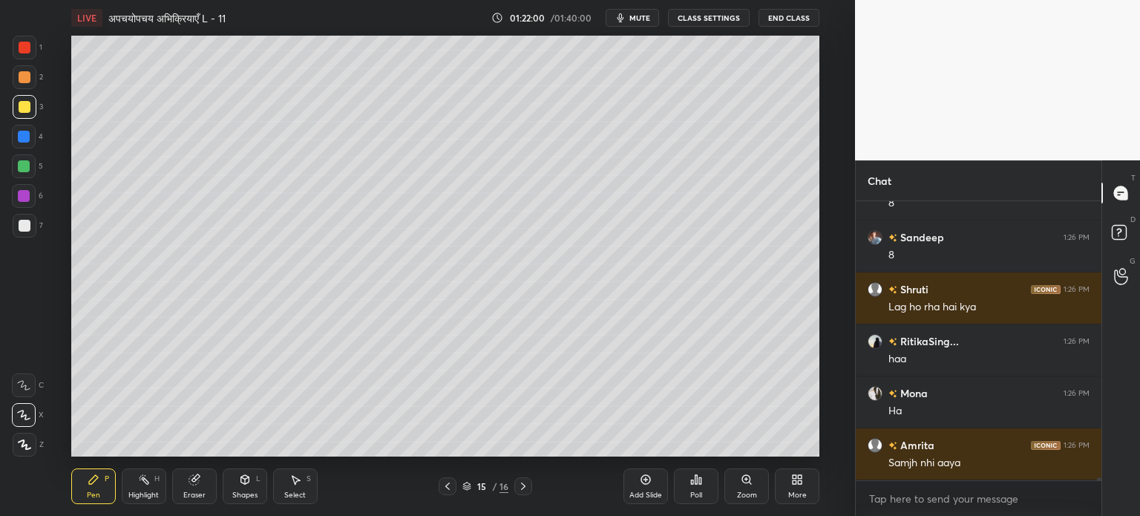
scroll to position [26005, 0]
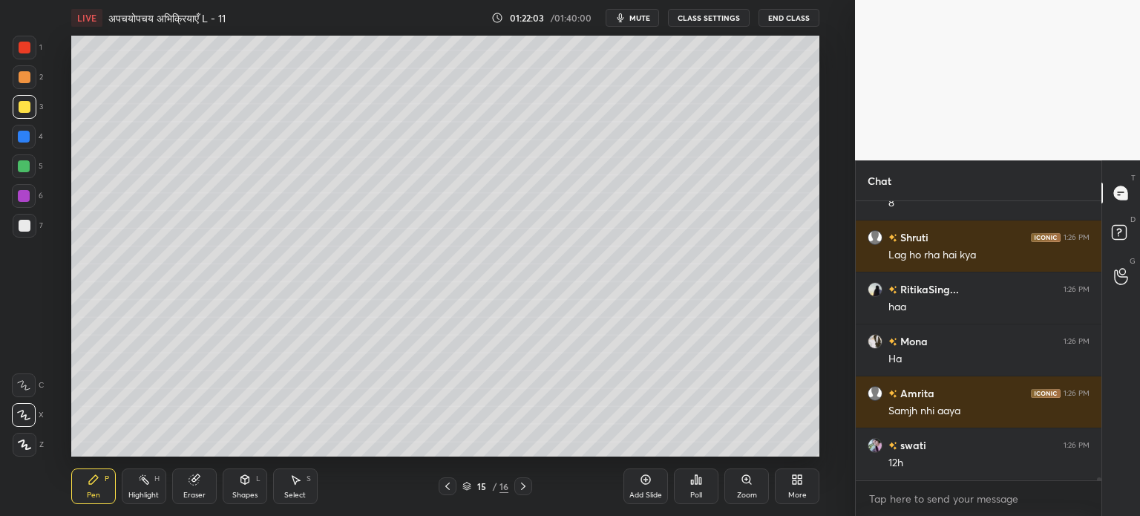
click at [27, 225] on div at bounding box center [25, 226] width 12 height 12
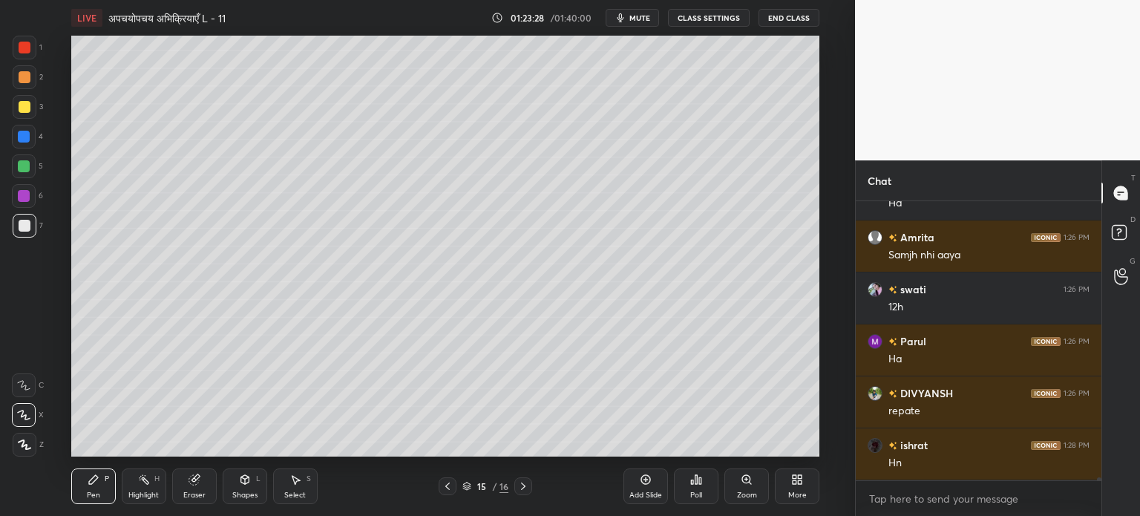
scroll to position [26213, 0]
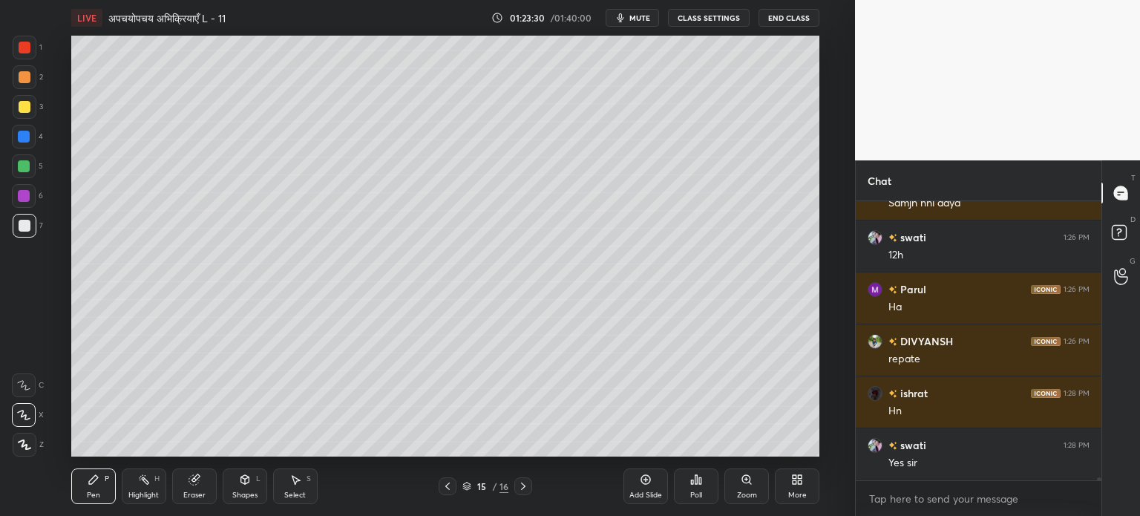
click at [22, 105] on div at bounding box center [25, 107] width 12 height 12
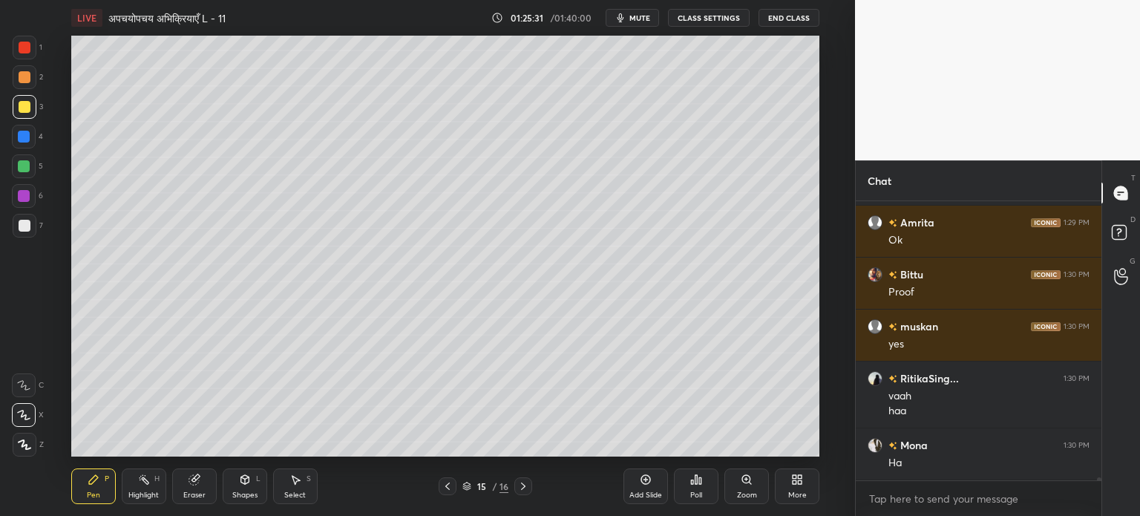
scroll to position [27007, 0]
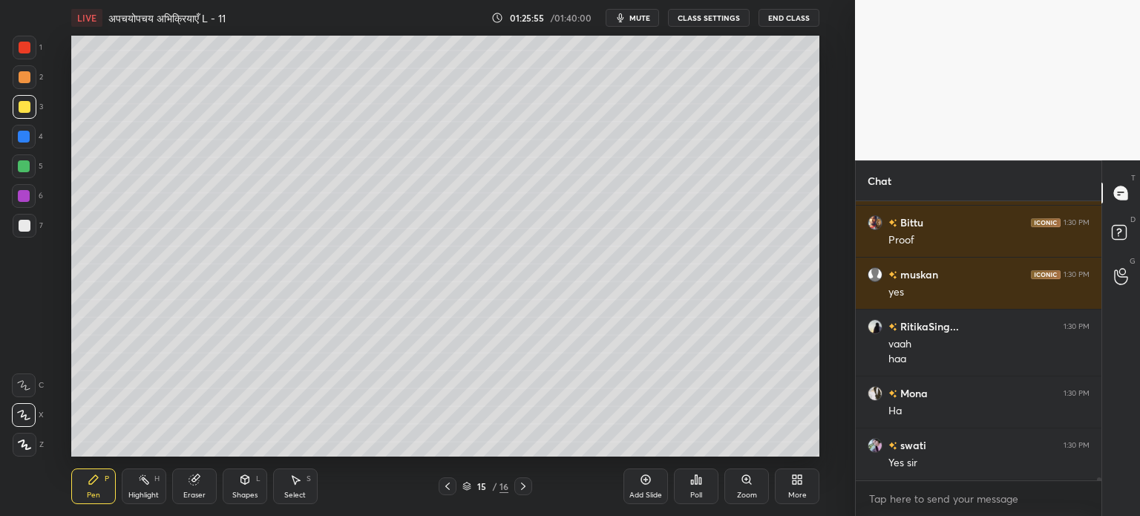
click at [253, 492] on div "Shapes" at bounding box center [244, 494] width 25 height 7
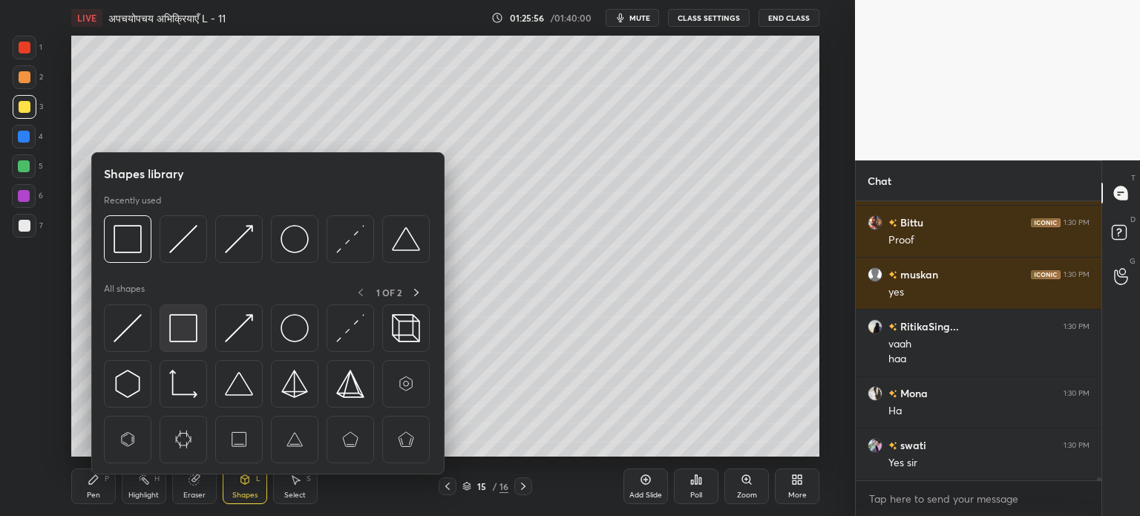
click at [184, 321] on img at bounding box center [183, 328] width 28 height 28
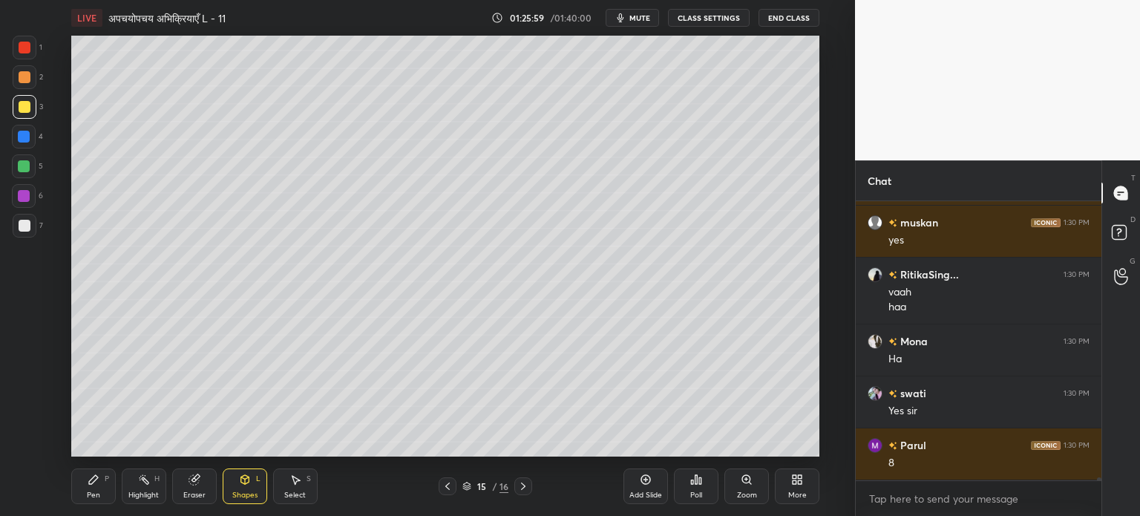
scroll to position [27111, 0]
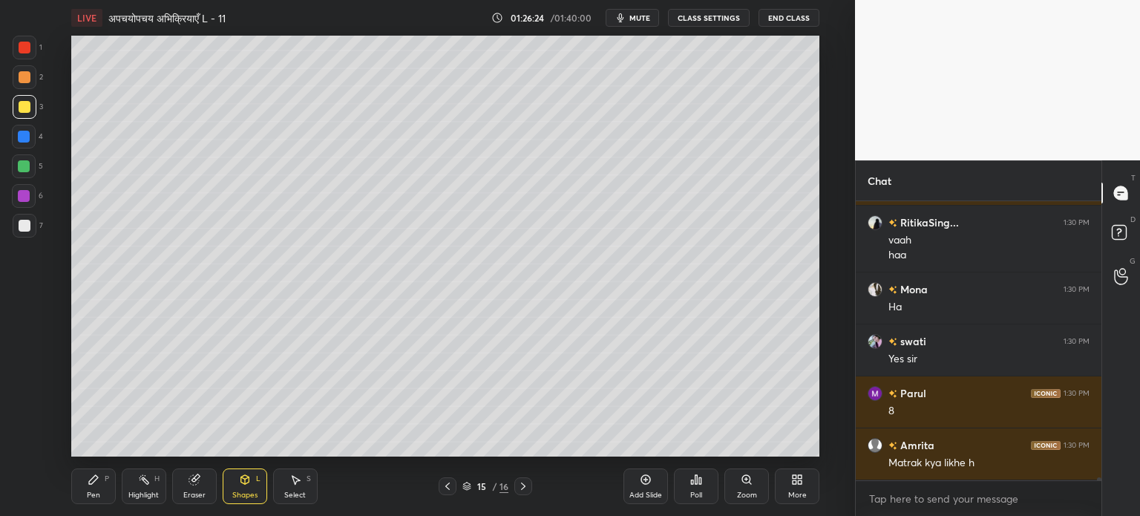
click at [649, 499] on div "Add Slide" at bounding box center [645, 494] width 33 height 7
click at [30, 165] on div at bounding box center [24, 166] width 24 height 24
click at [96, 475] on icon at bounding box center [94, 480] width 12 height 12
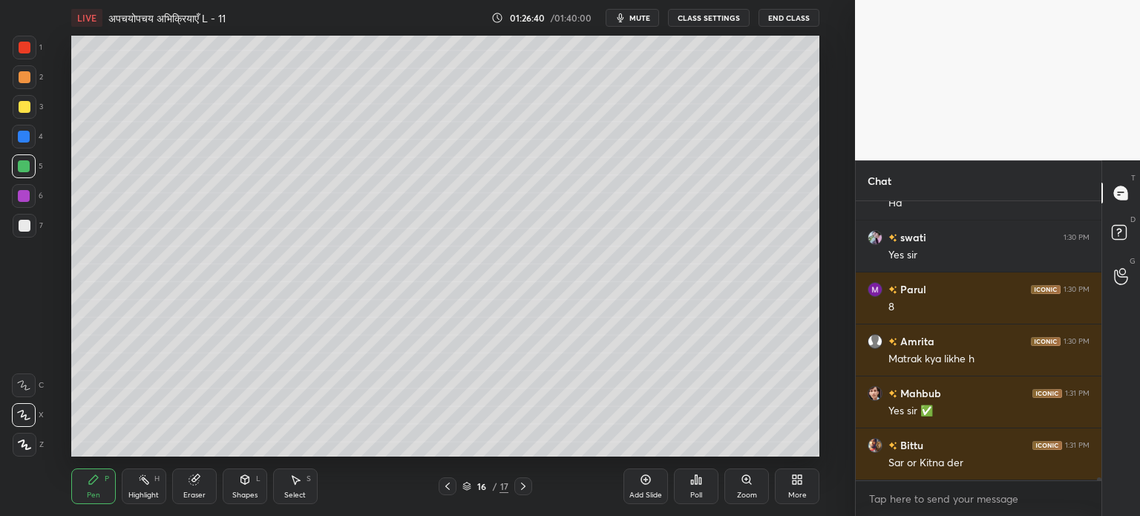
scroll to position [27267, 0]
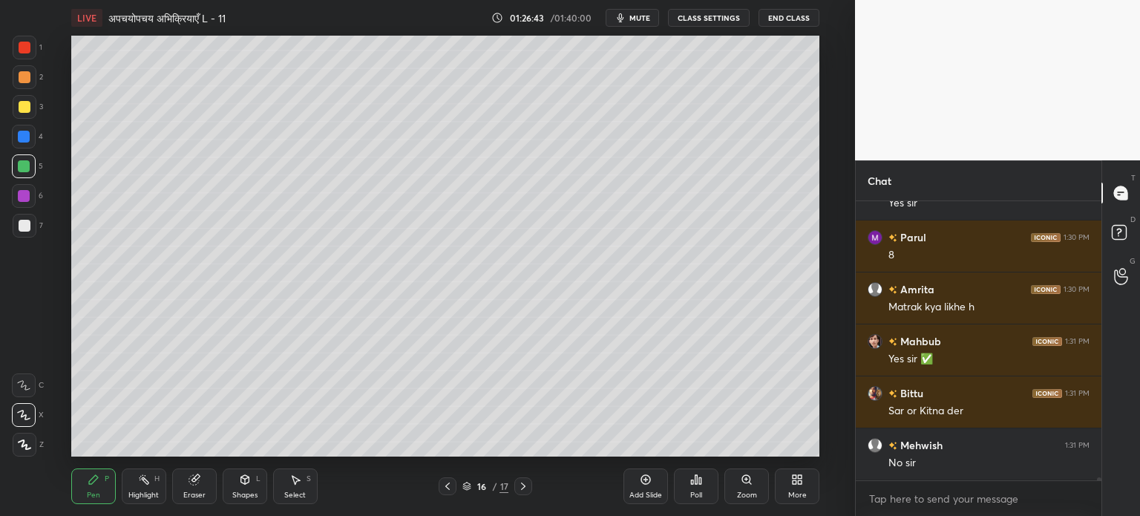
click at [241, 466] on div "Pen P Highlight H Eraser Shapes L Select S 16 / 17 Add Slide Poll Zoom More" at bounding box center [445, 486] width 748 height 59
click at [245, 481] on icon at bounding box center [245, 481] width 0 height 5
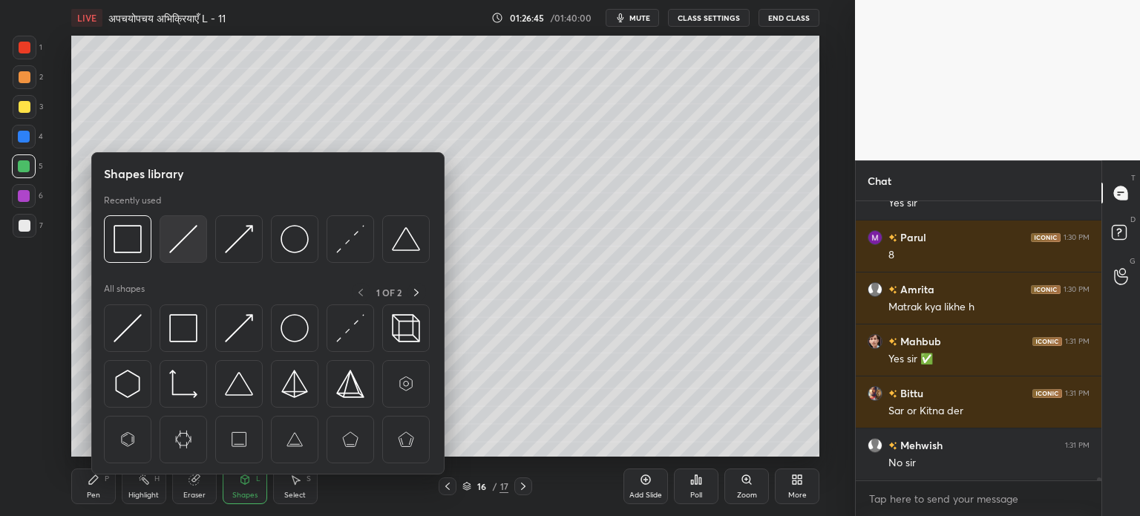
click at [189, 244] on img at bounding box center [183, 239] width 28 height 28
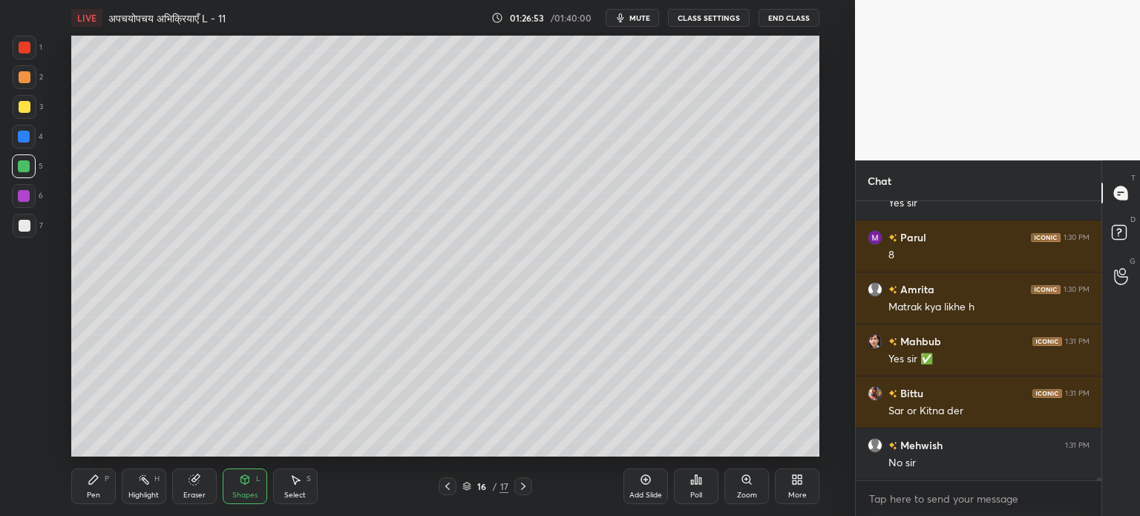
click at [106, 489] on div "Pen P" at bounding box center [93, 486] width 45 height 36
click at [243, 494] on div "Shapes" at bounding box center [244, 494] width 25 height 7
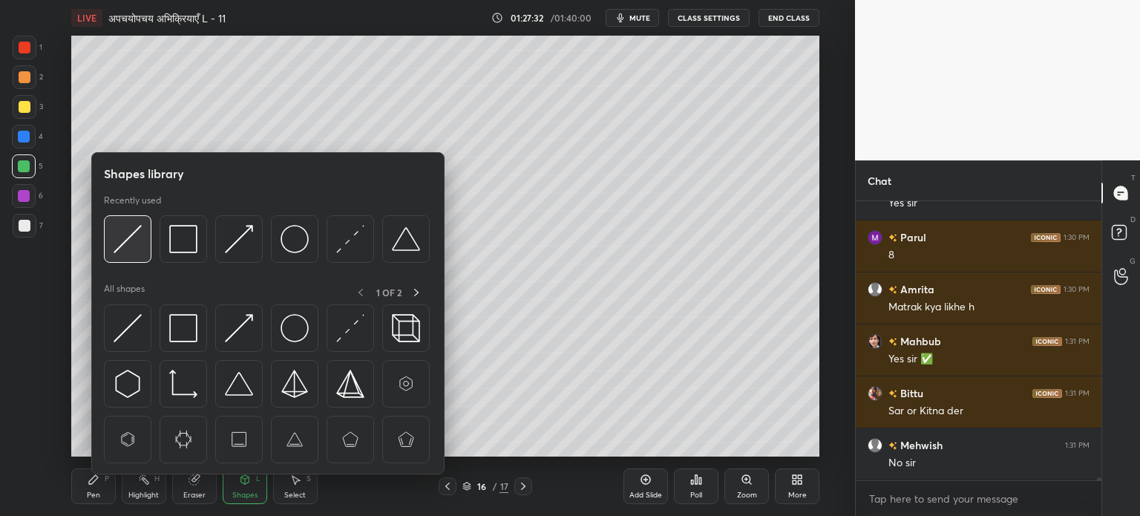
click at [128, 232] on img at bounding box center [128, 239] width 28 height 28
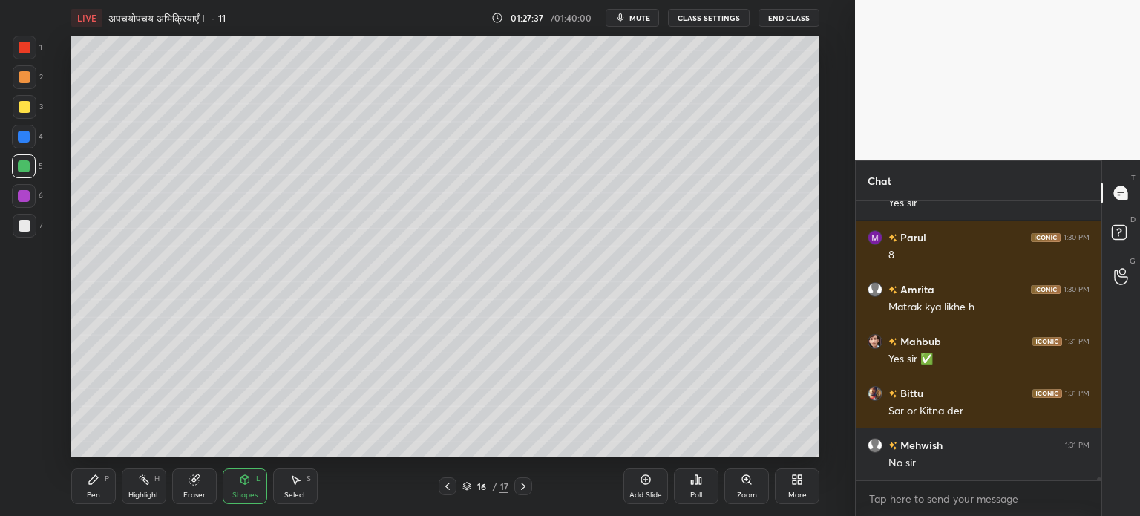
click at [28, 102] on div at bounding box center [25, 107] width 12 height 12
click at [241, 482] on icon at bounding box center [245, 479] width 8 height 9
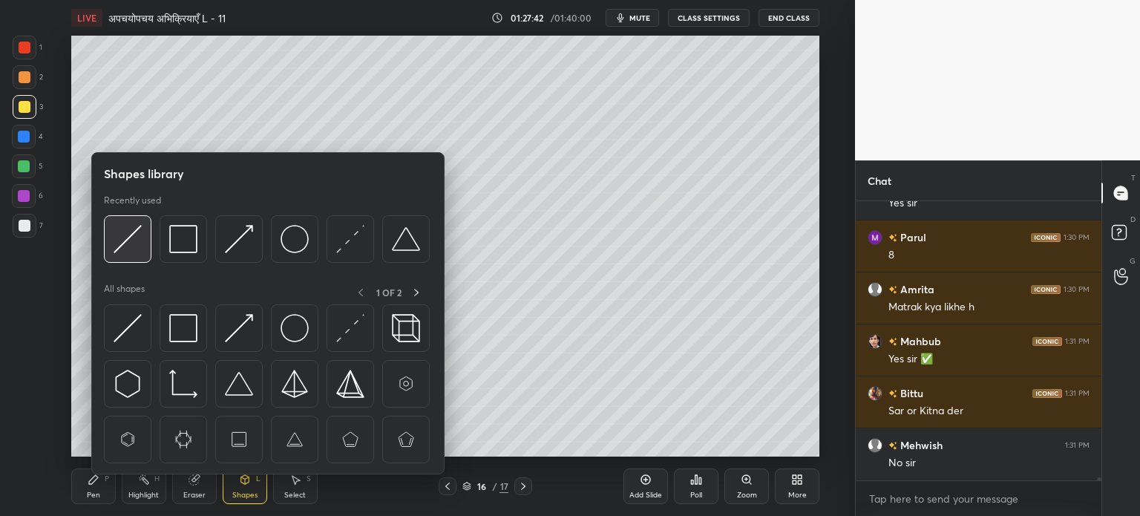
click at [142, 229] on div at bounding box center [128, 239] width 48 height 48
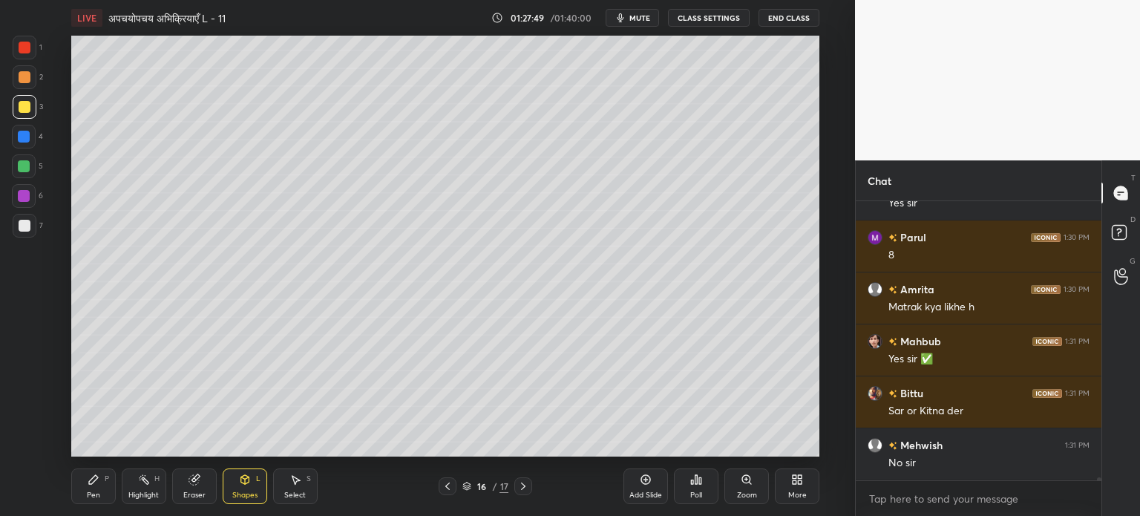
click at [27, 168] on div at bounding box center [24, 166] width 12 height 12
click at [88, 483] on icon at bounding box center [94, 480] width 12 height 12
click at [22, 107] on div at bounding box center [25, 107] width 12 height 12
click at [24, 105] on div at bounding box center [25, 107] width 12 height 12
click at [24, 226] on div at bounding box center [25, 226] width 12 height 12
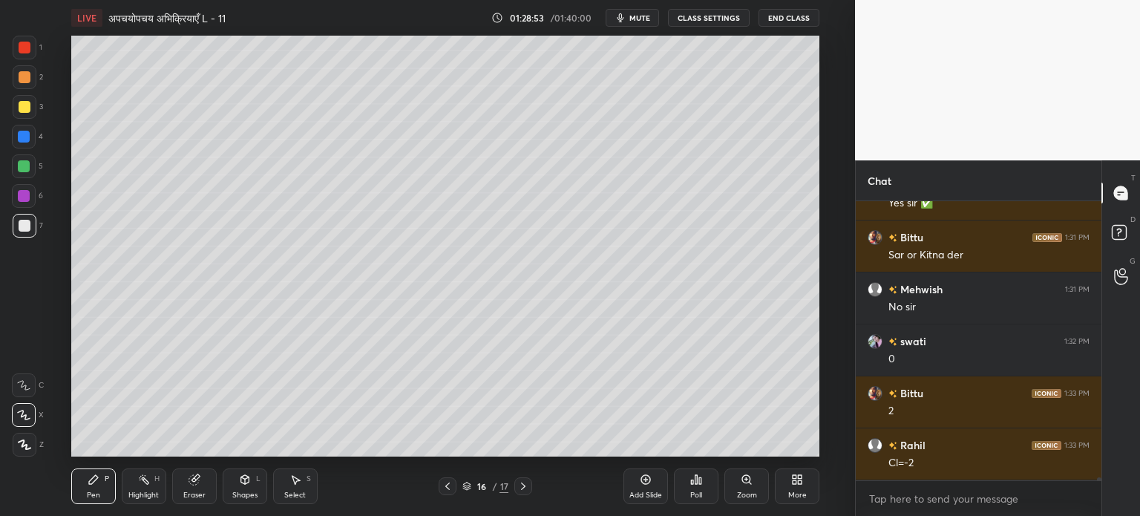
scroll to position [27475, 0]
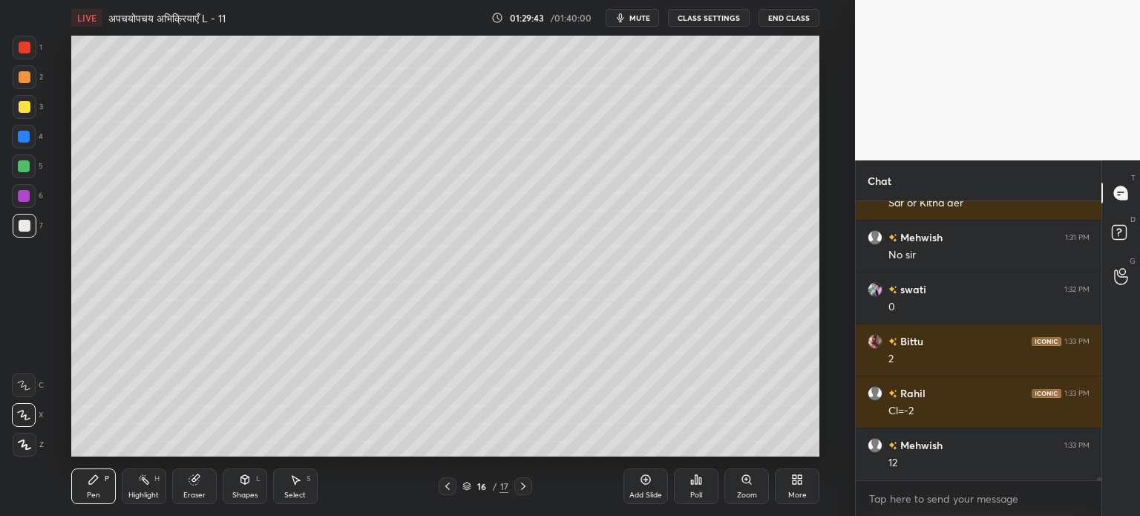
click at [245, 480] on icon at bounding box center [245, 481] width 0 height 5
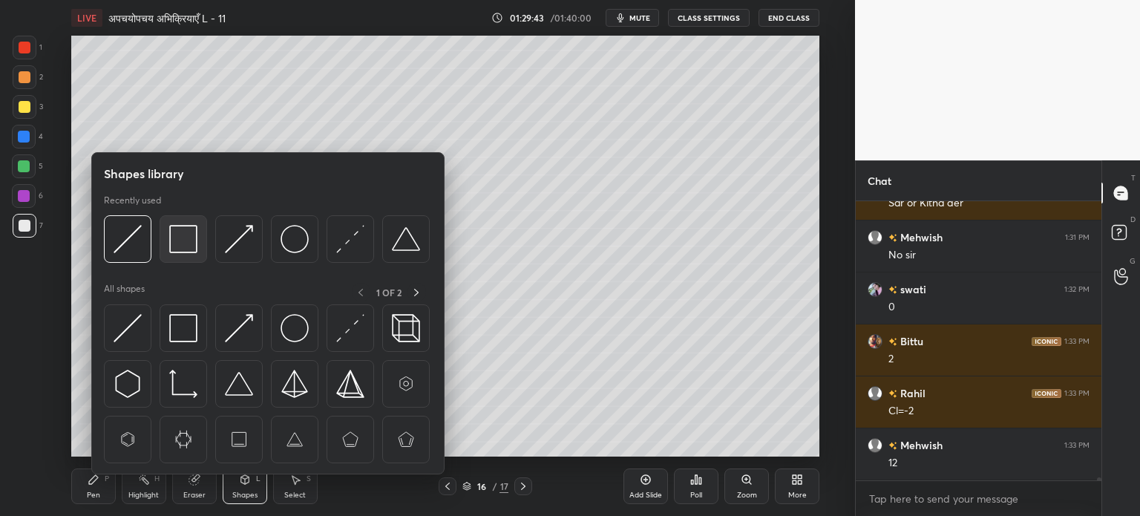
click at [180, 241] on img at bounding box center [183, 239] width 28 height 28
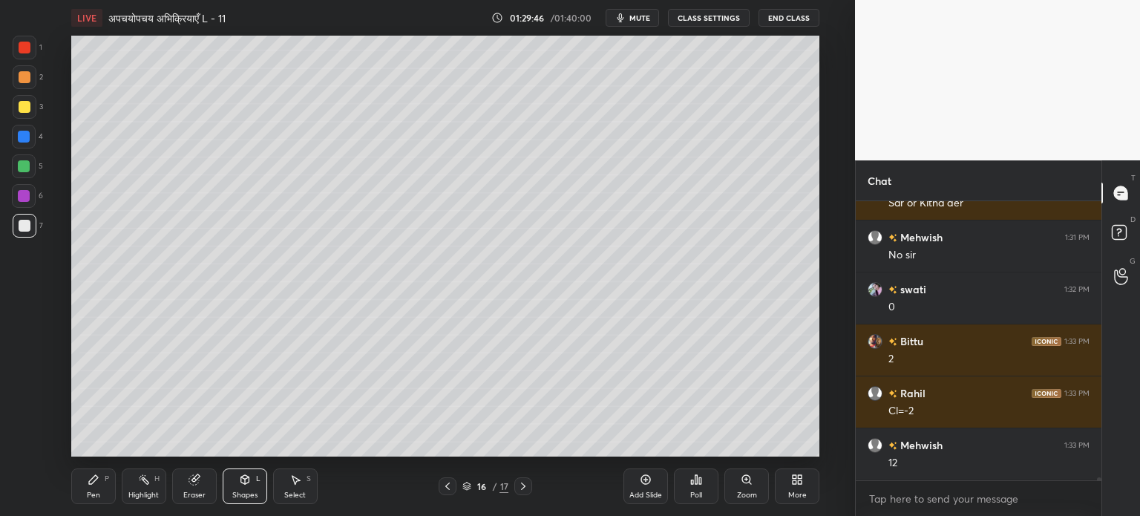
click at [85, 489] on div "Pen P" at bounding box center [93, 486] width 45 height 36
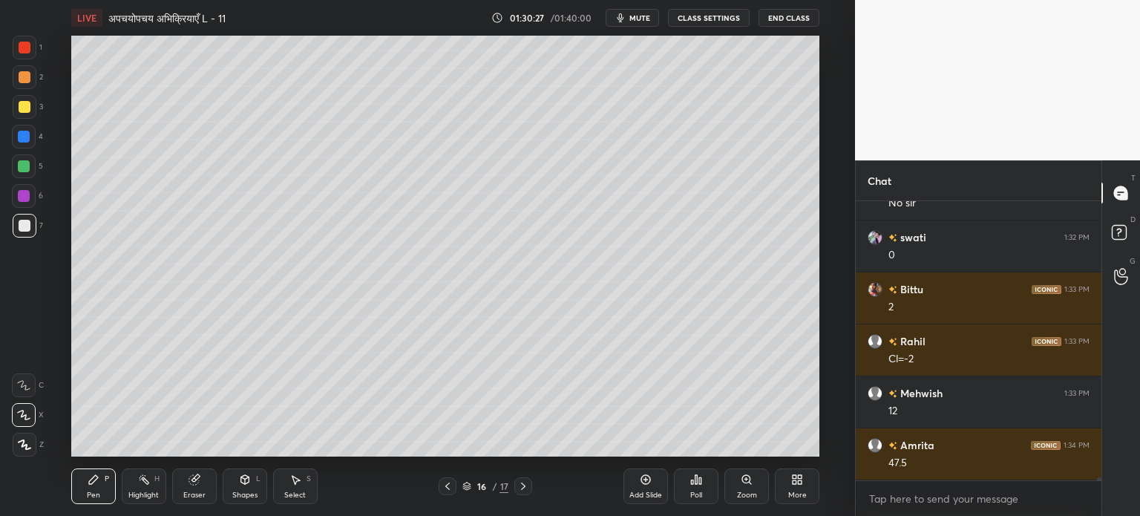
click at [255, 491] on div "Shapes" at bounding box center [244, 494] width 25 height 7
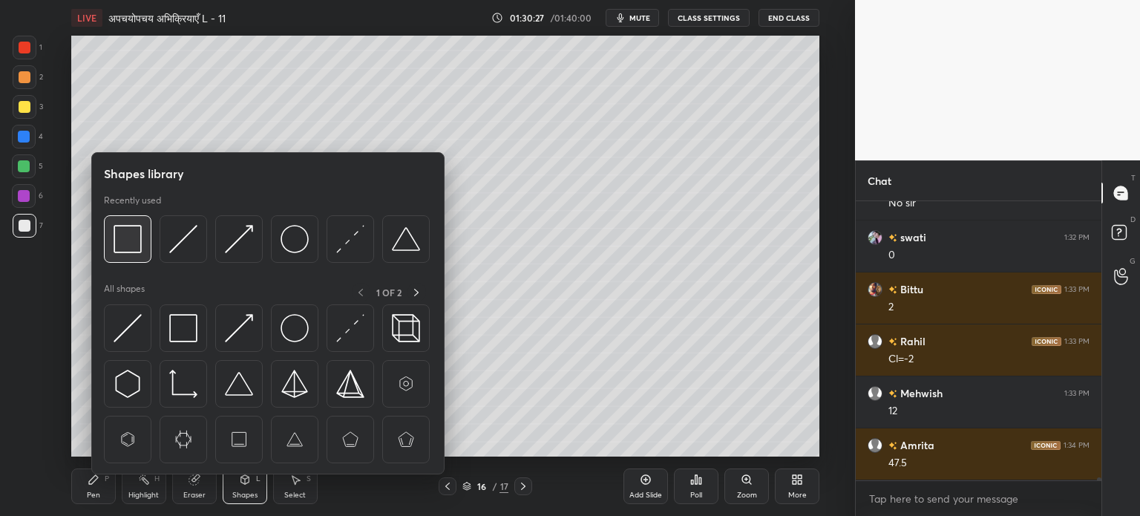
click at [139, 249] on img at bounding box center [128, 239] width 28 height 28
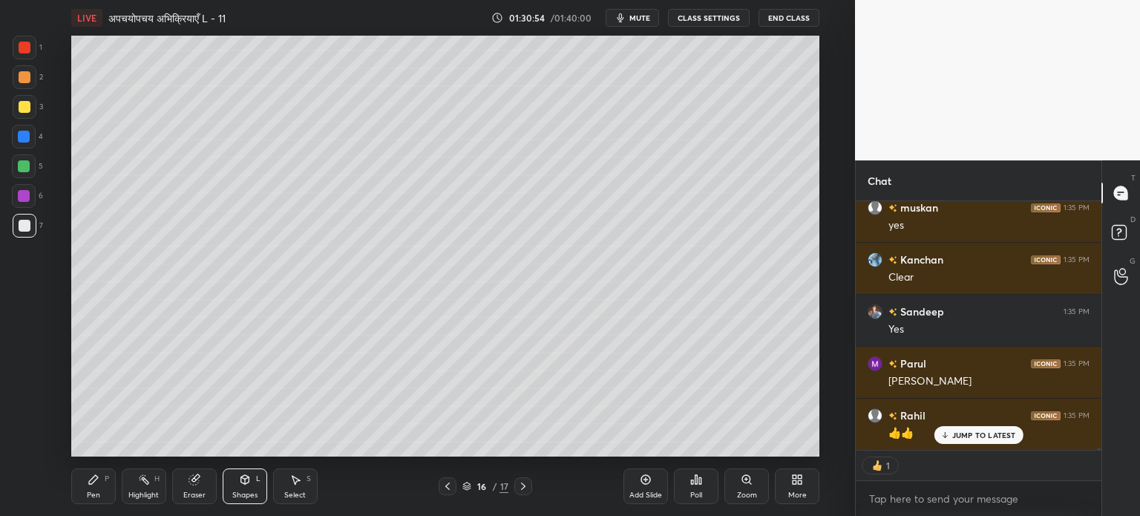
scroll to position [27921, 0]
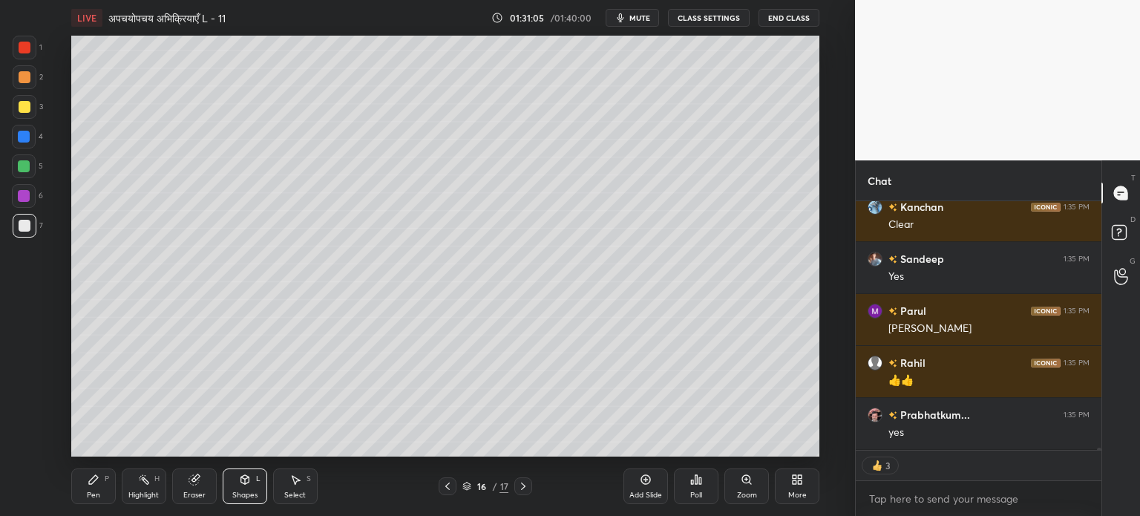
click at [644, 492] on div "Add Slide" at bounding box center [645, 494] width 33 height 7
click at [25, 165] on div at bounding box center [24, 166] width 12 height 12
click at [91, 488] on div "Pen P" at bounding box center [93, 486] width 45 height 36
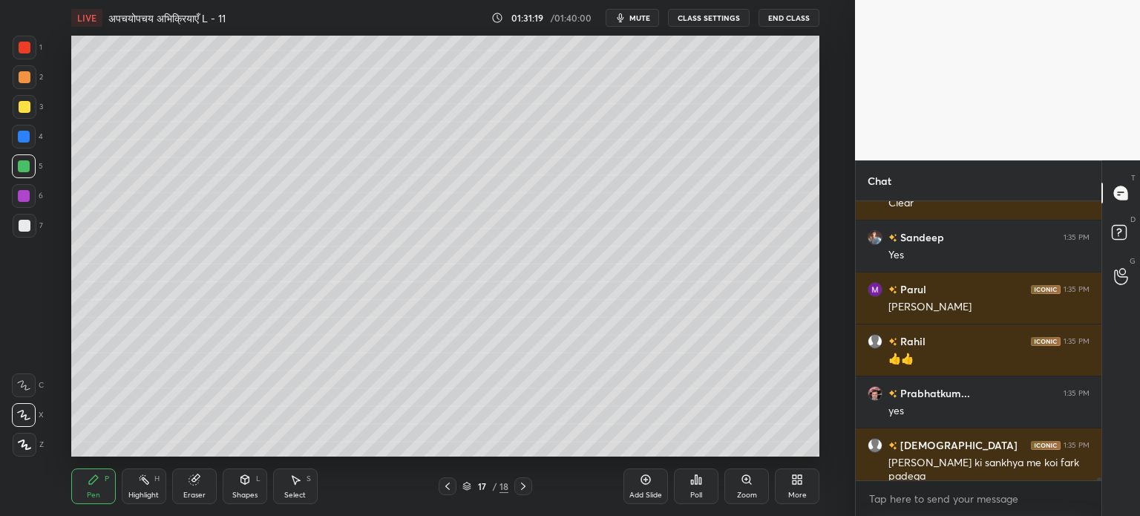
scroll to position [27995, 0]
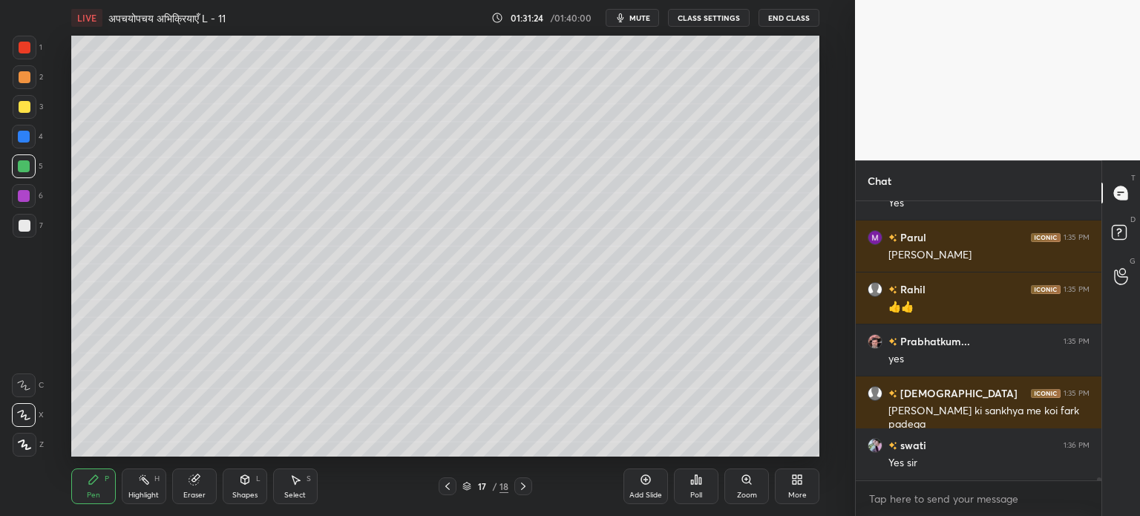
click at [454, 489] on div at bounding box center [448, 486] width 18 height 18
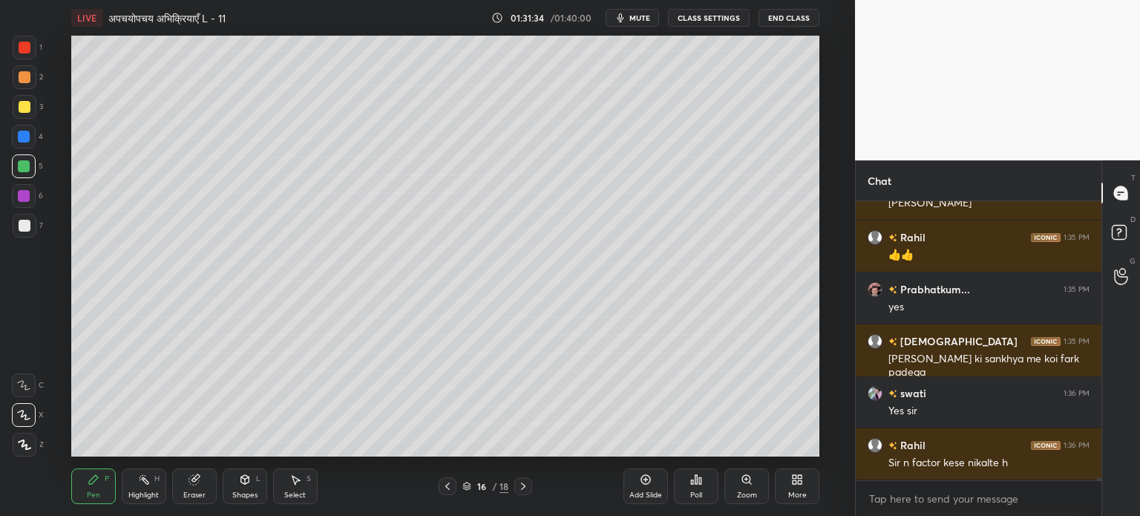
click at [520, 488] on icon at bounding box center [523, 486] width 12 height 12
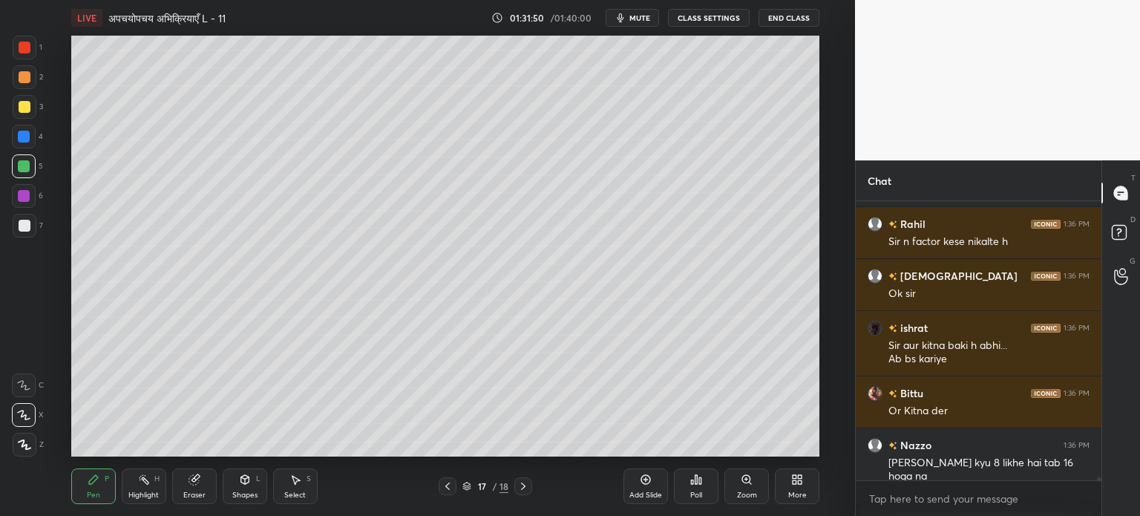
scroll to position [28320, 0]
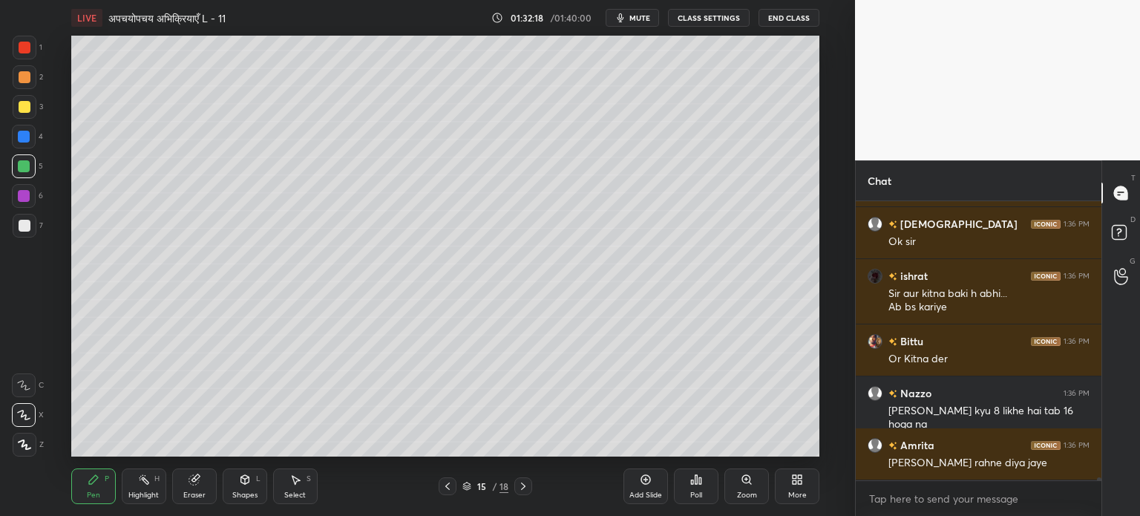
click at [525, 486] on icon at bounding box center [523, 485] width 4 height 7
click at [526, 489] on icon at bounding box center [523, 486] width 12 height 12
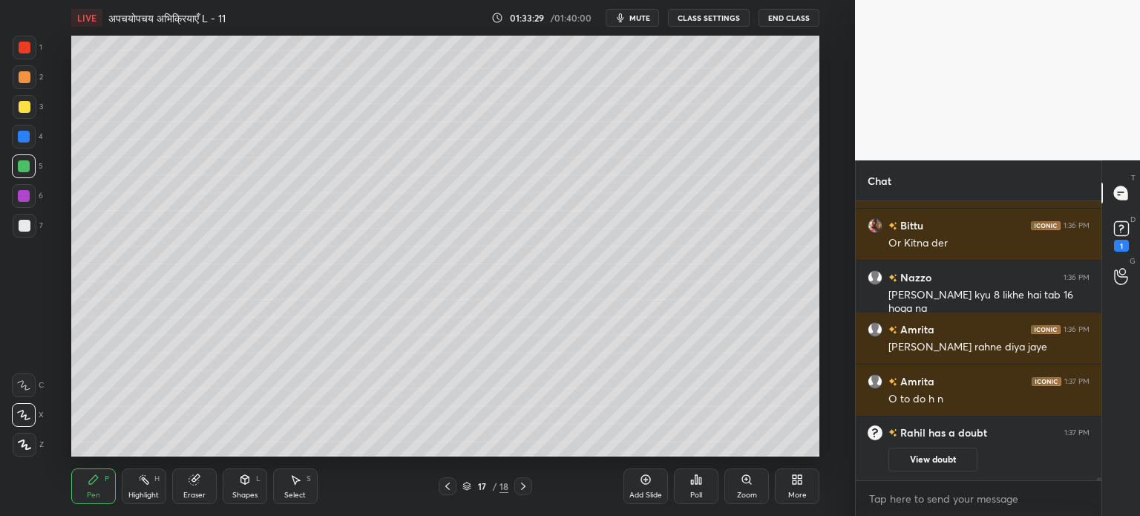
scroll to position [27586, 0]
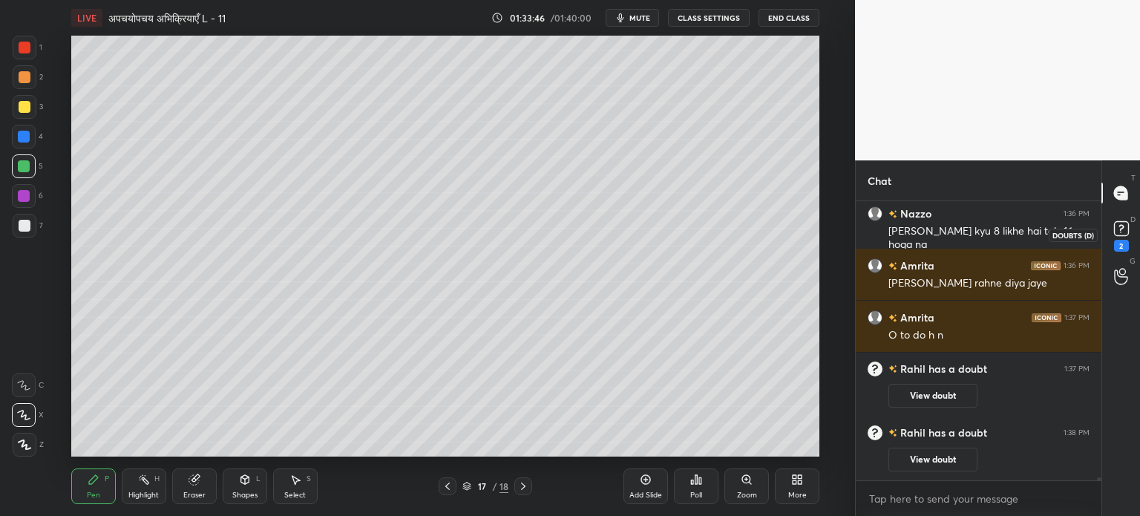
click at [1125, 232] on rect at bounding box center [1121, 229] width 14 height 14
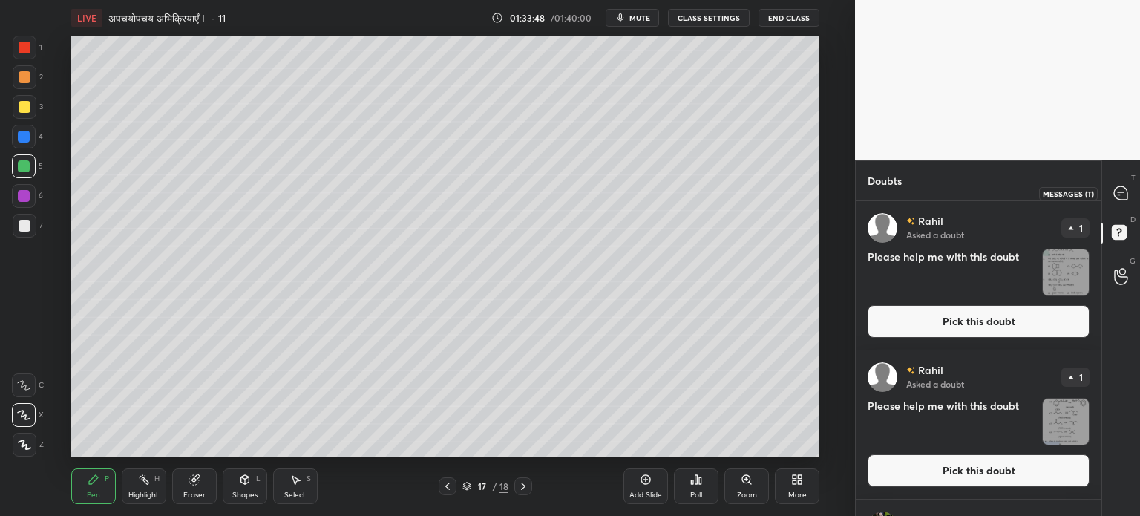
click at [1117, 189] on icon at bounding box center [1120, 192] width 13 height 13
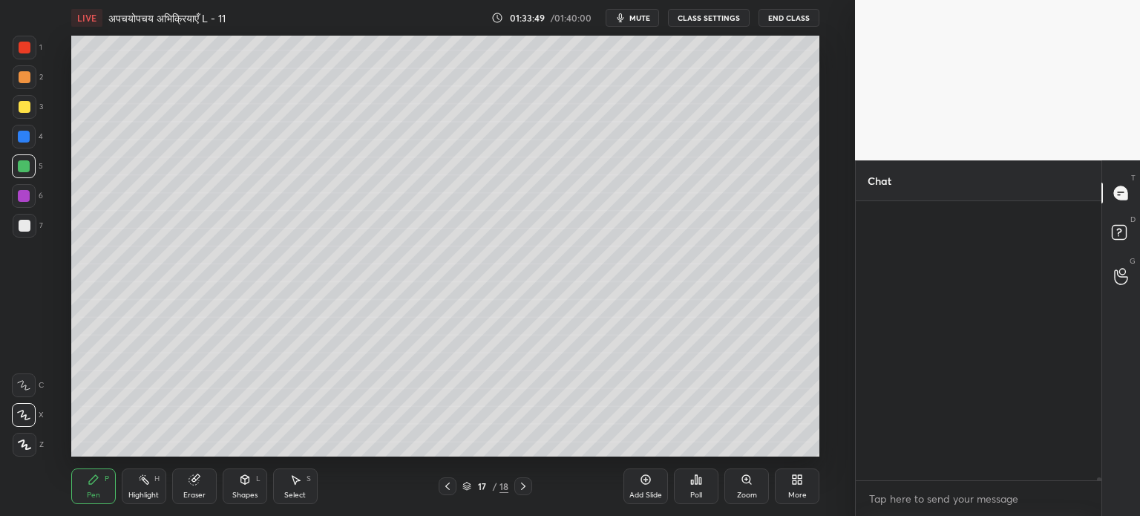
scroll to position [275, 241]
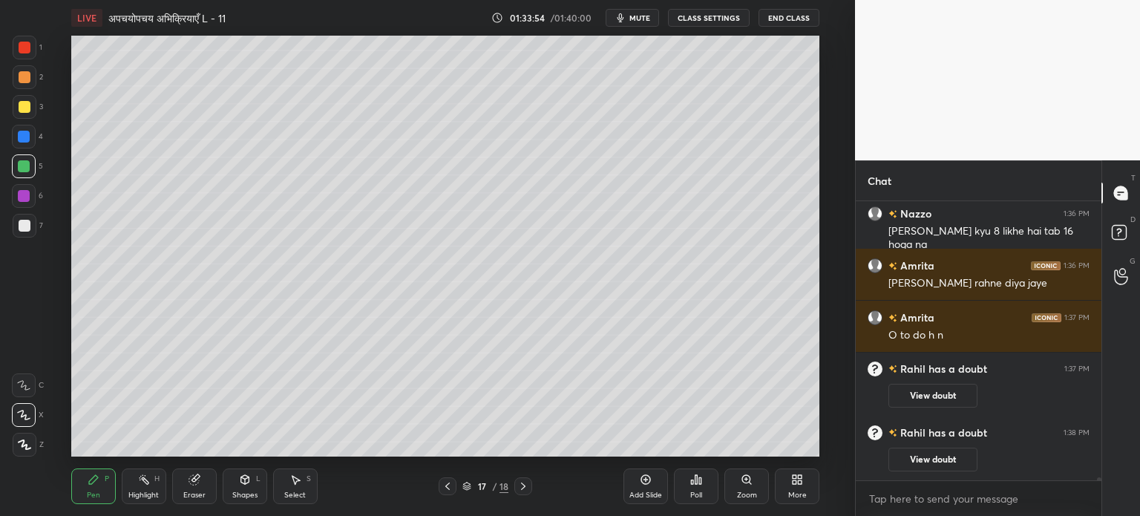
click at [26, 226] on div at bounding box center [25, 226] width 12 height 12
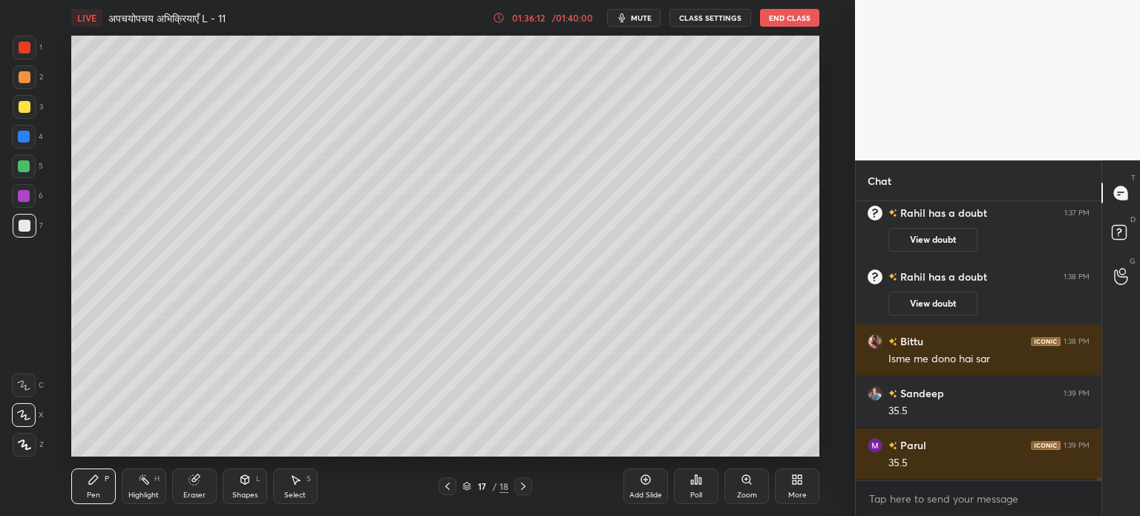
click at [298, 473] on div "Select S" at bounding box center [295, 486] width 45 height 36
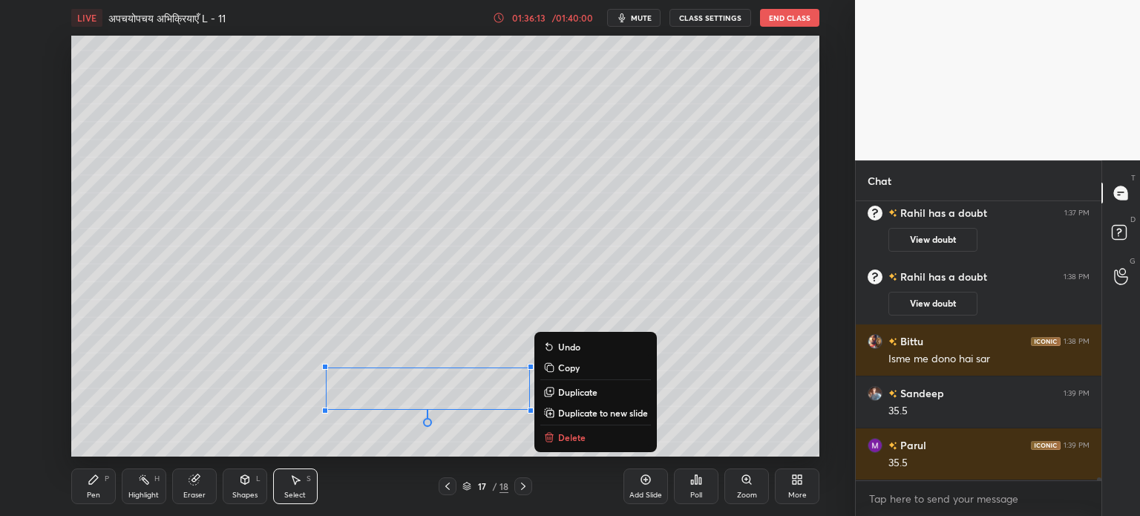
click at [571, 364] on p "Copy" at bounding box center [569, 367] width 22 height 12
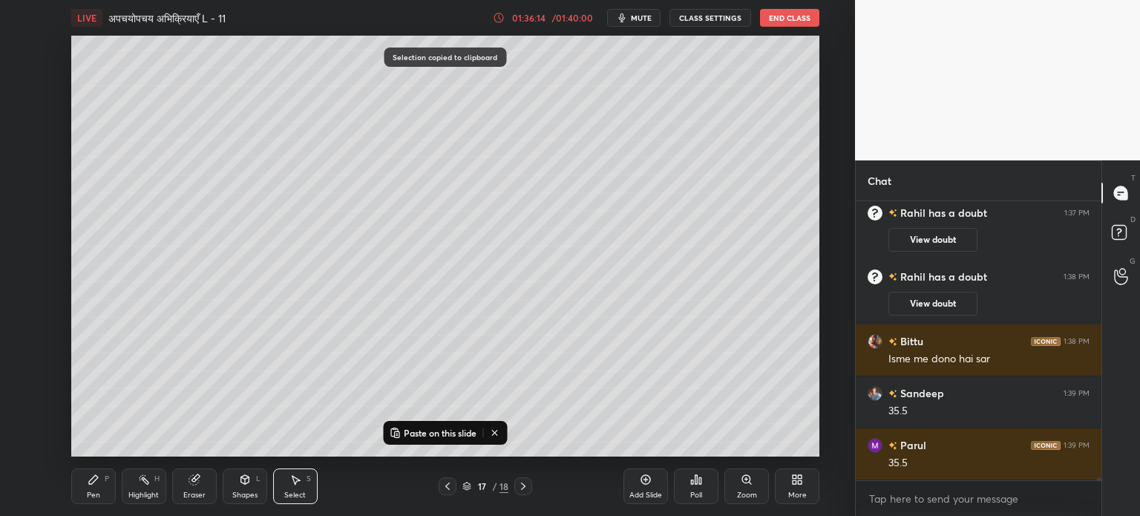
click at [638, 489] on div "Add Slide" at bounding box center [646, 486] width 45 height 36
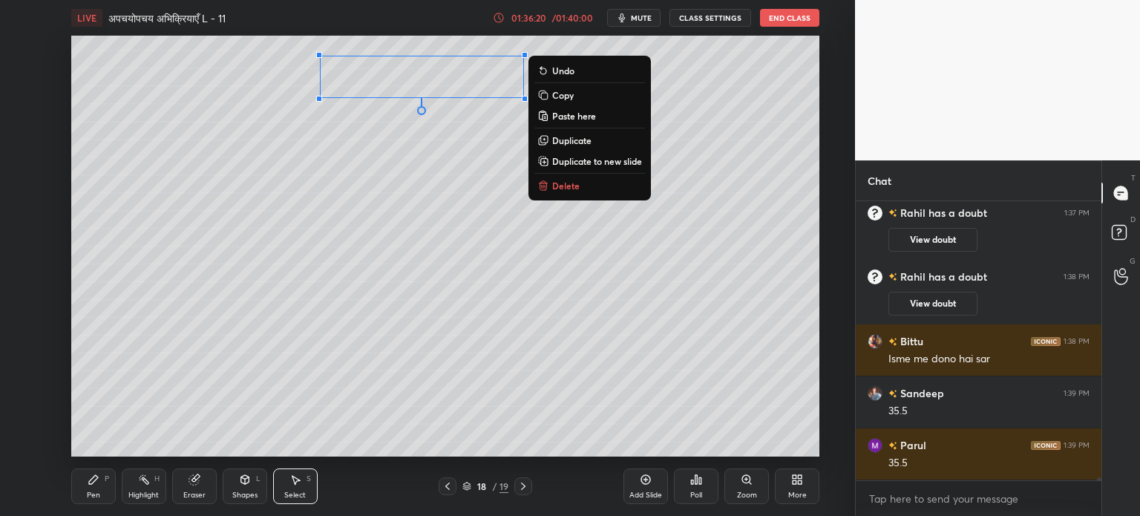
click at [91, 480] on icon at bounding box center [93, 479] width 9 height 9
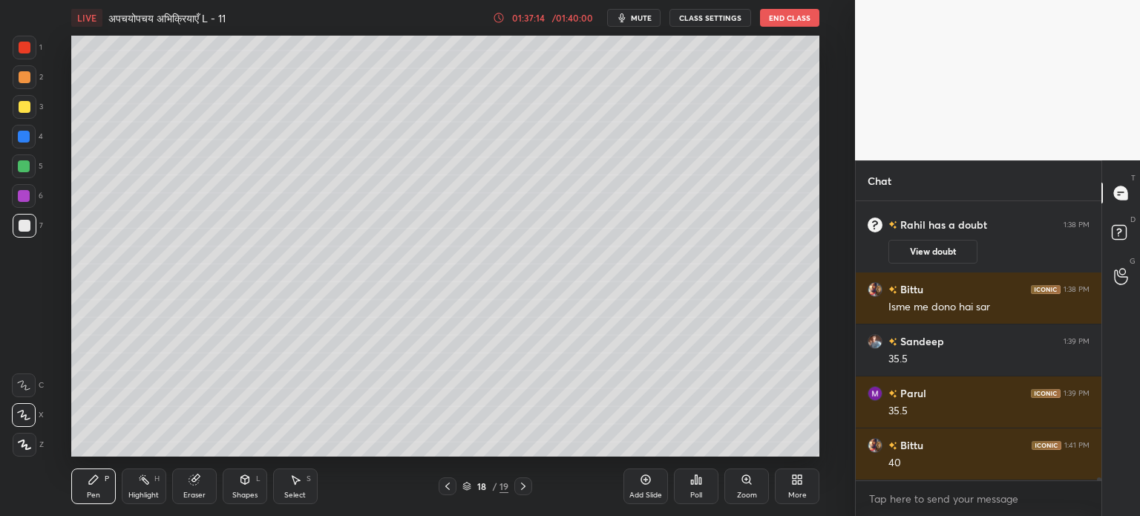
scroll to position [28128, 0]
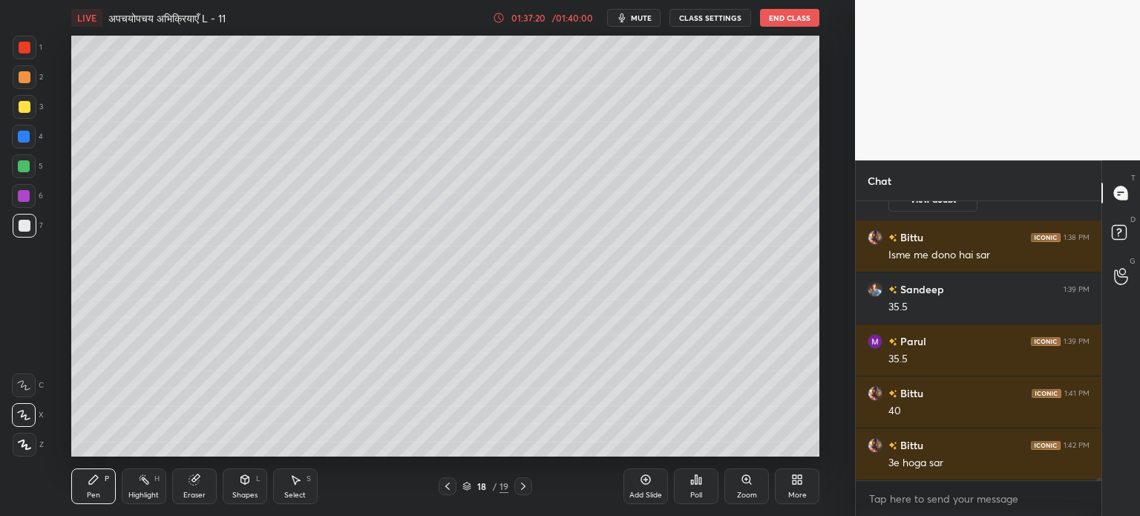
click at [185, 486] on div "Eraser" at bounding box center [194, 486] width 45 height 36
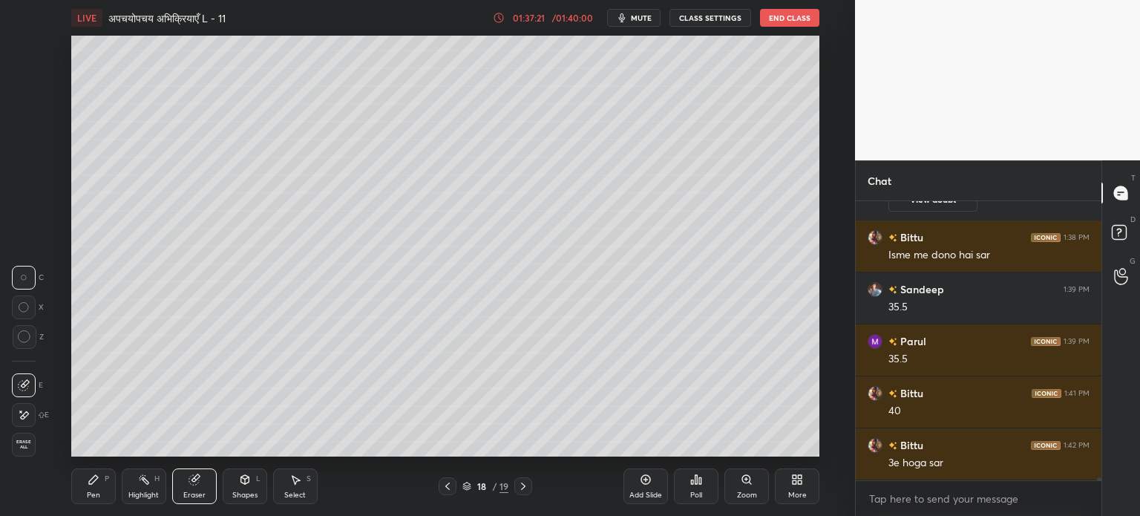
scroll to position [28180, 0]
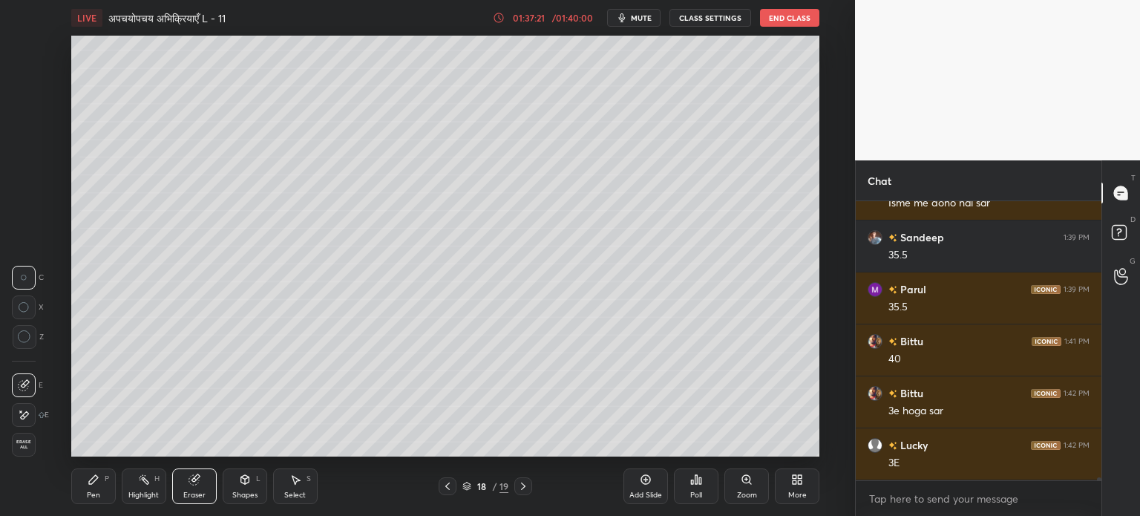
click at [81, 480] on div "Pen P" at bounding box center [93, 486] width 45 height 36
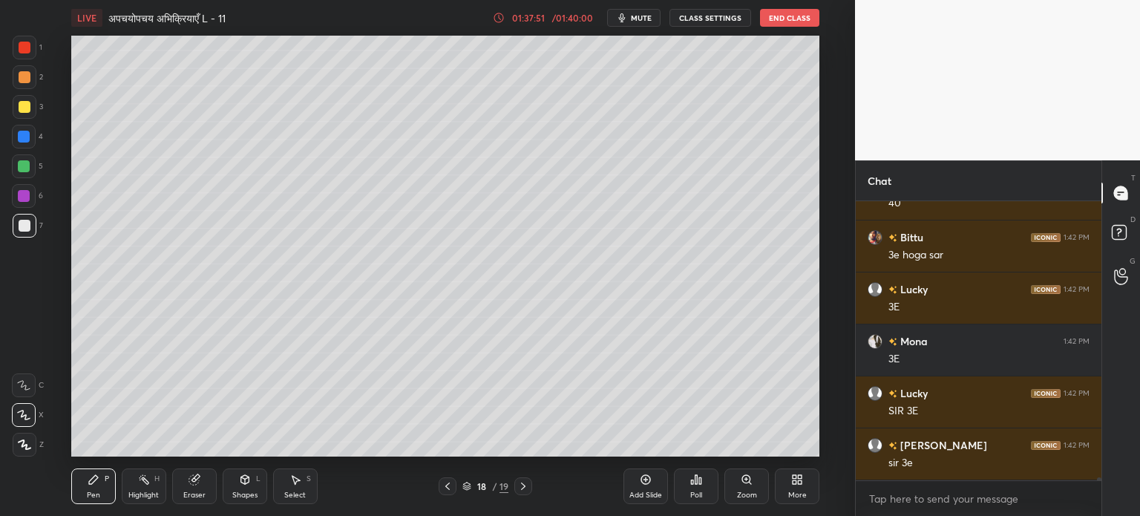
scroll to position [28388, 0]
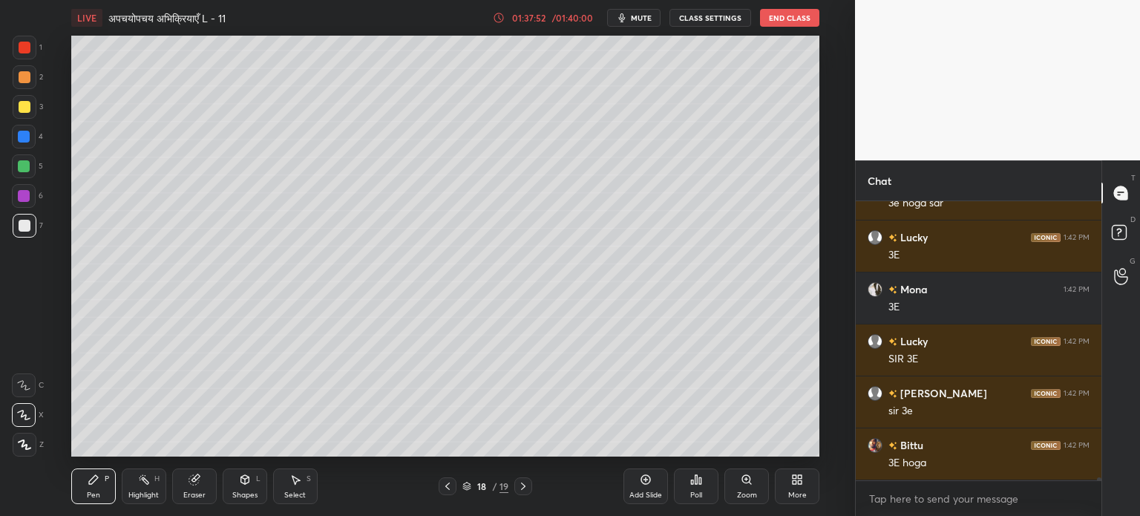
click at [94, 495] on div "Pen" at bounding box center [93, 494] width 13 height 7
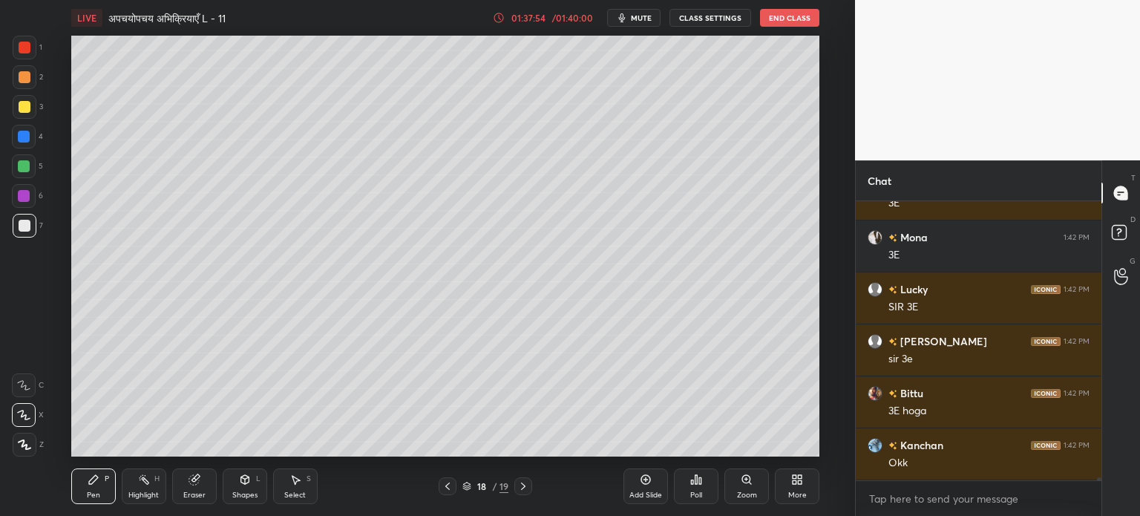
click at [199, 492] on div "Eraser" at bounding box center [194, 494] width 22 height 7
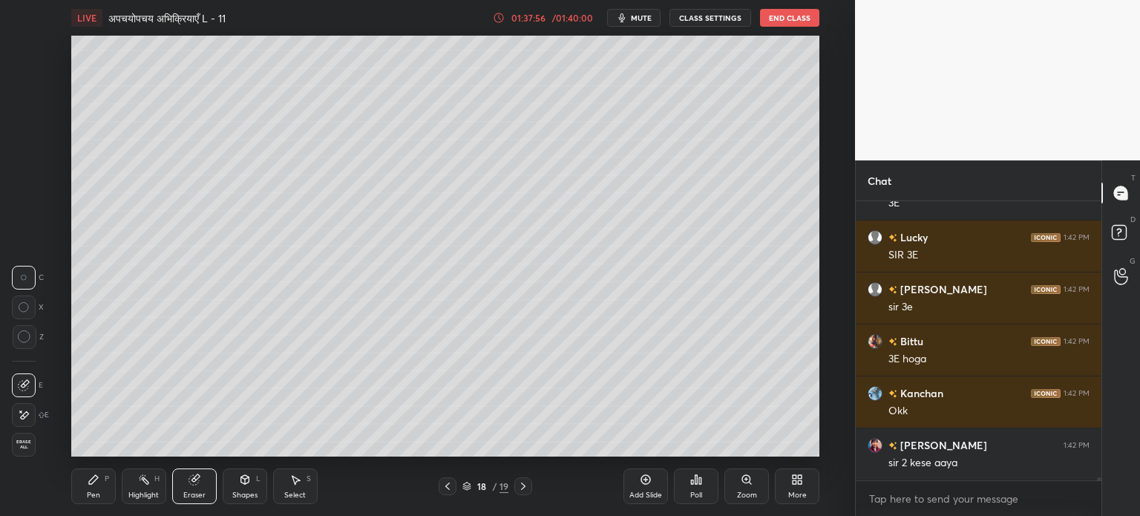
scroll to position [28544, 0]
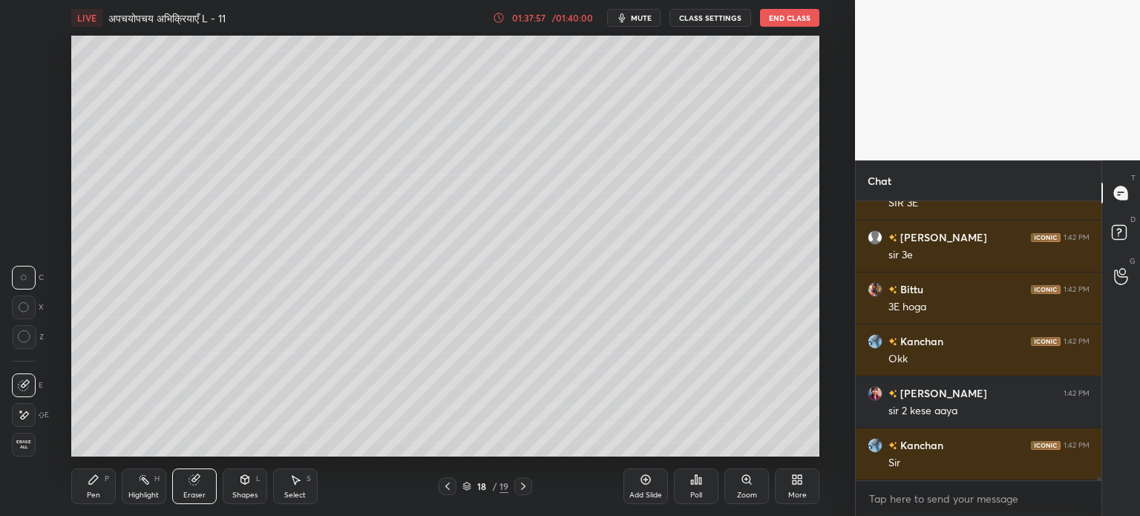
click at [96, 486] on div "Pen P" at bounding box center [93, 486] width 45 height 36
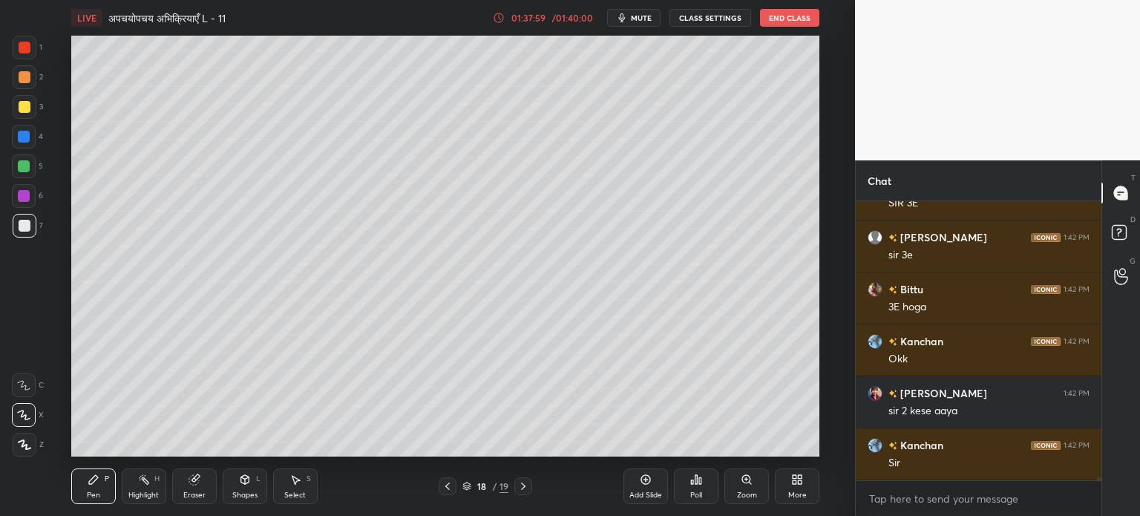
click at [184, 489] on div "Eraser" at bounding box center [194, 486] width 45 height 36
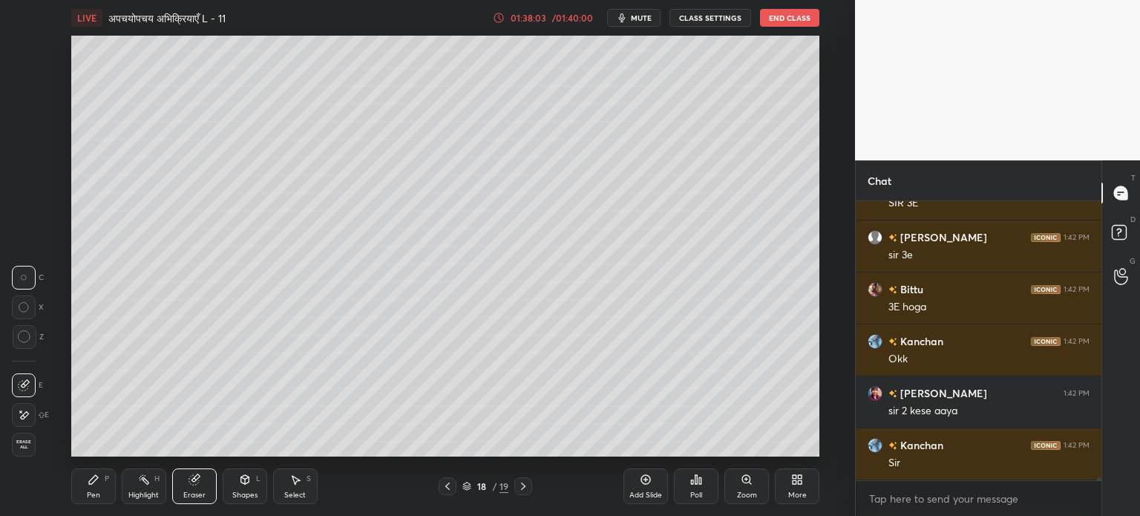
click at [88, 492] on div "Pen" at bounding box center [93, 494] width 13 height 7
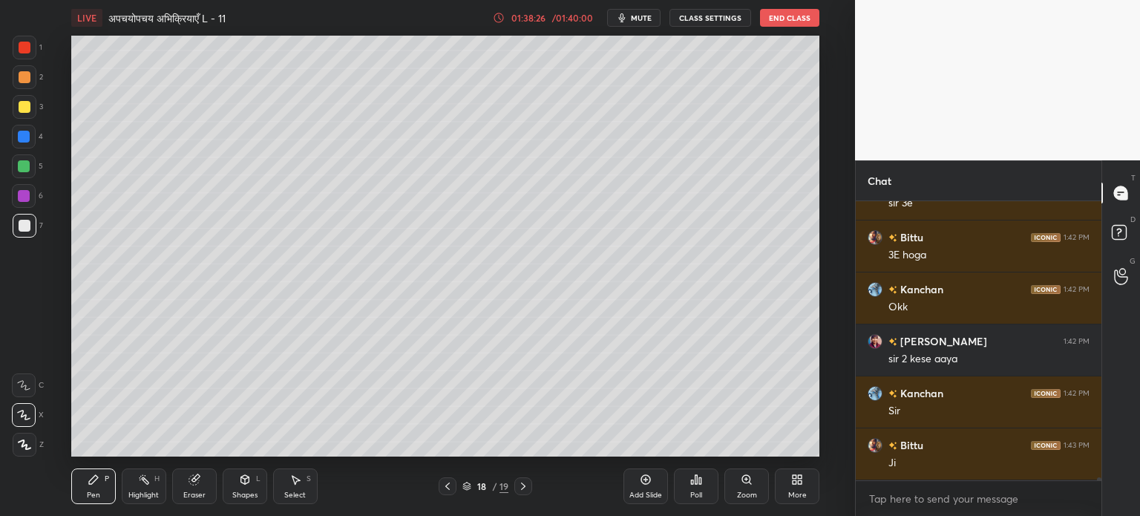
scroll to position [28648, 0]
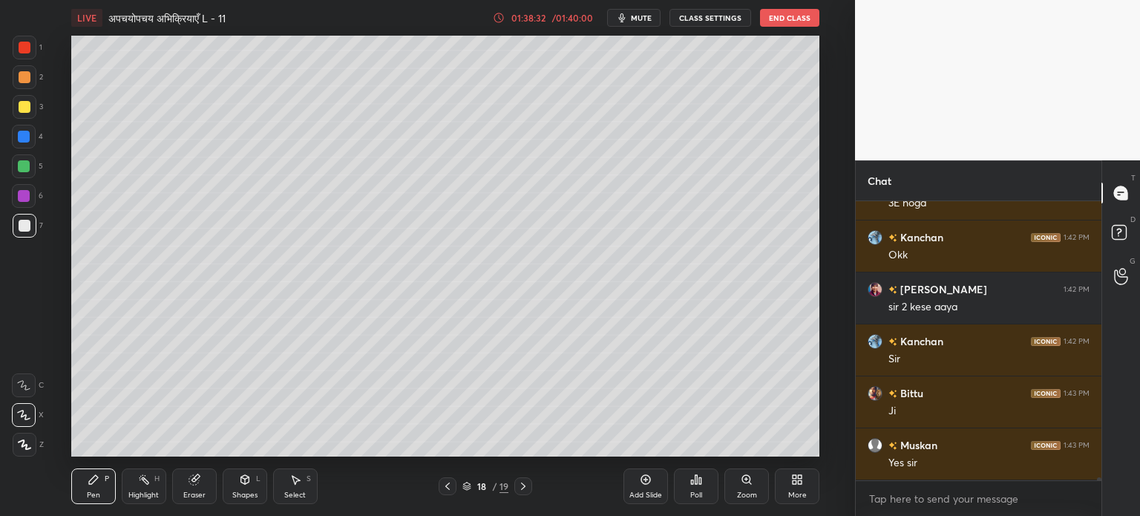
click at [526, 485] on icon at bounding box center [523, 486] width 12 height 12
click at [448, 480] on icon at bounding box center [448, 486] width 12 height 12
click at [632, 486] on div "Add Slide" at bounding box center [646, 486] width 45 height 36
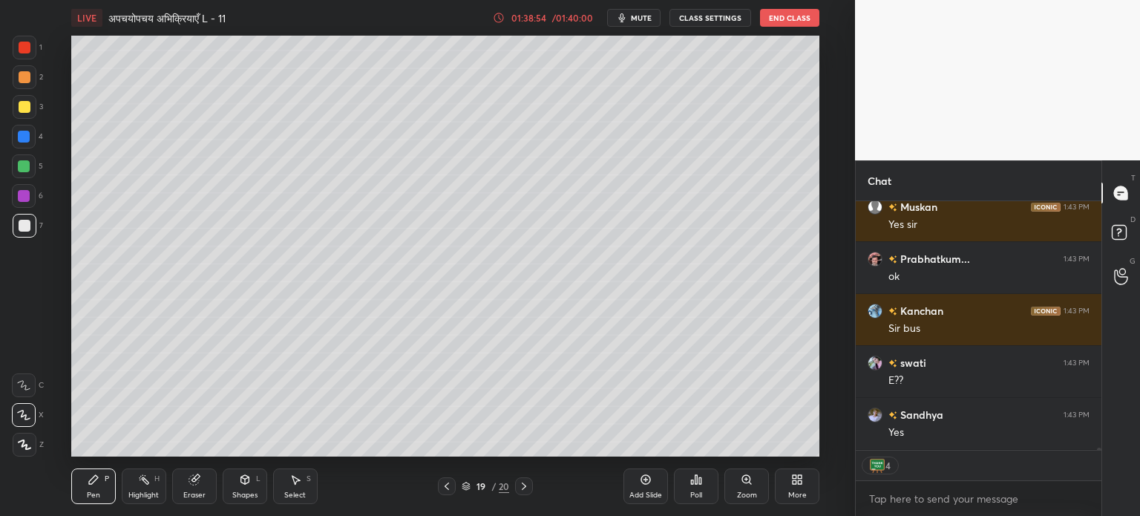
scroll to position [275, 241]
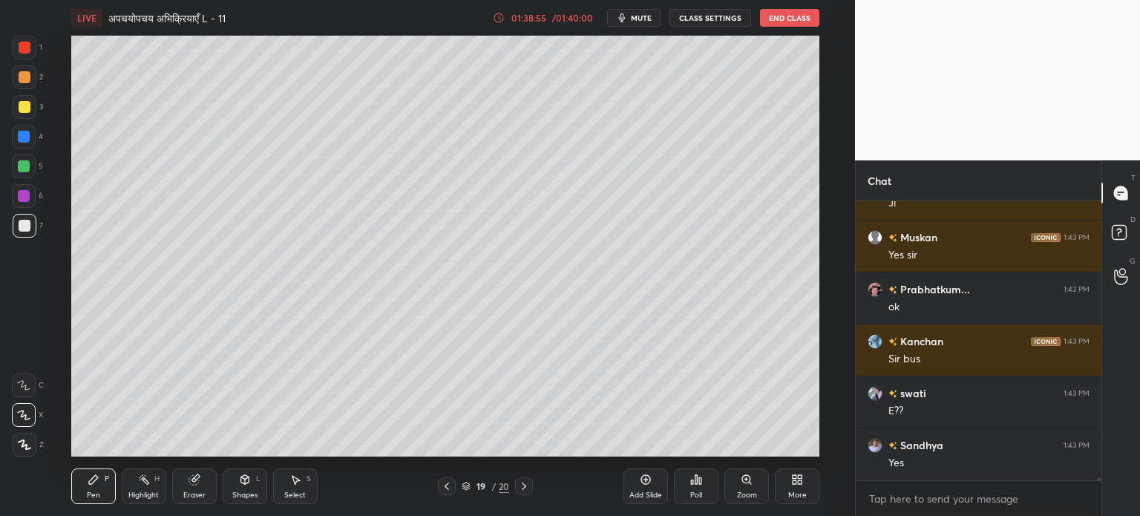
click at [698, 493] on div "Poll" at bounding box center [696, 494] width 12 height 7
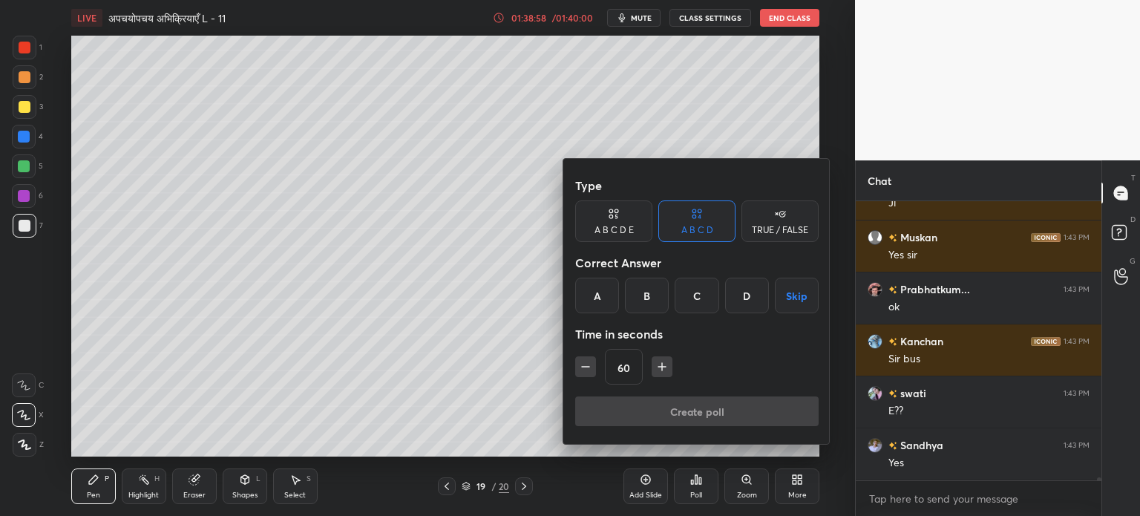
click at [776, 231] on div "TRUE / FALSE" at bounding box center [780, 230] width 56 height 9
click at [626, 290] on div "True" at bounding box center [613, 296] width 77 height 36
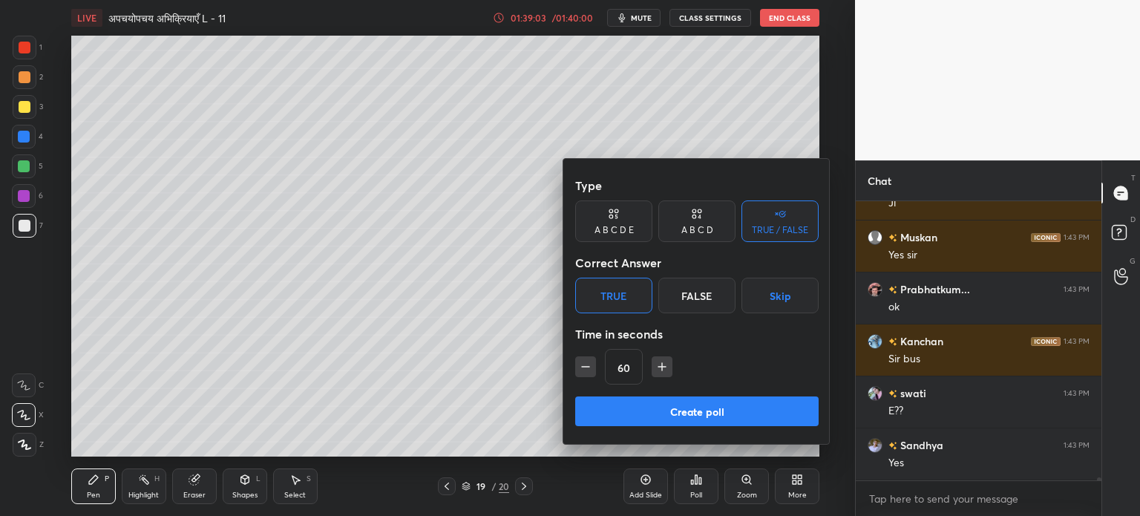
scroll to position [28908, 0]
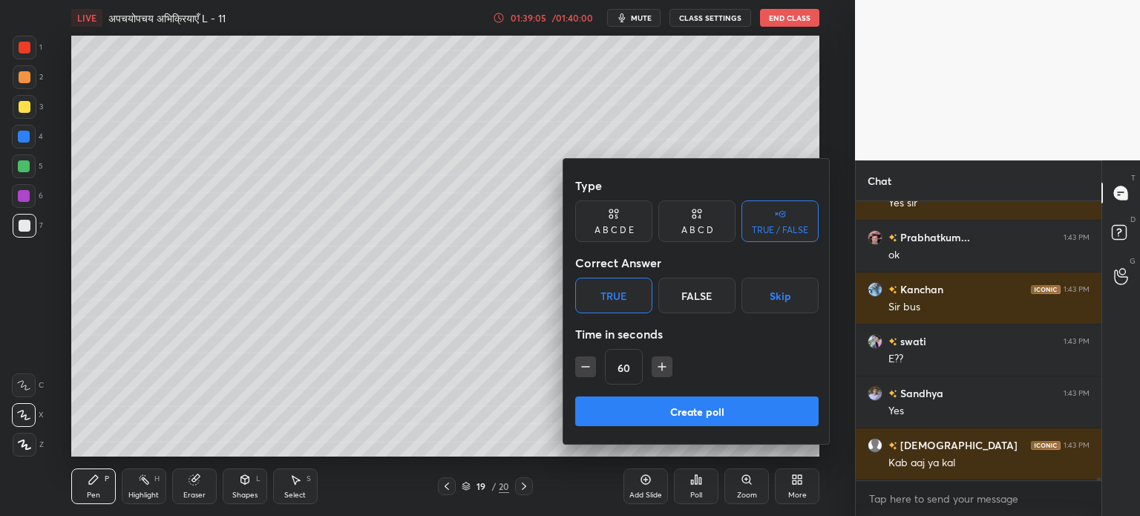
click at [641, 412] on button "Create poll" at bounding box center [696, 411] width 243 height 30
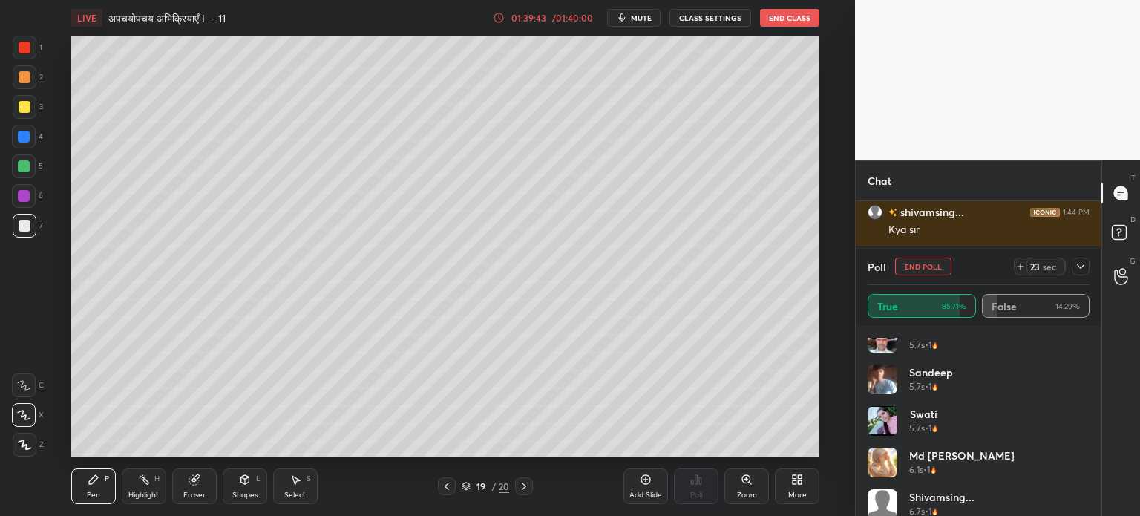
scroll to position [965, 0]
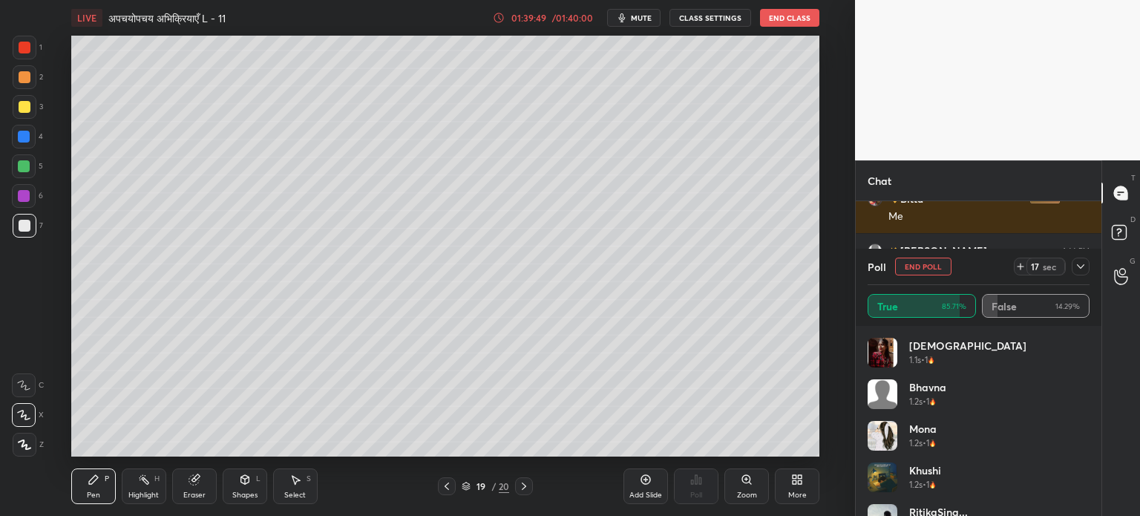
click at [1086, 270] on icon at bounding box center [1081, 267] width 12 height 12
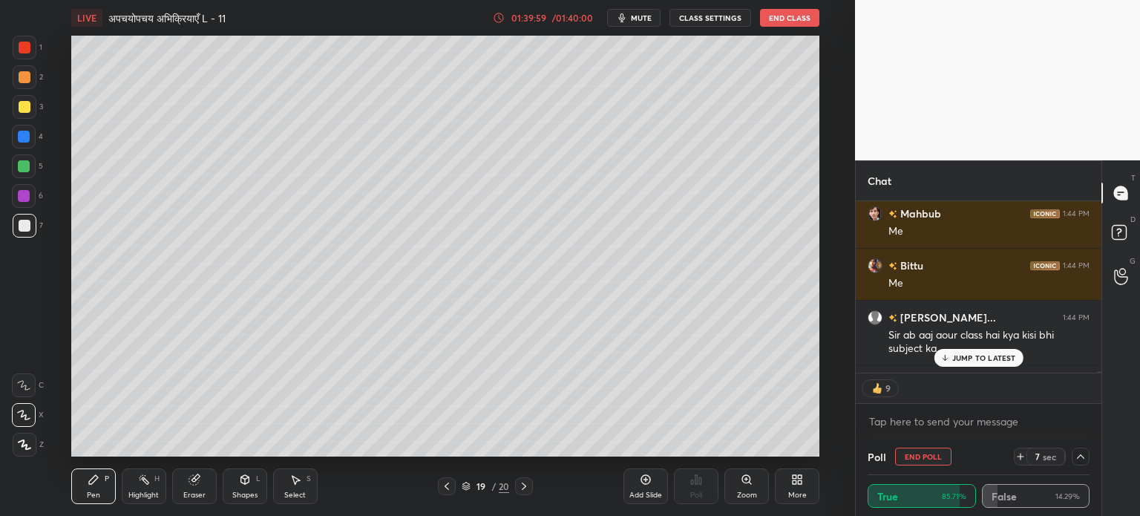
click at [987, 357] on p "JUMP TO LATEST" at bounding box center [984, 357] width 64 height 9
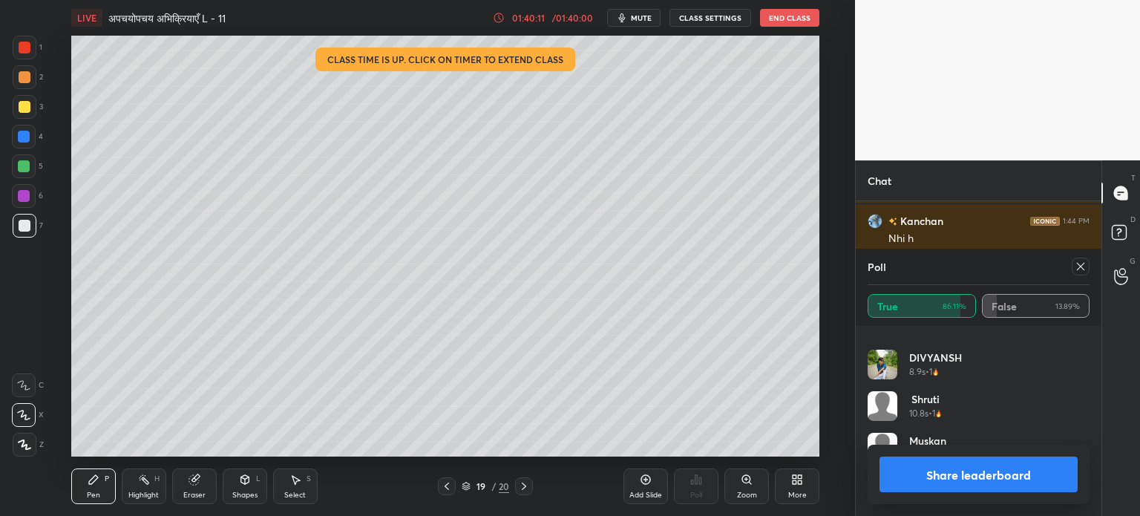
click at [1089, 264] on div at bounding box center [1081, 267] width 18 height 18
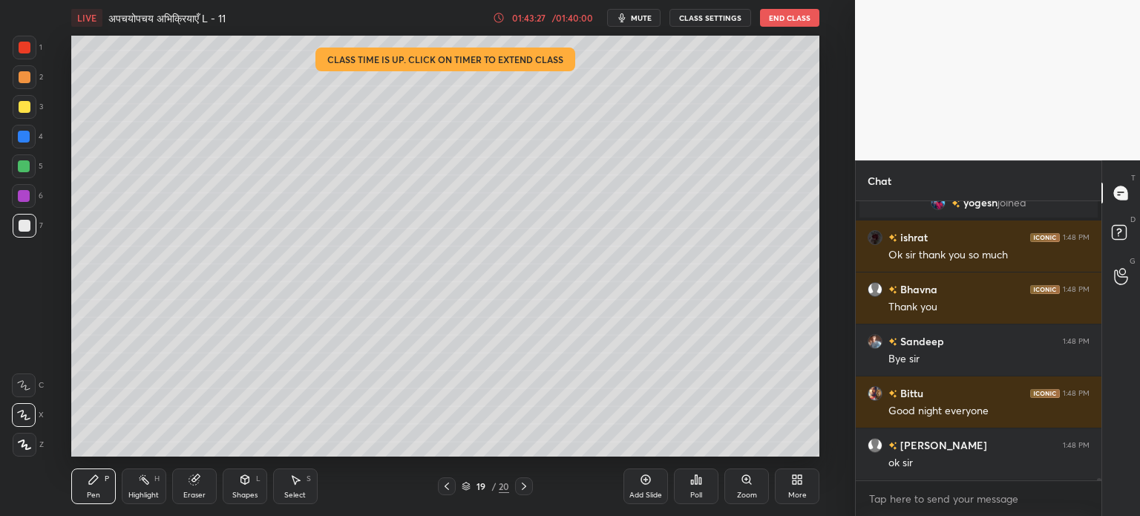
scroll to position [32462, 0]
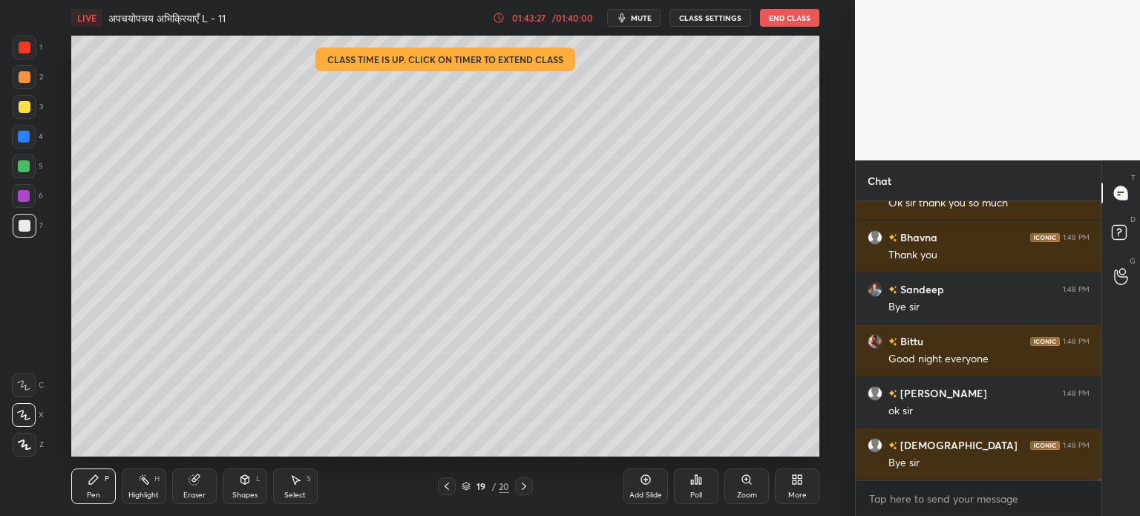
click at [789, 18] on button "End Class" at bounding box center [789, 18] width 59 height 18
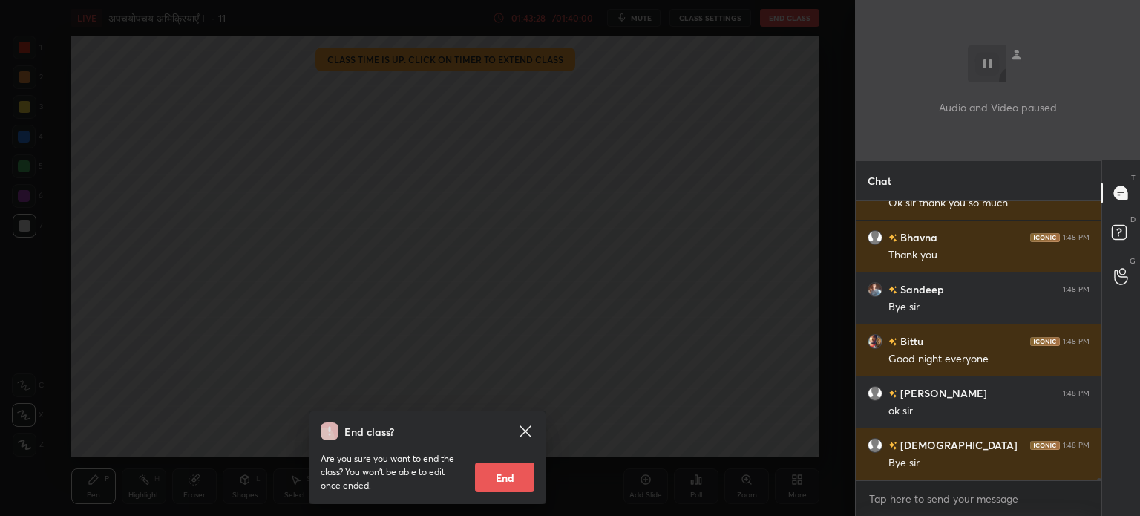
click at [513, 480] on button "End" at bounding box center [504, 477] width 59 height 30
type textarea "x"
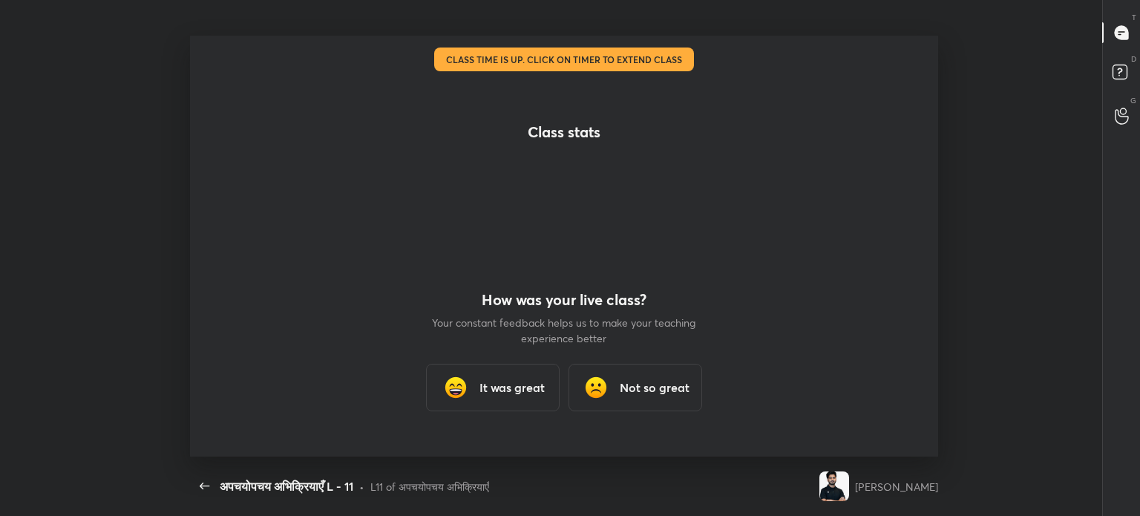
scroll to position [5, 0]
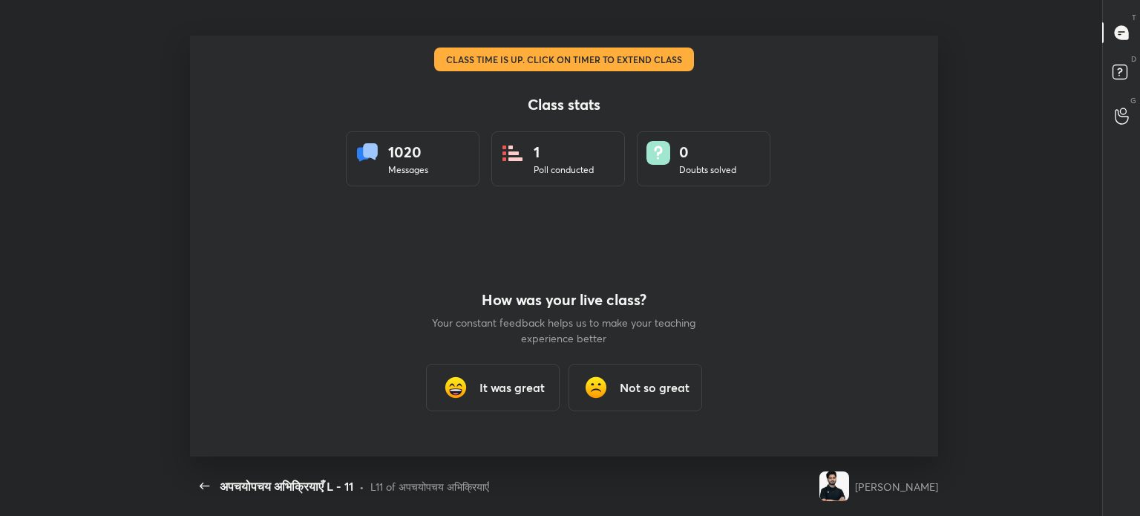
click at [506, 385] on h3 "It was great" at bounding box center [512, 388] width 65 height 18
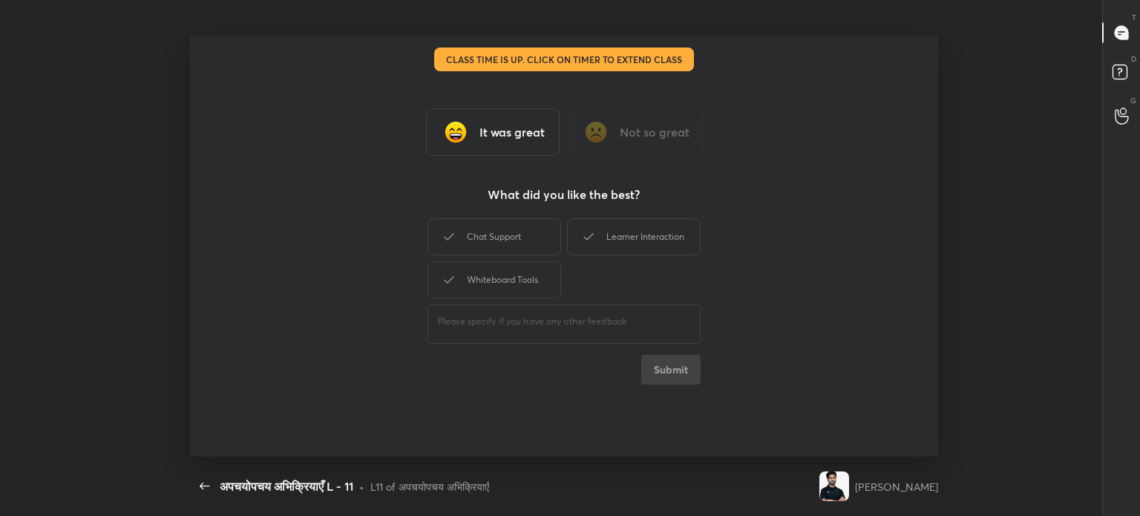
click at [523, 232] on div "Chat Support" at bounding box center [495, 236] width 134 height 37
drag, startPoint x: 504, startPoint y: 268, endPoint x: 621, endPoint y: 247, distance: 118.4
click at [504, 269] on div "Whiteboard Tools" at bounding box center [495, 279] width 134 height 37
click at [641, 237] on div "Learner Interaction" at bounding box center [634, 236] width 134 height 37
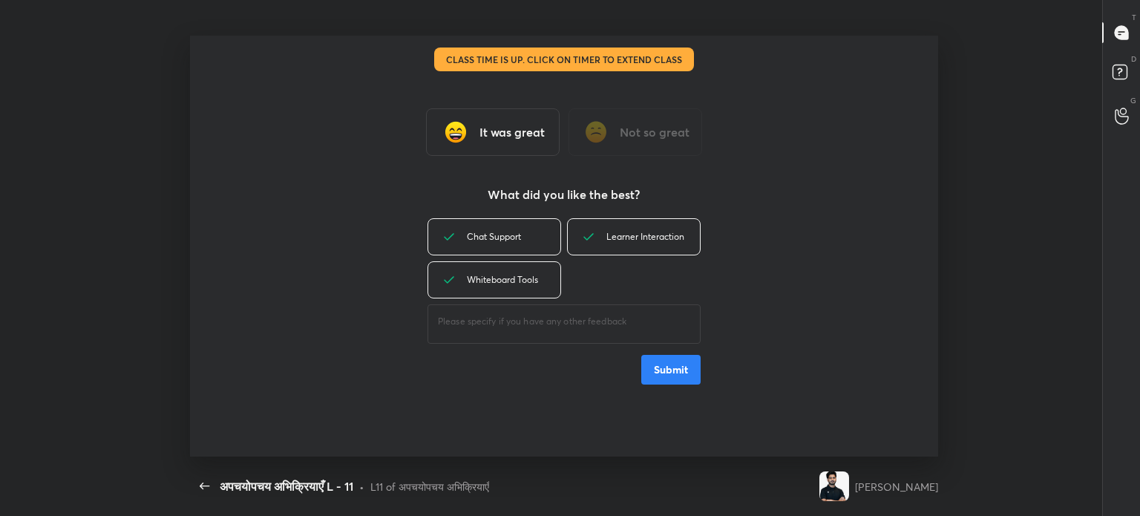
click at [671, 372] on button "Submit" at bounding box center [670, 370] width 59 height 30
